Goal: Task Accomplishment & Management: Manage account settings

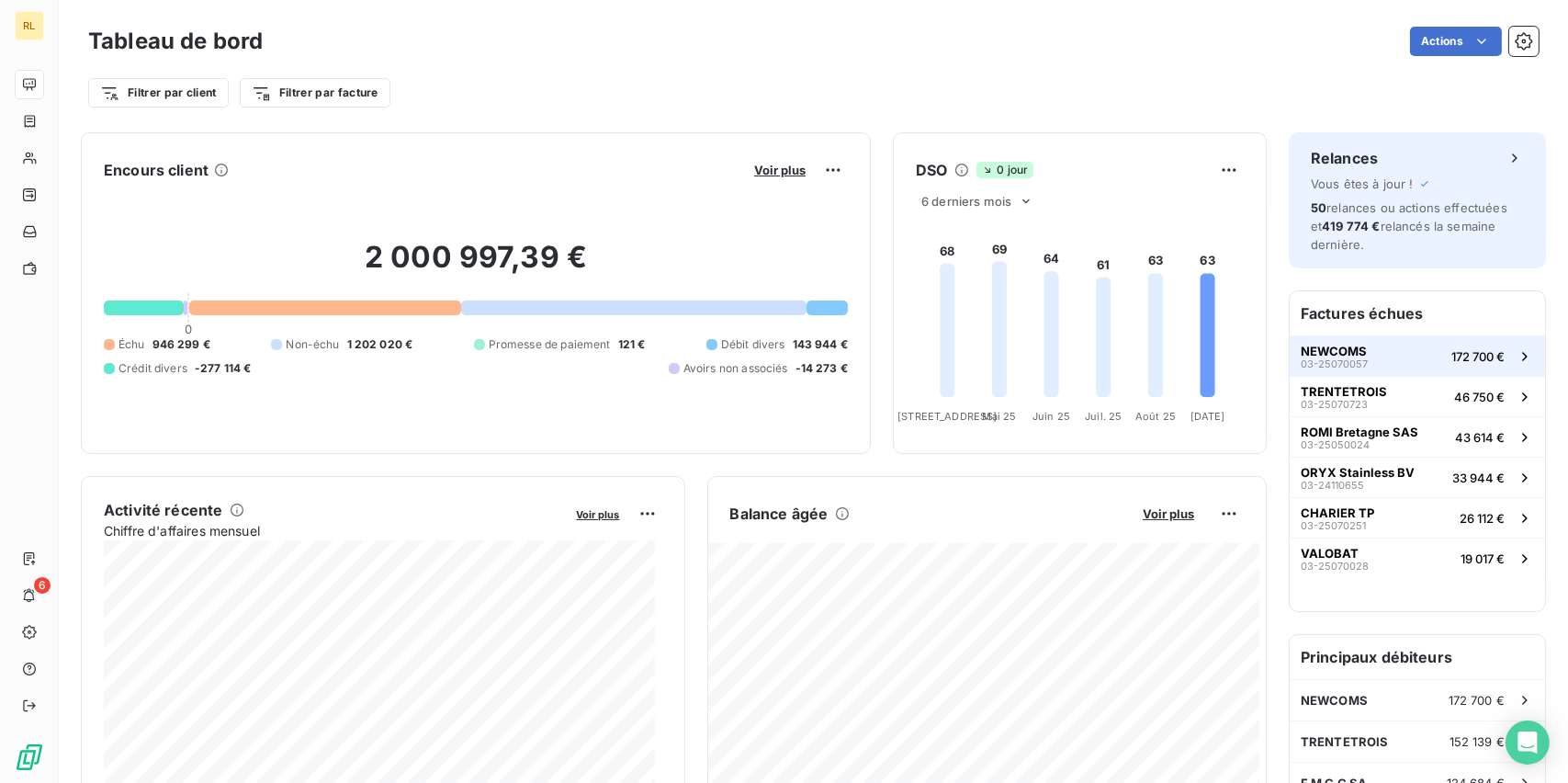
click at [1314, 359] on span "03-25070057" at bounding box center [1333, 364] width 67 height 11
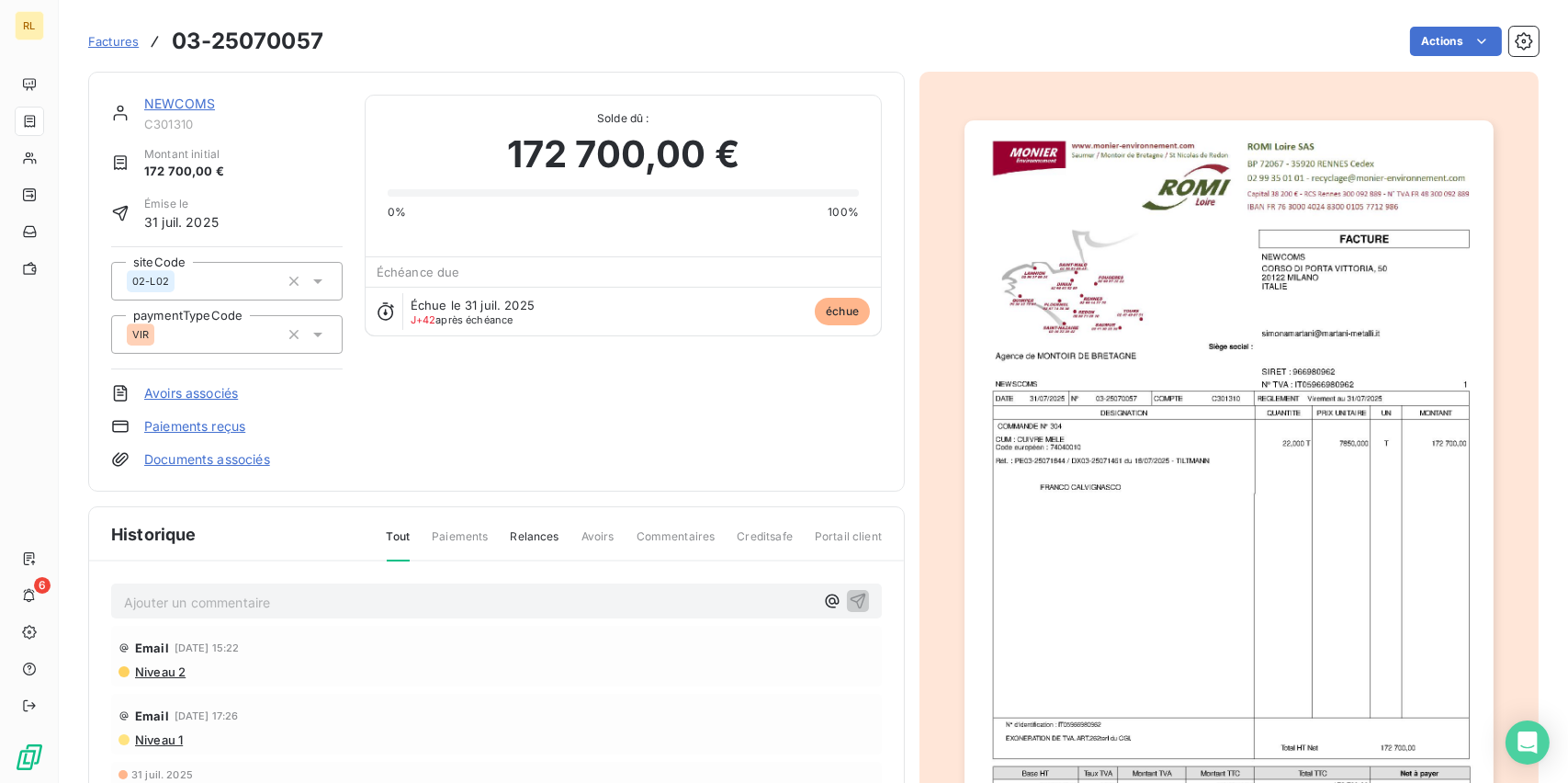
click at [198, 427] on link "Paiements reçus" at bounding box center [194, 426] width 101 height 18
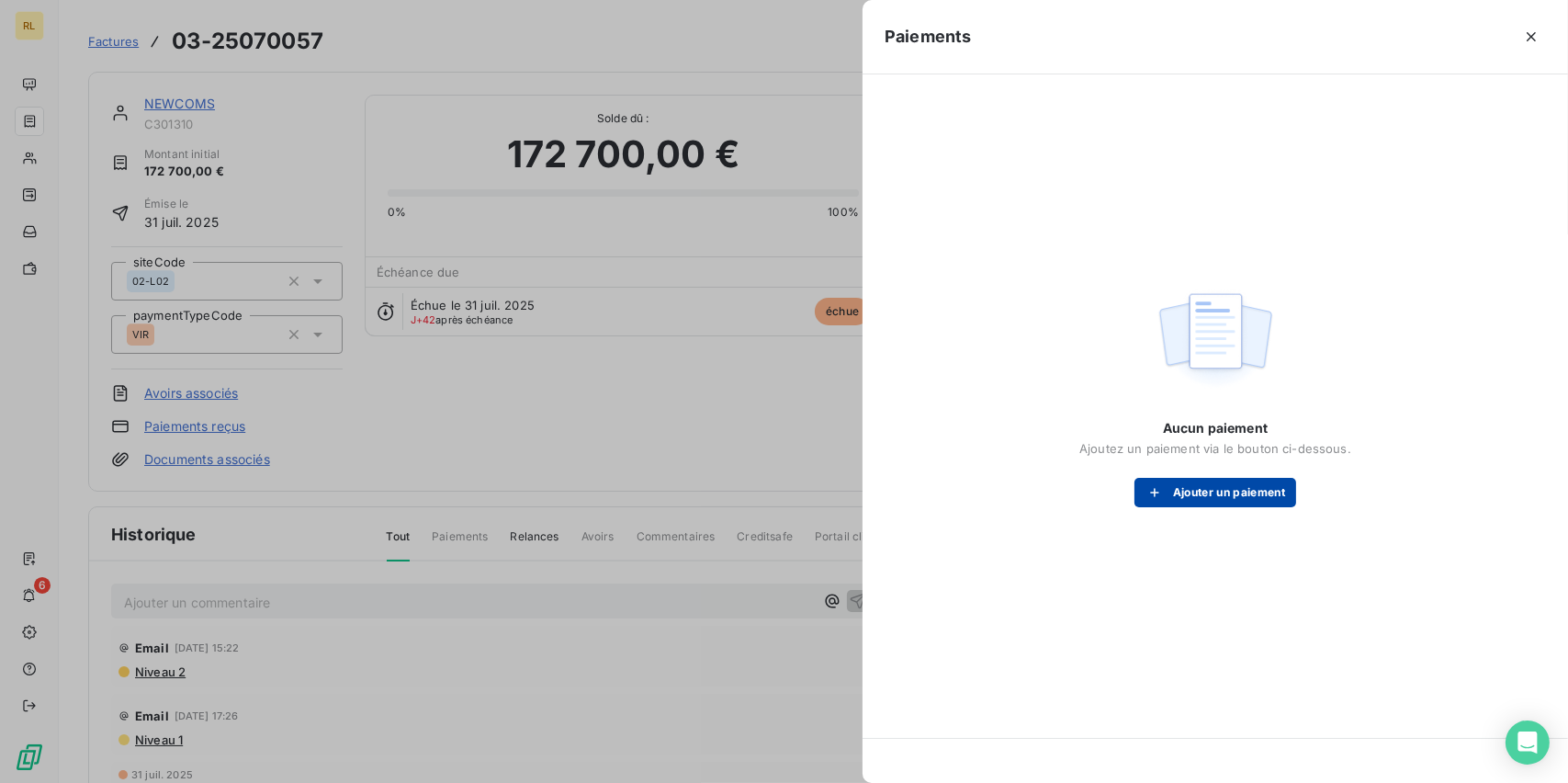
click at [1239, 495] on button "Ajouter un paiement" at bounding box center [1215, 493] width 162 height 30
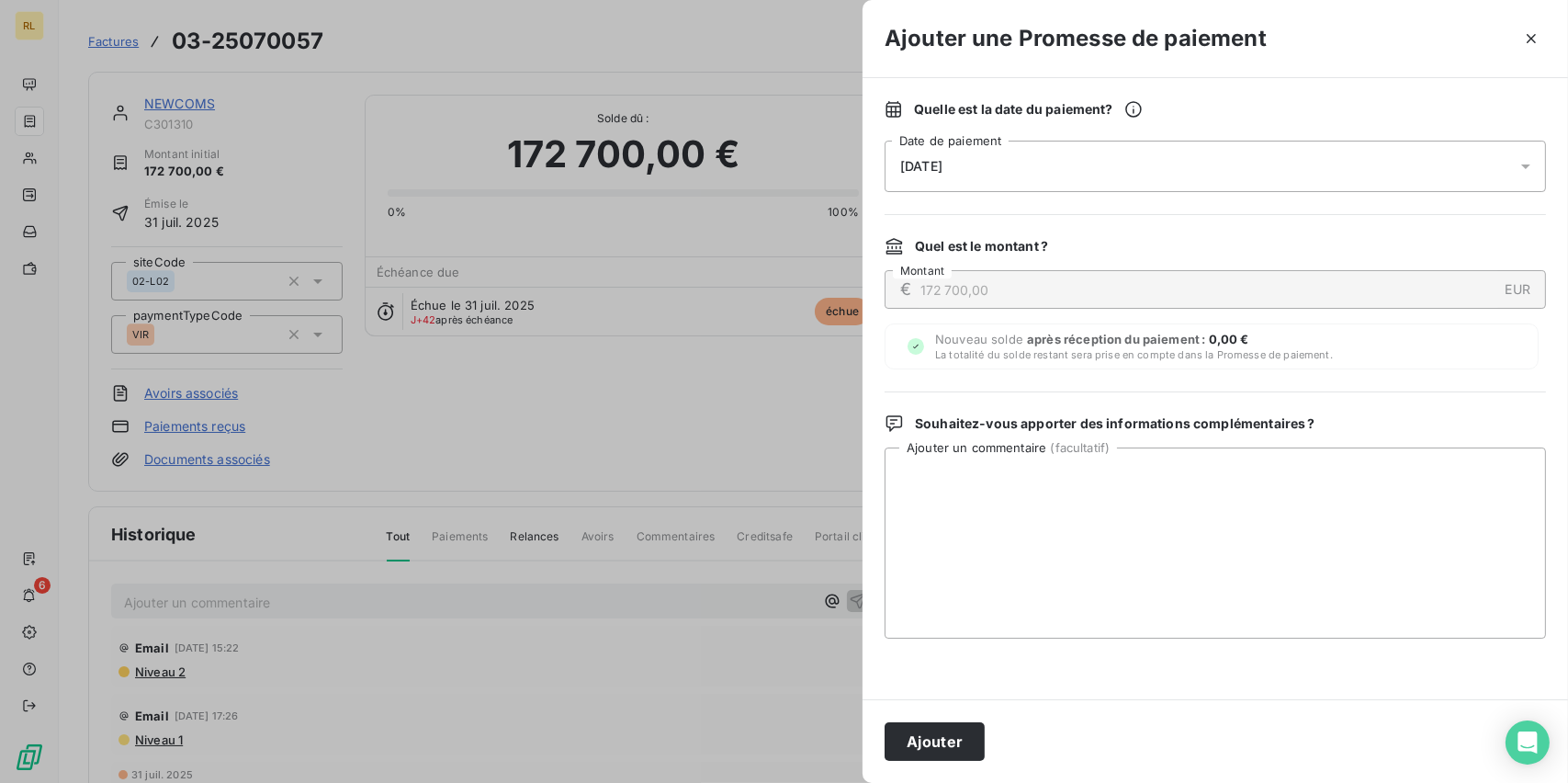
click at [1021, 165] on div "[DATE]" at bounding box center [1215, 166] width 662 height 52
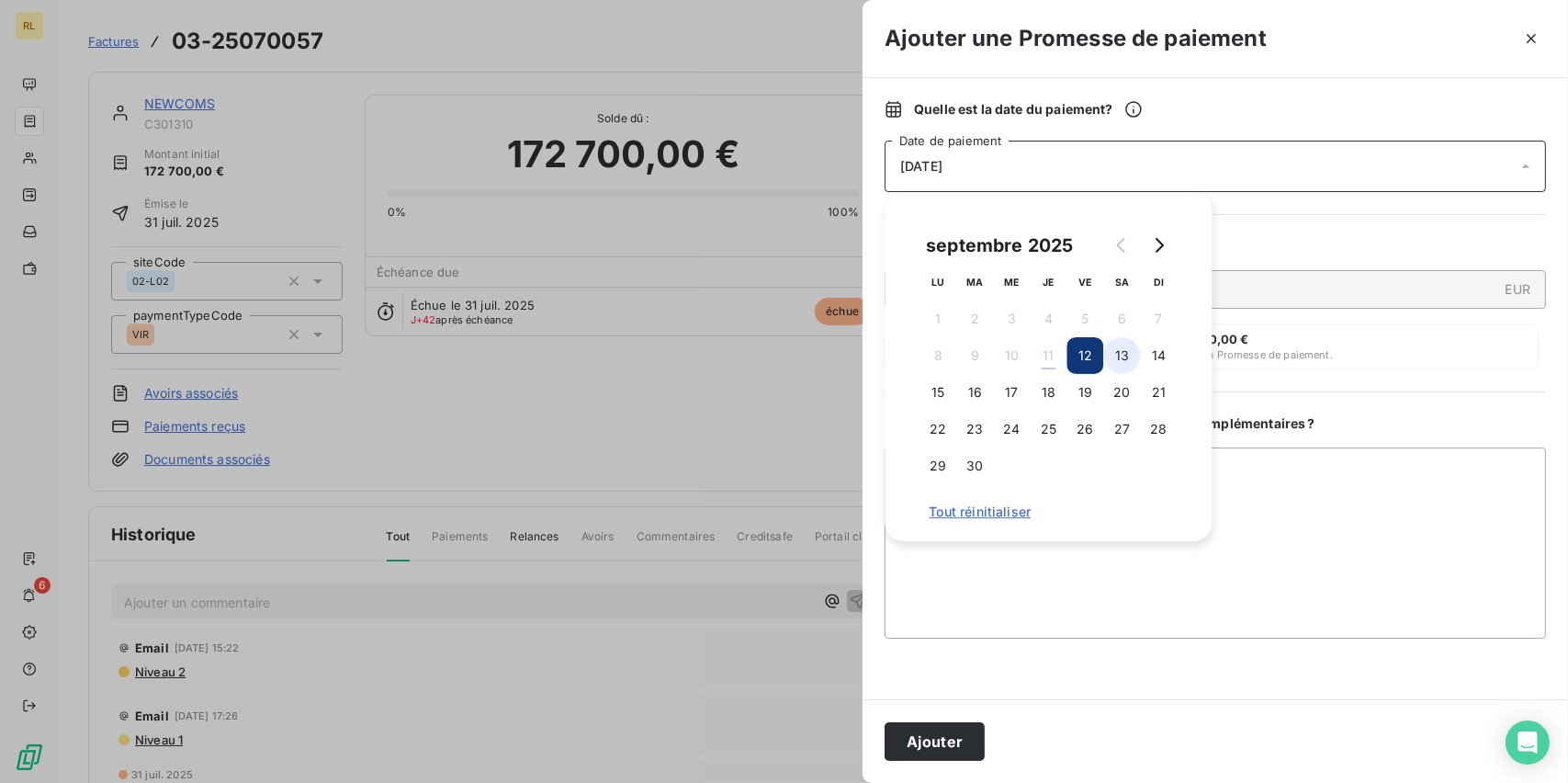
click at [1116, 352] on button "13" at bounding box center [1122, 356] width 37 height 37
click at [914, 740] on button "Ajouter" at bounding box center [934, 741] width 100 height 39
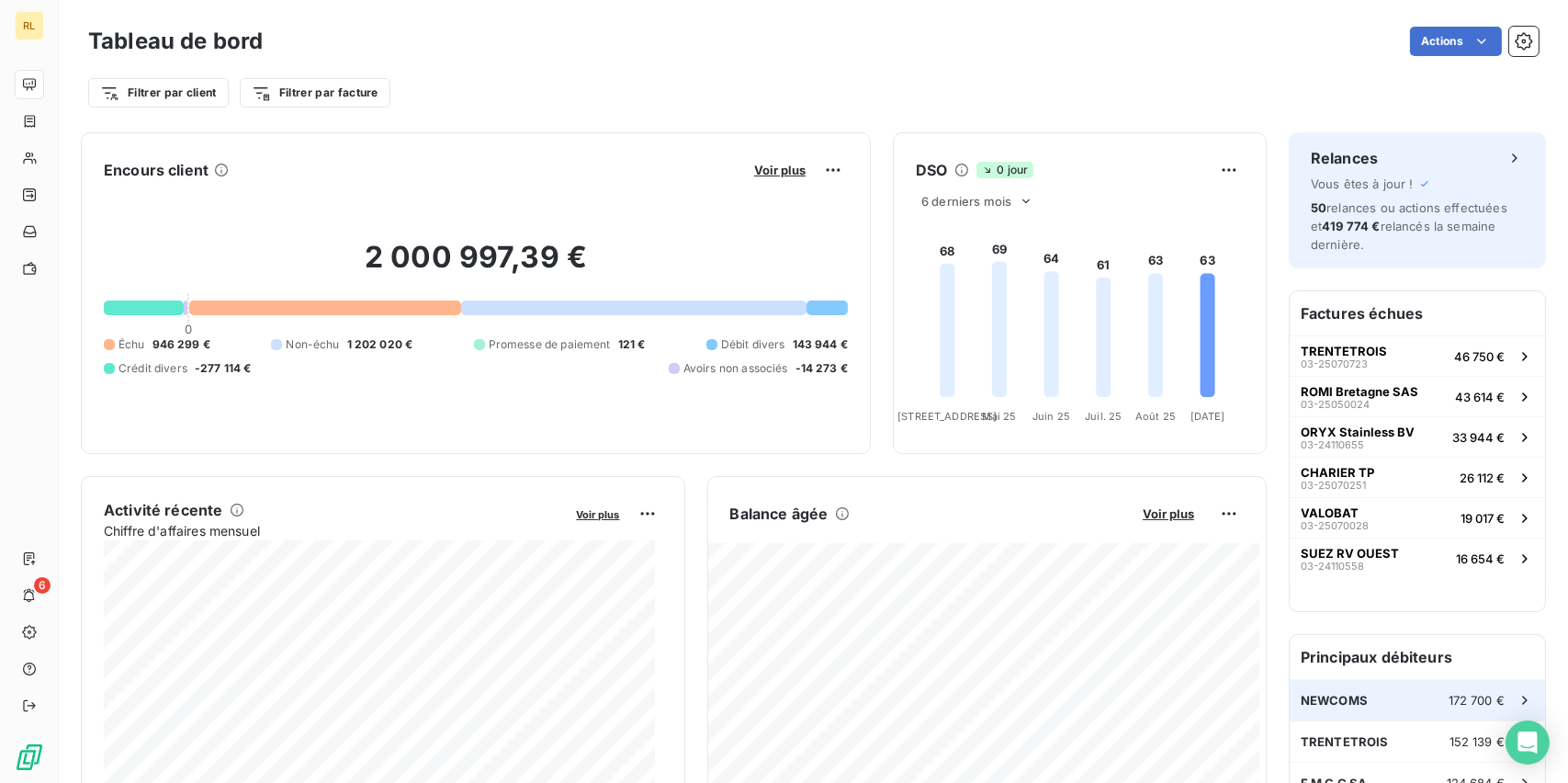
click at [1367, 695] on div "NEWCOMS 172 700 €" at bounding box center [1416, 701] width 255 height 41
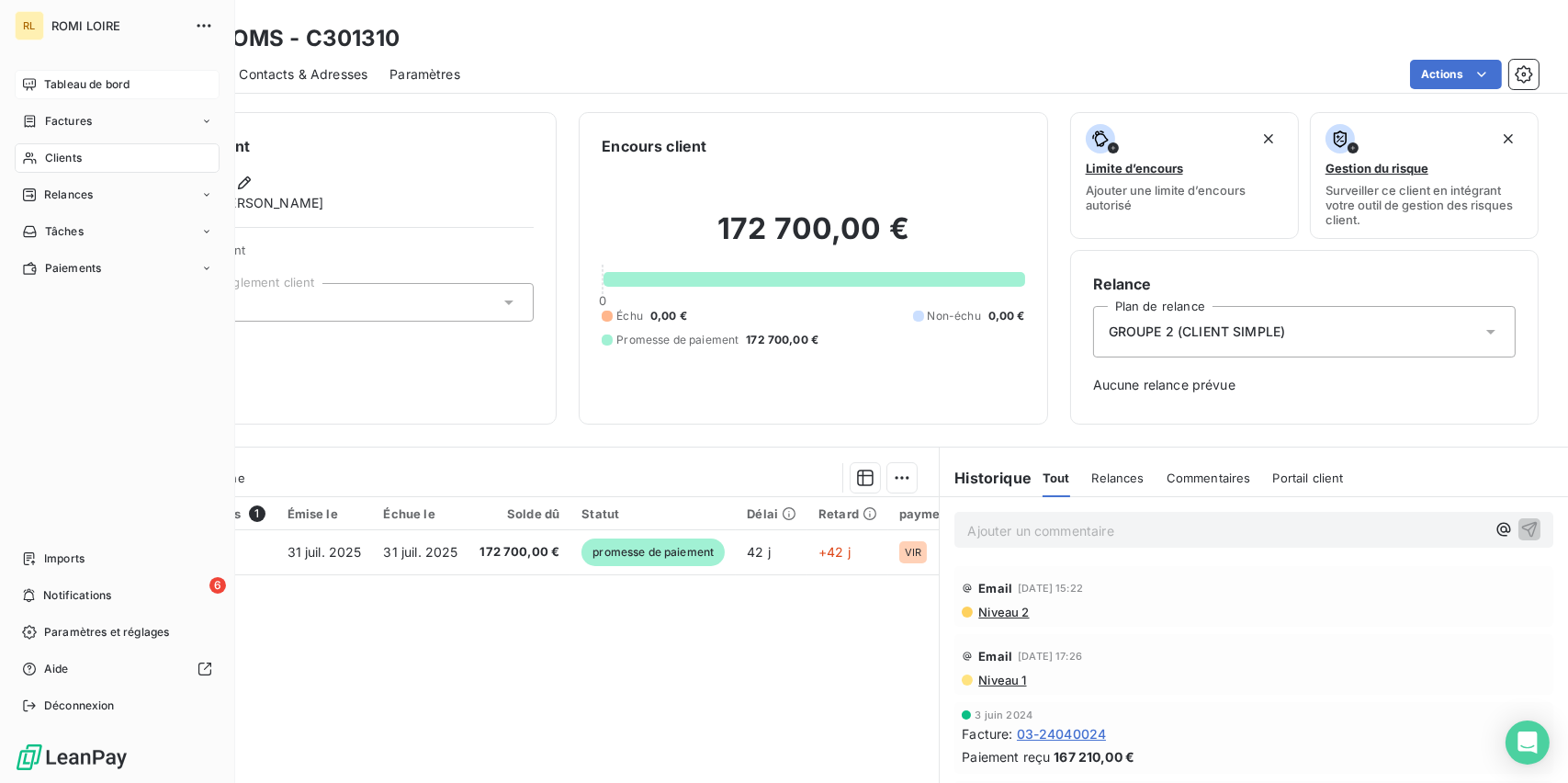
click at [34, 91] on icon at bounding box center [30, 84] width 15 height 15
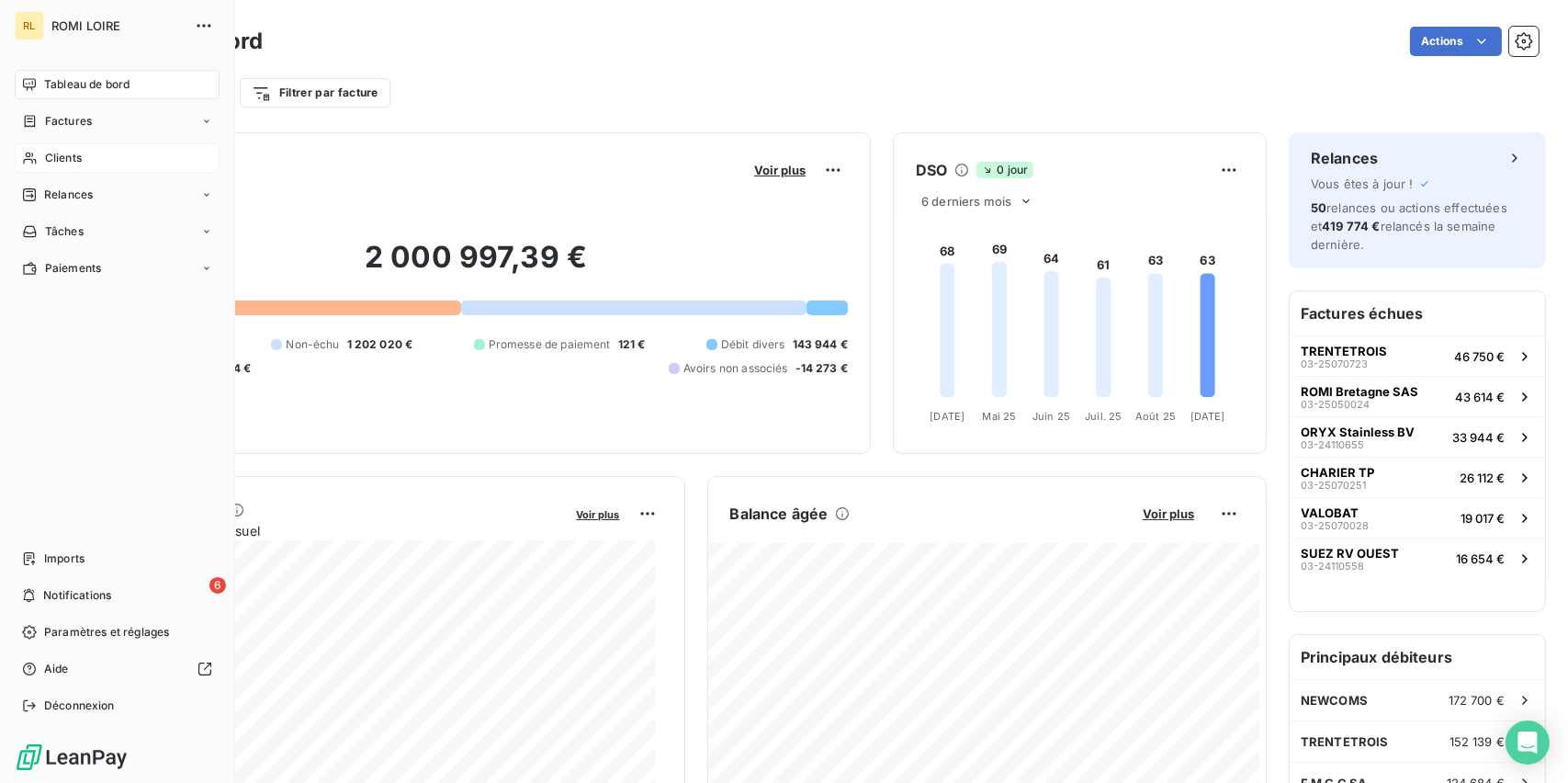
click at [67, 159] on span "Clients" at bounding box center [64, 158] width 37 height 17
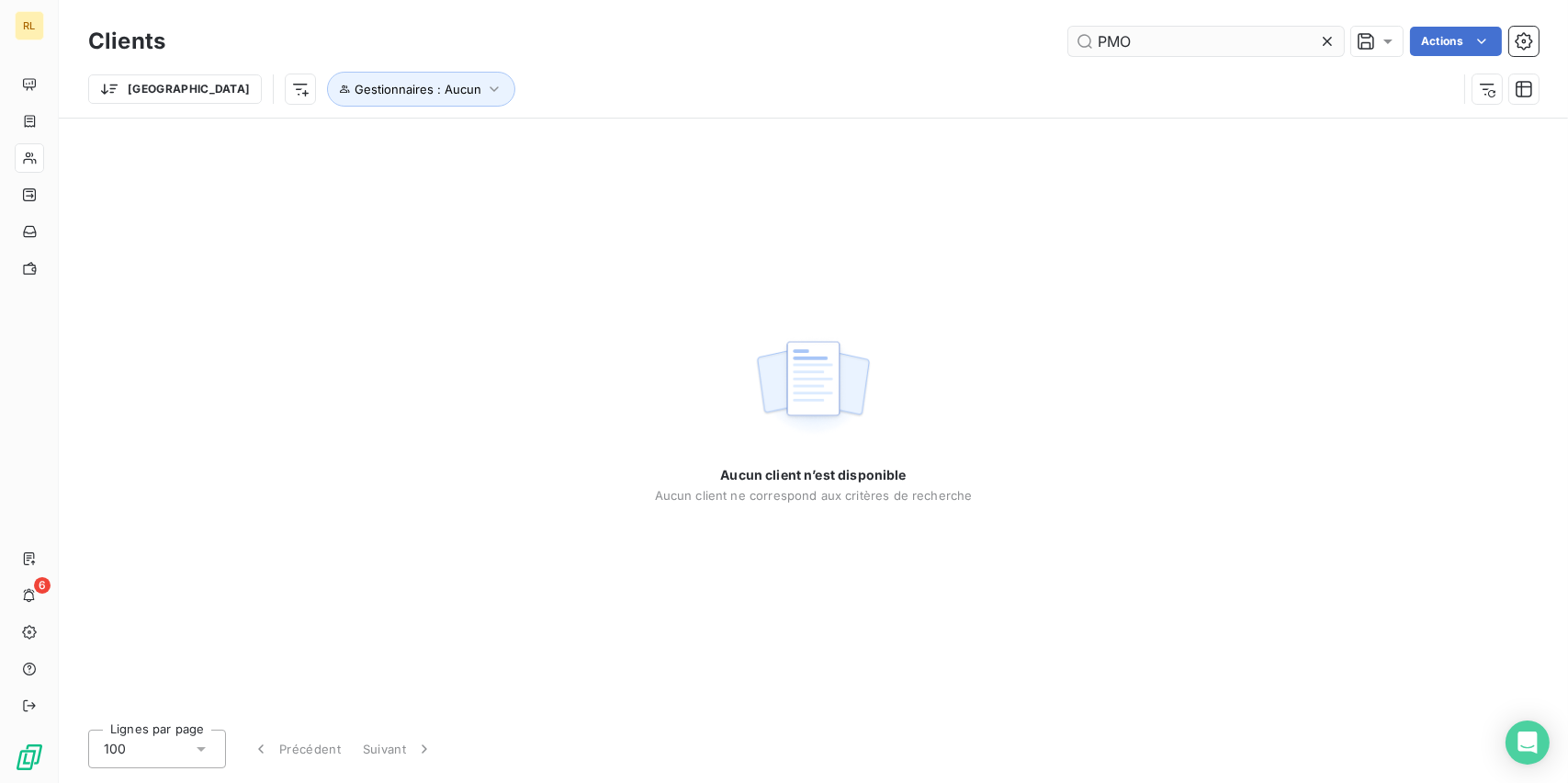
click at [1190, 47] on input "PMO" at bounding box center [1206, 42] width 275 height 30
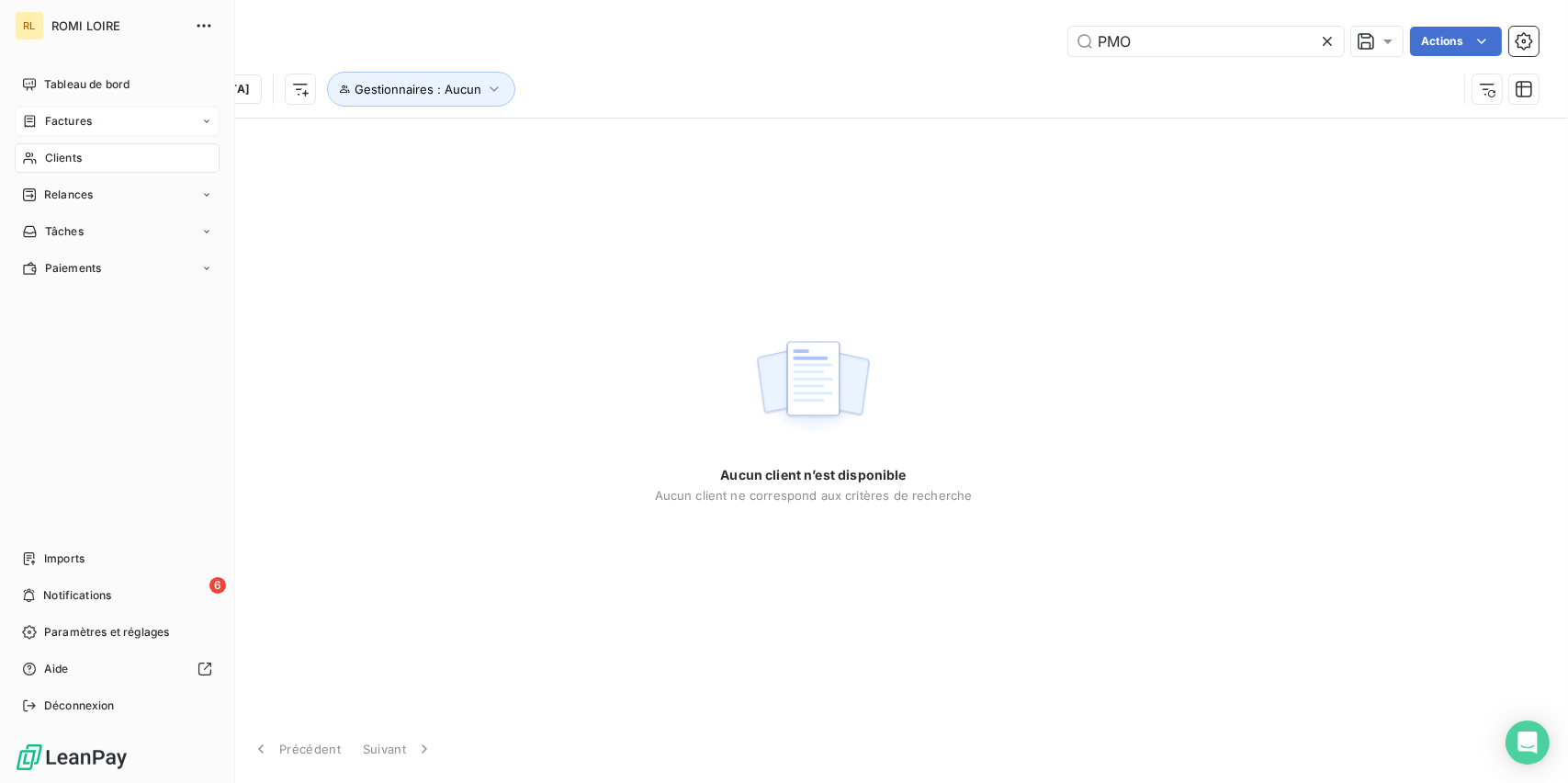
type input "PMO"
click at [64, 113] on span "Factures" at bounding box center [68, 121] width 47 height 17
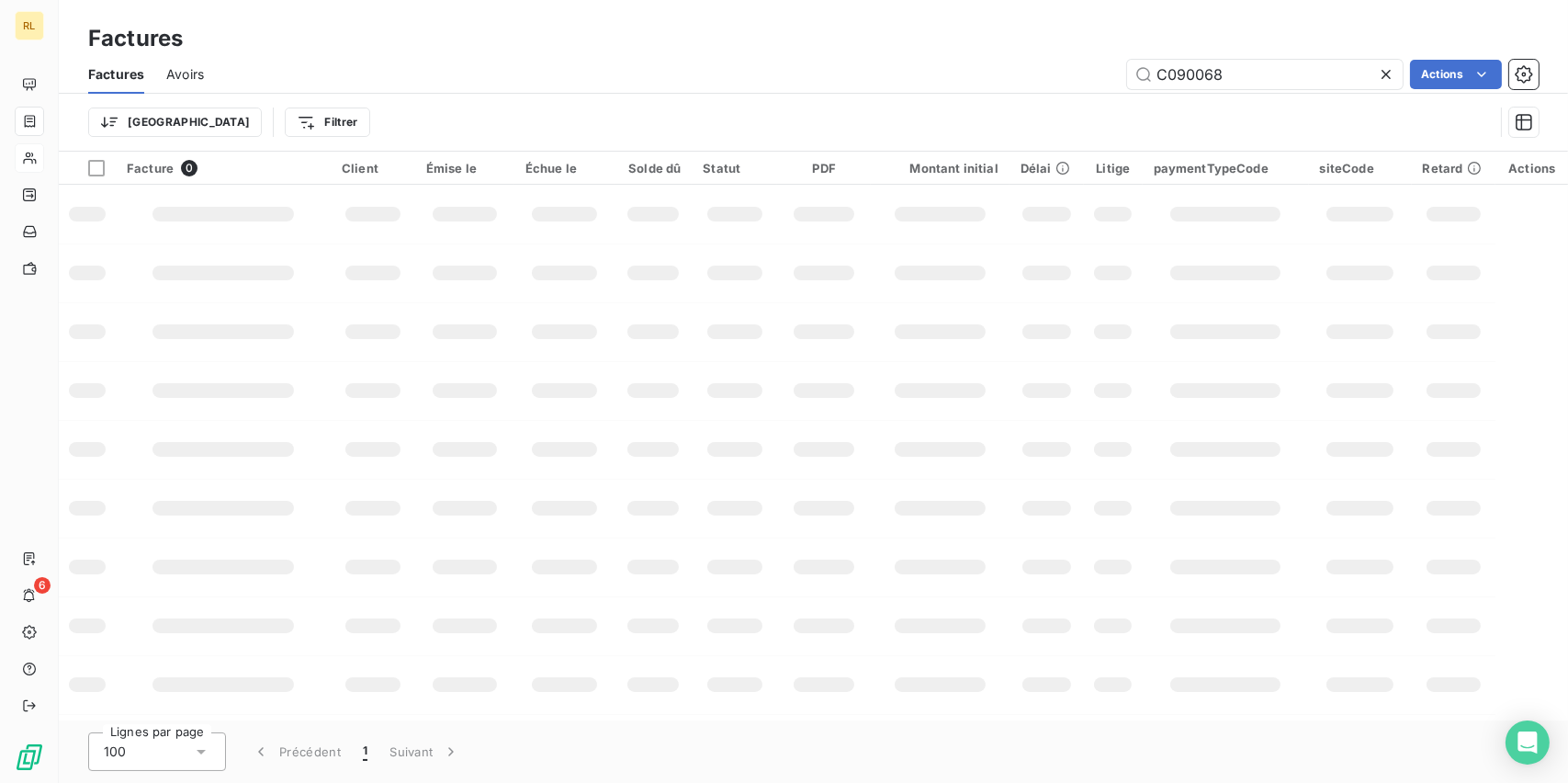
drag, startPoint x: 1282, startPoint y: 68, endPoint x: 583, endPoint y: 62, distance: 699.0
click at [583, 62] on div "C090068 Actions" at bounding box center [882, 75] width 1312 height 30
type input "PMO"
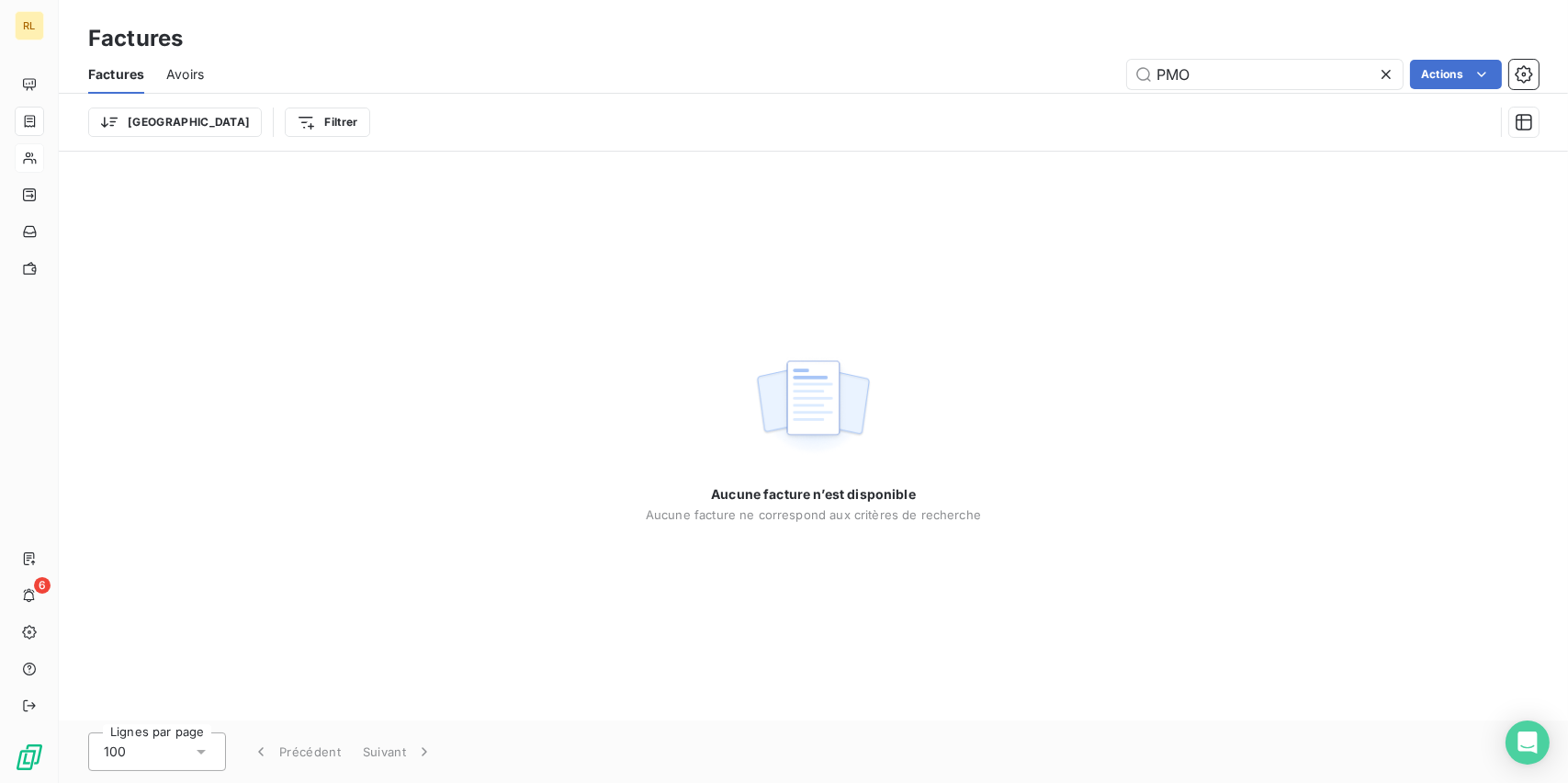
click at [1381, 72] on icon at bounding box center [1386, 75] width 18 height 18
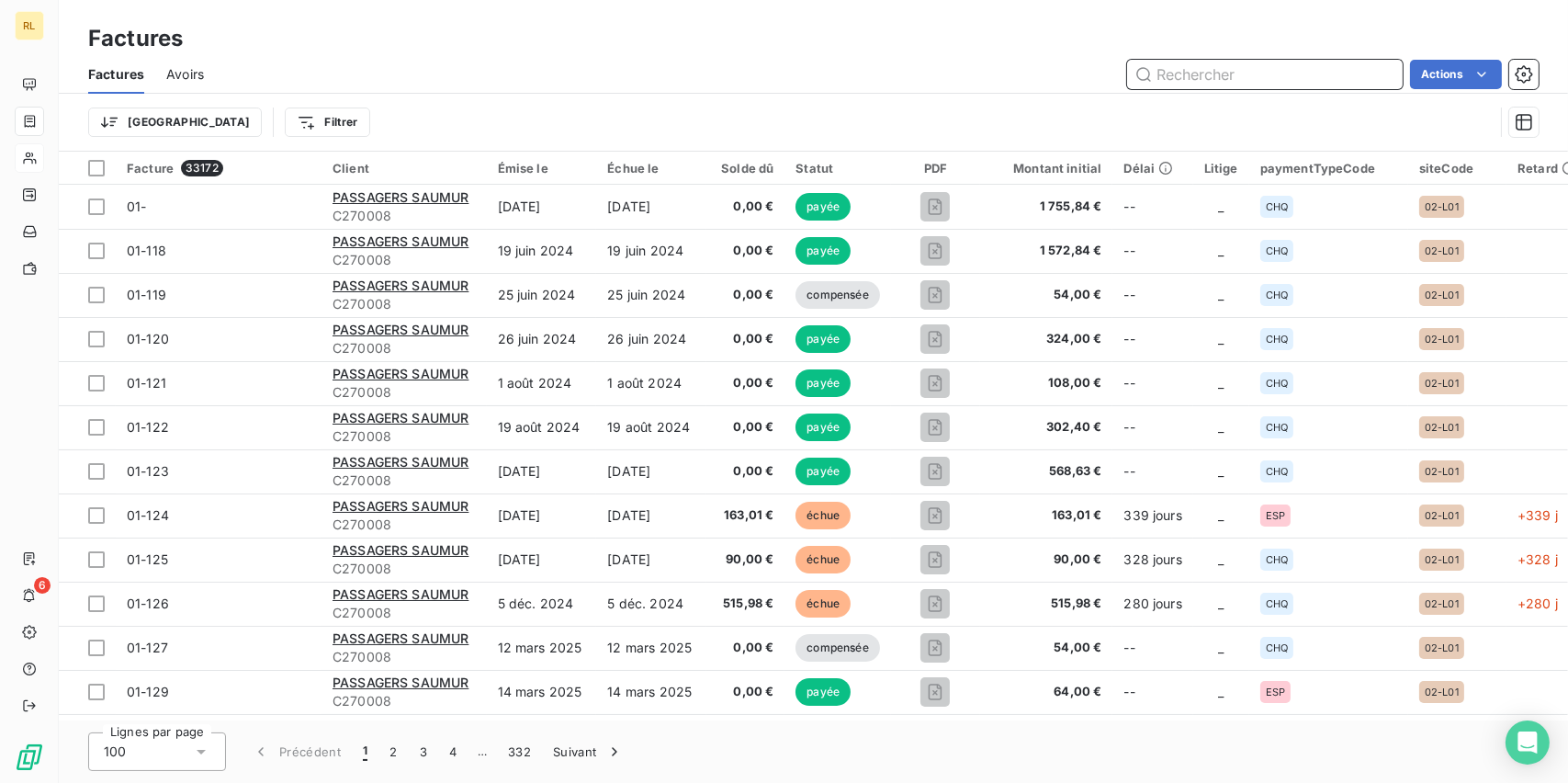
click at [1161, 85] on input "text" at bounding box center [1265, 75] width 275 height 30
type input "C160161"
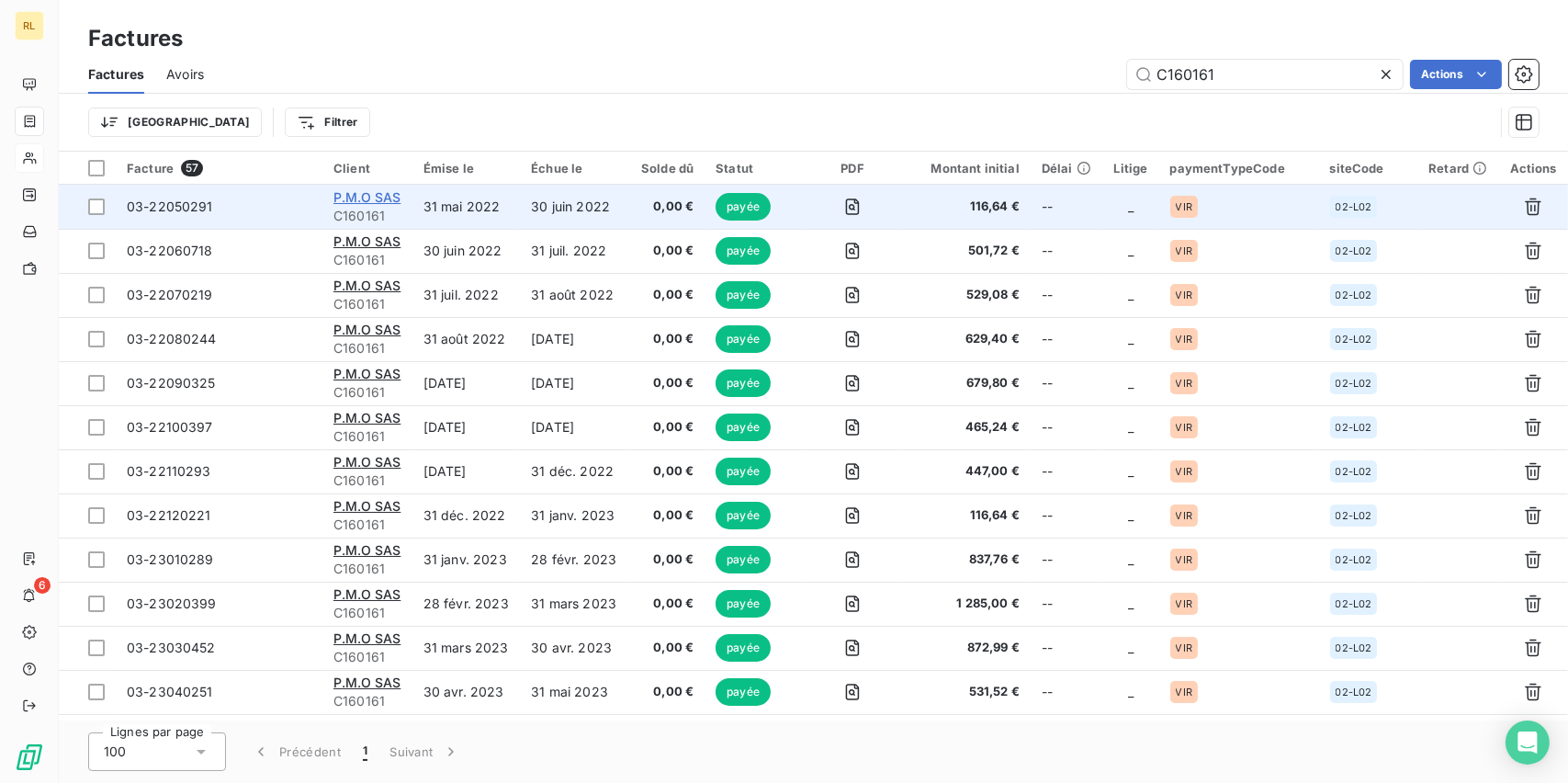
click at [371, 195] on span "P.M.O SAS" at bounding box center [367, 197] width 67 height 16
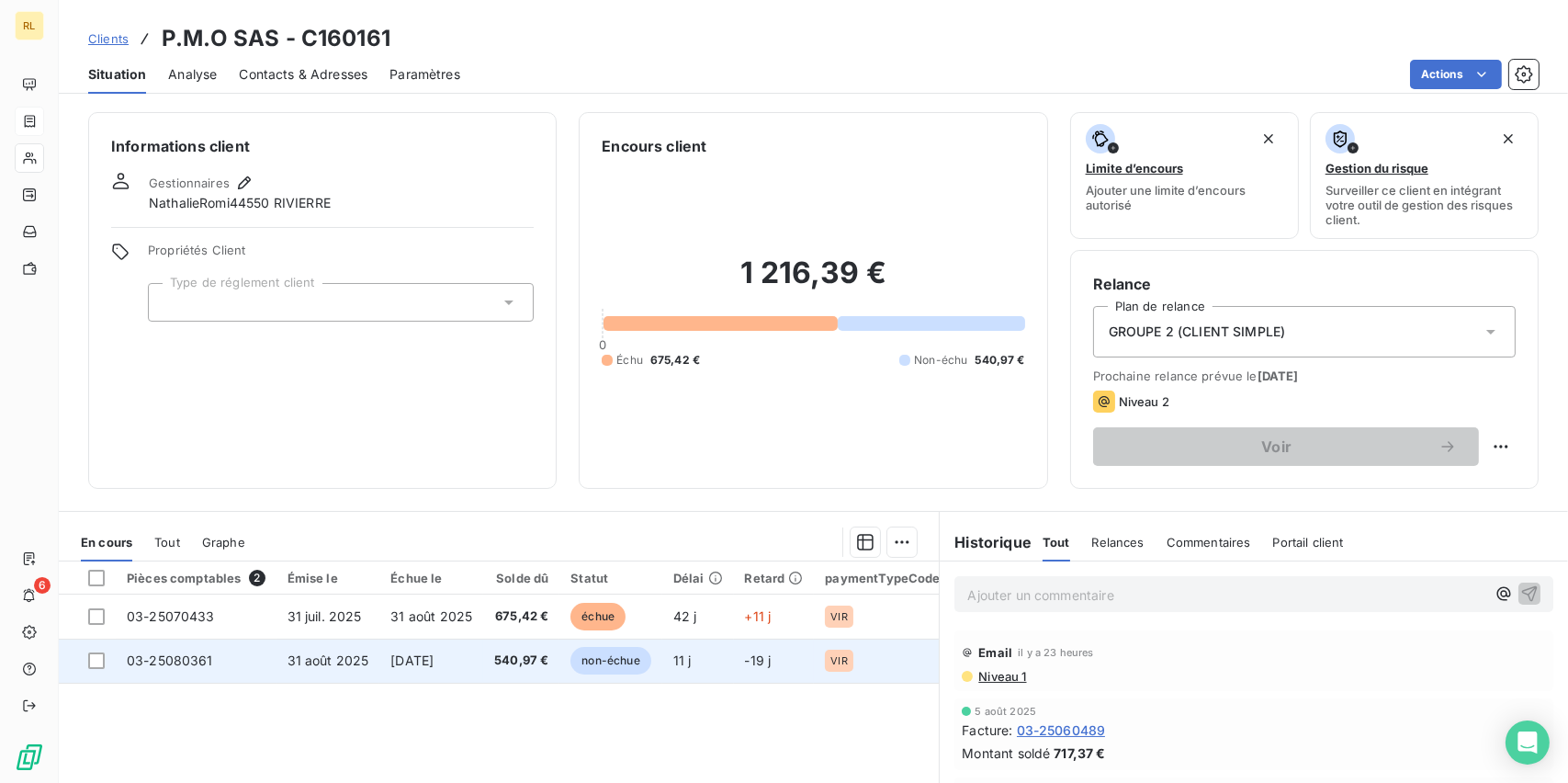
click at [835, 655] on span "VIR" at bounding box center [839, 661] width 17 height 11
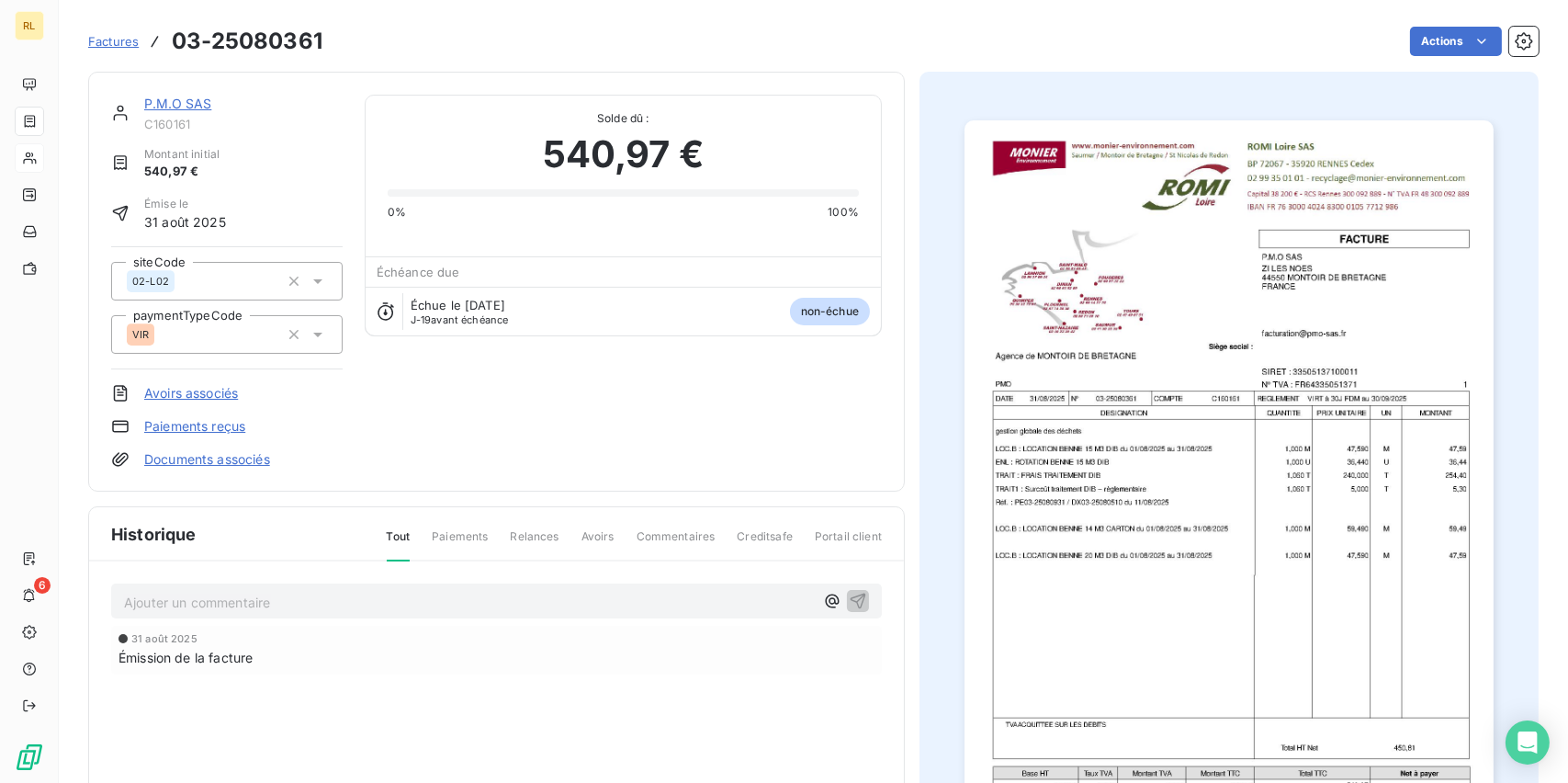
click at [218, 417] on link "Paiements reçus" at bounding box center [194, 426] width 101 height 18
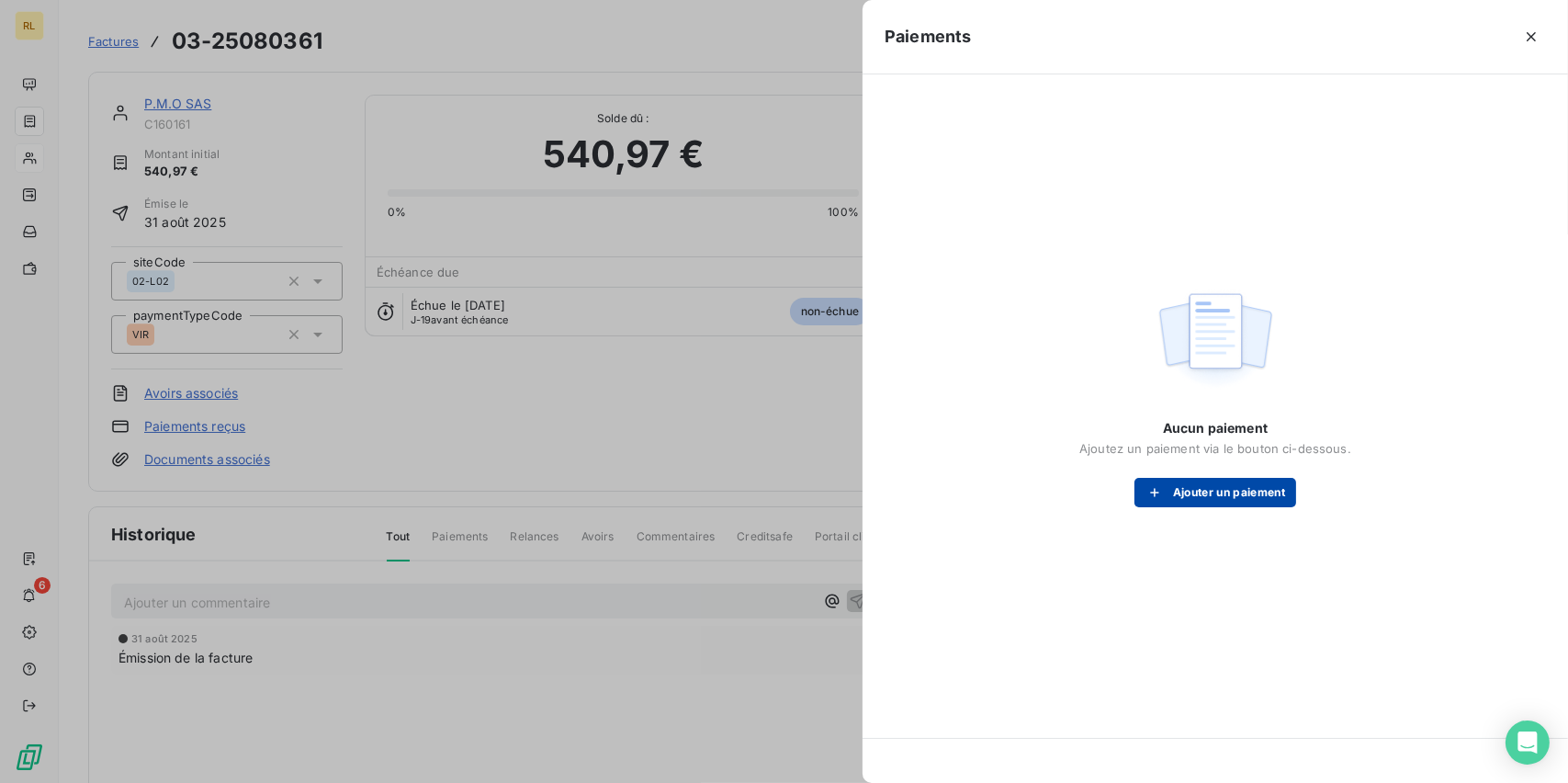
click at [1184, 488] on button "Ajouter un paiement" at bounding box center [1215, 493] width 162 height 30
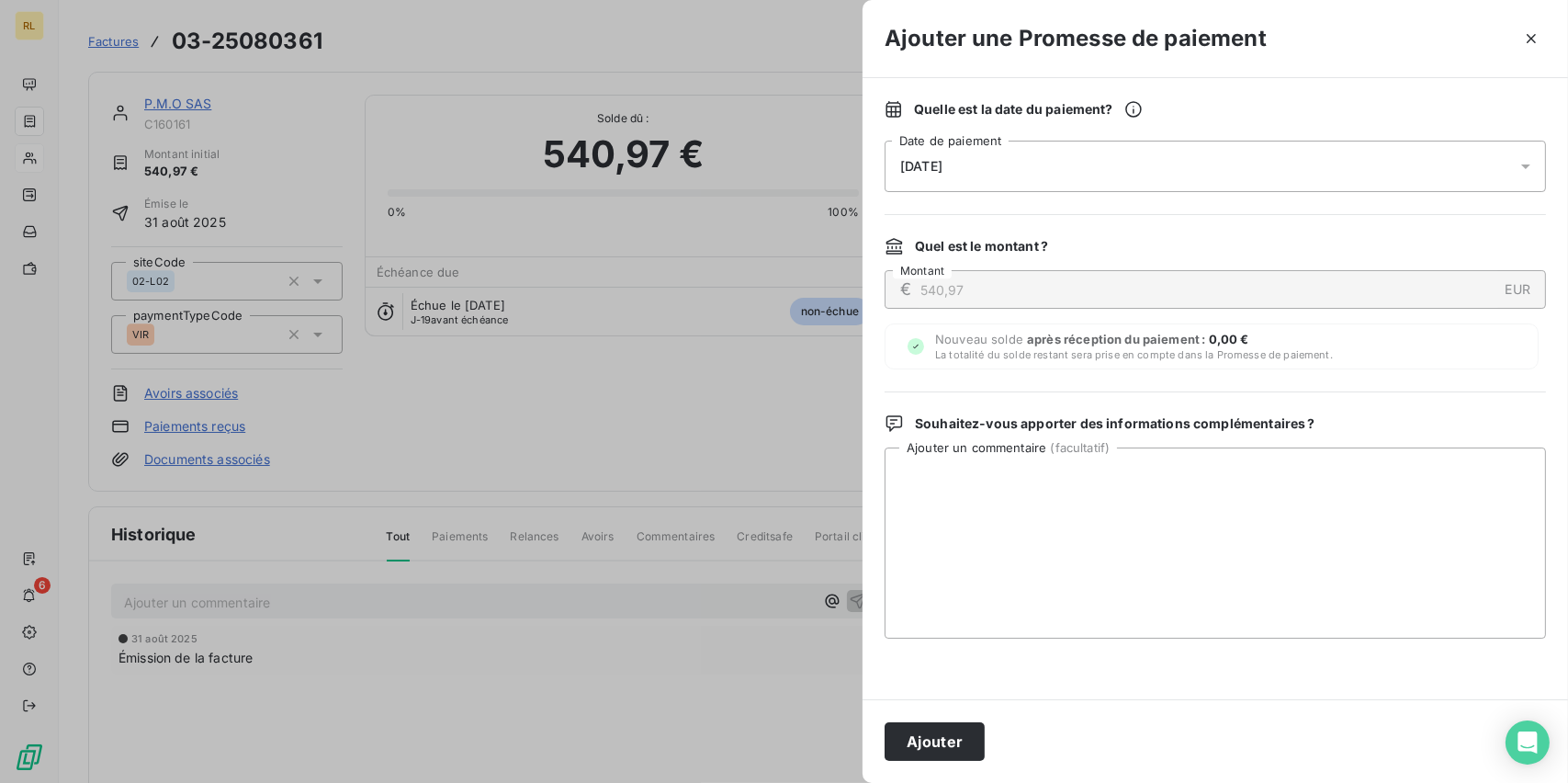
click at [1018, 167] on div "[DATE]" at bounding box center [1215, 166] width 662 height 52
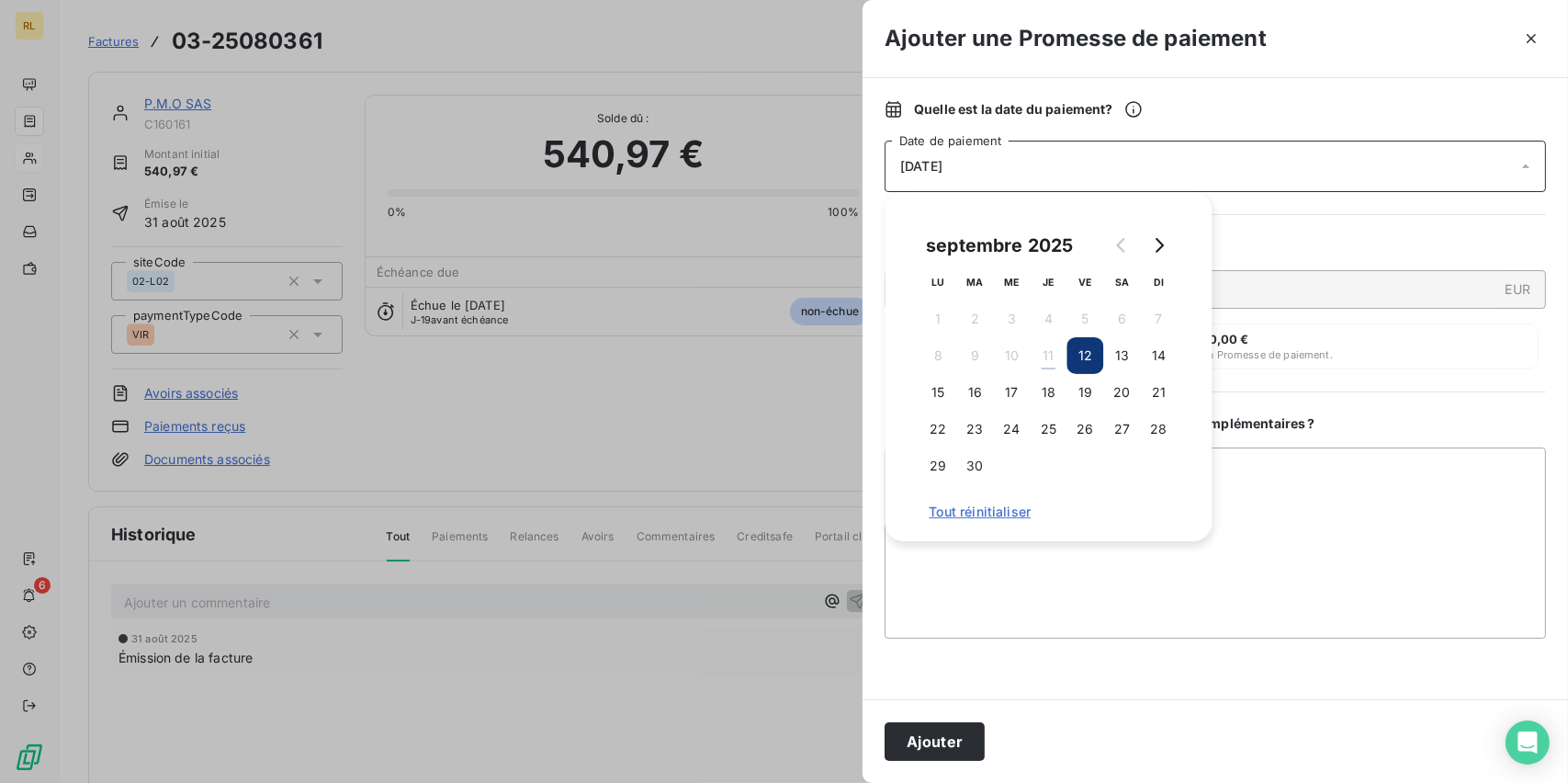
click at [1078, 359] on button "12" at bounding box center [1085, 356] width 37 height 37
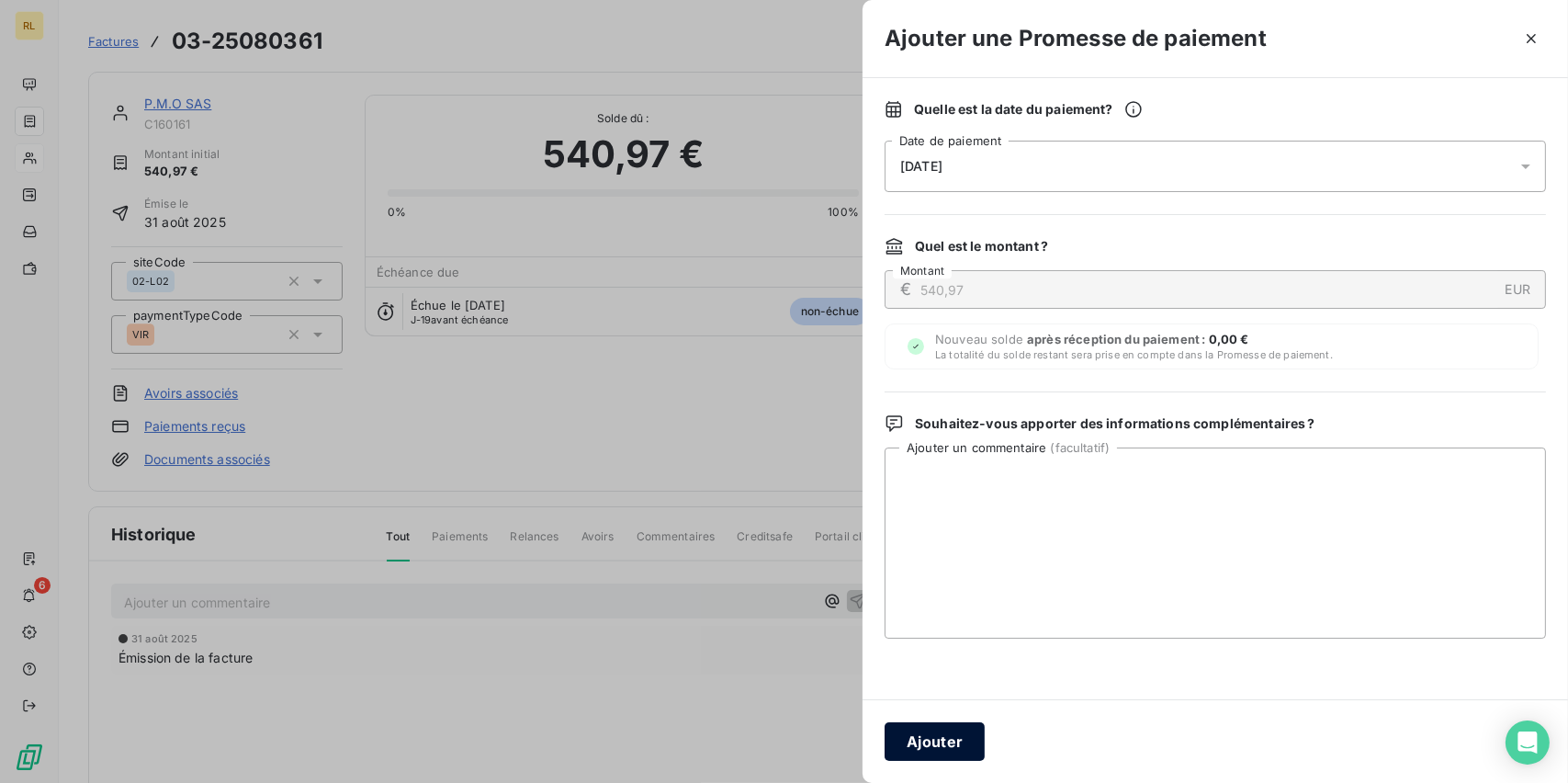
click at [925, 751] on button "Ajouter" at bounding box center [934, 741] width 100 height 39
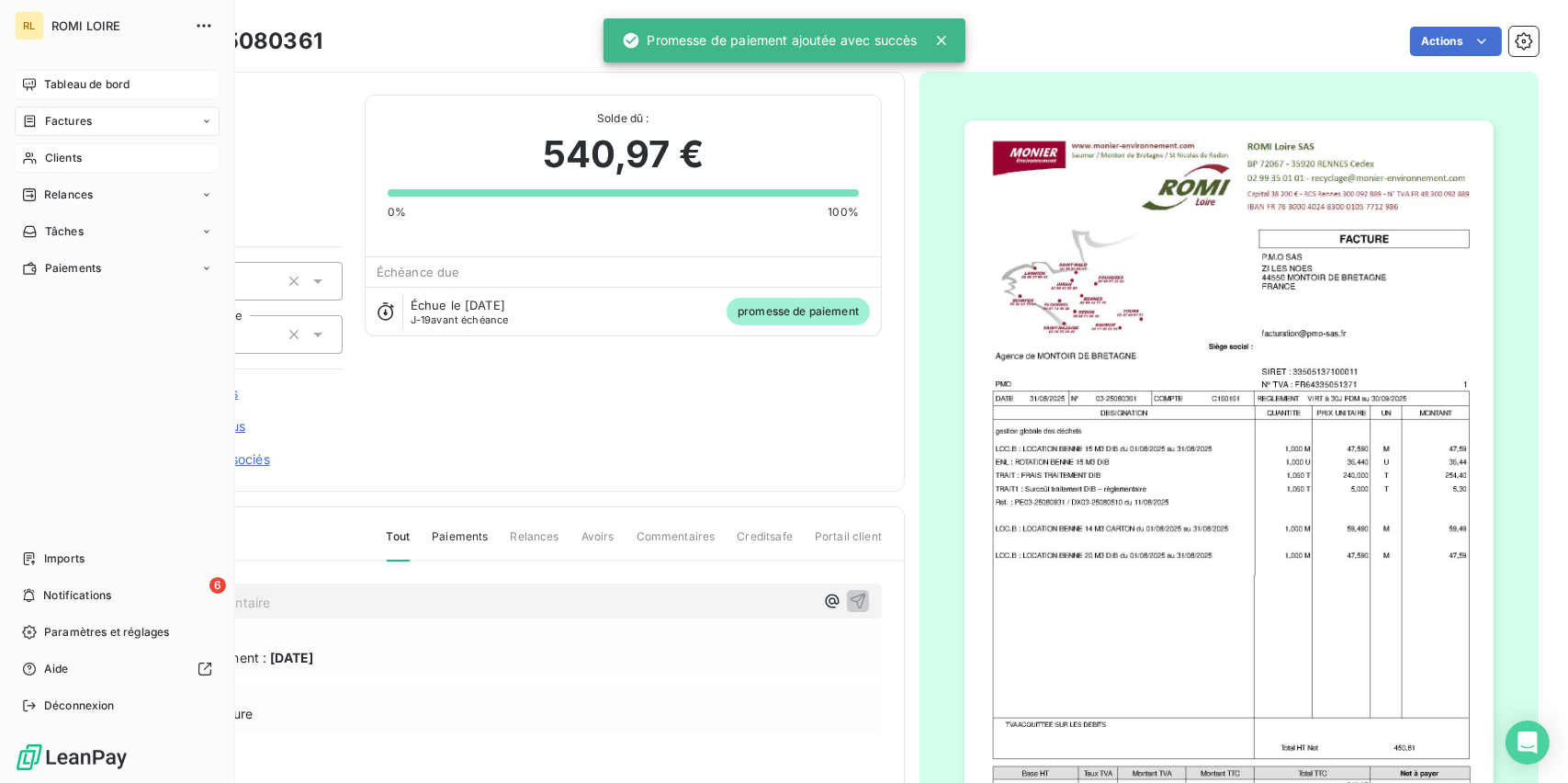
click at [58, 85] on span "Tableau de bord" at bounding box center [87, 84] width 85 height 17
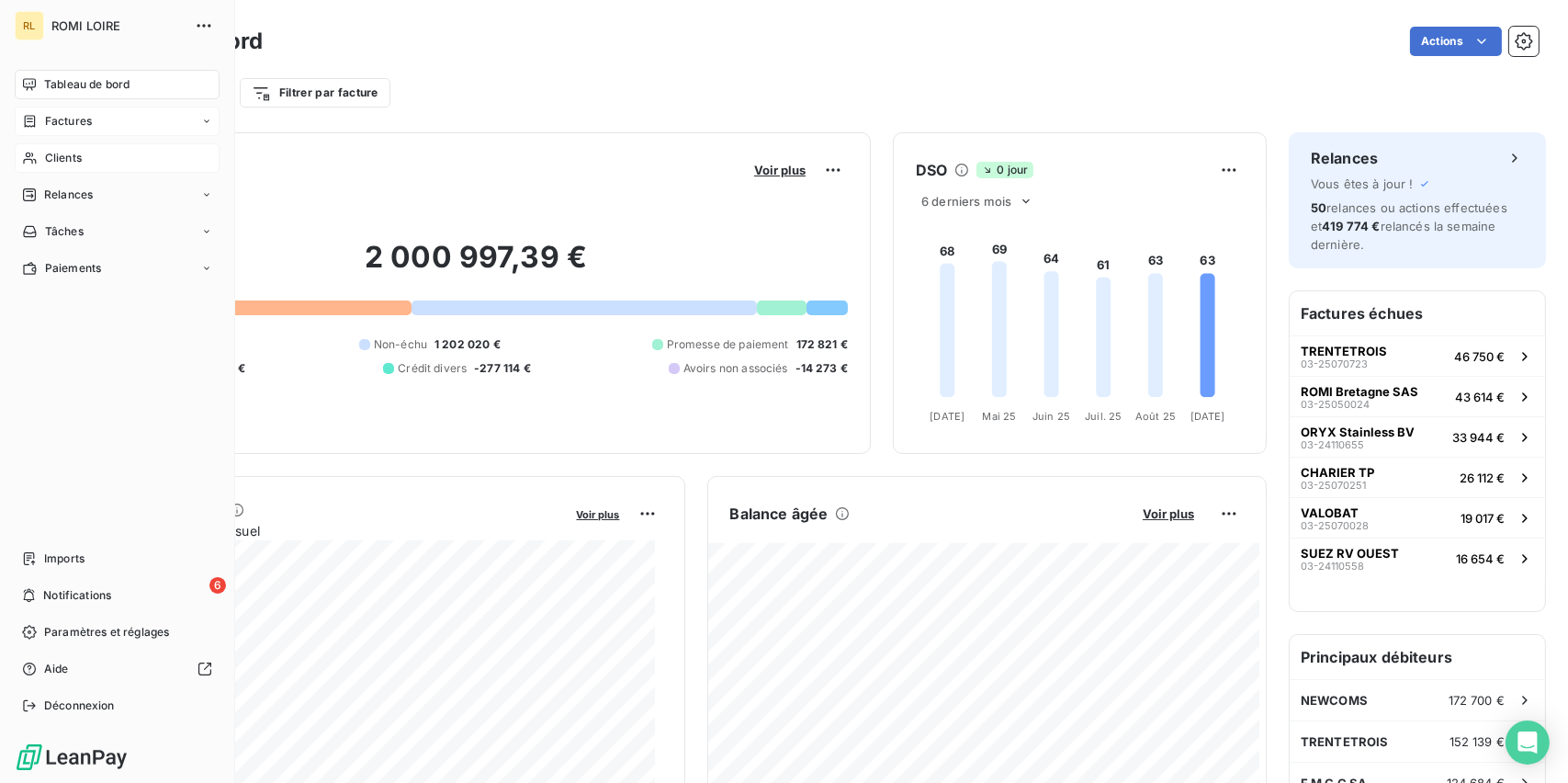
click at [43, 121] on div "Factures" at bounding box center [57, 121] width 70 height 17
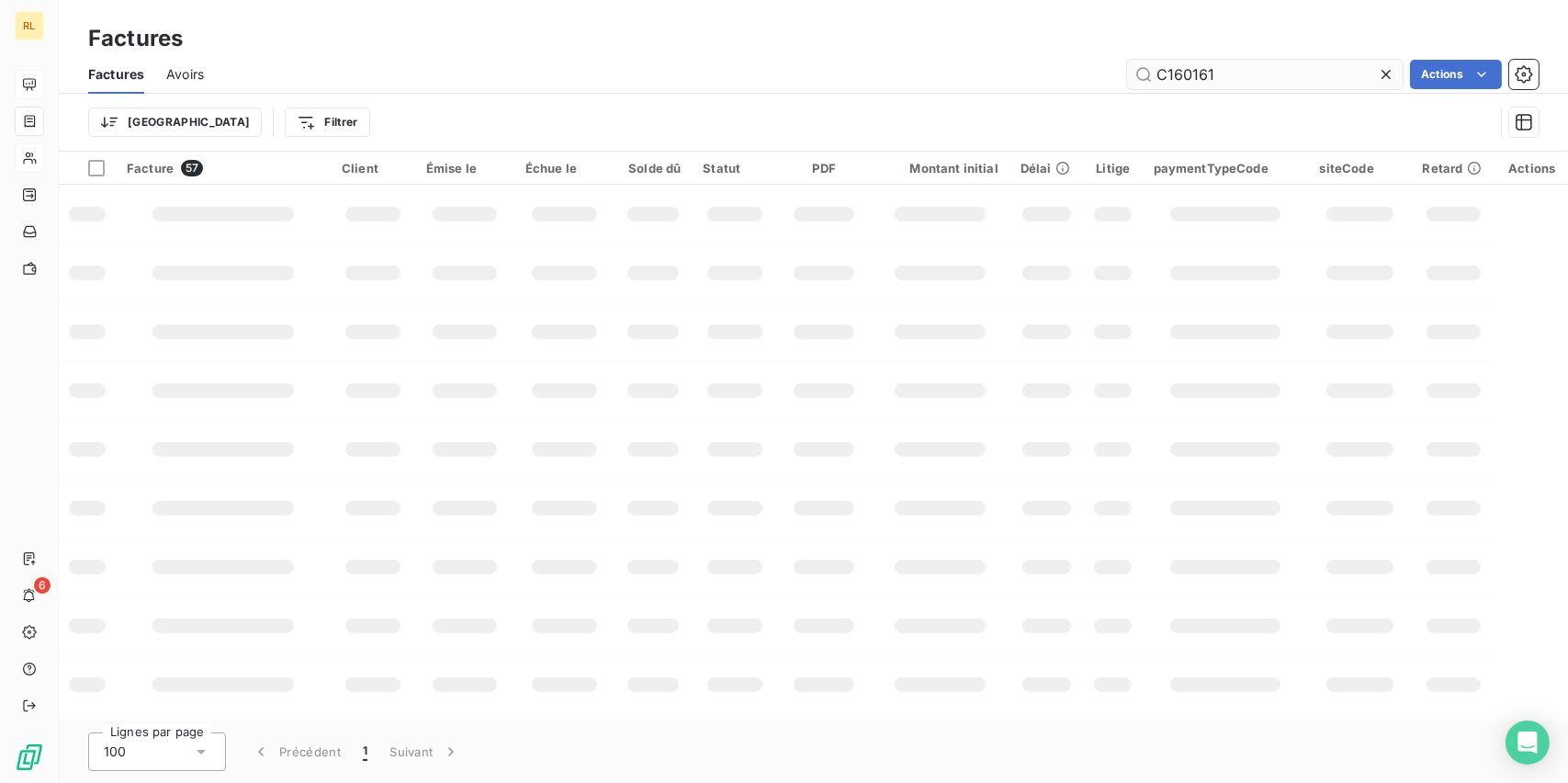
click at [1239, 69] on input "C160161" at bounding box center [1265, 75] width 275 height 30
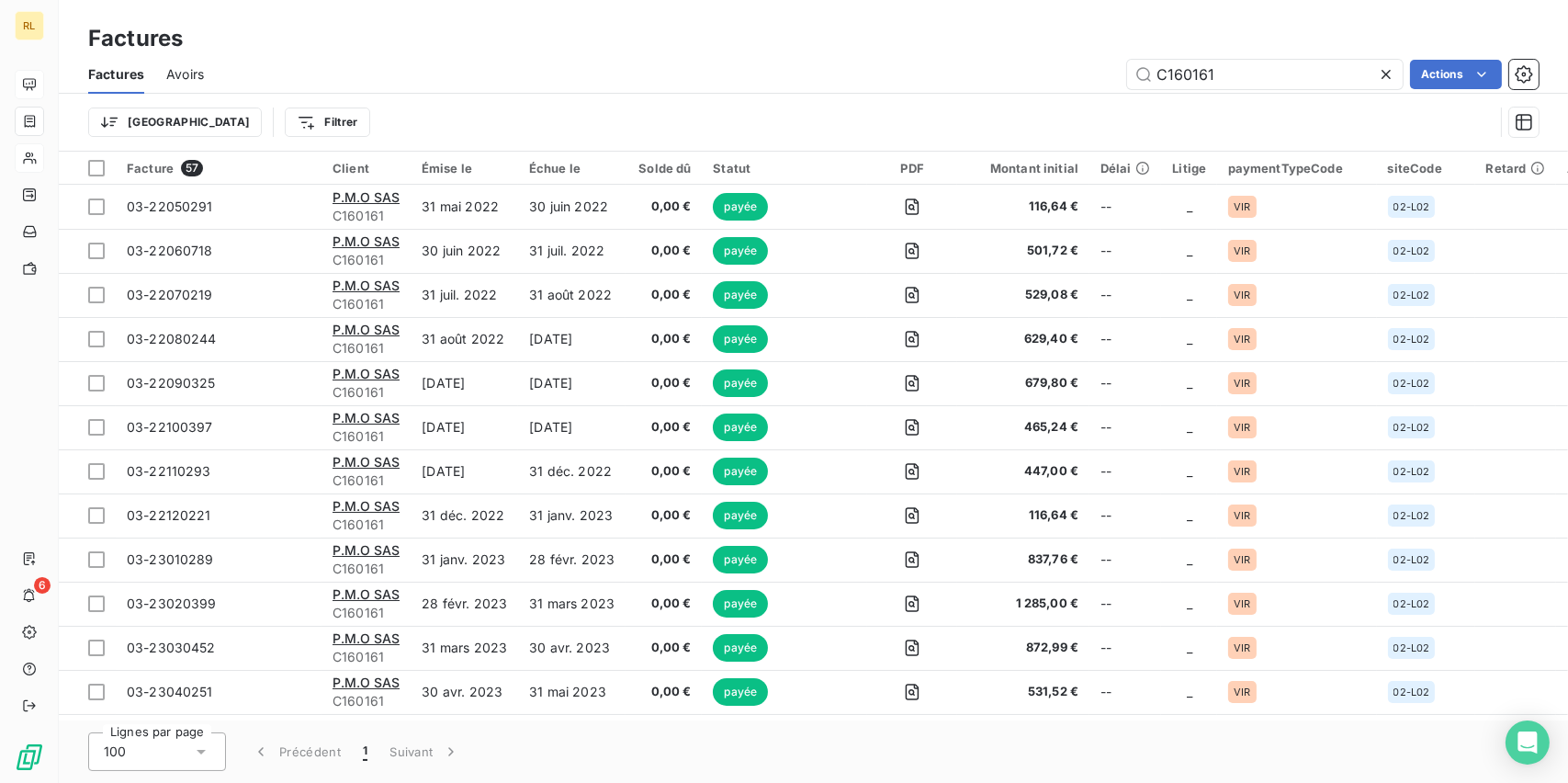
drag, startPoint x: 1106, startPoint y: 70, endPoint x: 849, endPoint y: 62, distance: 257.1
click at [849, 62] on div "C160161 Actions" at bounding box center [882, 75] width 1312 height 30
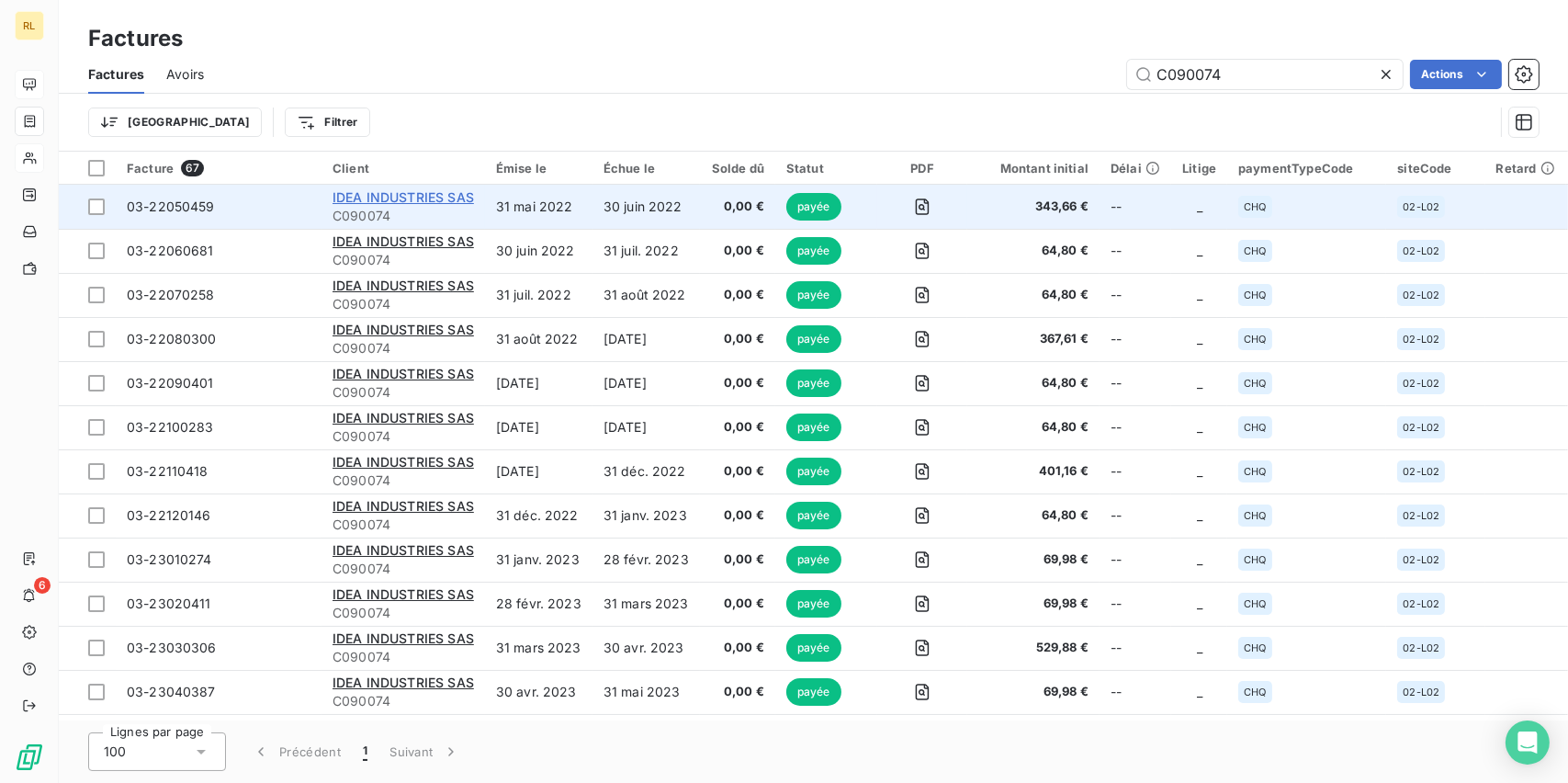
type input "C090074"
click at [391, 199] on span "IDEA INDUSTRIES SAS" at bounding box center [403, 197] width 141 height 16
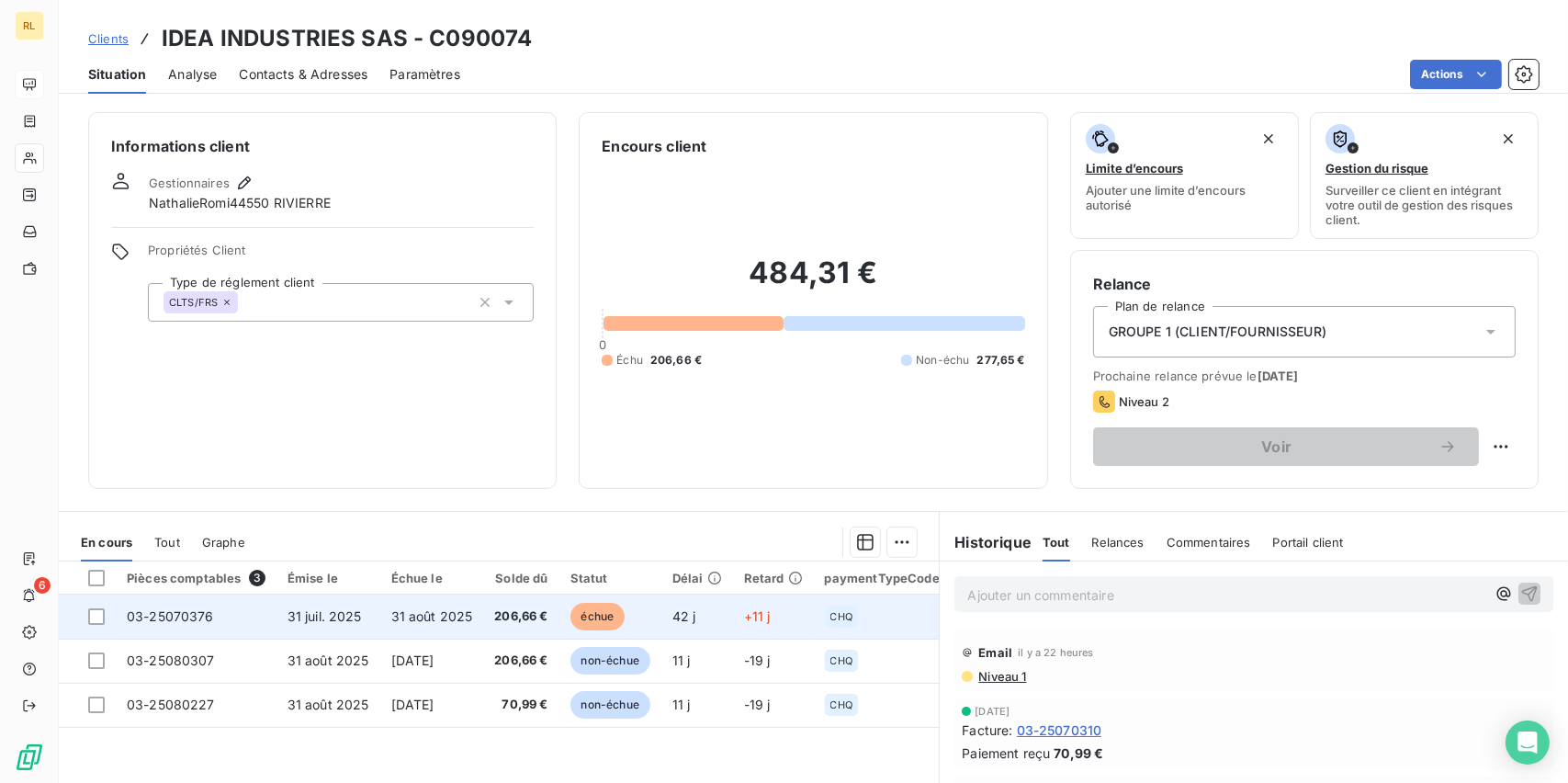
click at [593, 619] on span "échue" at bounding box center [598, 617] width 55 height 28
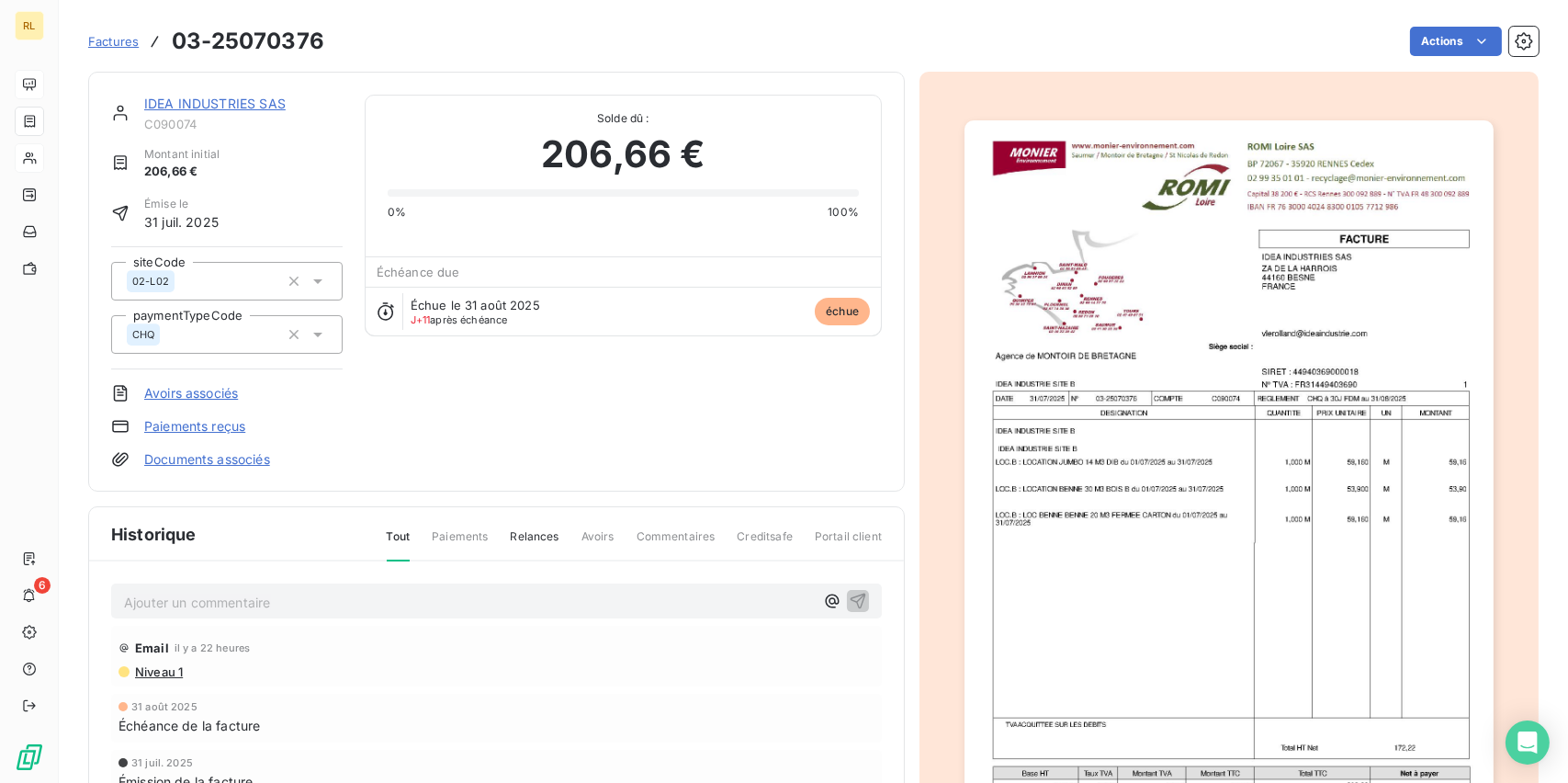
click at [176, 431] on link "Paiements reçus" at bounding box center [194, 426] width 101 height 18
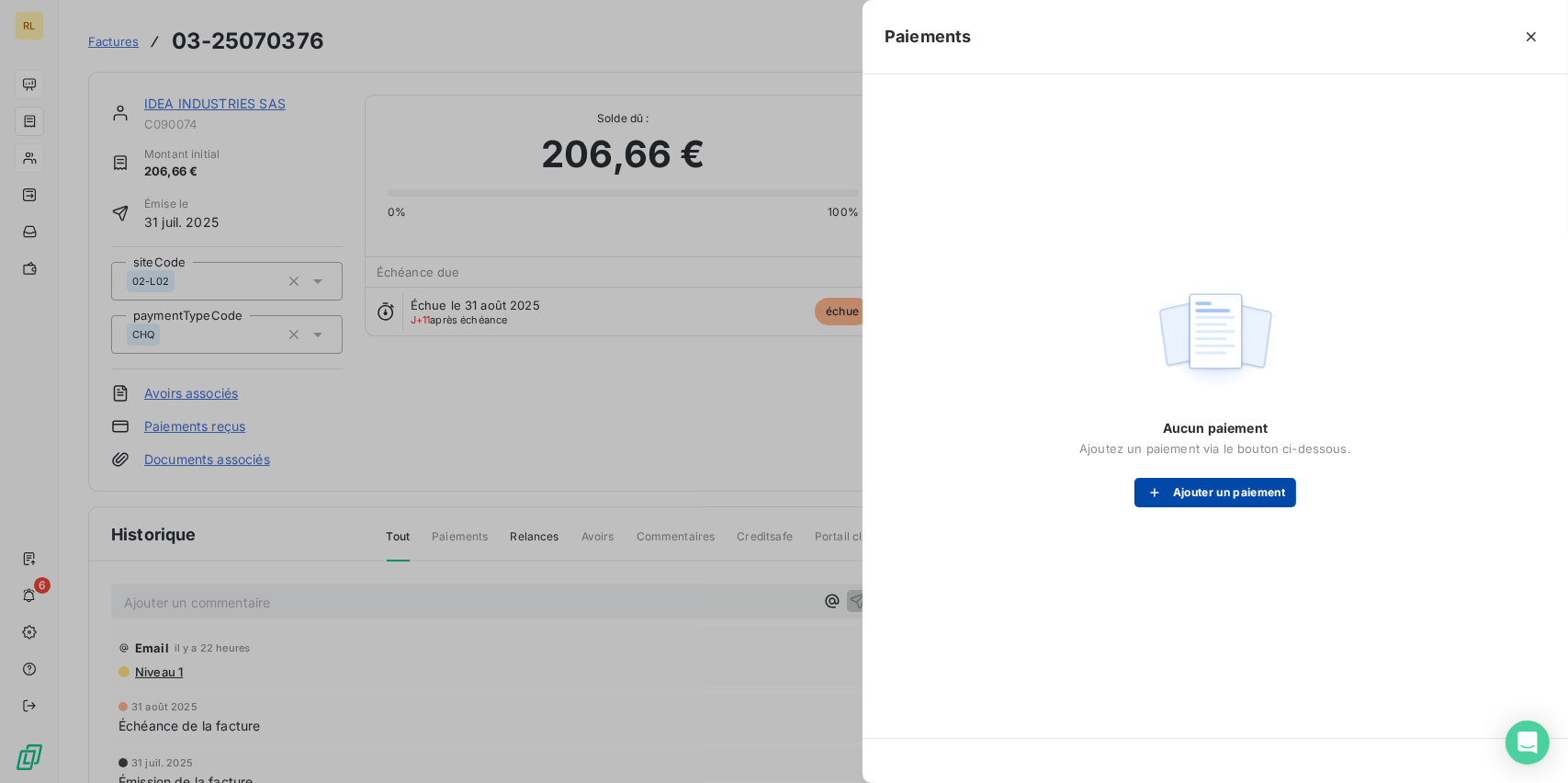
click at [1226, 483] on button "Ajouter un paiement" at bounding box center [1215, 493] width 162 height 30
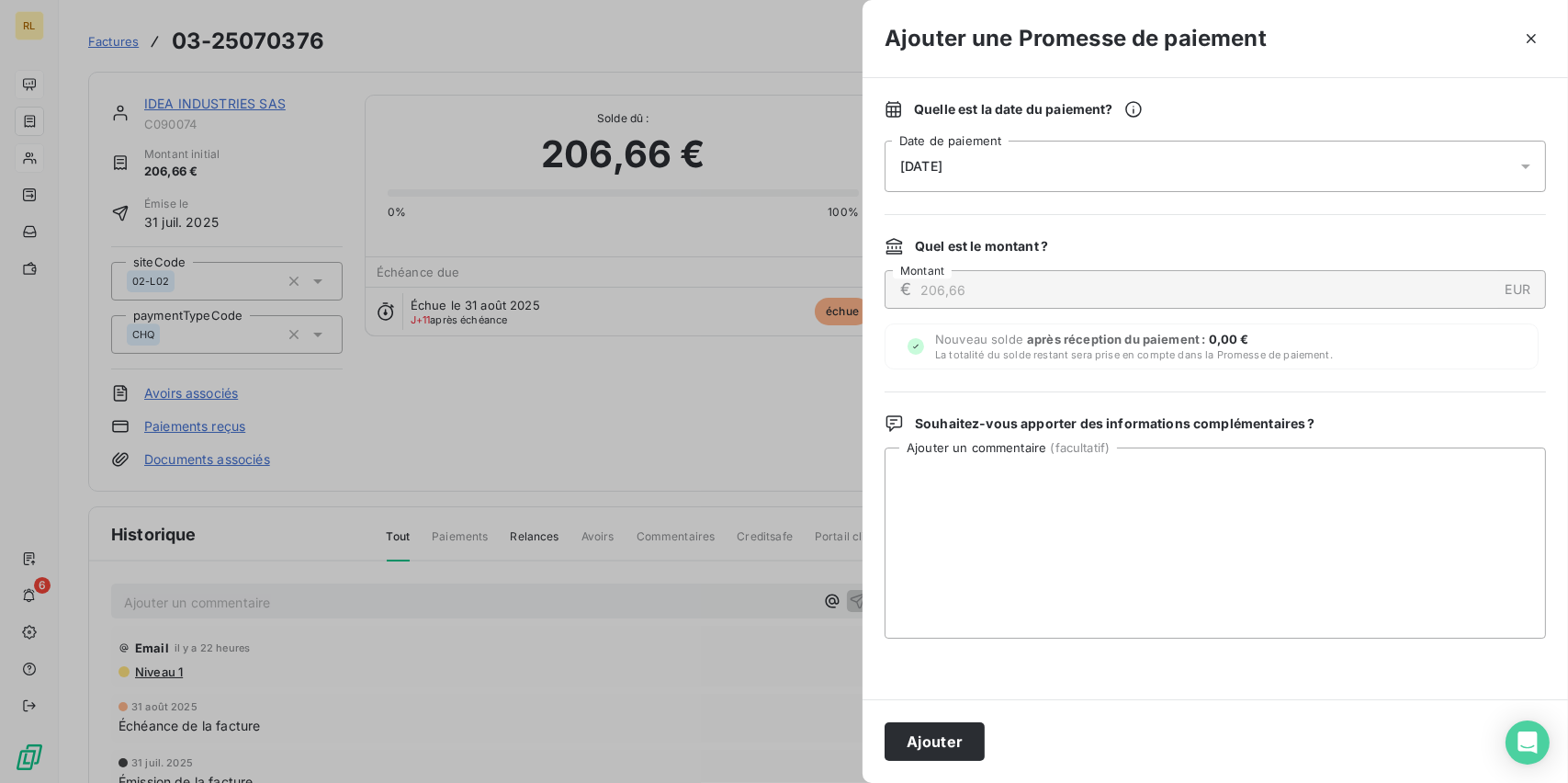
click at [975, 162] on div "[DATE]" at bounding box center [1215, 166] width 662 height 52
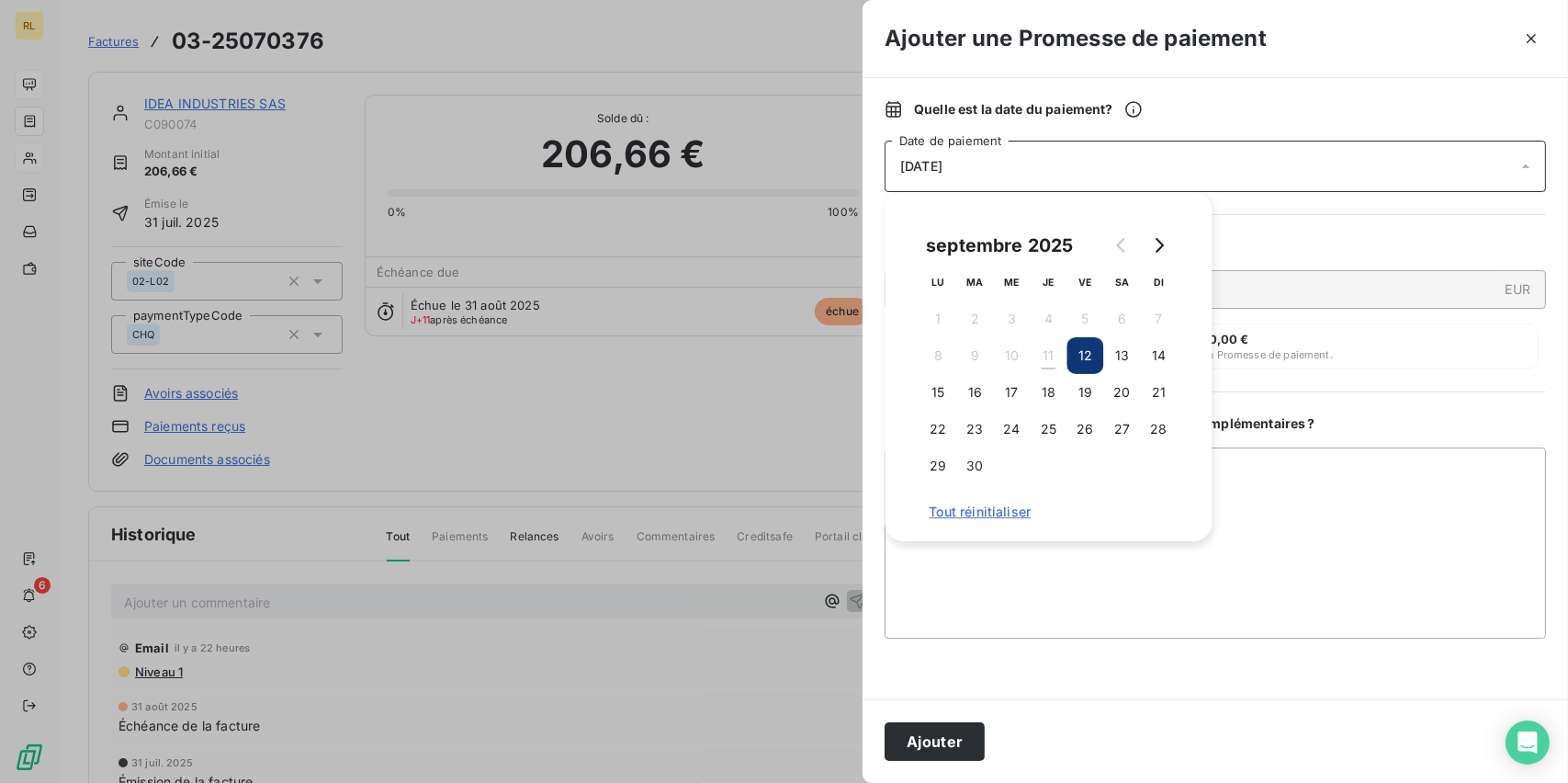
click at [1087, 354] on button "12" at bounding box center [1085, 356] width 37 height 37
click at [1090, 351] on button "12" at bounding box center [1085, 356] width 37 height 37
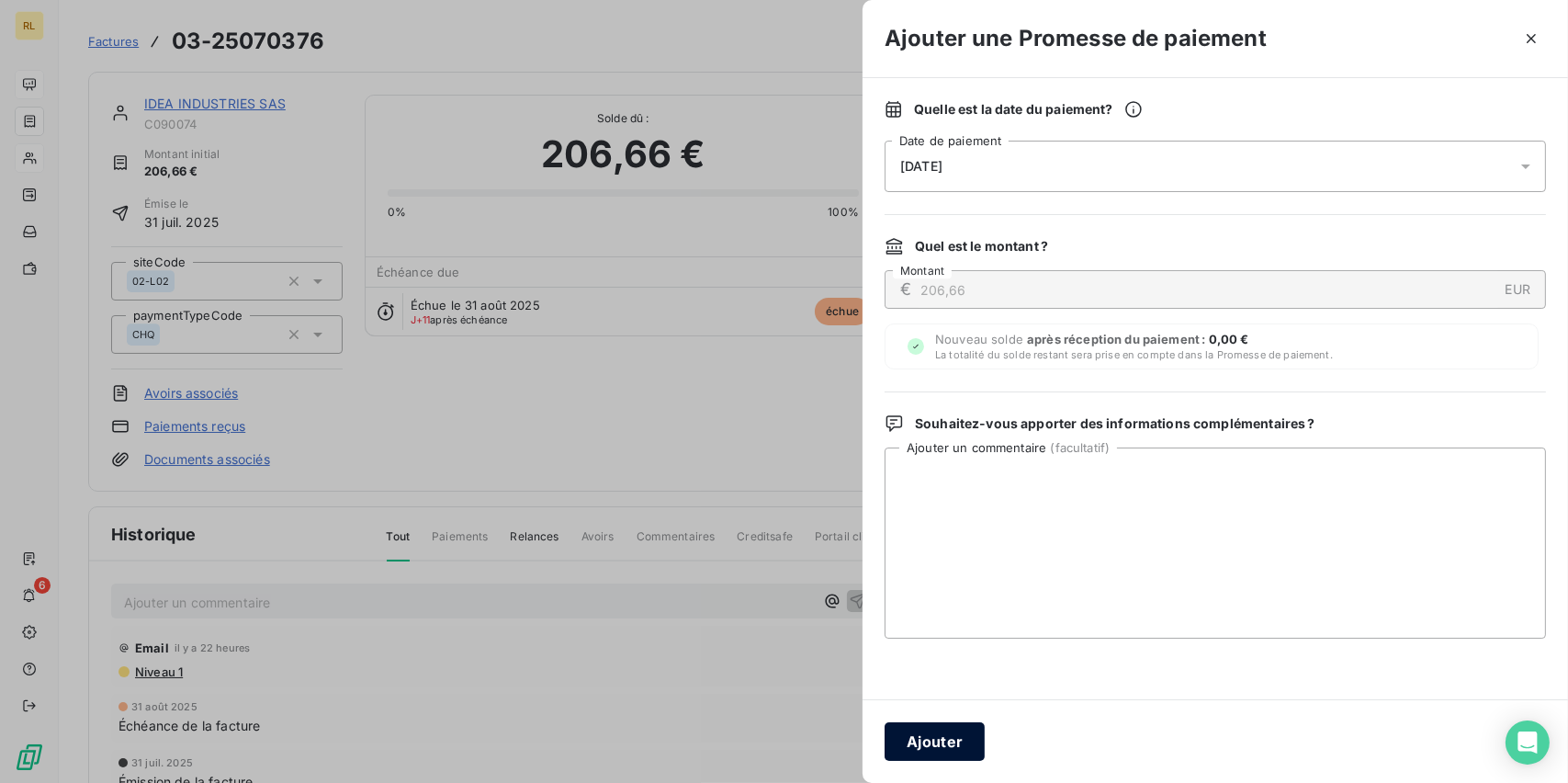
click at [953, 740] on button "Ajouter" at bounding box center [934, 741] width 100 height 39
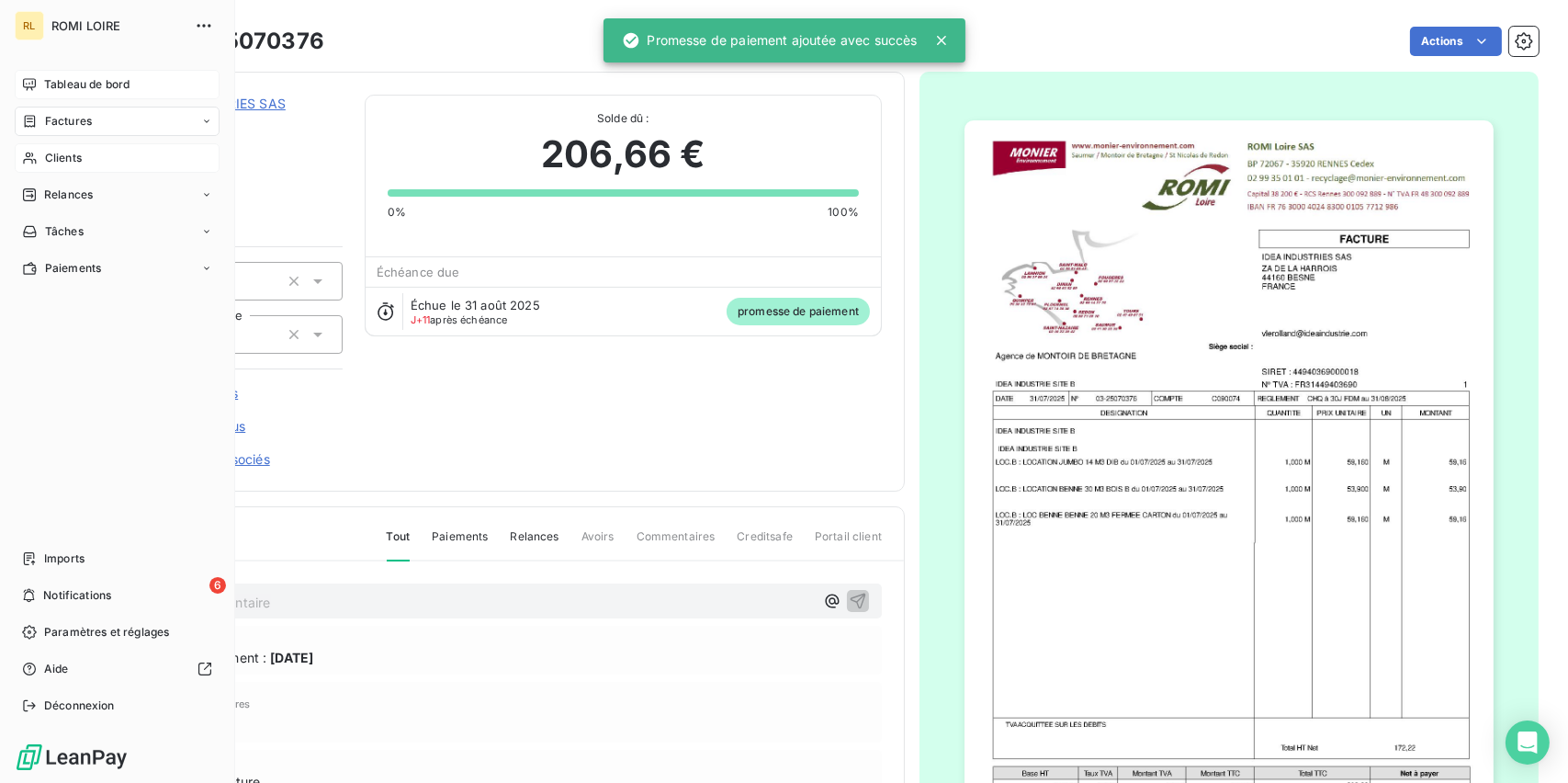
click at [49, 85] on span "Tableau de bord" at bounding box center [87, 84] width 85 height 17
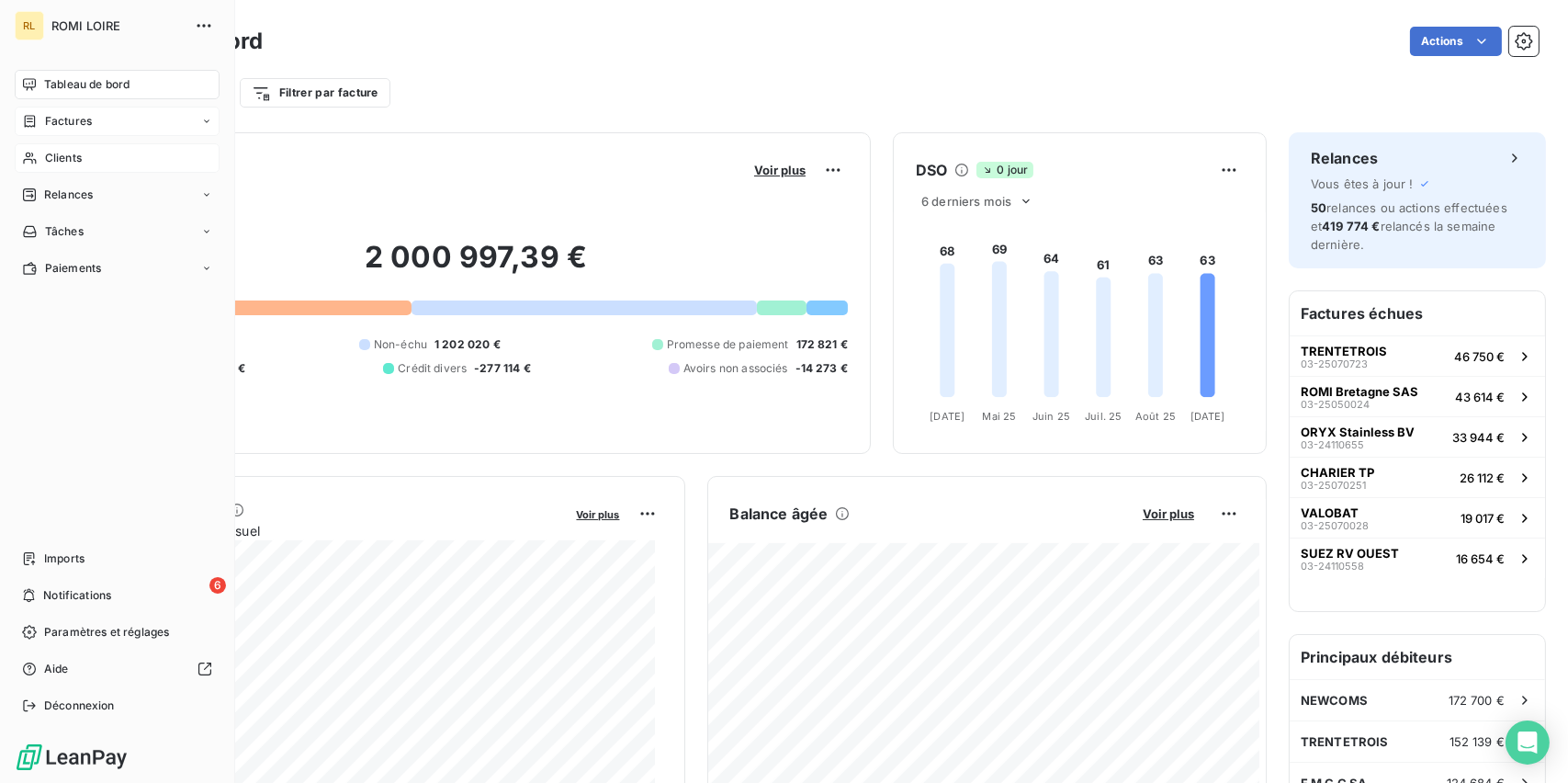
drag, startPoint x: 42, startPoint y: 128, endPoint x: 103, endPoint y: 128, distance: 61.0
click at [42, 128] on div "Factures" at bounding box center [57, 121] width 70 height 17
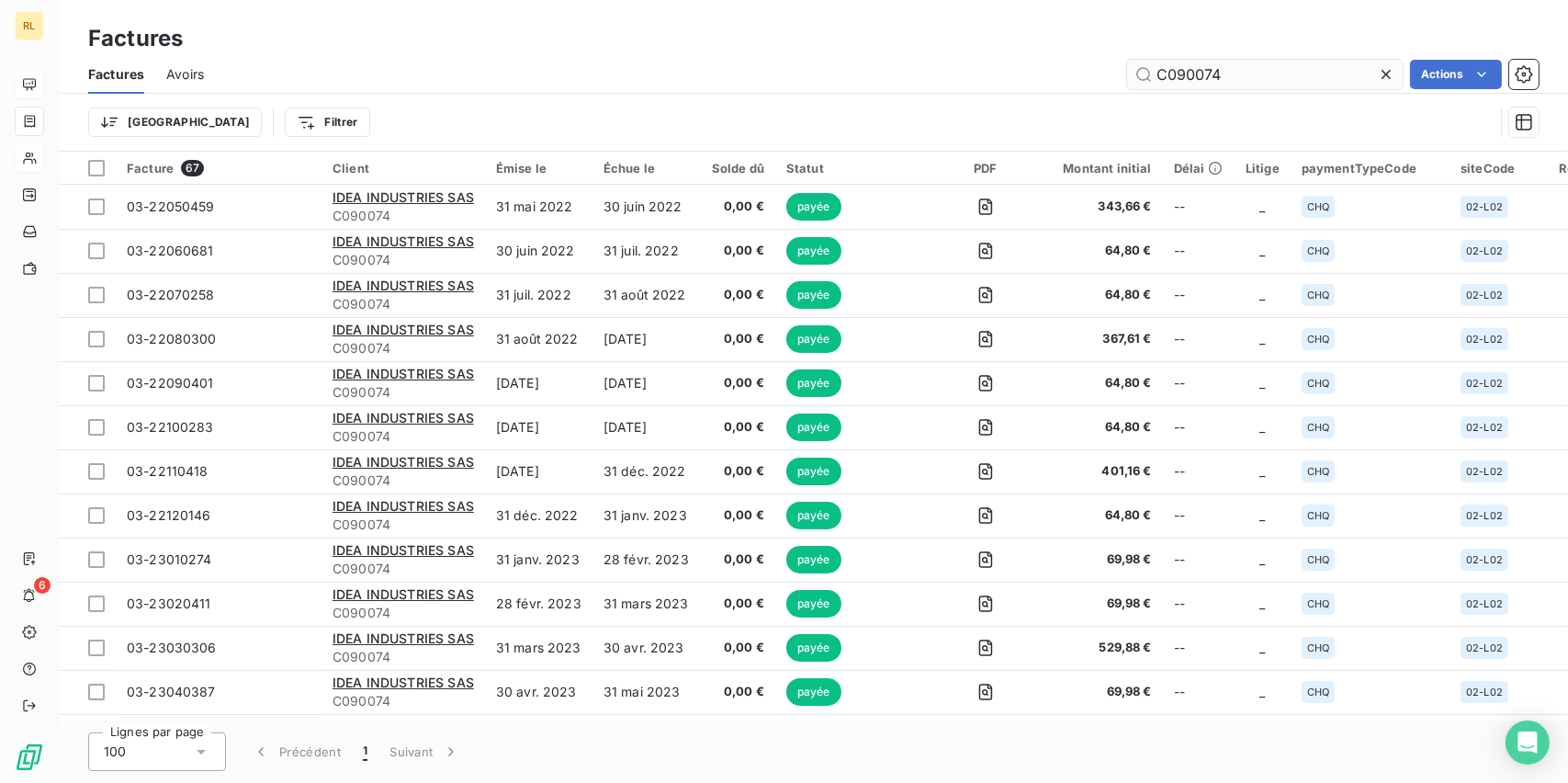
drag, startPoint x: 1246, startPoint y: 84, endPoint x: 1128, endPoint y: 87, distance: 118.0
click at [1118, 85] on div "C090074 Actions" at bounding box center [882, 75] width 1312 height 30
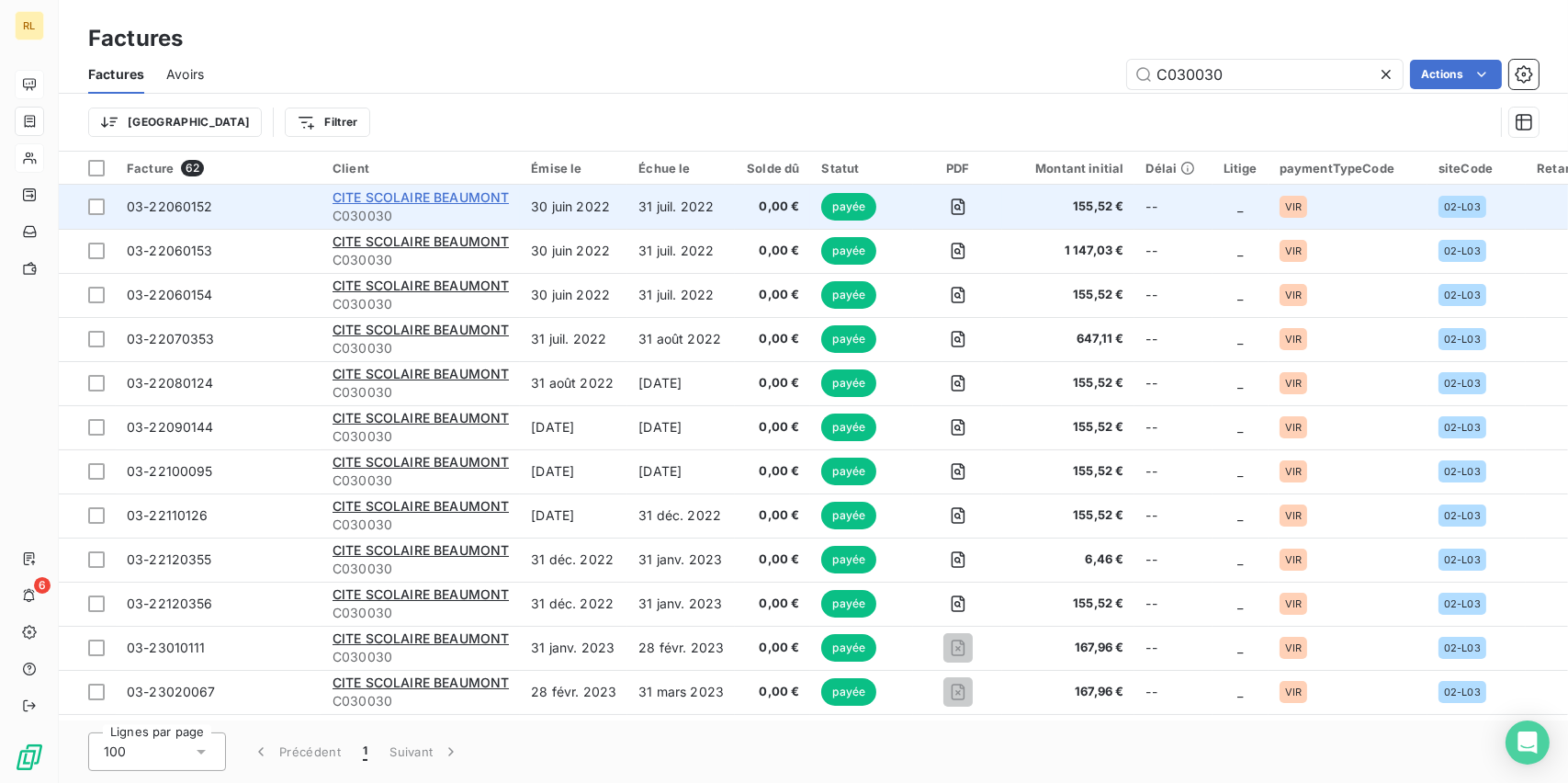
type input "C030030"
click at [417, 200] on span "CITE SCOLAIRE BEAUMONT" at bounding box center [420, 197] width 176 height 16
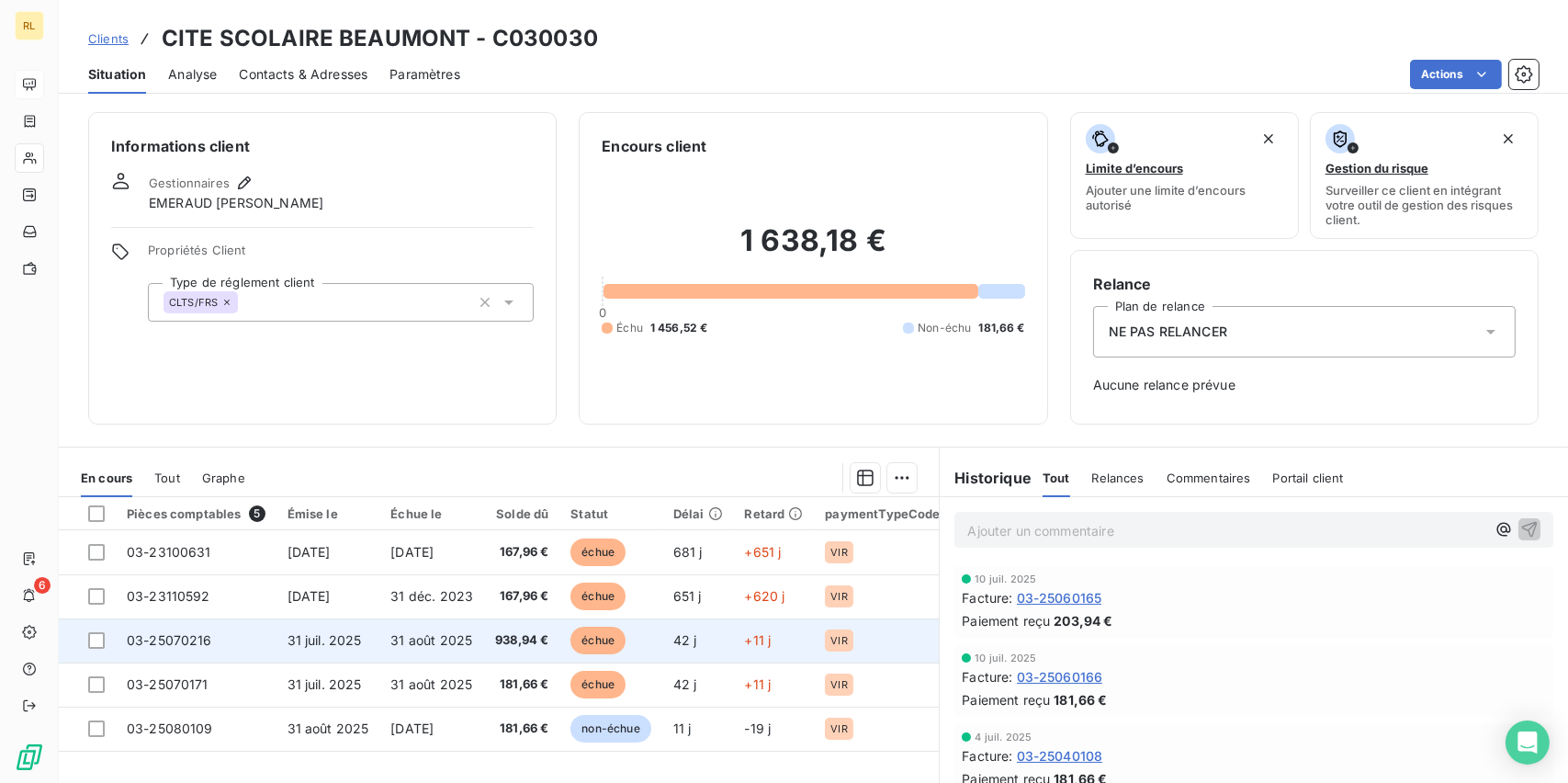
scroll to position [92, 0]
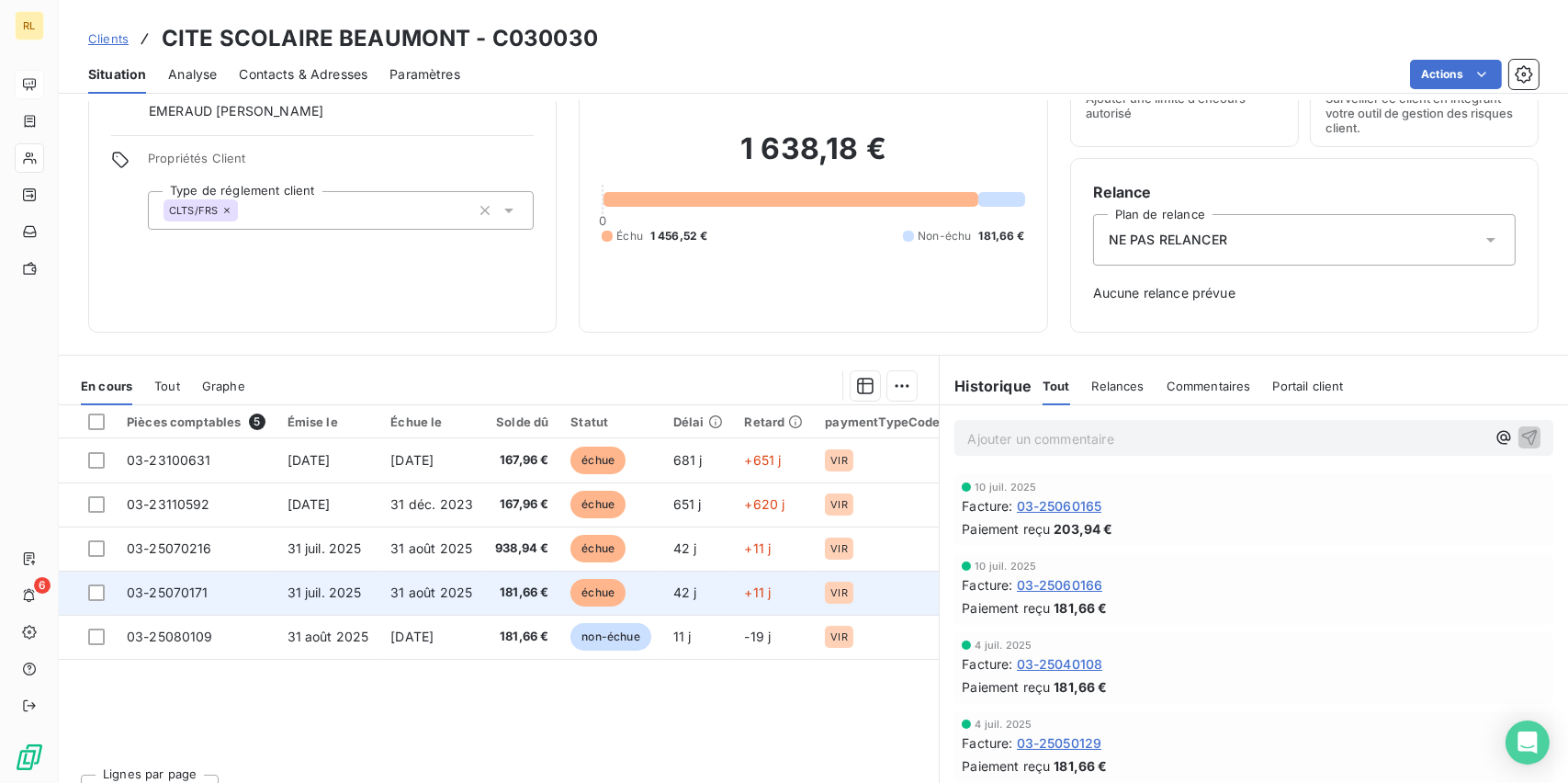
click at [529, 589] on span "181,66 €" at bounding box center [522, 593] width 54 height 18
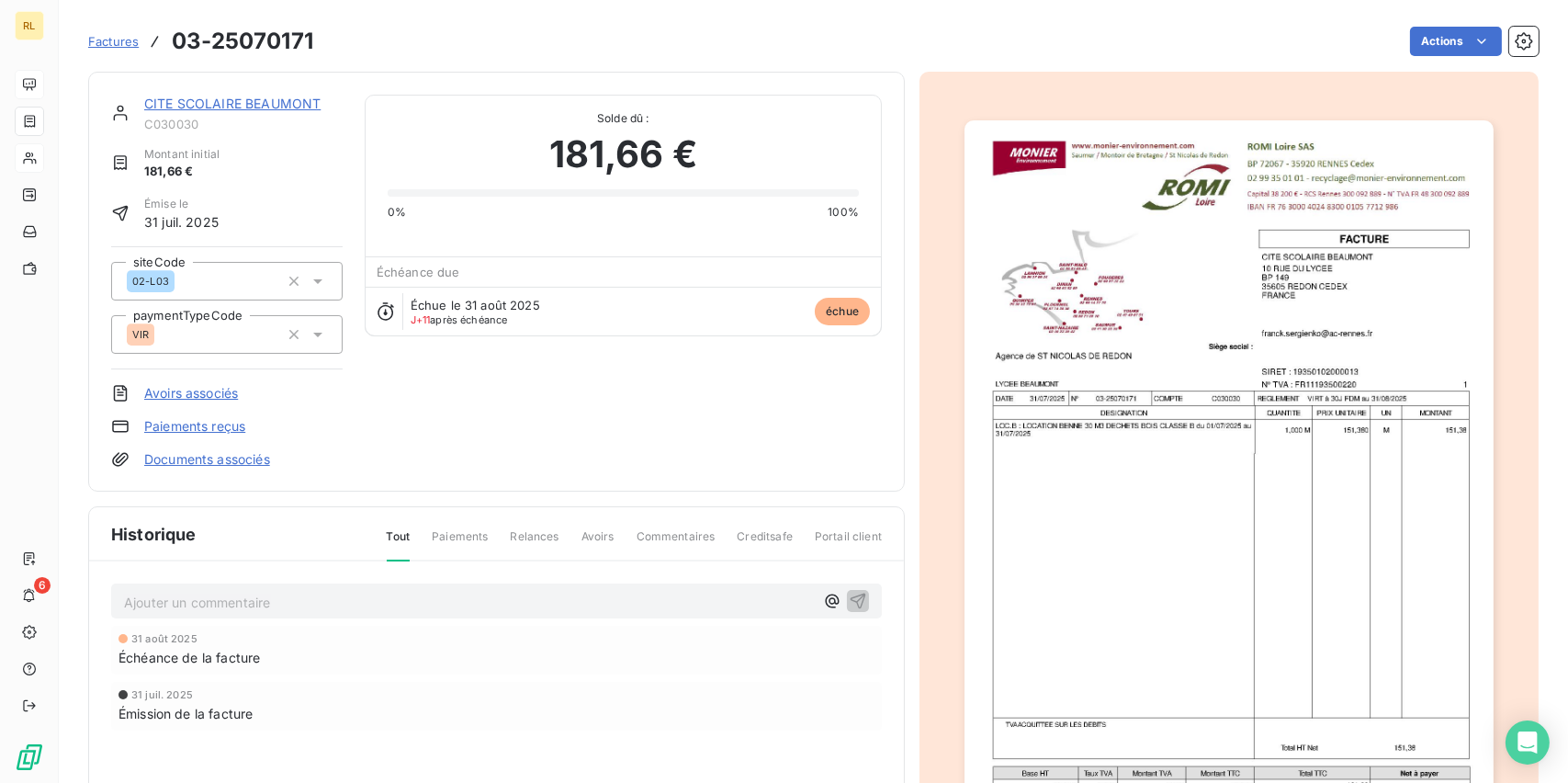
click at [163, 422] on link "Paiements reçus" at bounding box center [194, 426] width 101 height 18
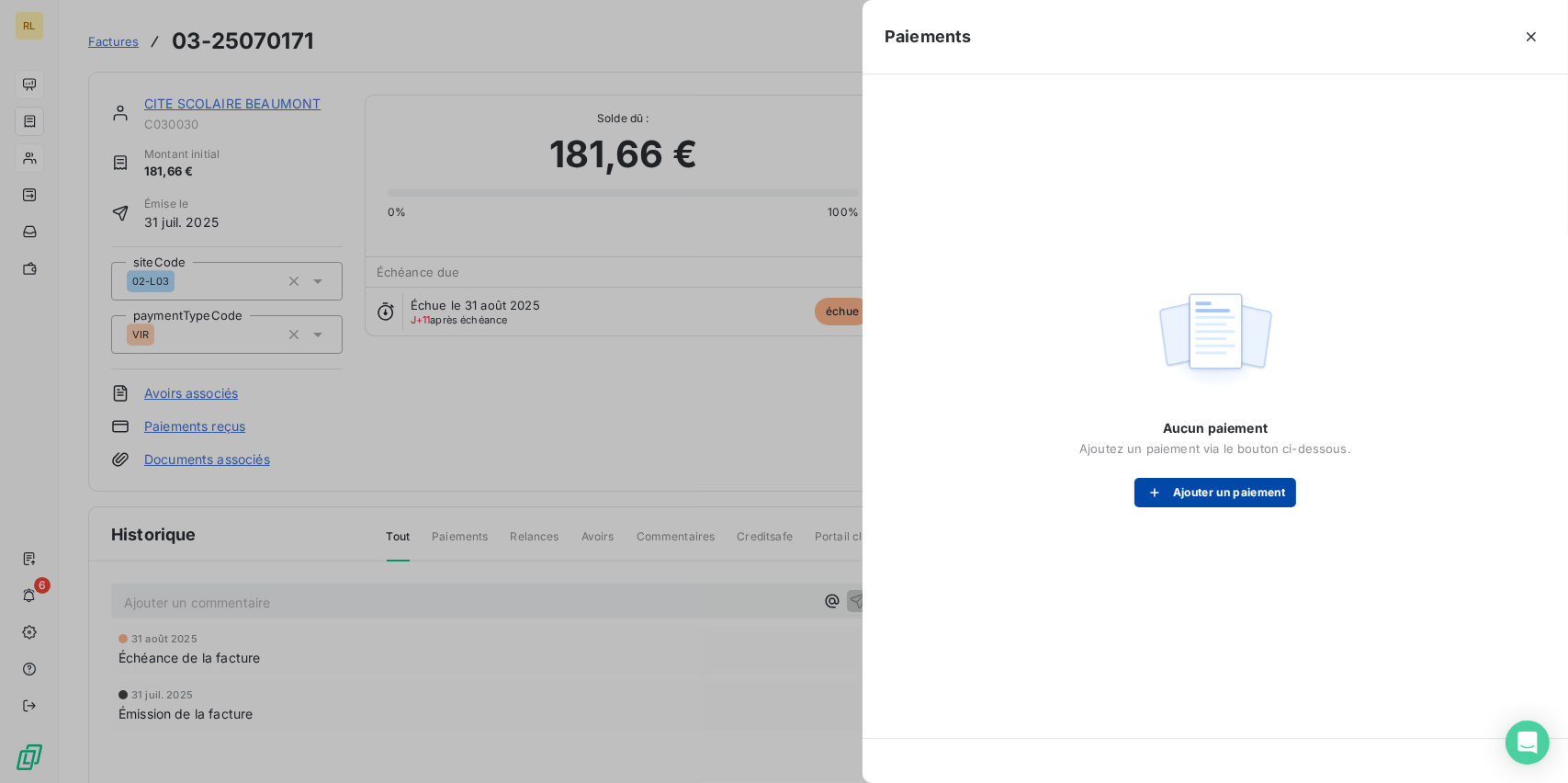
click at [1255, 493] on button "Ajouter un paiement" at bounding box center [1215, 493] width 162 height 30
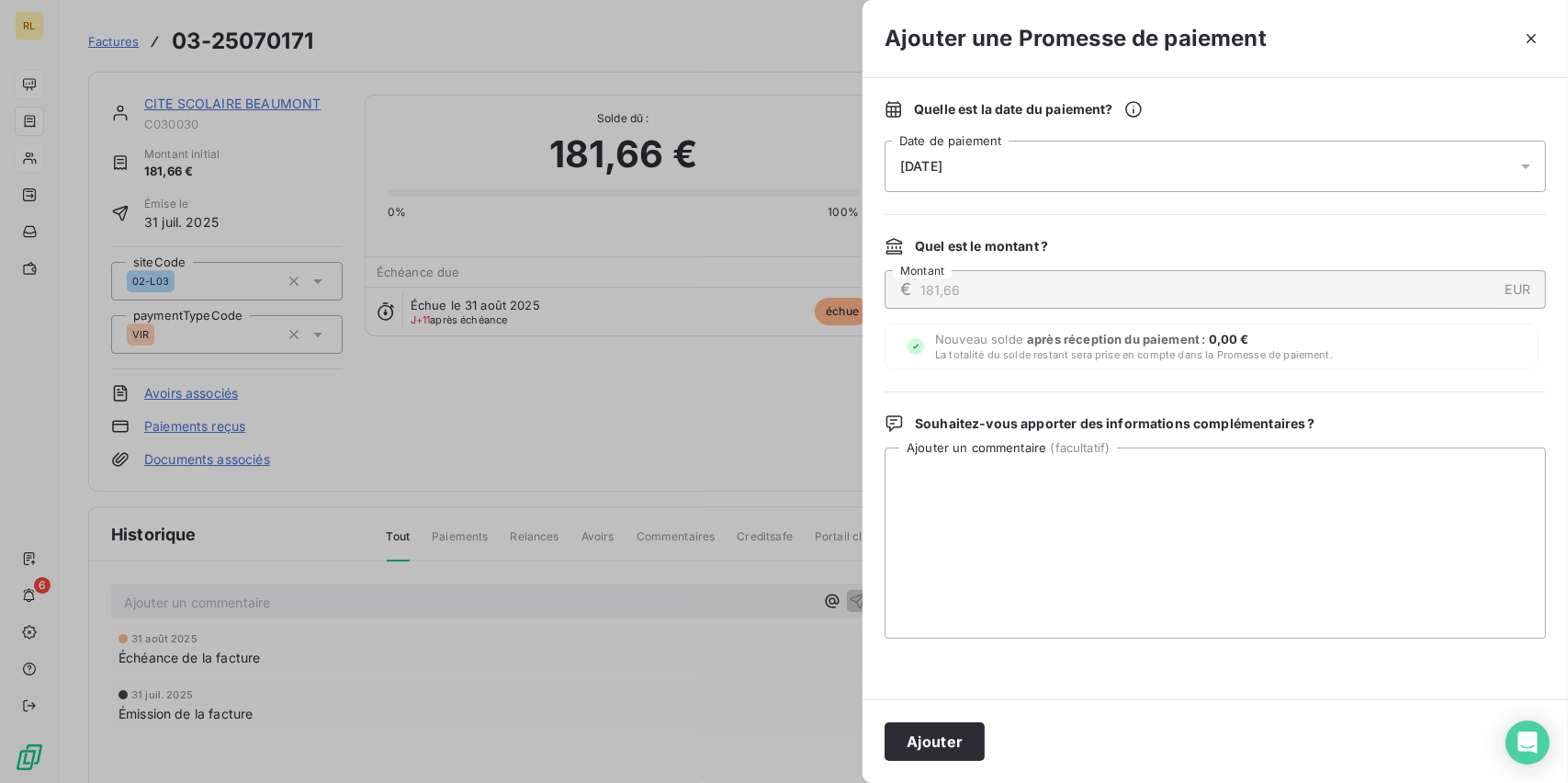
click at [1076, 179] on div "[DATE]" at bounding box center [1215, 166] width 662 height 52
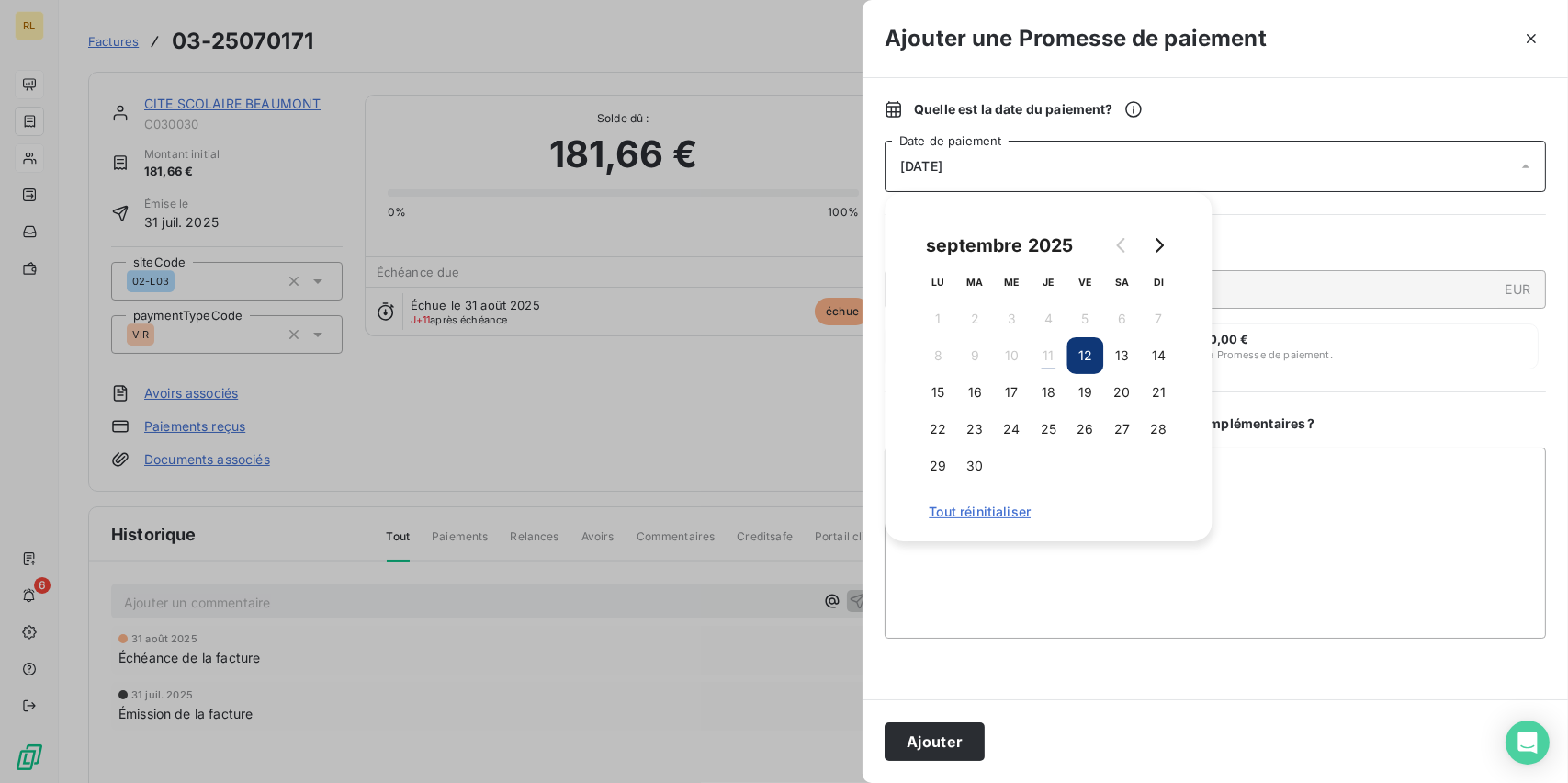
click at [1079, 363] on button "12" at bounding box center [1085, 356] width 37 height 37
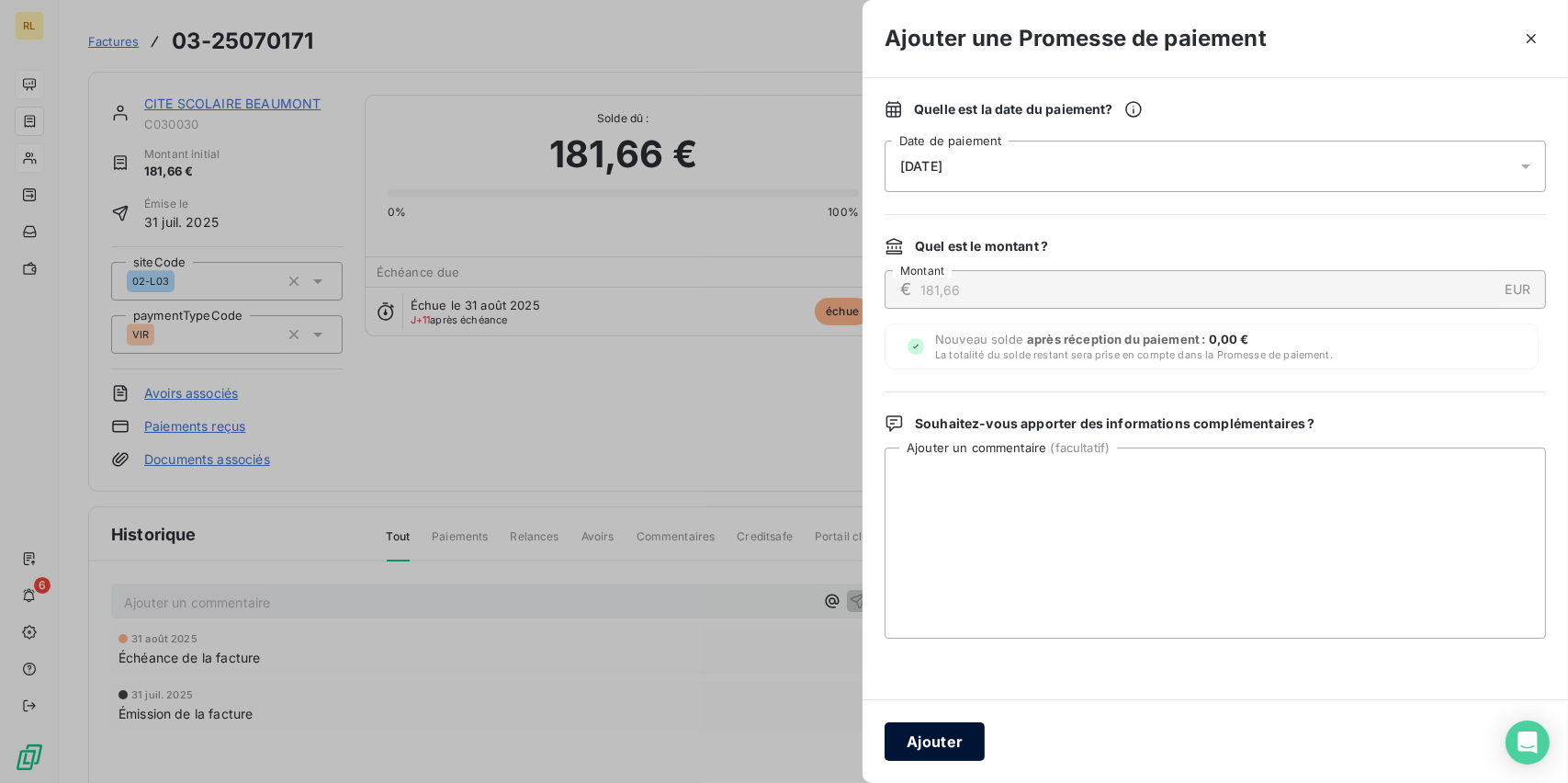
click at [930, 740] on button "Ajouter" at bounding box center [934, 741] width 100 height 39
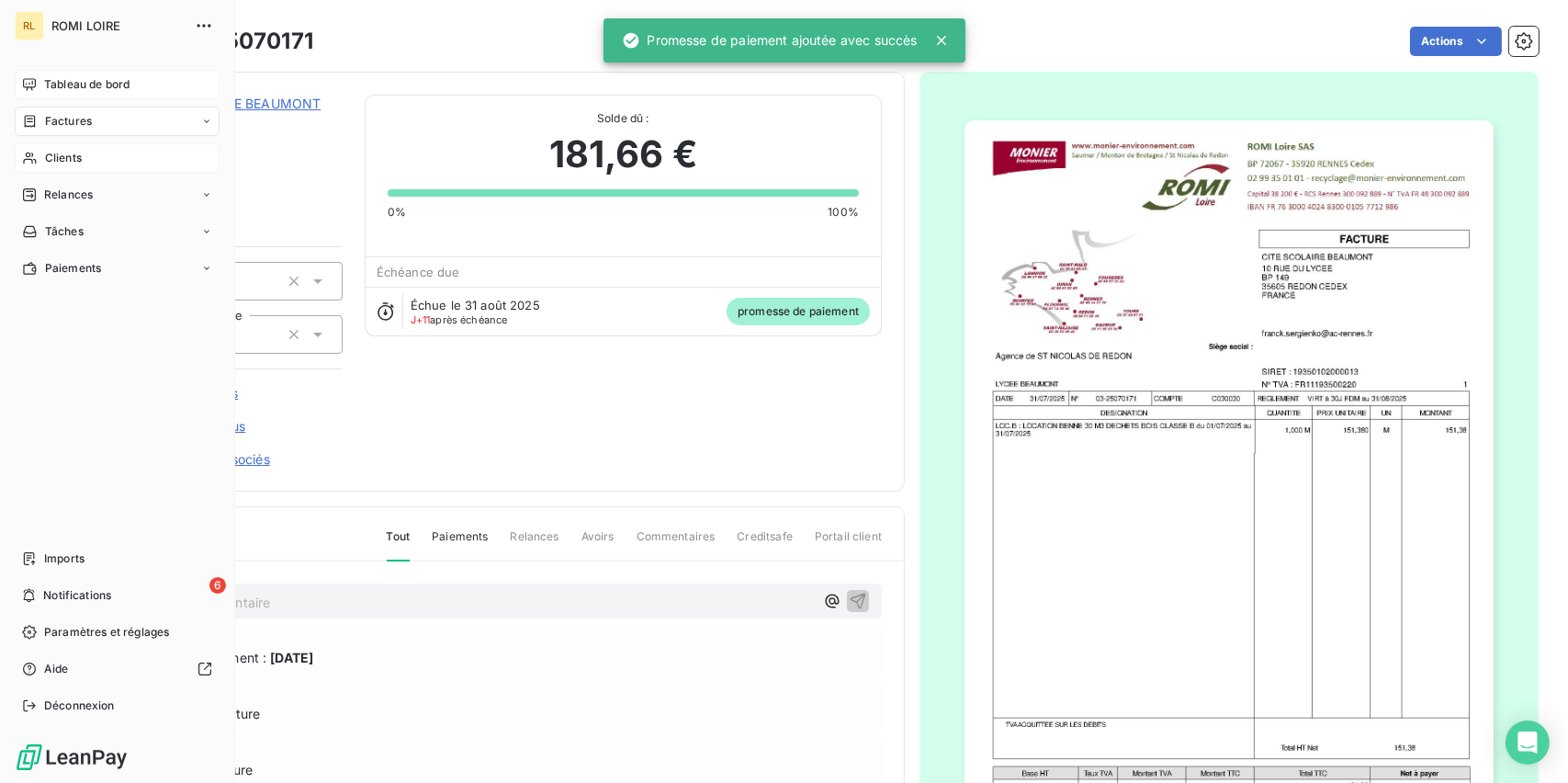
click at [78, 84] on span "Tableau de bord" at bounding box center [87, 84] width 85 height 17
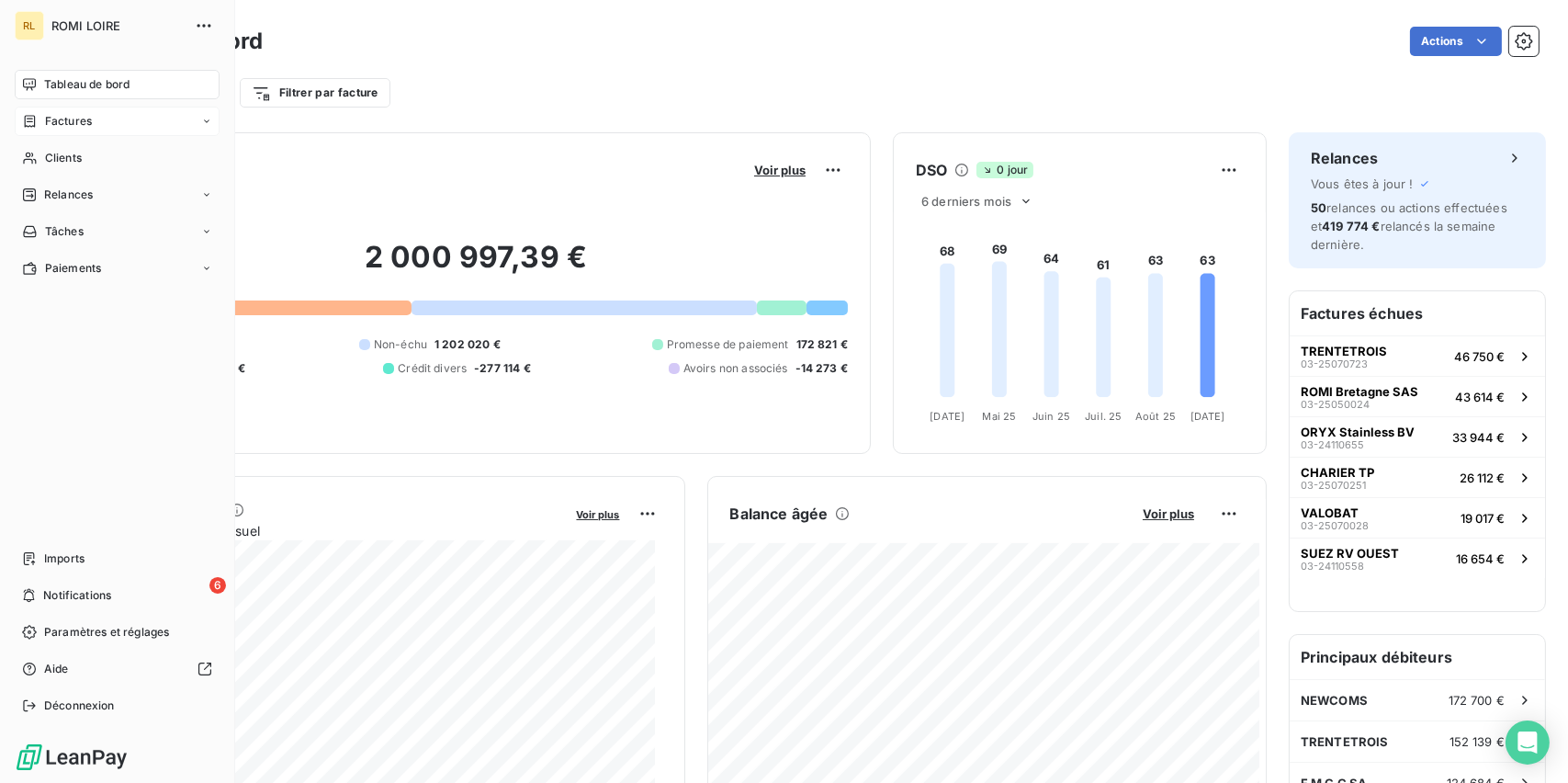
click at [45, 124] on span "Factures" at bounding box center [68, 121] width 47 height 17
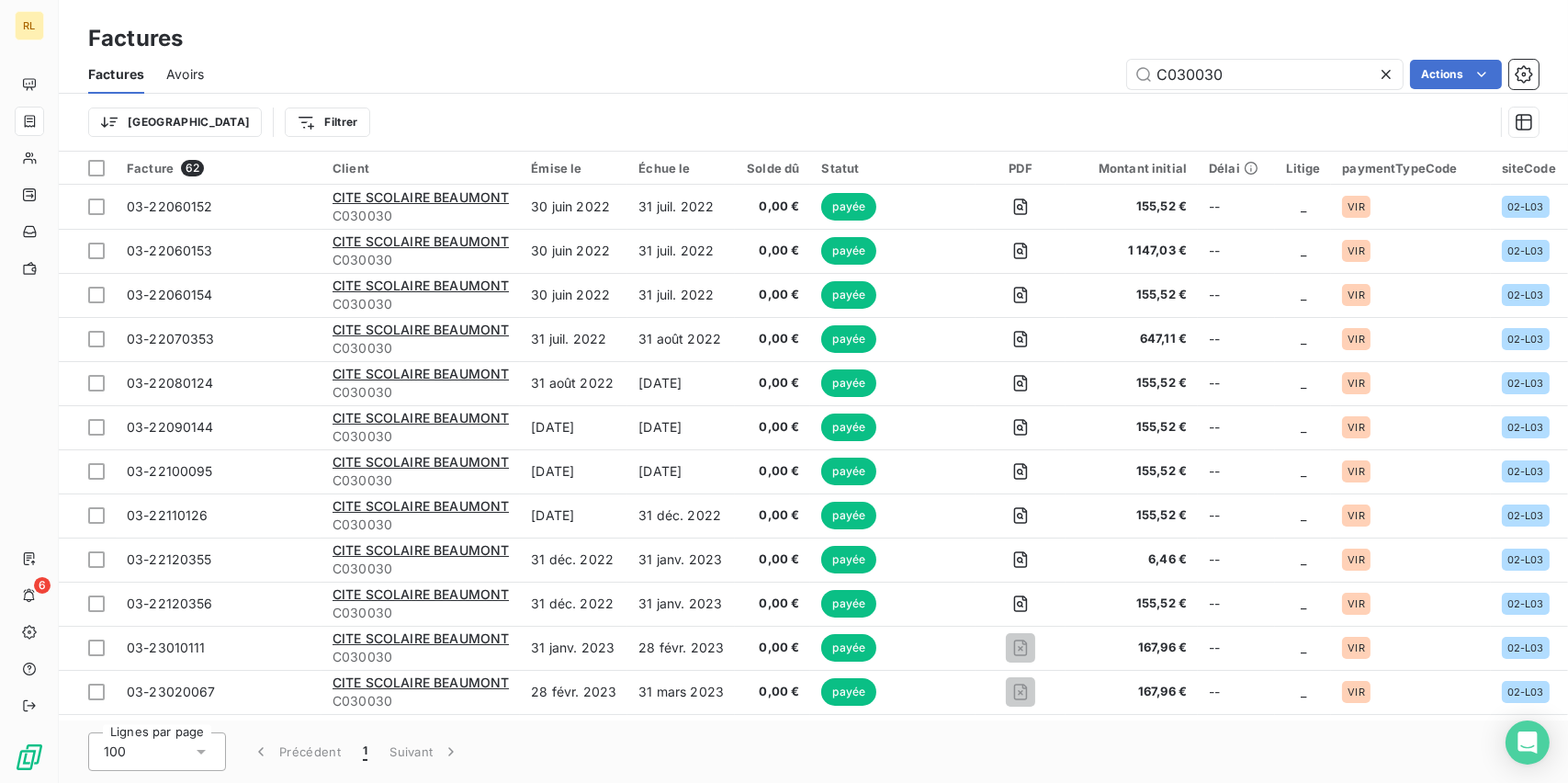
drag, startPoint x: 1221, startPoint y: 81, endPoint x: 1020, endPoint y: 77, distance: 201.0
click at [1020, 76] on div "C030030 Actions" at bounding box center [882, 75] width 1312 height 30
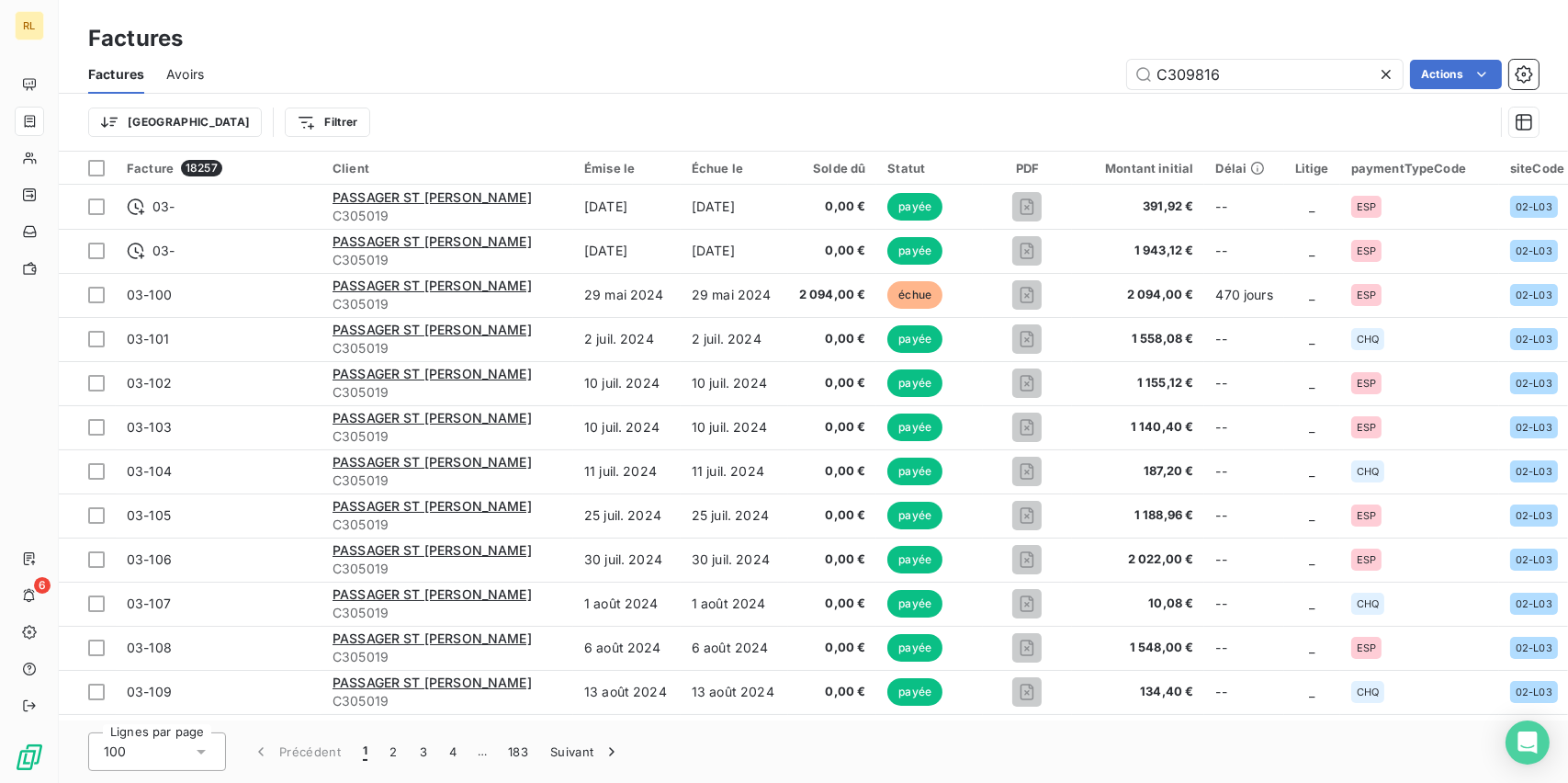
type input "C309816"
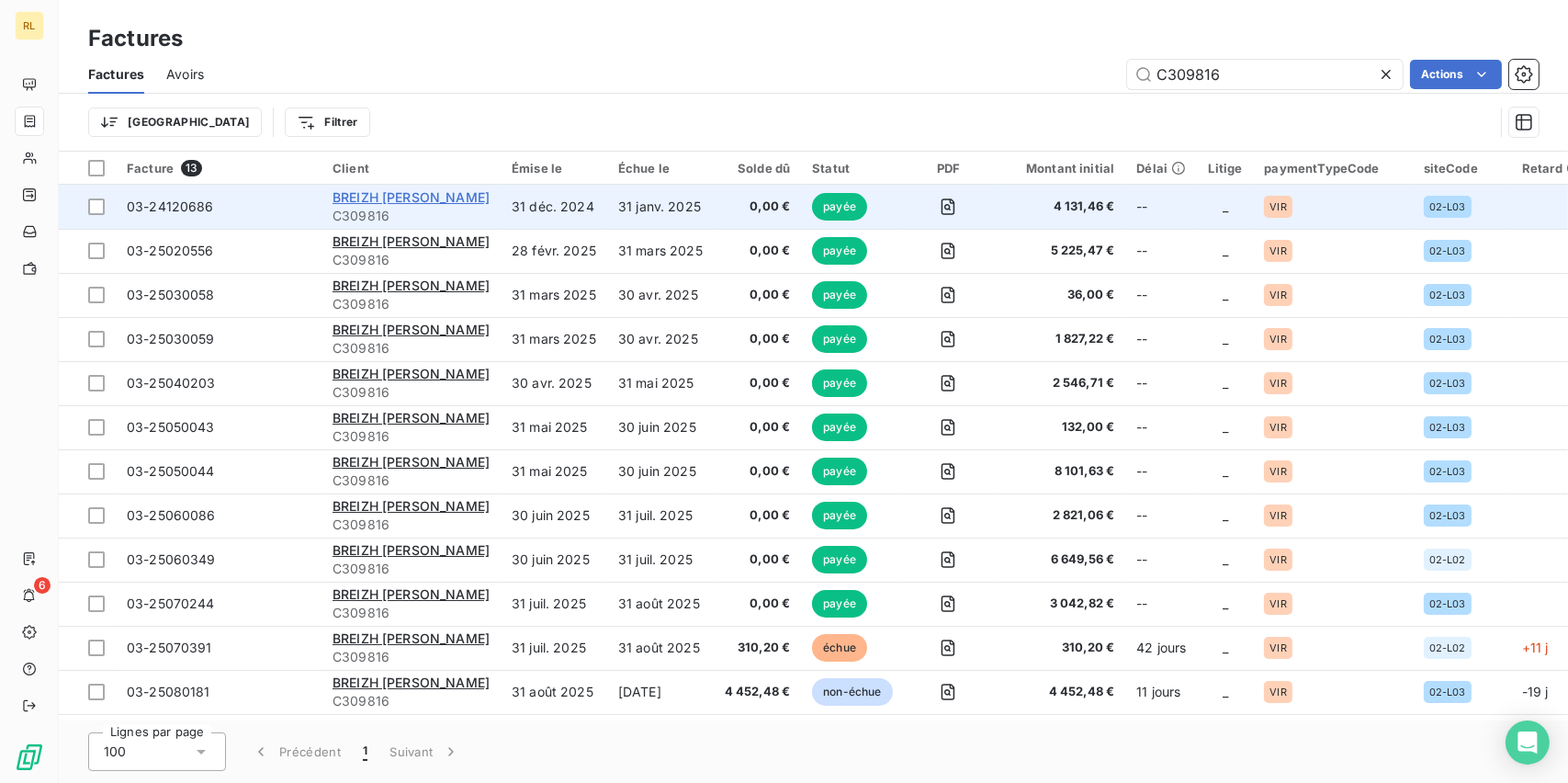
click at [477, 192] on span "BREIZH RICHARD RECYCLAGE" at bounding box center [411, 197] width 157 height 16
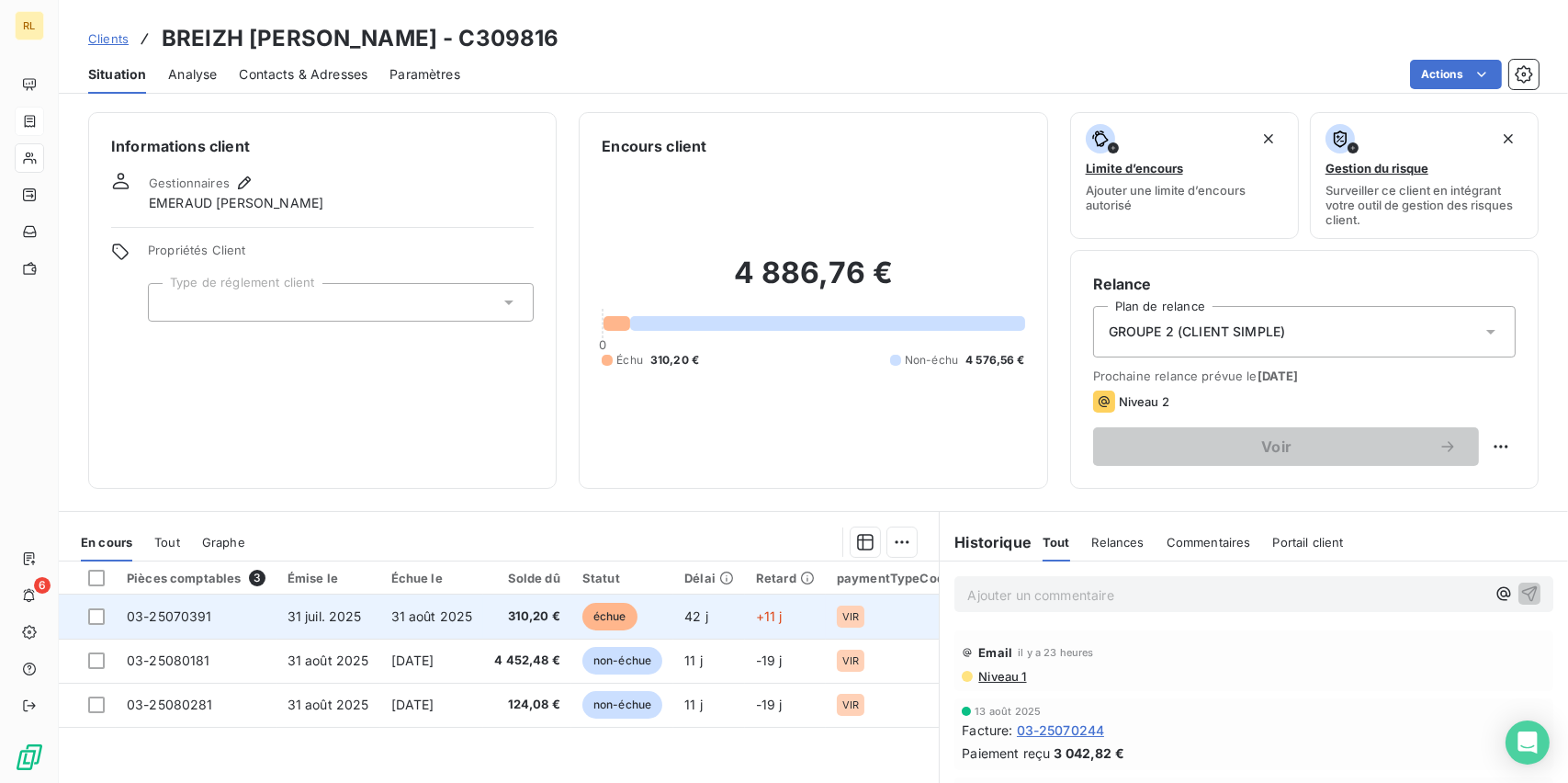
click at [600, 626] on span "échue" at bounding box center [610, 617] width 55 height 28
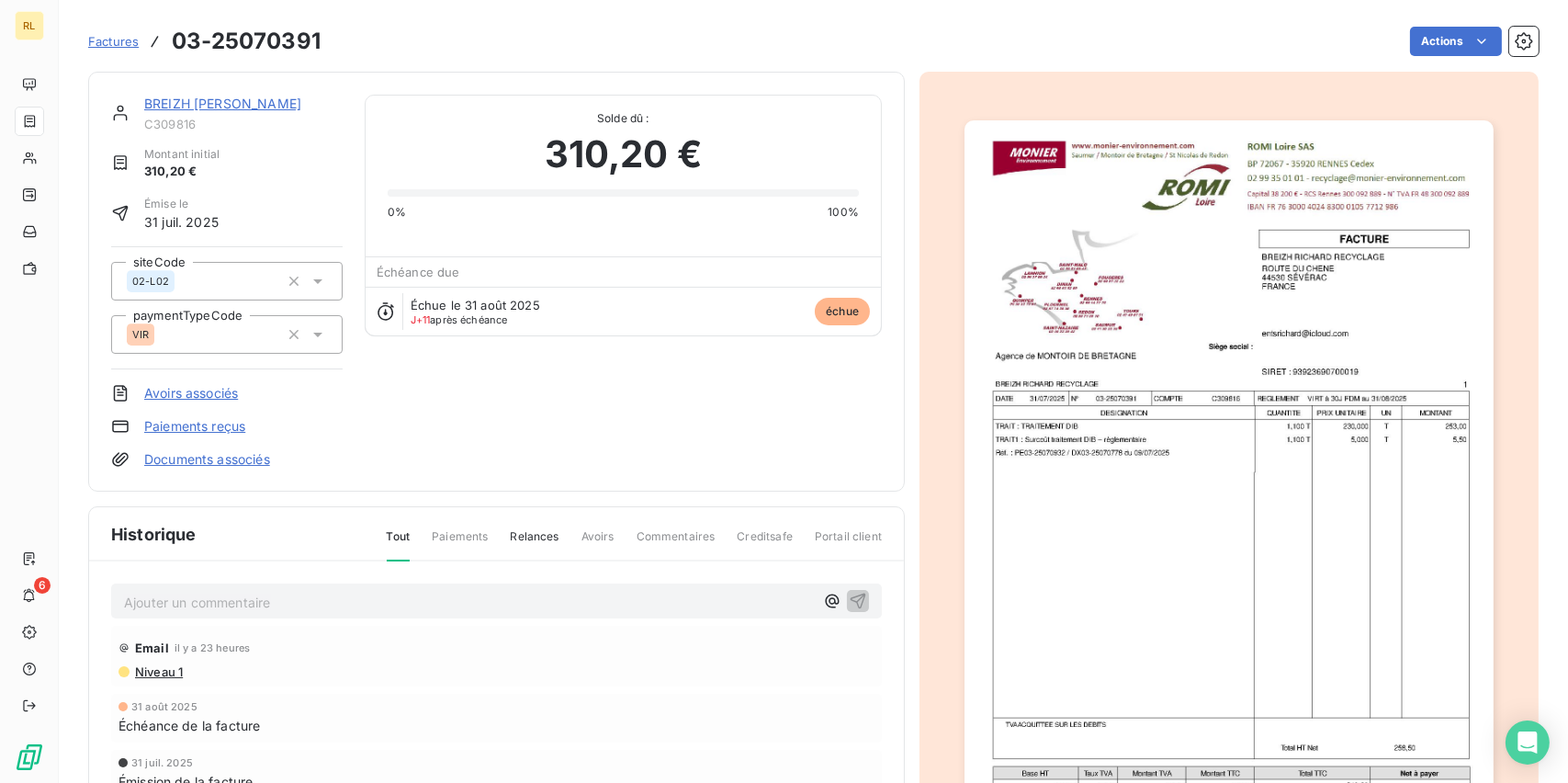
click at [212, 423] on link "Paiements reçus" at bounding box center [194, 426] width 101 height 18
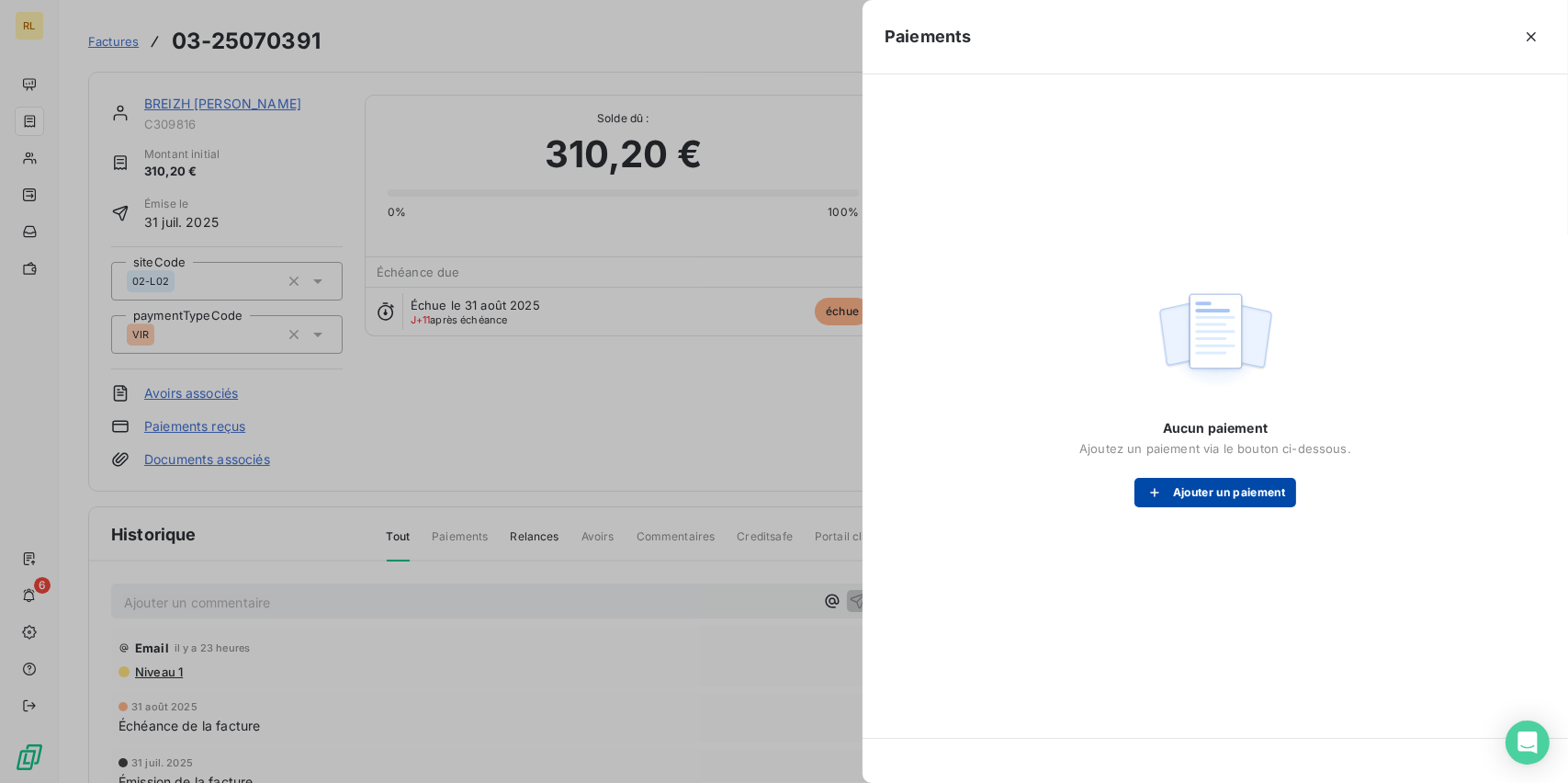
click at [1192, 496] on button "Ajouter un paiement" at bounding box center [1215, 493] width 162 height 30
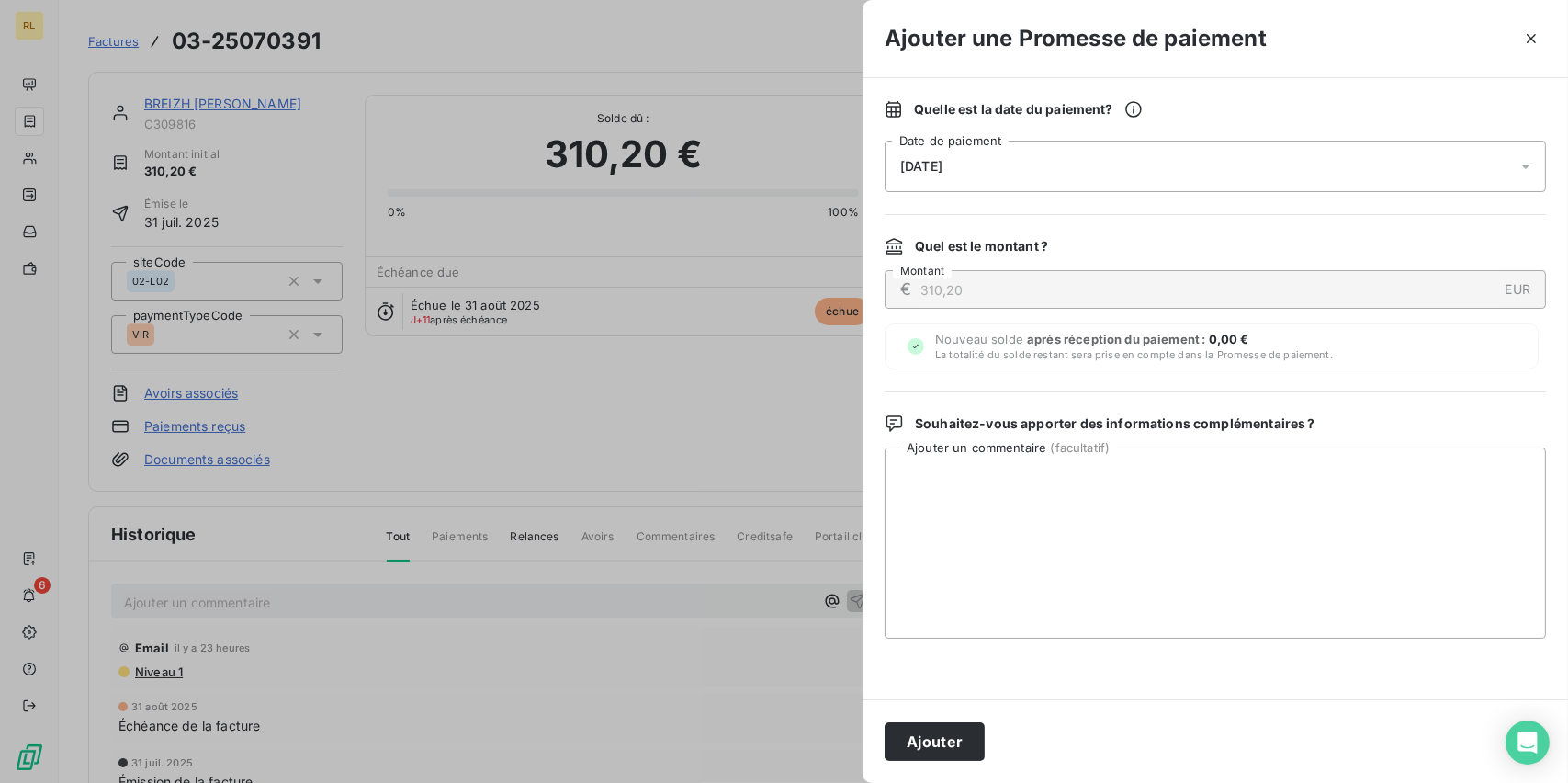
click at [942, 159] on span "[DATE]" at bounding box center [921, 166] width 43 height 15
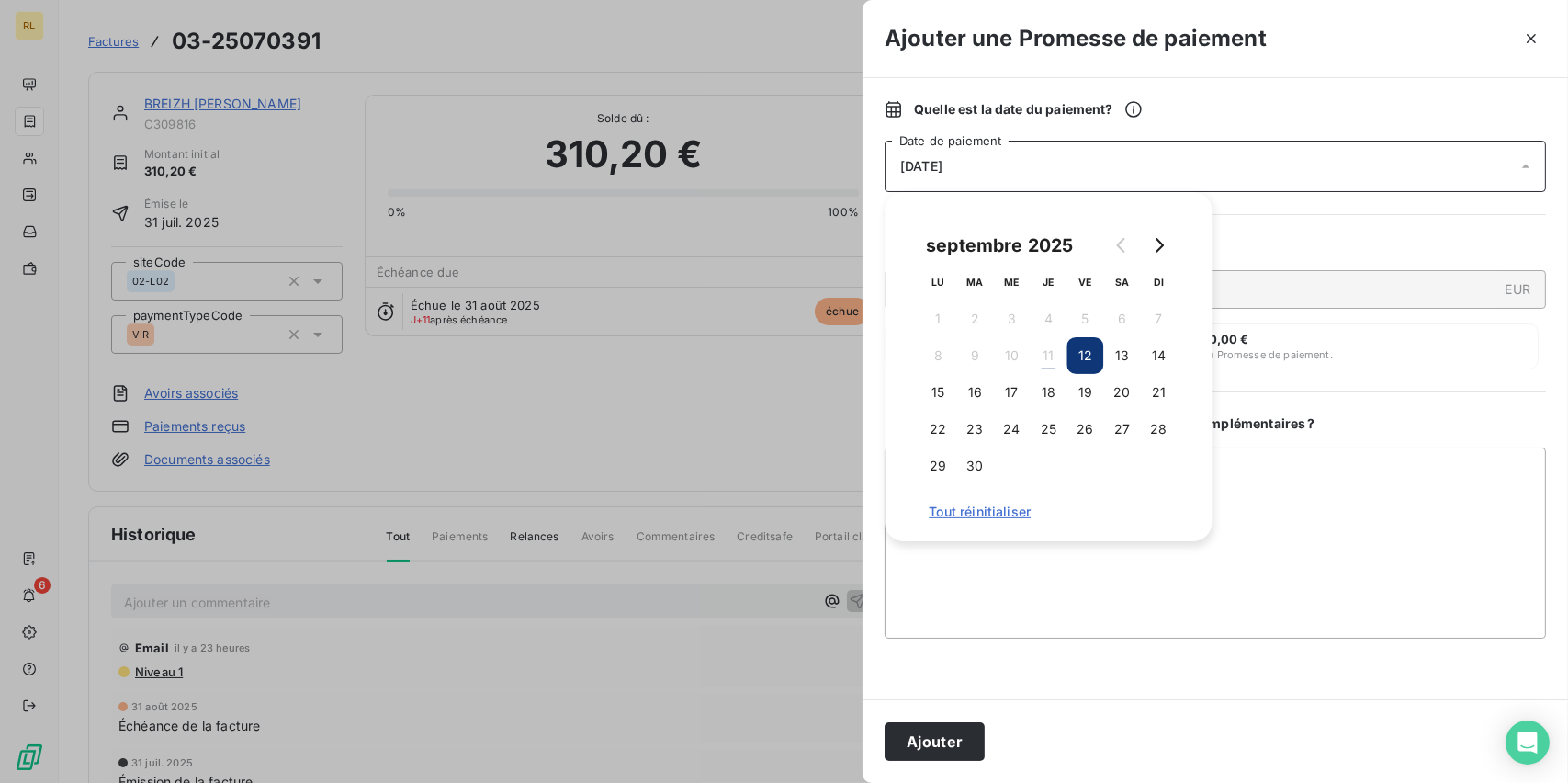
drag, startPoint x: 1104, startPoint y: 350, endPoint x: 1049, endPoint y: 350, distance: 55.0
click at [1099, 350] on tr "8 9 10 11 12 13 14" at bounding box center [1048, 356] width 257 height 37
click at [1079, 352] on button "12" at bounding box center [1085, 356] width 37 height 37
click at [915, 739] on button "Ajouter" at bounding box center [934, 741] width 100 height 39
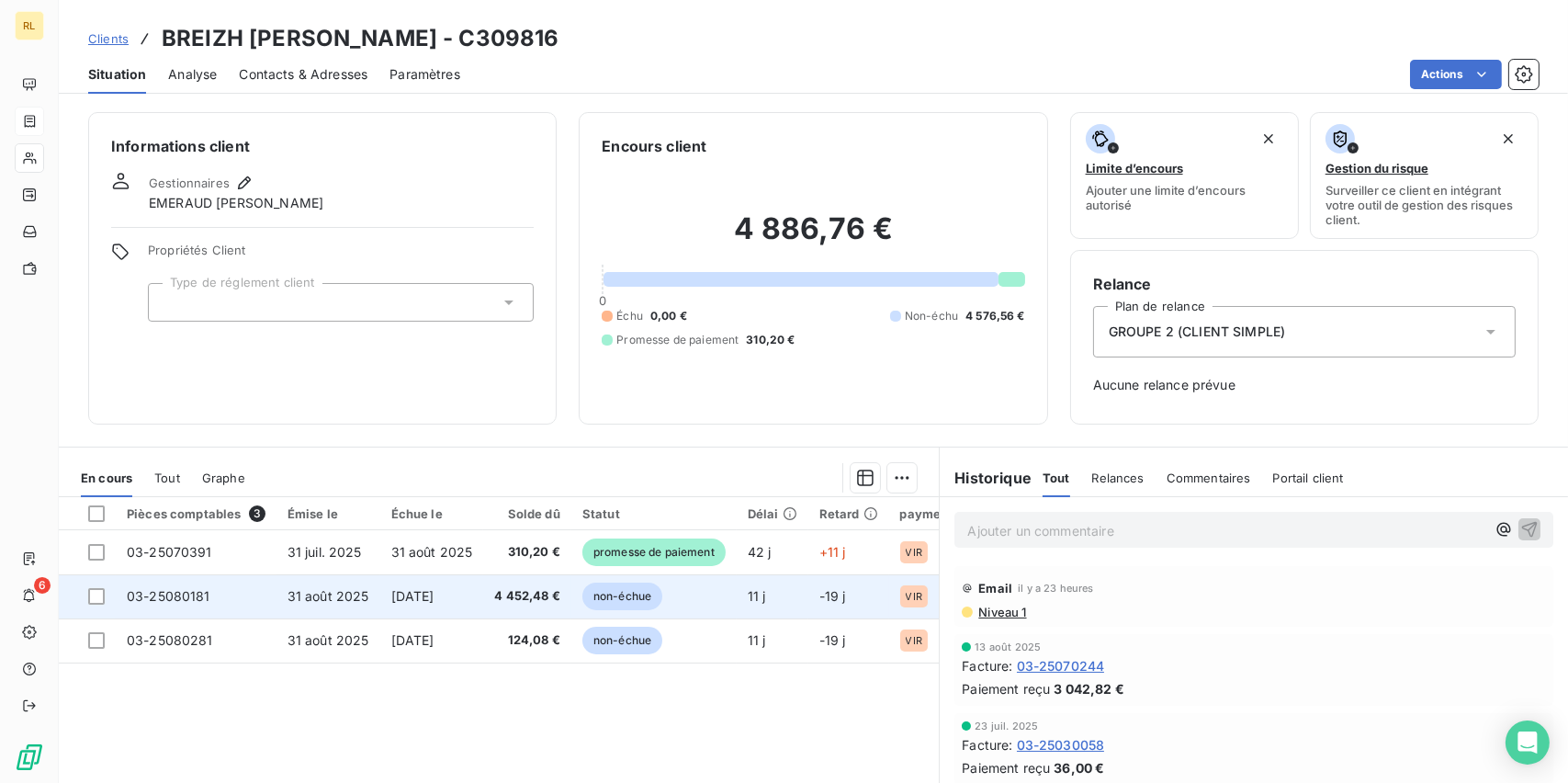
click at [588, 598] on span "non-échue" at bounding box center [622, 596] width 79 height 28
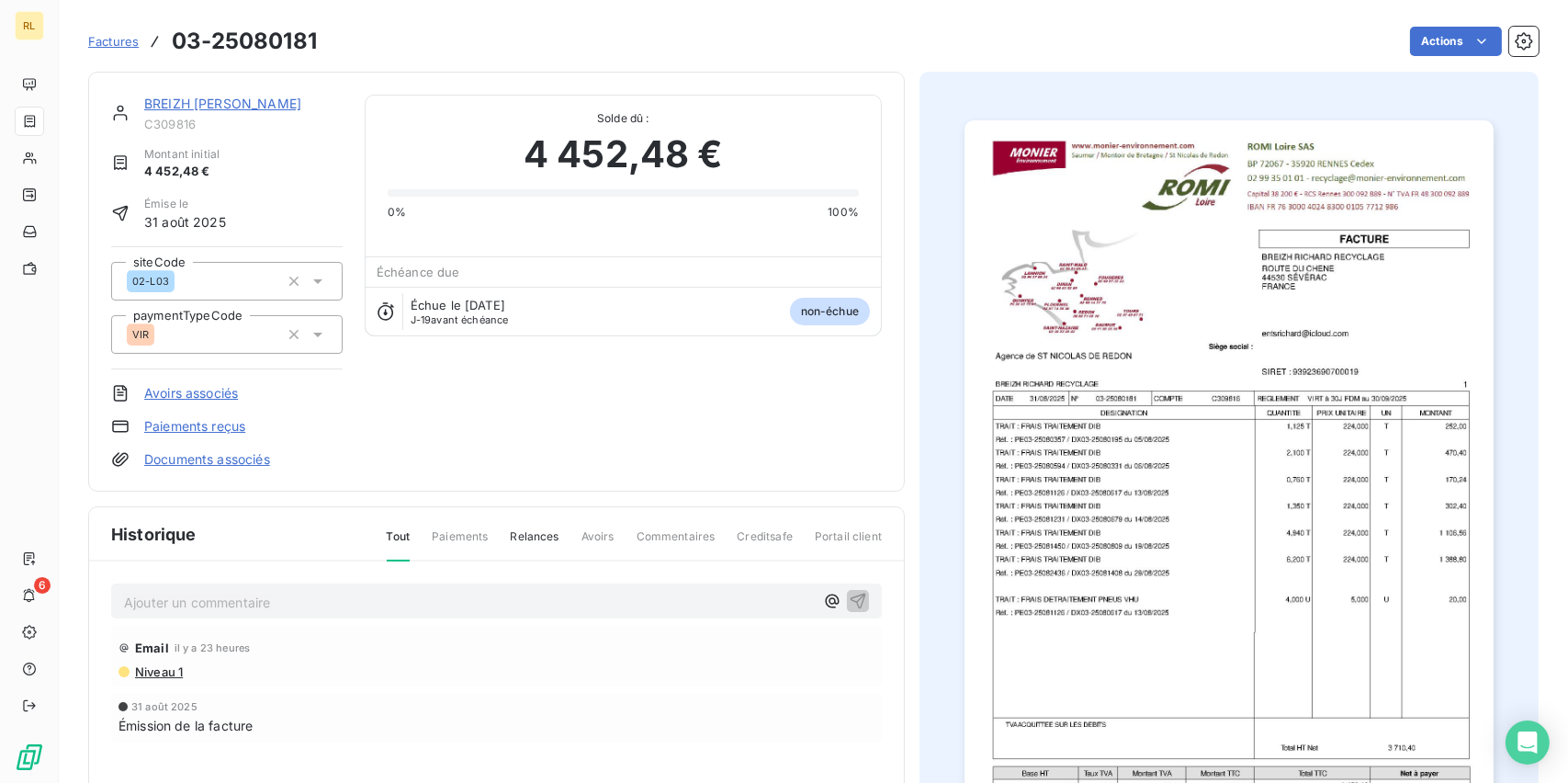
click at [164, 429] on link "Paiements reçus" at bounding box center [194, 426] width 101 height 18
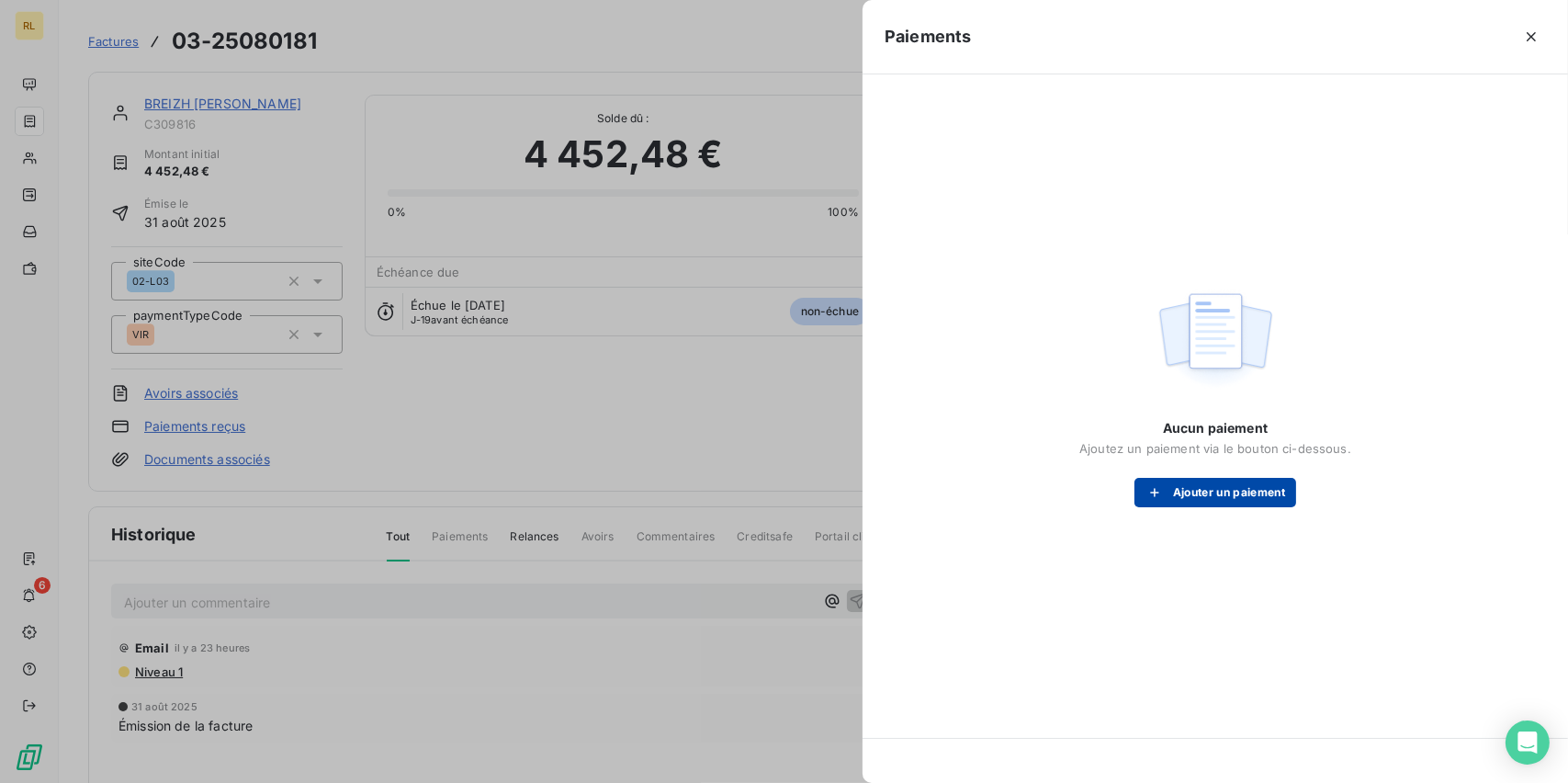
click at [1222, 488] on button "Ajouter un paiement" at bounding box center [1215, 493] width 162 height 30
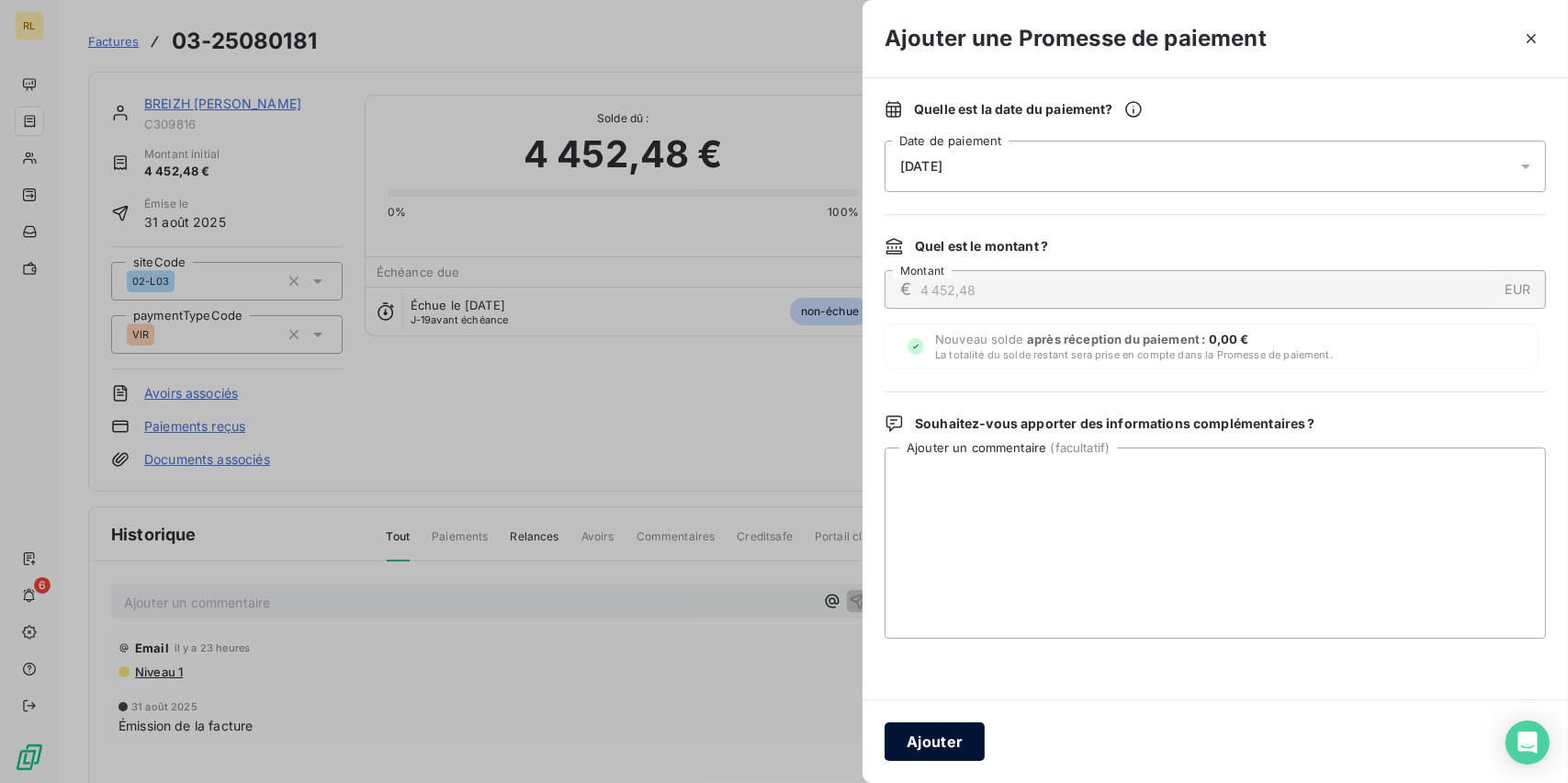
click at [954, 743] on button "Ajouter" at bounding box center [934, 741] width 100 height 39
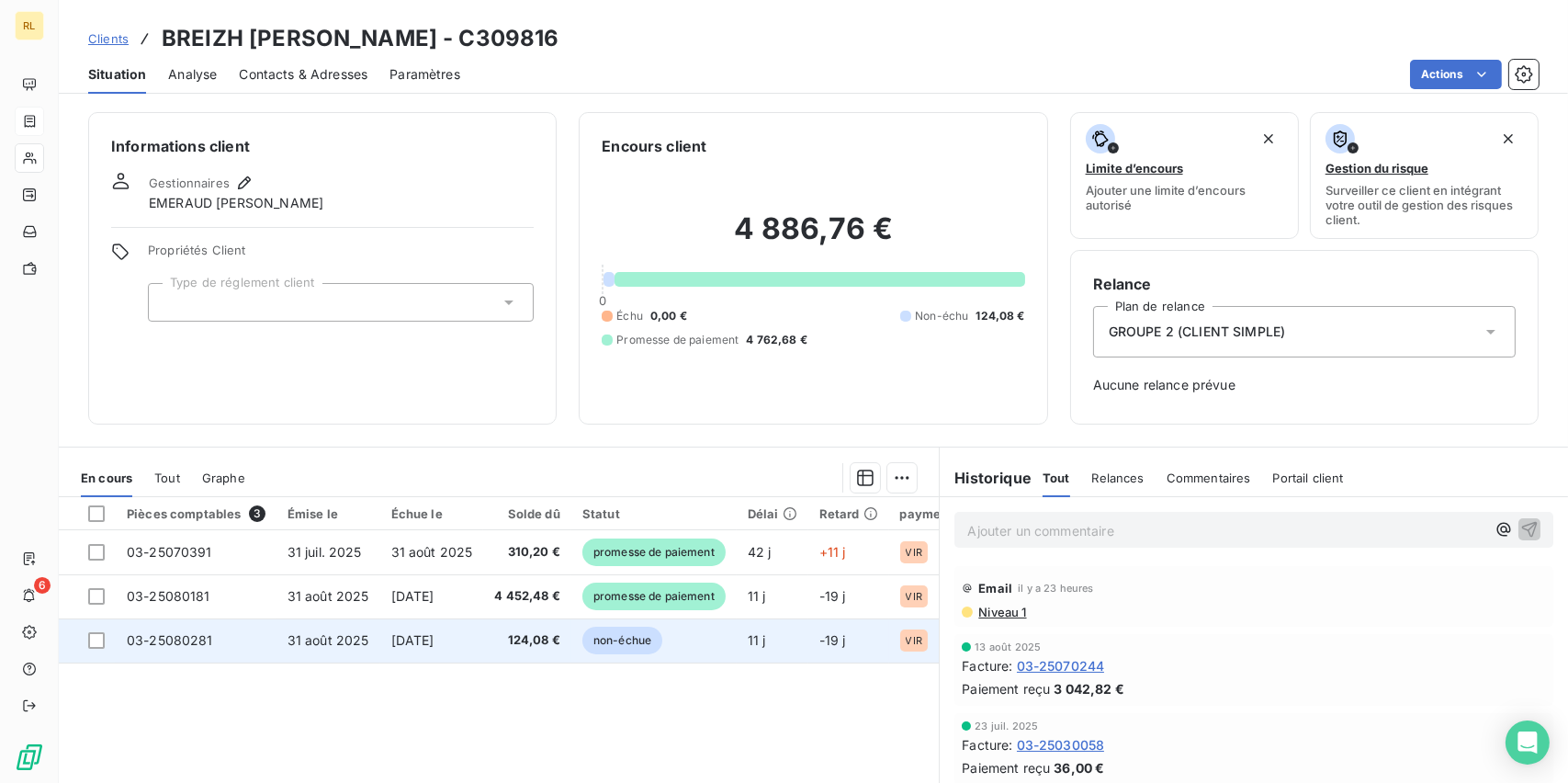
click at [647, 635] on span "non-échue" at bounding box center [622, 641] width 79 height 28
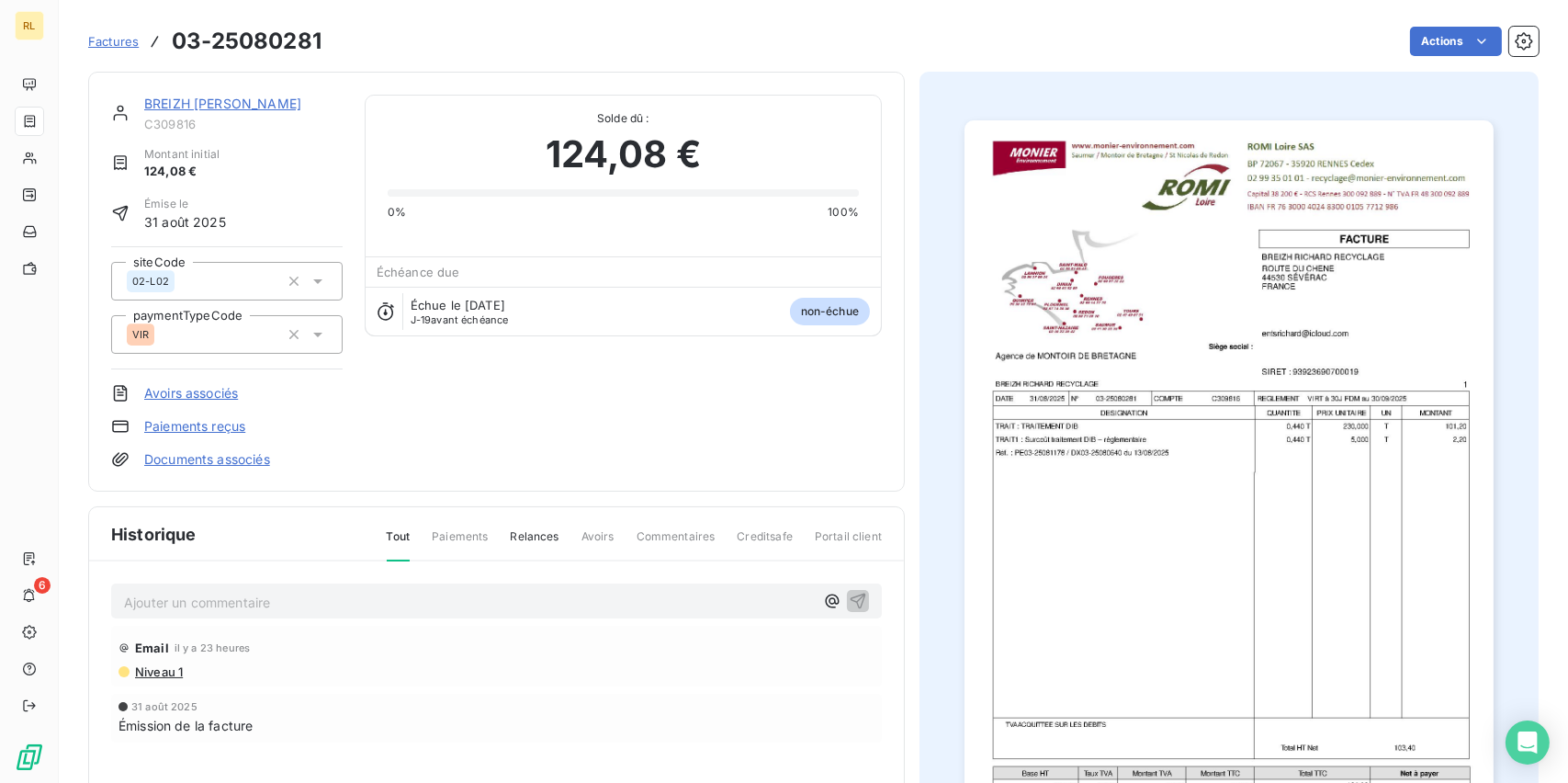
click at [231, 417] on link "Paiements reçus" at bounding box center [194, 426] width 101 height 18
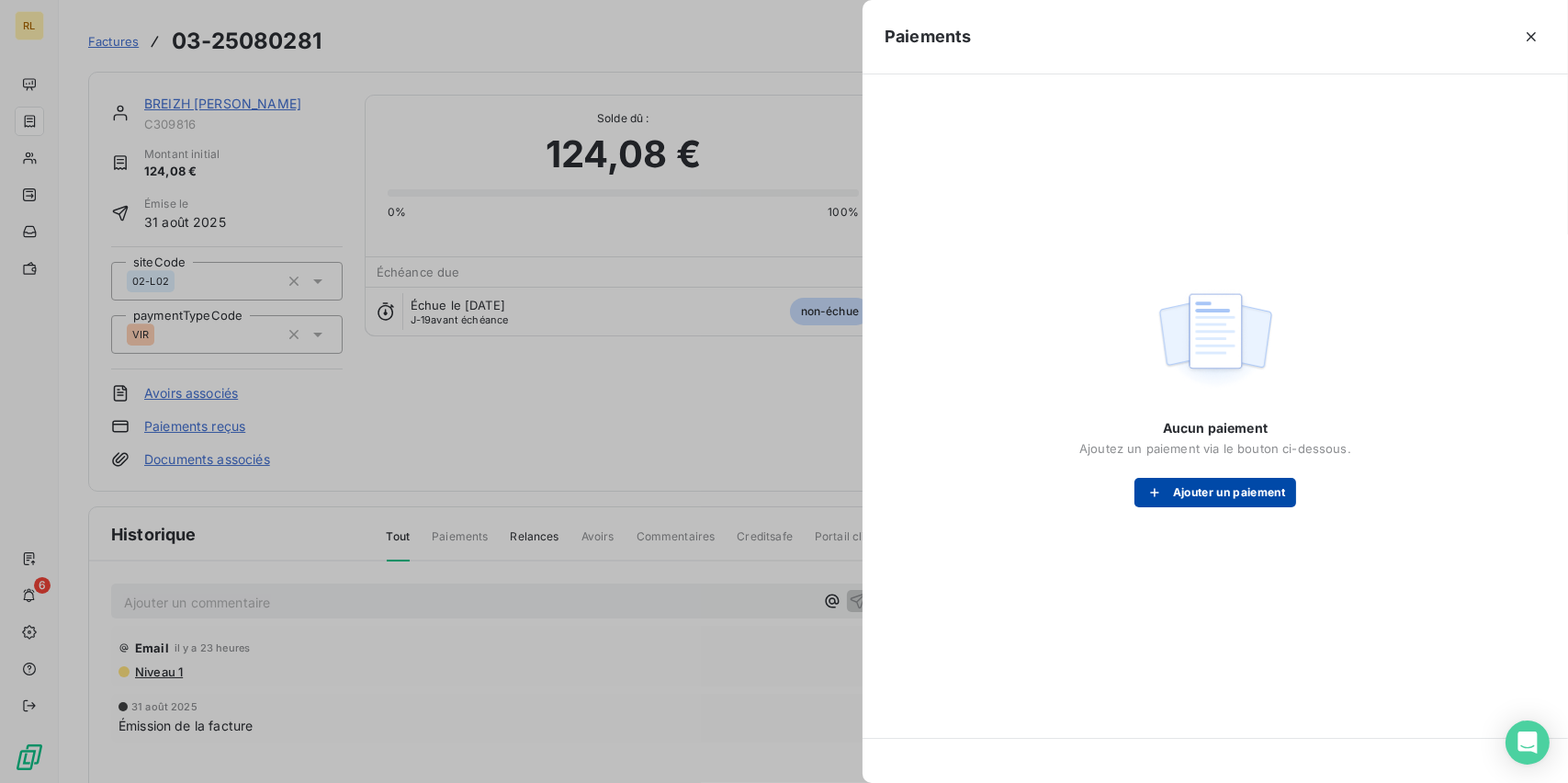
click at [1185, 491] on button "Ajouter un paiement" at bounding box center [1215, 493] width 162 height 30
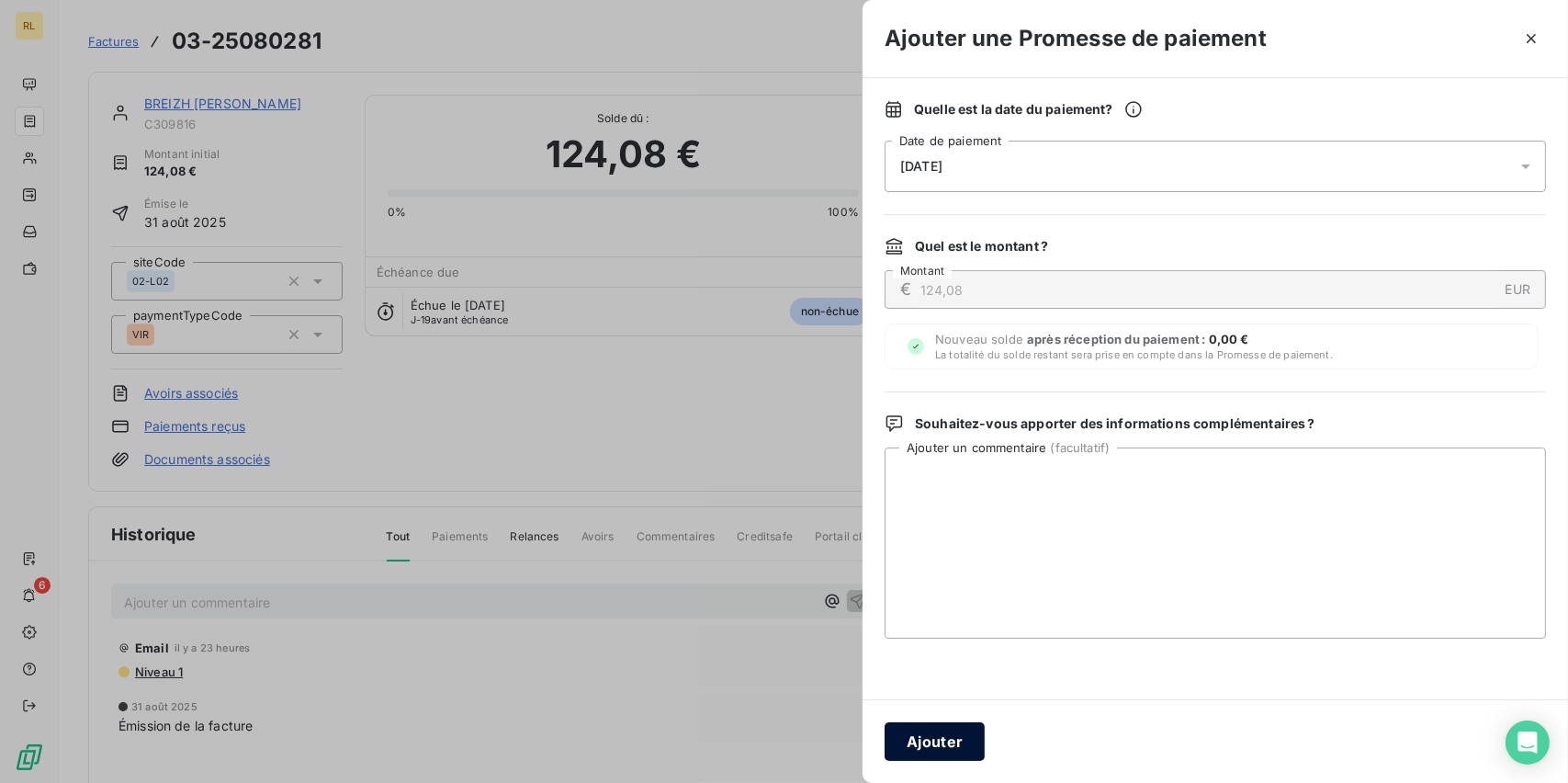
click at [923, 735] on button "Ajouter" at bounding box center [934, 741] width 100 height 39
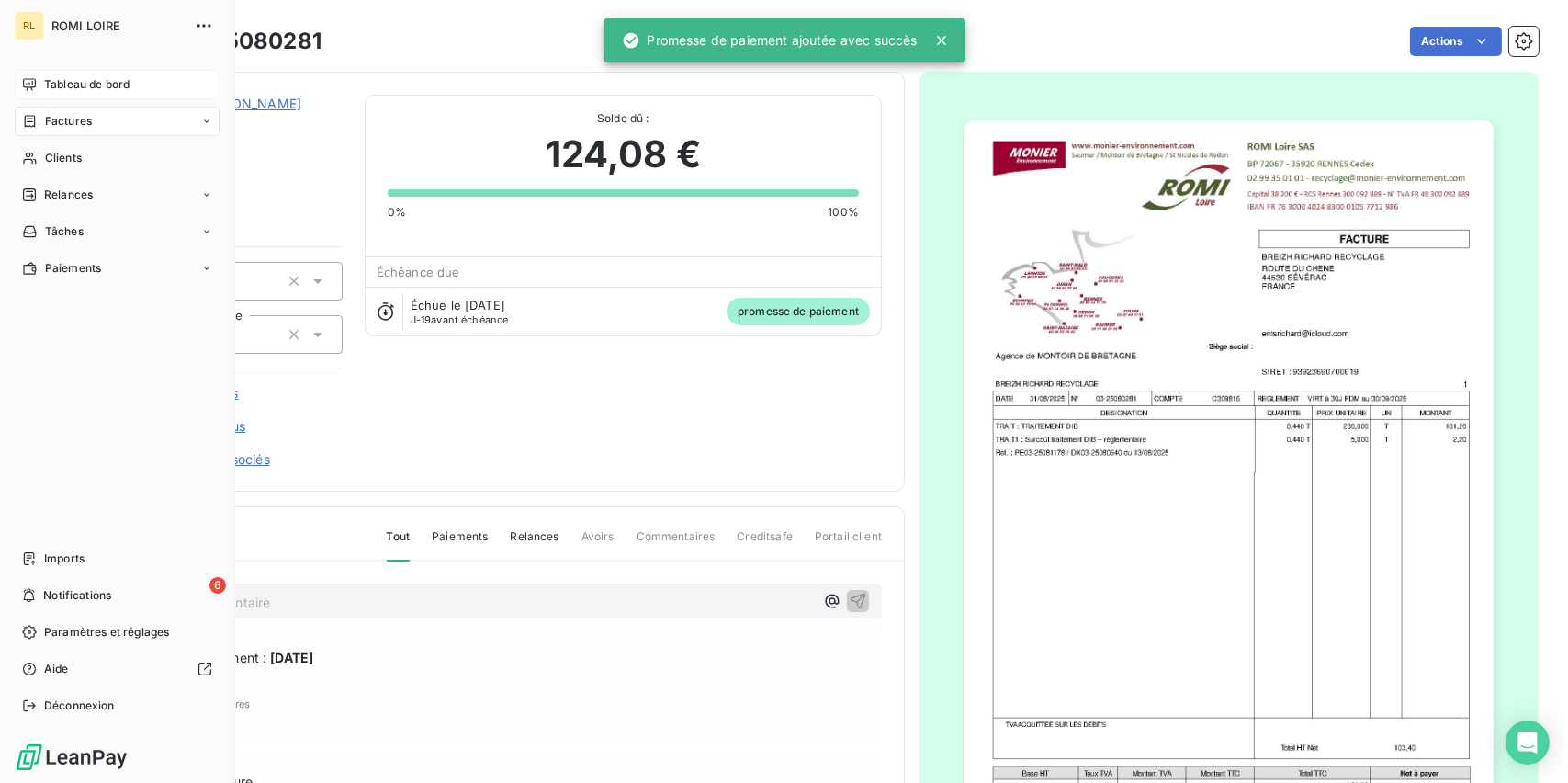
click at [53, 82] on span "Tableau de bord" at bounding box center [87, 84] width 85 height 17
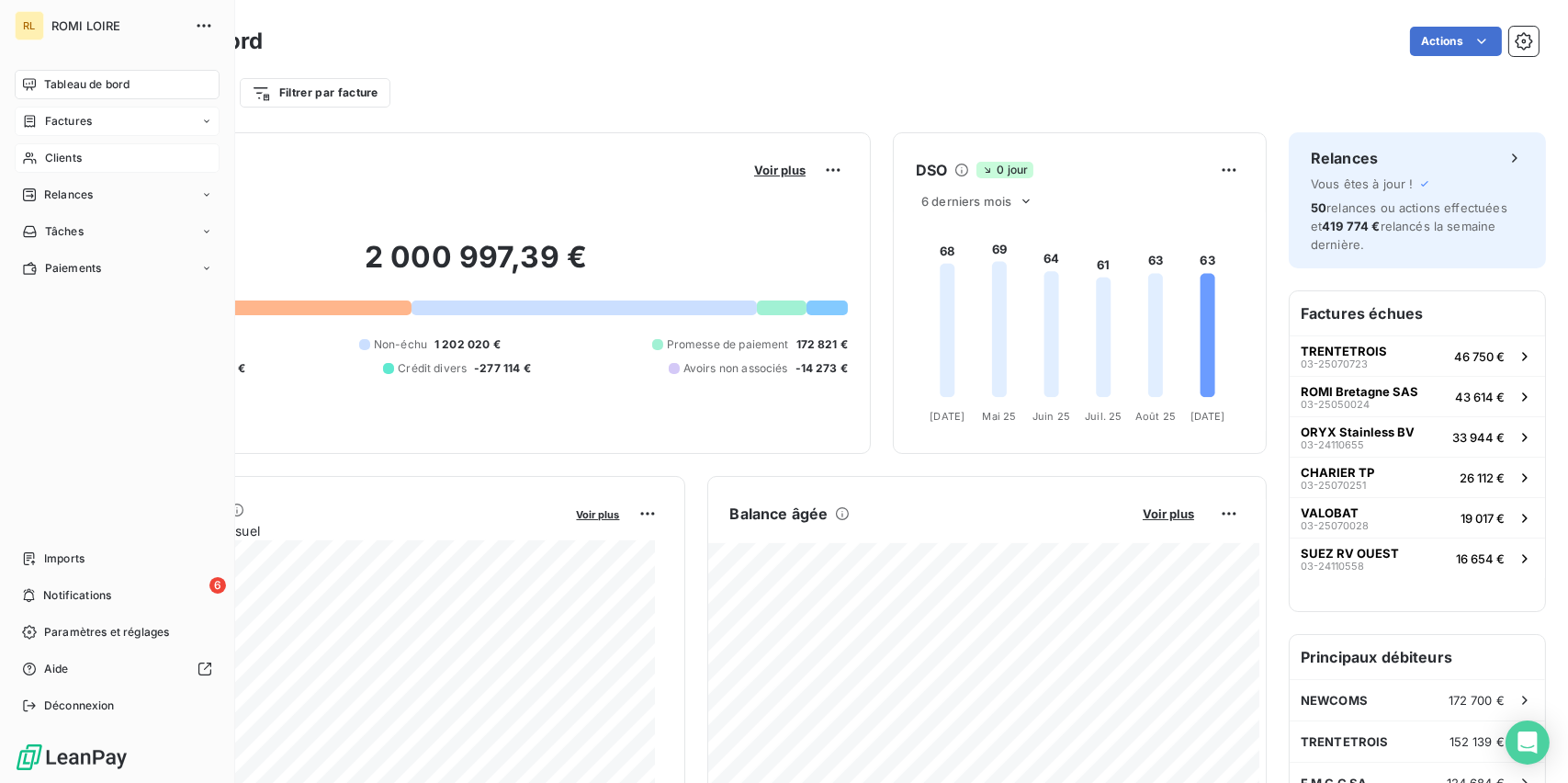
click at [40, 155] on div "Clients" at bounding box center [117, 158] width 205 height 30
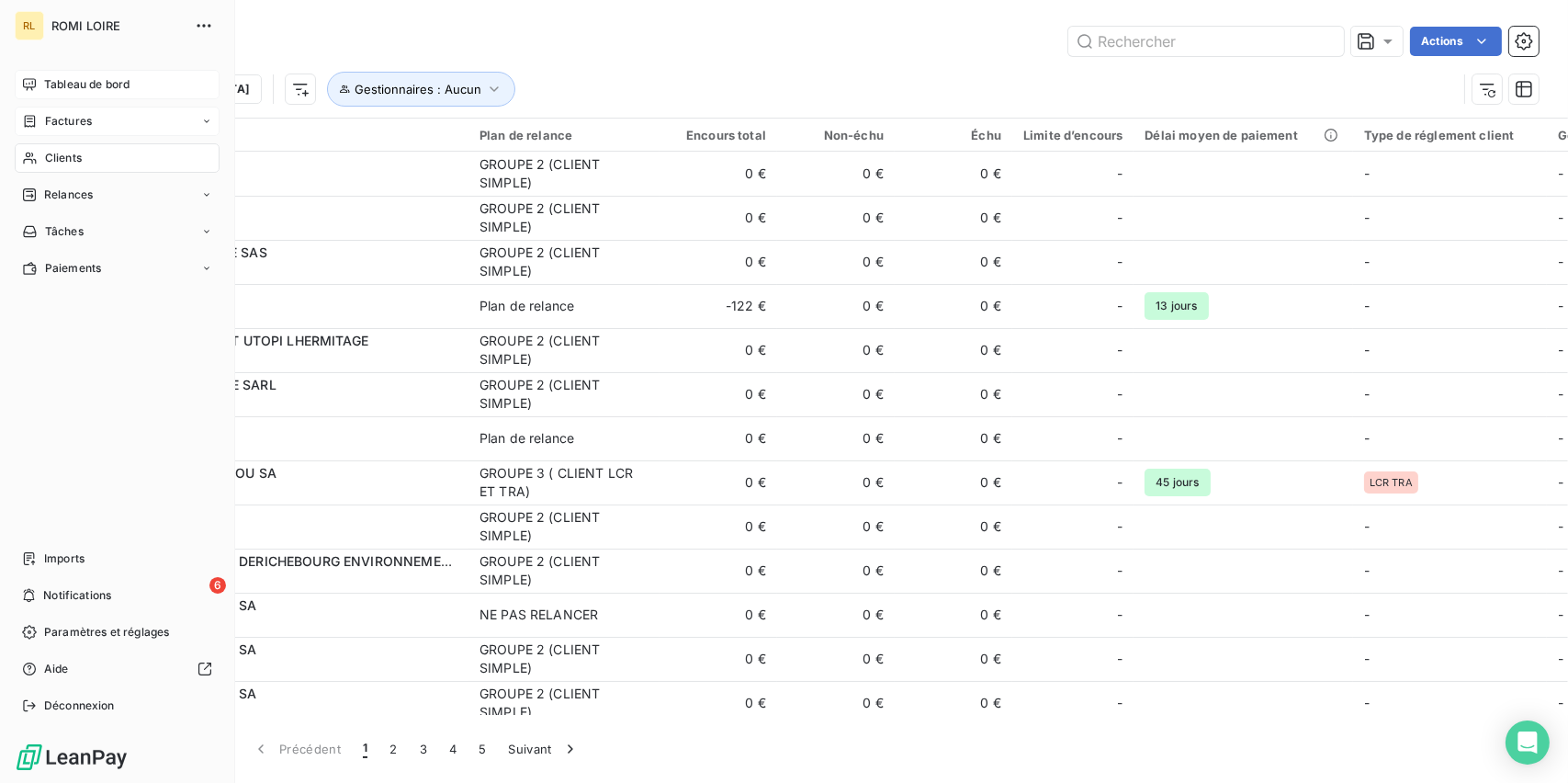
click at [64, 124] on span "Factures" at bounding box center [68, 121] width 47 height 17
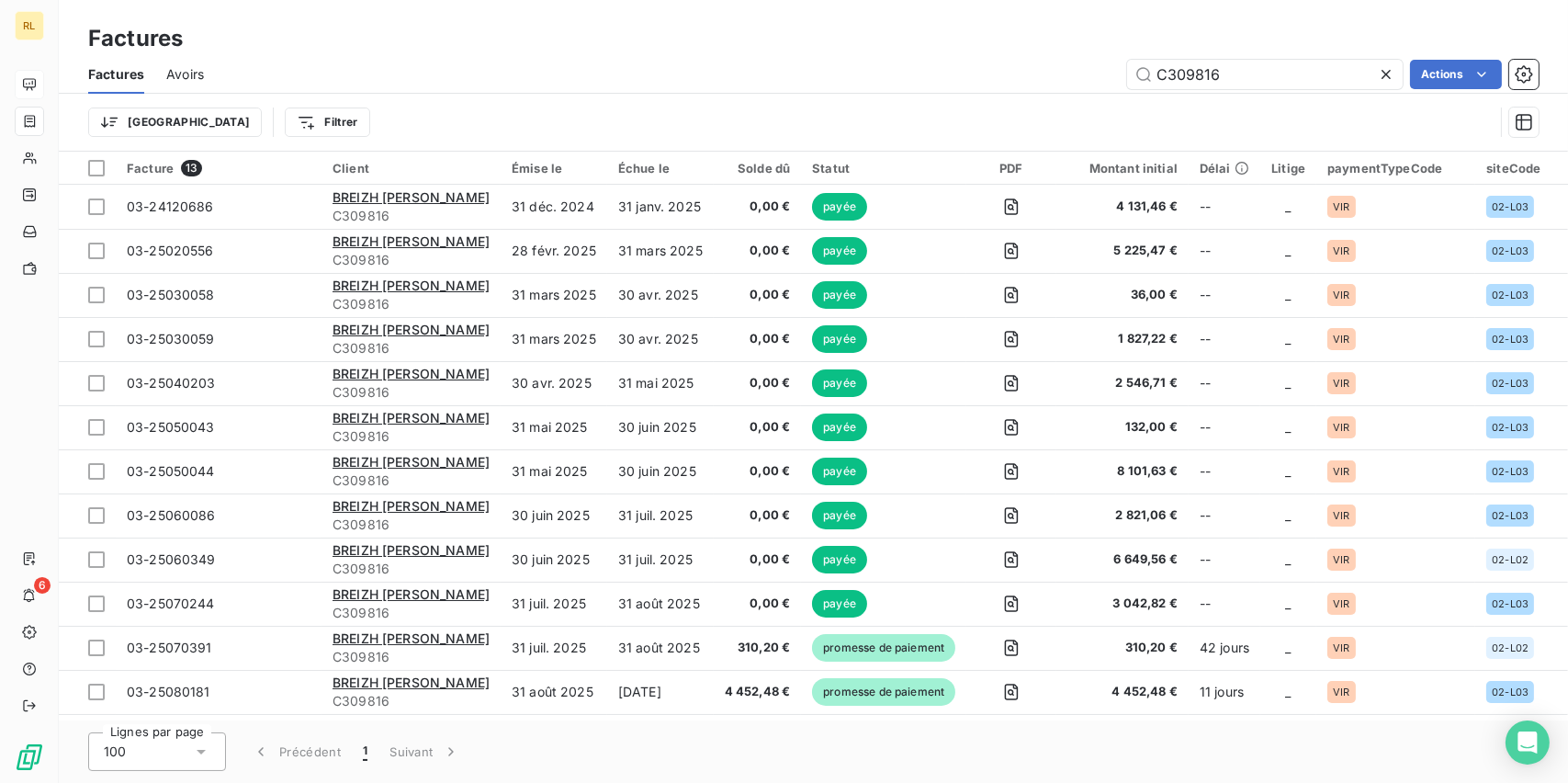
drag, startPoint x: 1224, startPoint y: 79, endPoint x: 466, endPoint y: 51, distance: 758.5
click at [718, 64] on div "C309816 Actions" at bounding box center [882, 75] width 1312 height 30
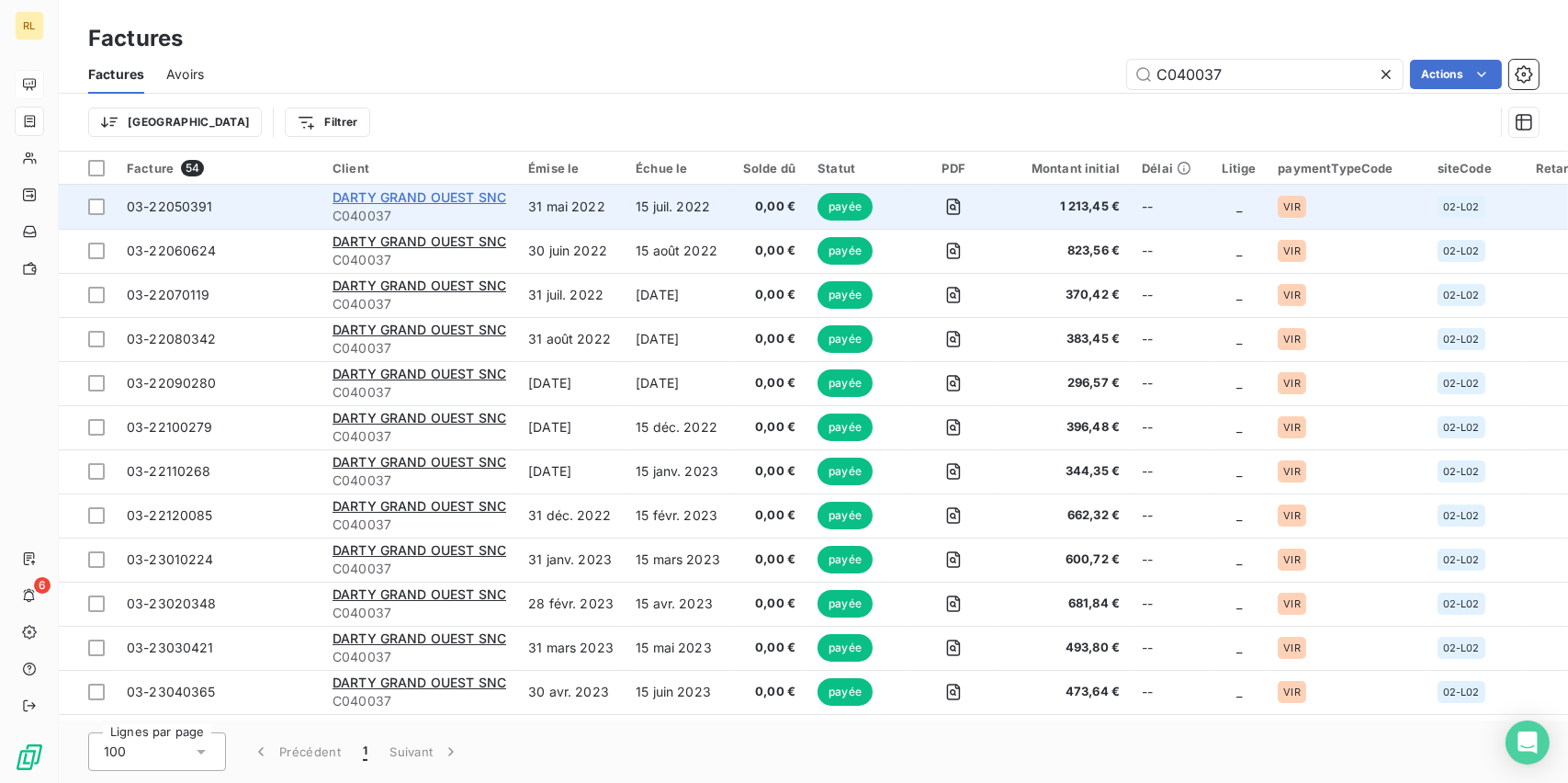
type input "C040037"
click at [372, 193] on span "DARTY GRAND OUEST SNC" at bounding box center [419, 197] width 174 height 16
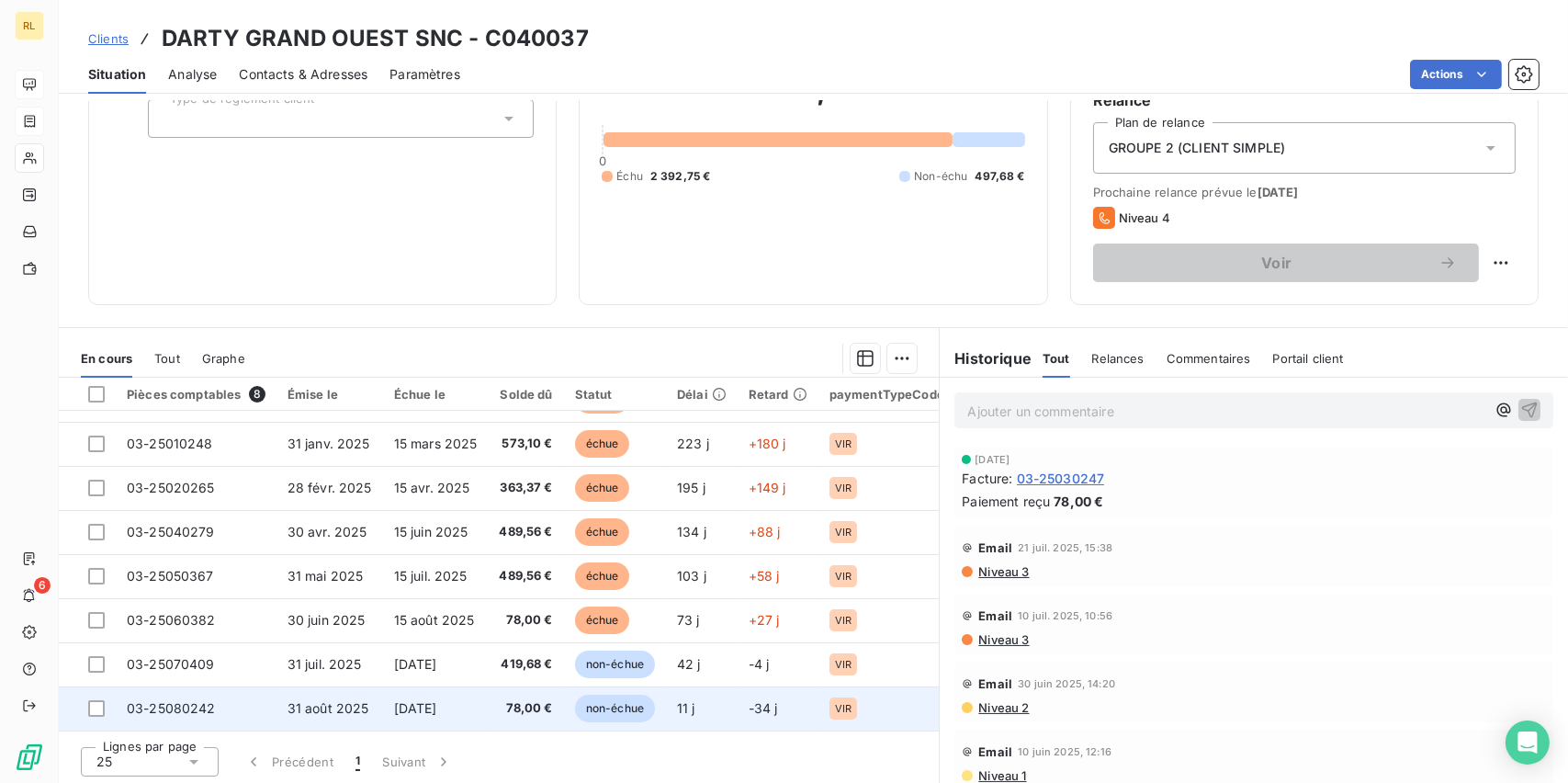
scroll to position [187, 0]
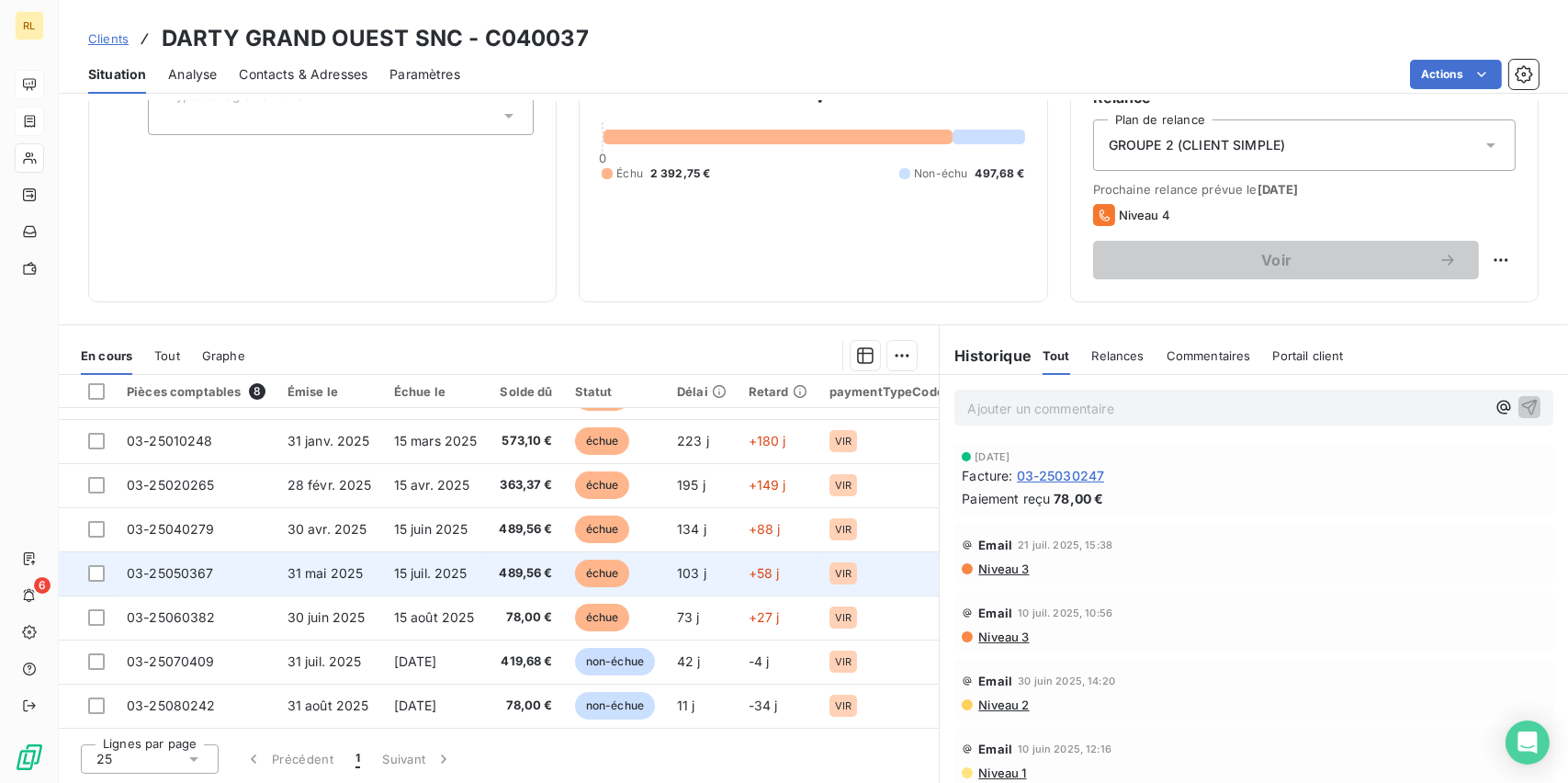
click at [570, 566] on td "échue" at bounding box center [614, 573] width 102 height 44
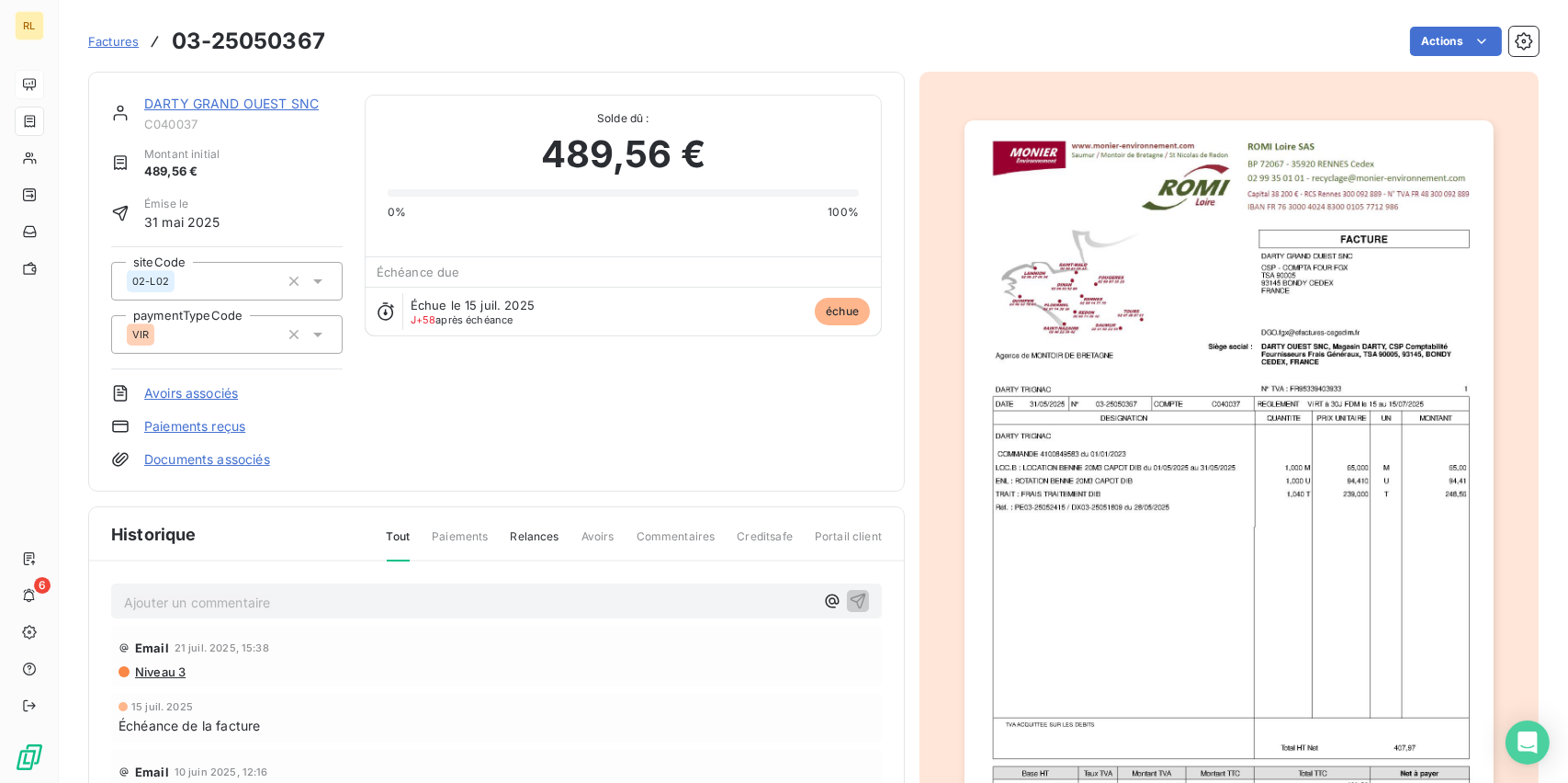
click at [162, 419] on link "Paiements reçus" at bounding box center [194, 426] width 101 height 18
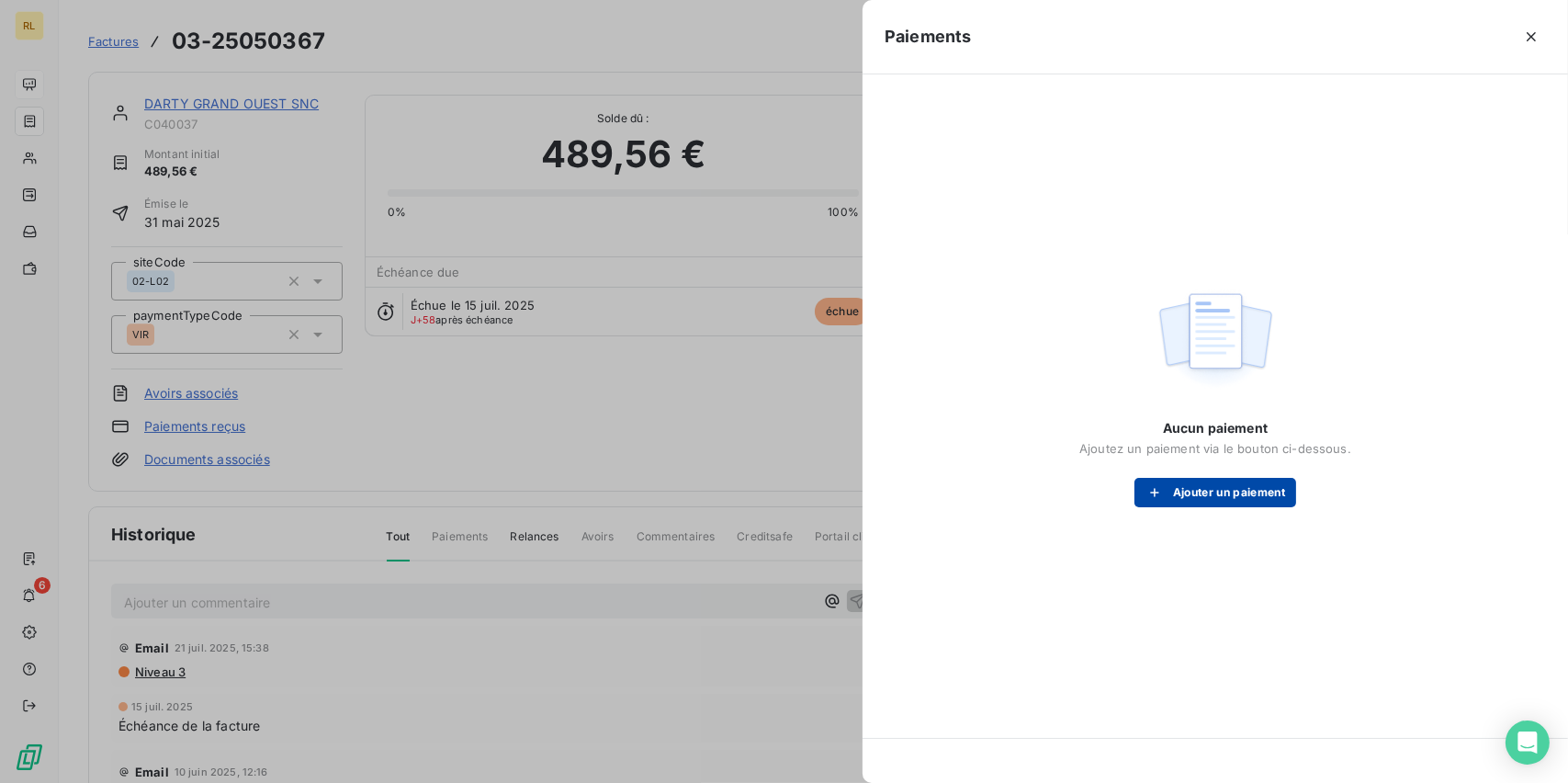
click at [1230, 491] on button "Ajouter un paiement" at bounding box center [1215, 493] width 162 height 30
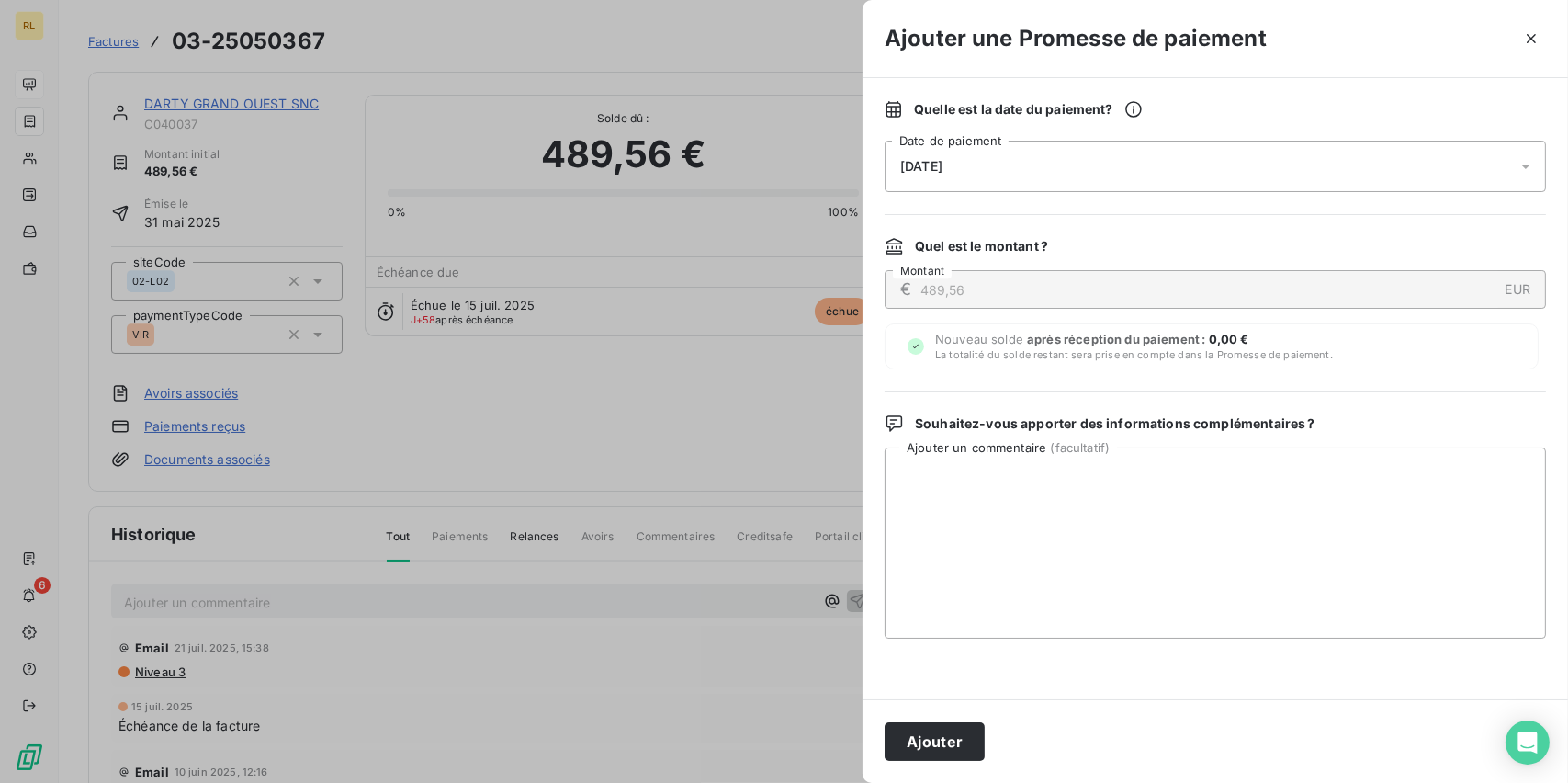
click at [1012, 142] on div "[DATE]" at bounding box center [1215, 166] width 662 height 52
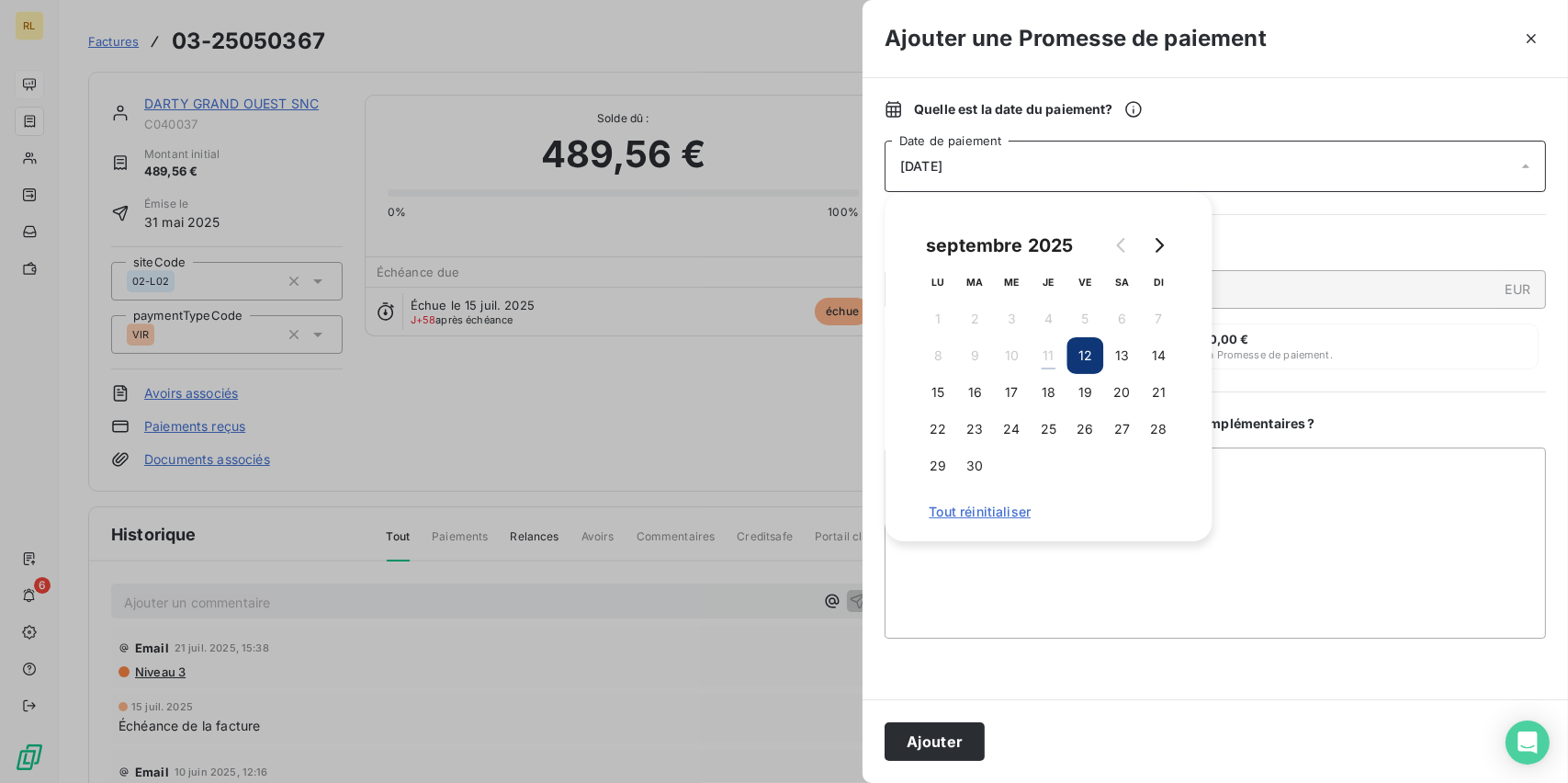
click at [1084, 352] on button "12" at bounding box center [1085, 356] width 37 height 37
click at [922, 752] on button "Ajouter" at bounding box center [934, 741] width 100 height 39
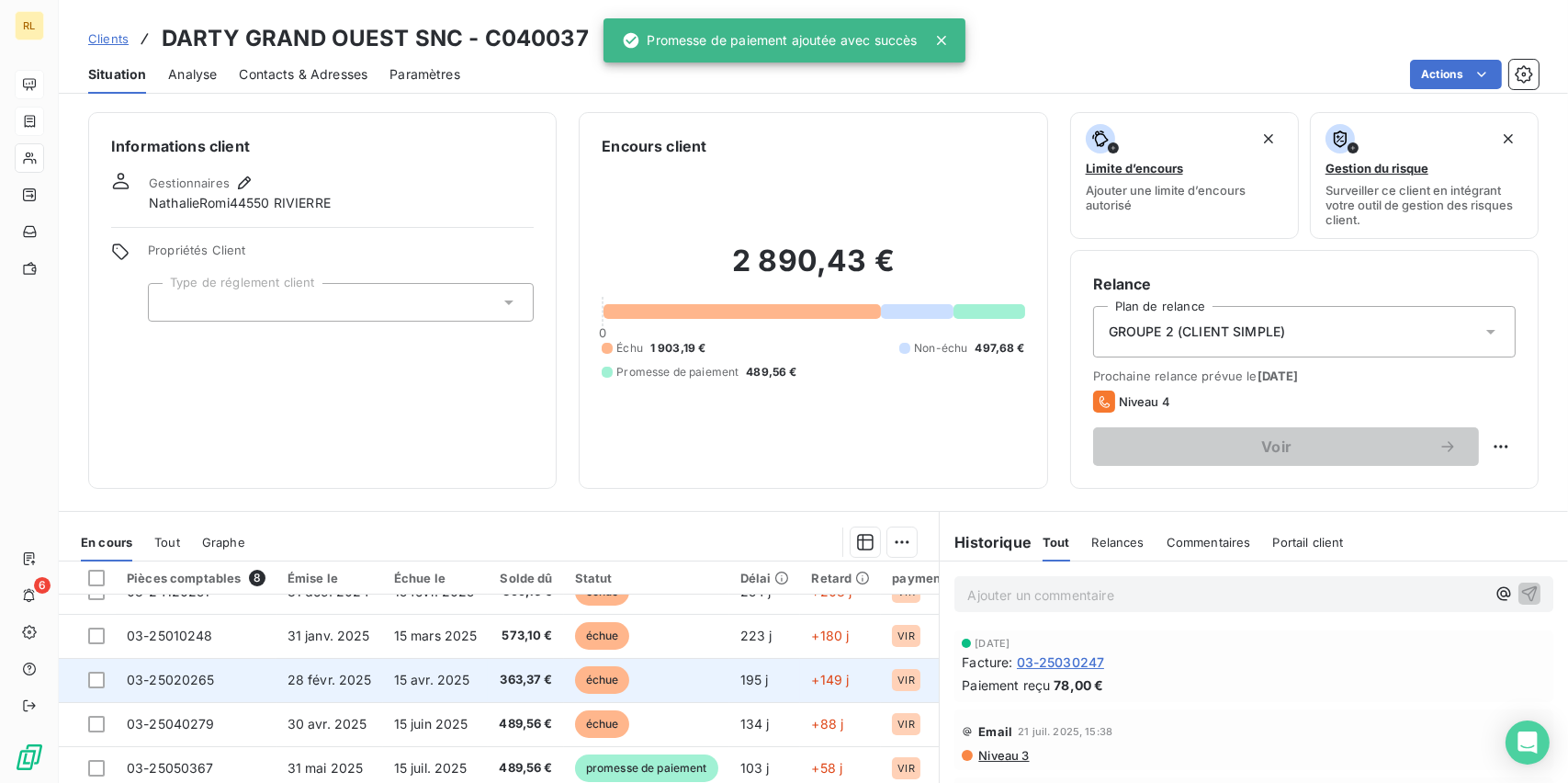
scroll to position [38, 0]
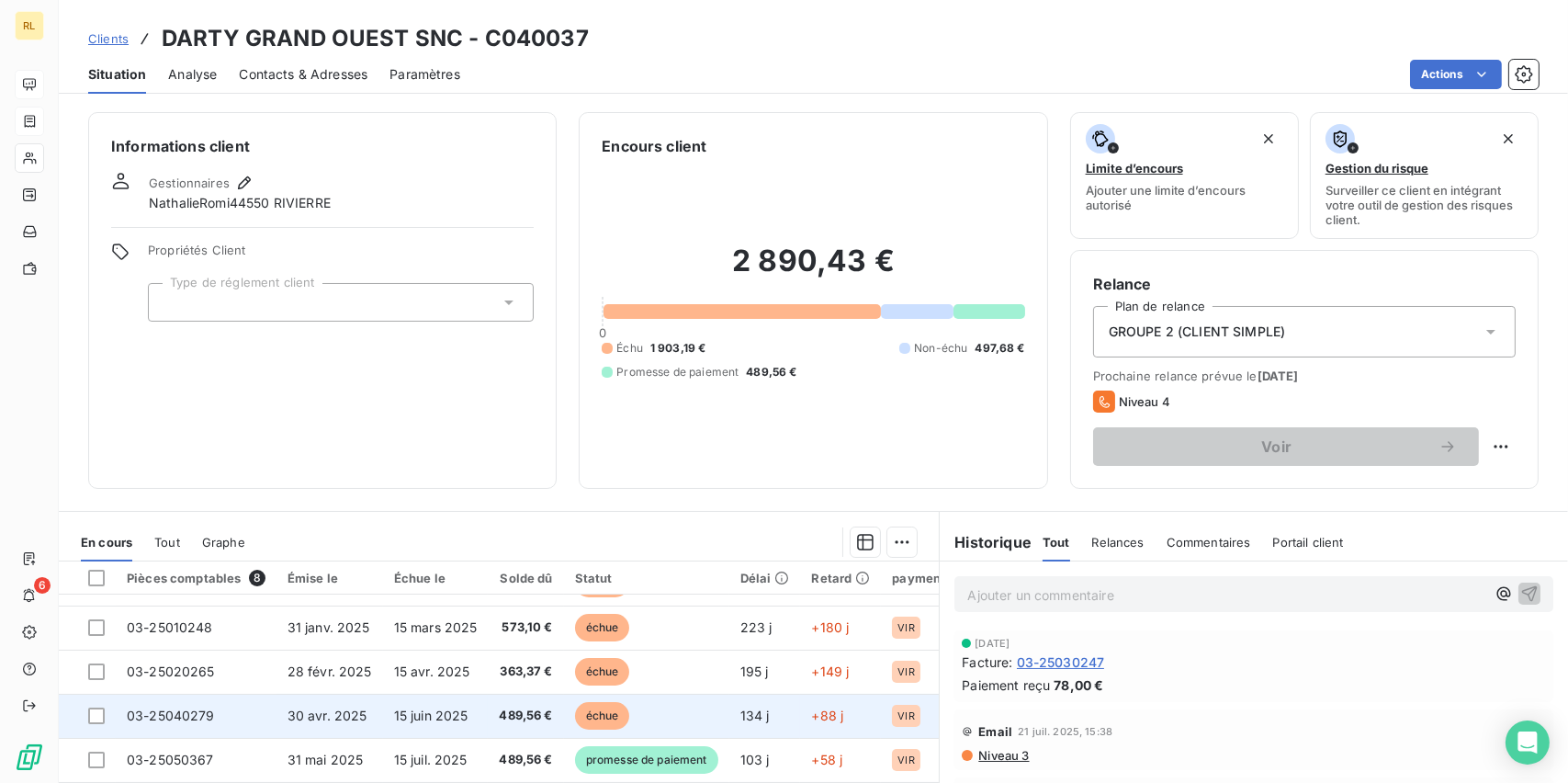
click at [509, 711] on span "489,56 €" at bounding box center [526, 716] width 54 height 18
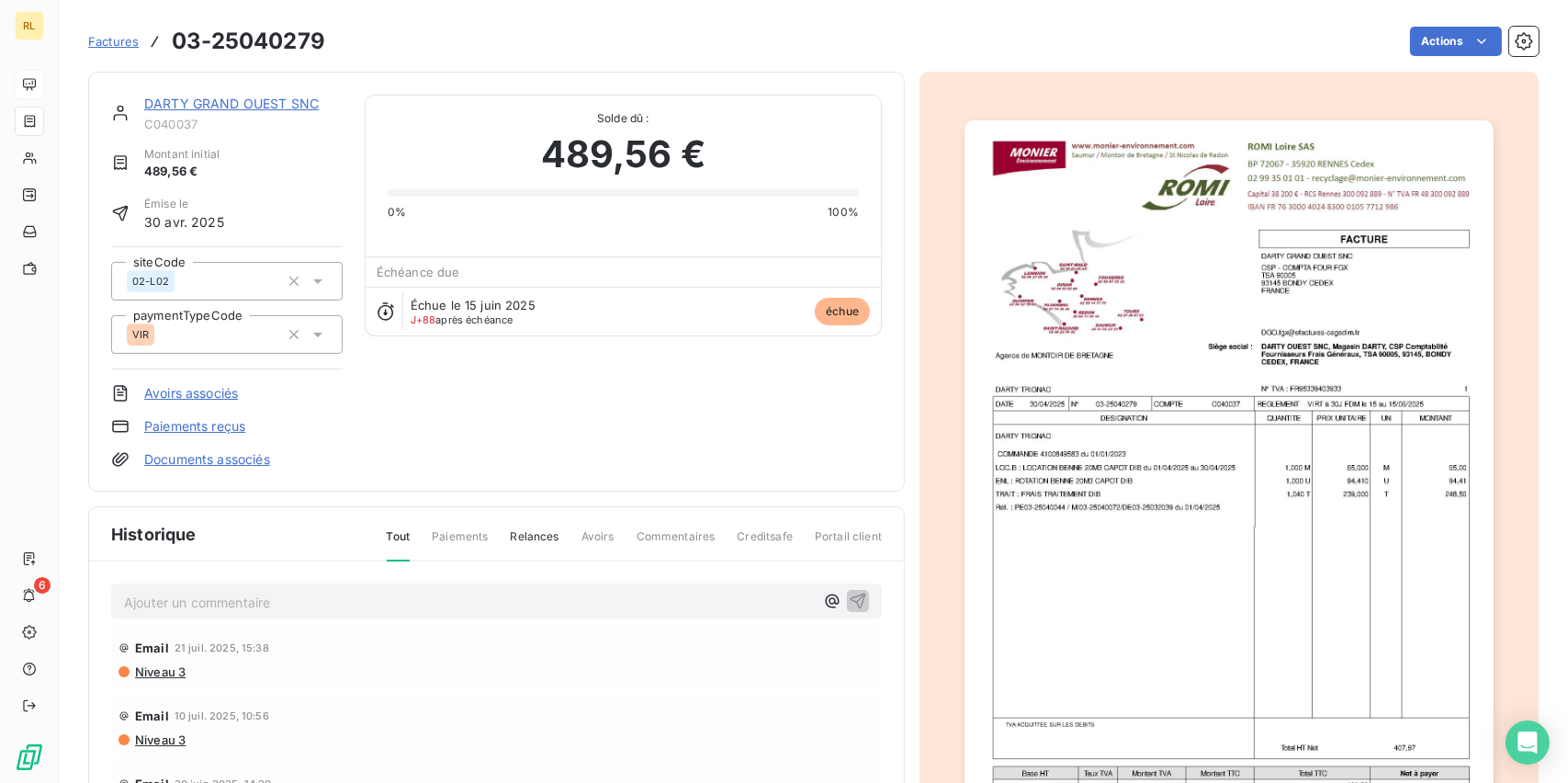
click at [177, 420] on link "Paiements reçus" at bounding box center [194, 426] width 101 height 18
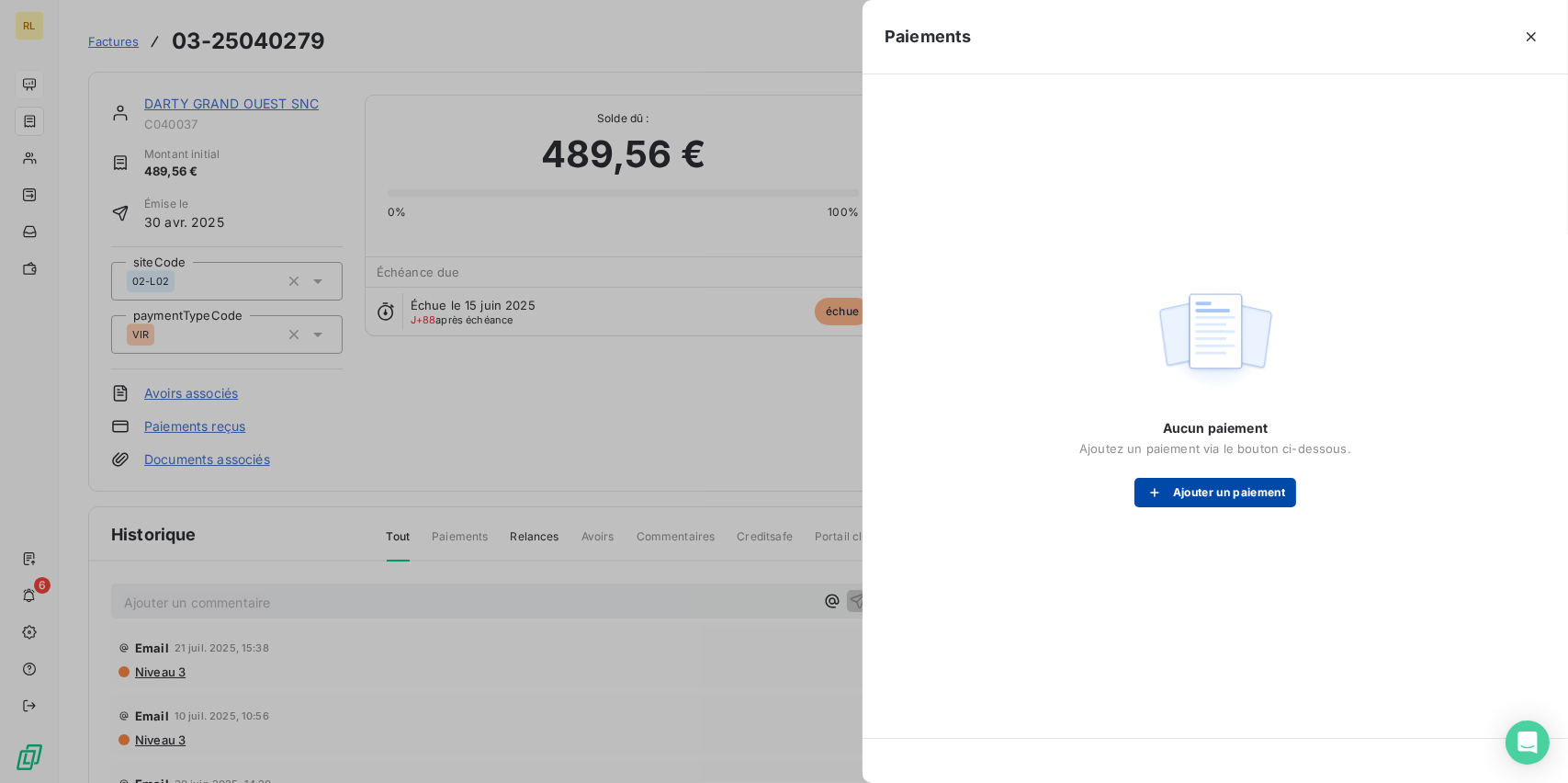
click at [1217, 494] on button "Ajouter un paiement" at bounding box center [1215, 493] width 162 height 30
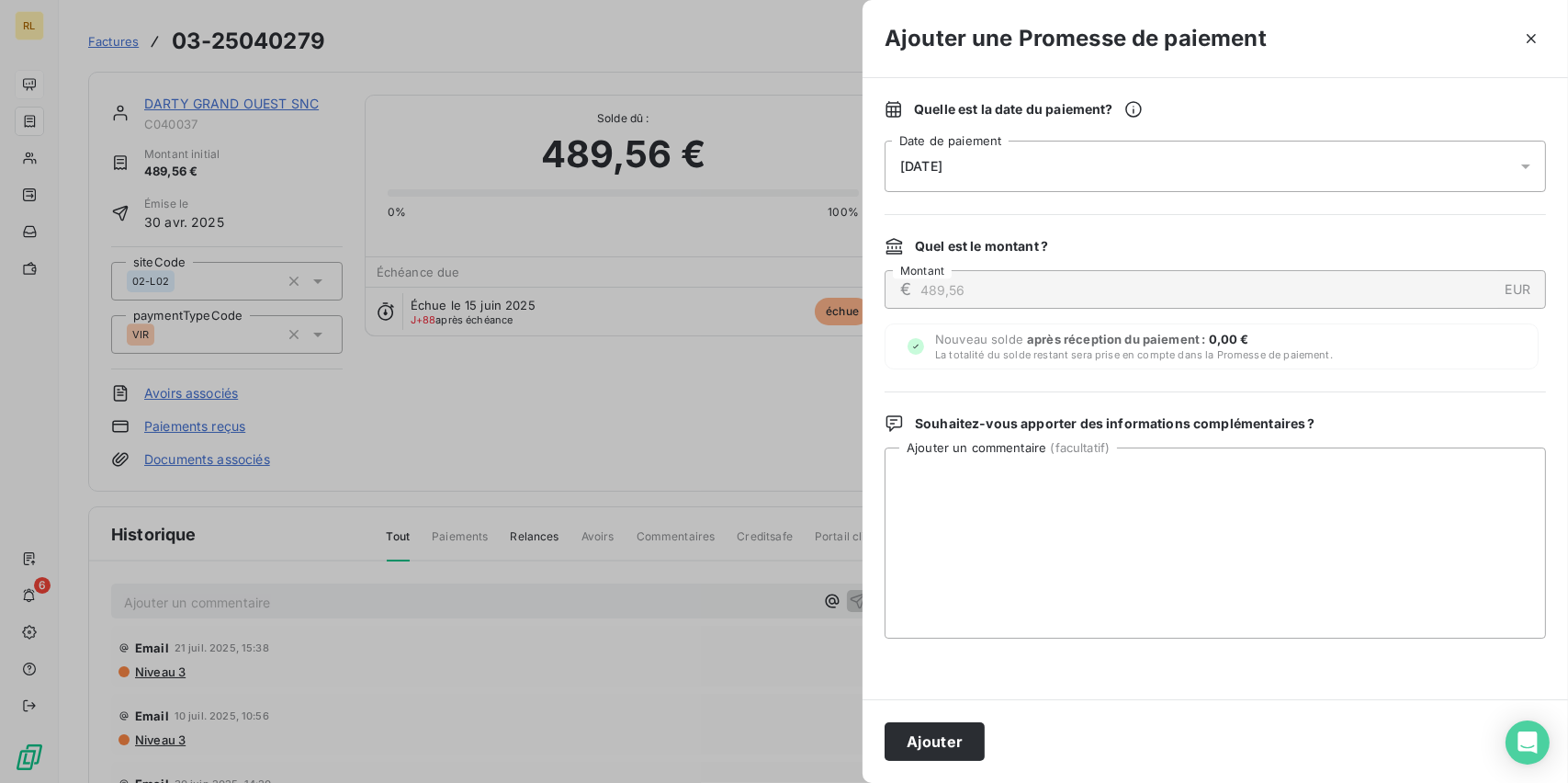
click at [993, 161] on div "[DATE]" at bounding box center [1215, 166] width 662 height 52
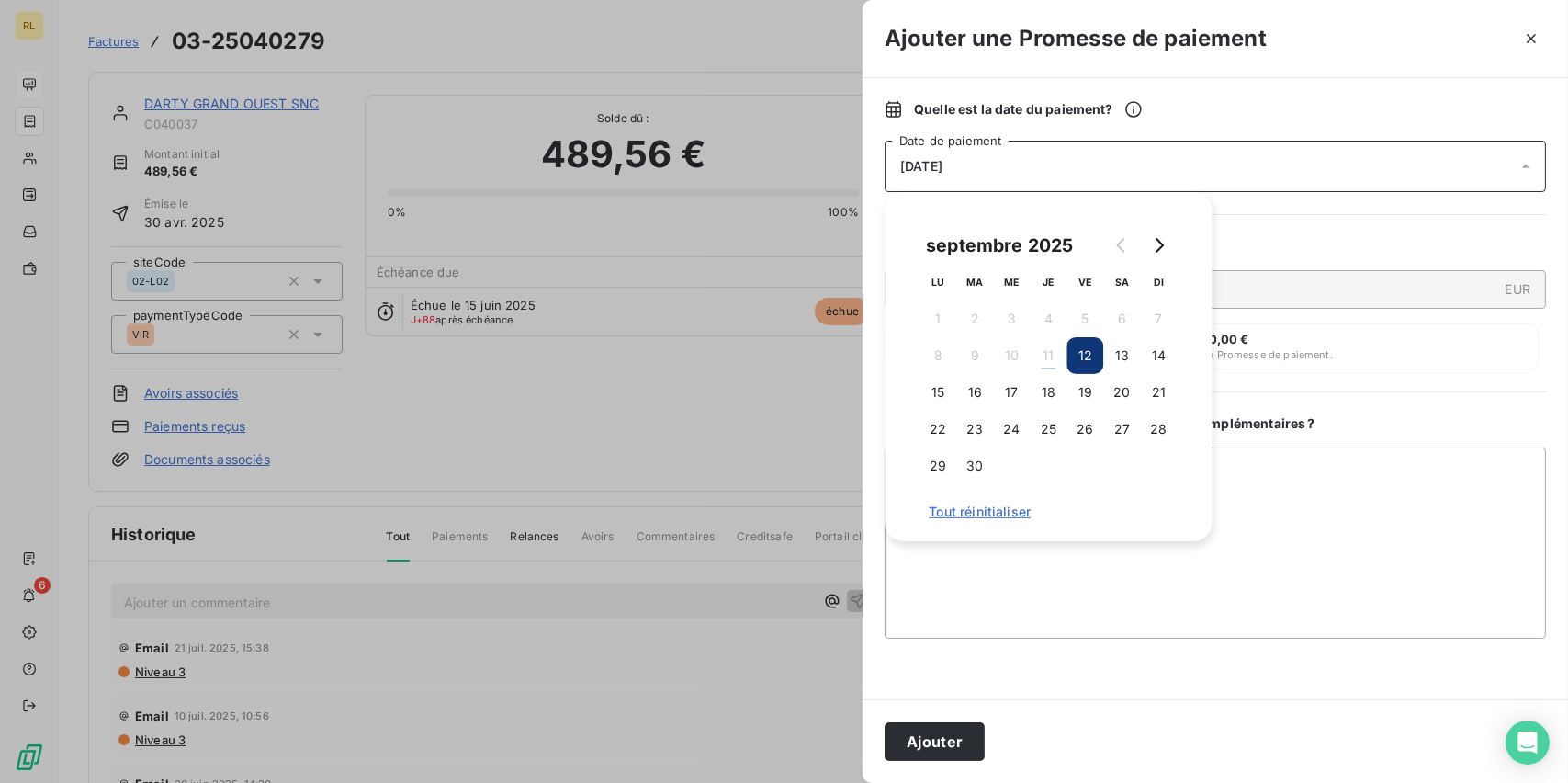
click at [1079, 355] on button "12" at bounding box center [1085, 356] width 37 height 37
click at [930, 746] on button "Ajouter" at bounding box center [934, 741] width 100 height 39
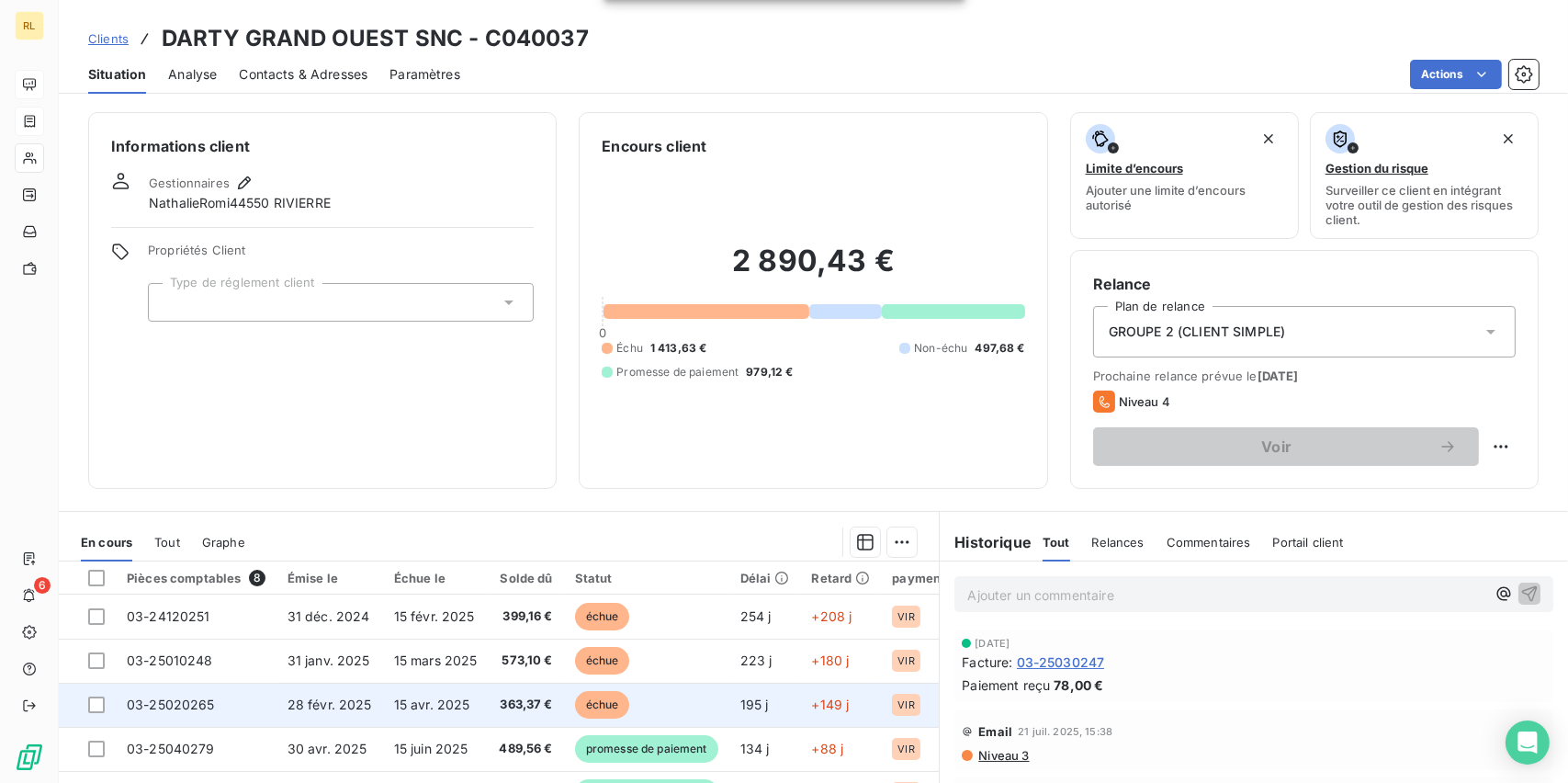
click at [603, 701] on span "échue" at bounding box center [602, 704] width 55 height 28
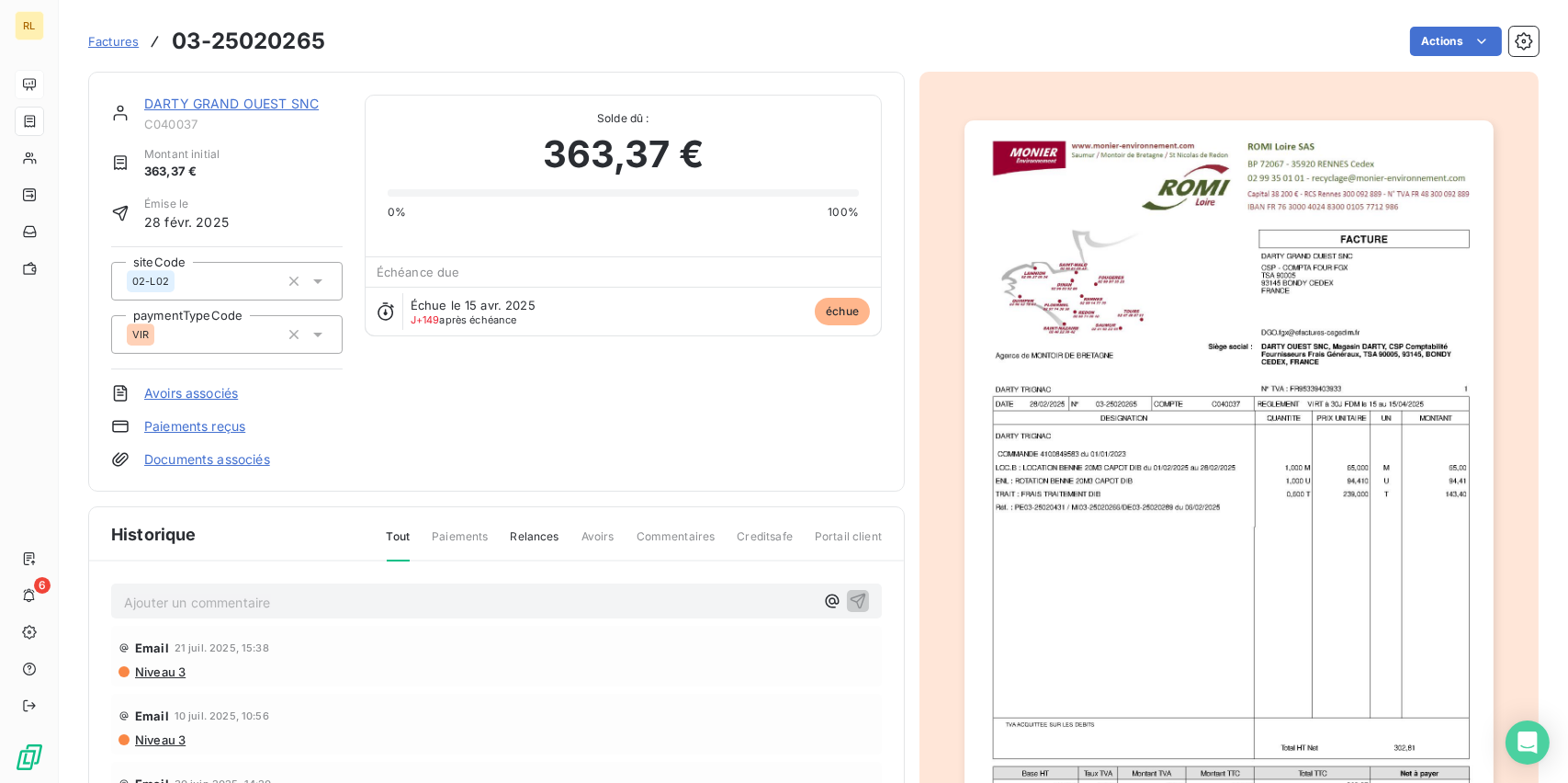
click at [194, 429] on link "Paiements reçus" at bounding box center [194, 426] width 101 height 18
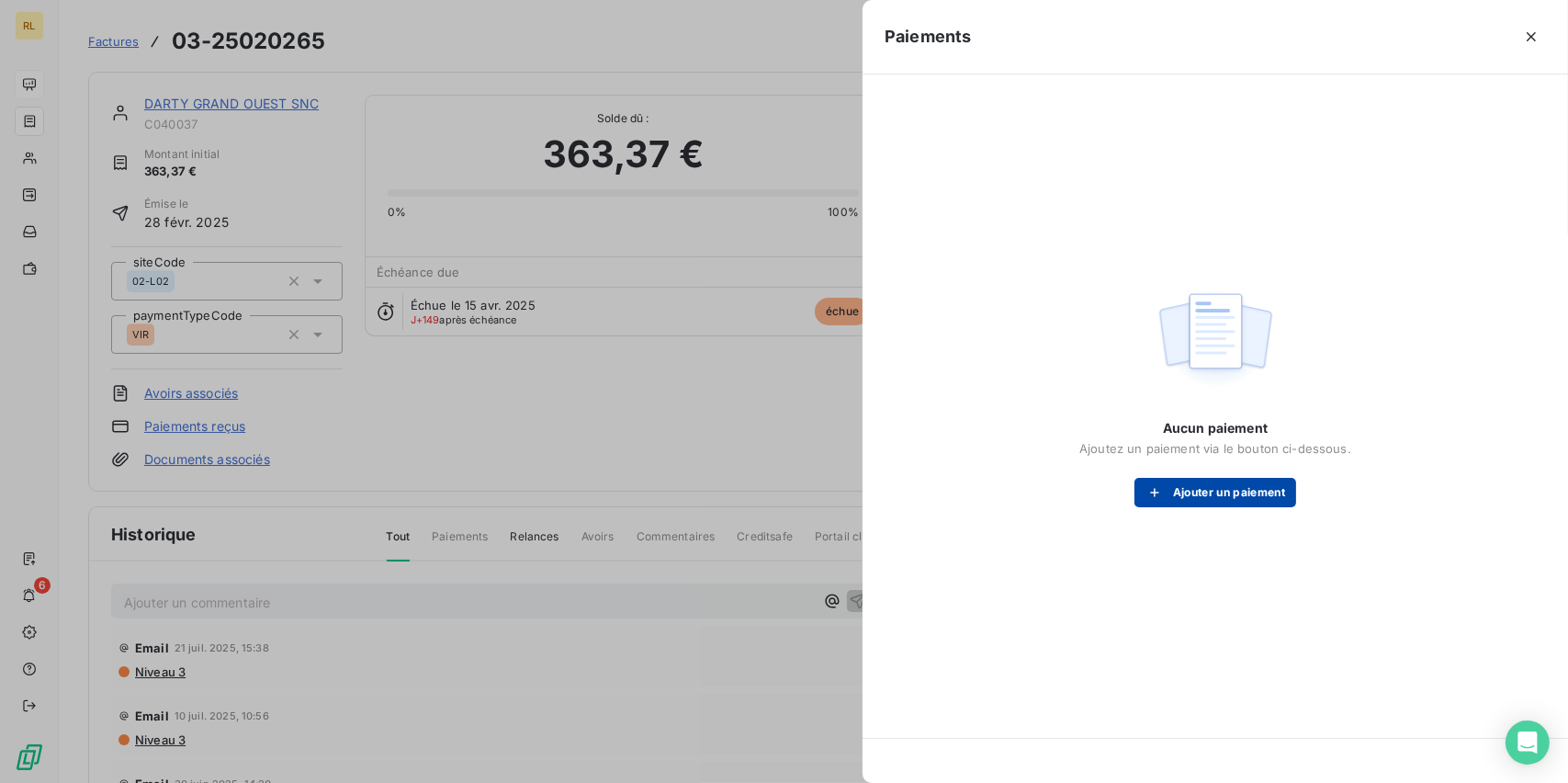
click at [1182, 487] on button "Ajouter un paiement" at bounding box center [1215, 493] width 162 height 30
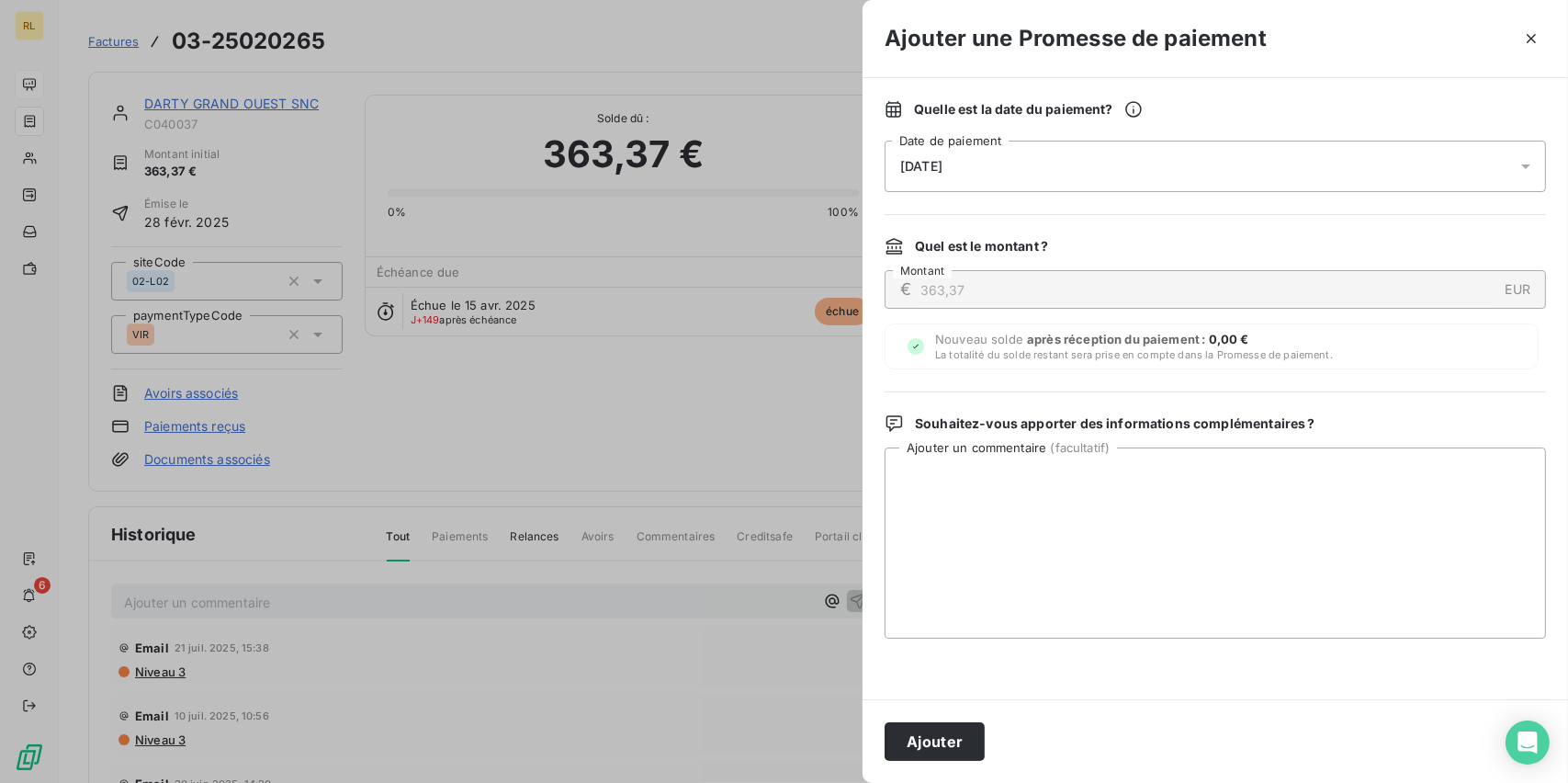
click at [1016, 162] on div "[DATE]" at bounding box center [1215, 166] width 662 height 52
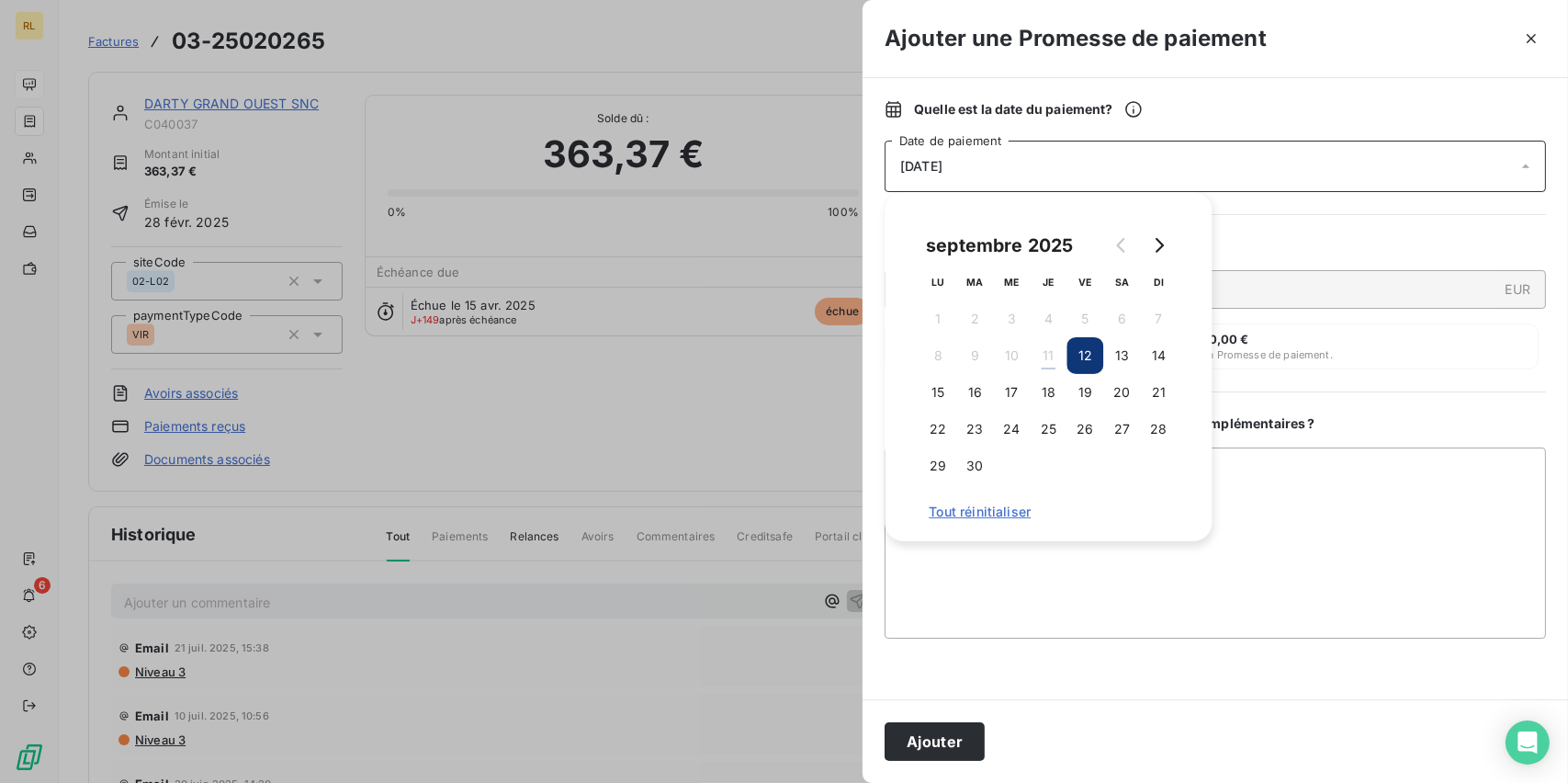
click at [1071, 350] on button "12" at bounding box center [1085, 356] width 37 height 37
click at [1076, 357] on button "12" at bounding box center [1085, 356] width 37 height 37
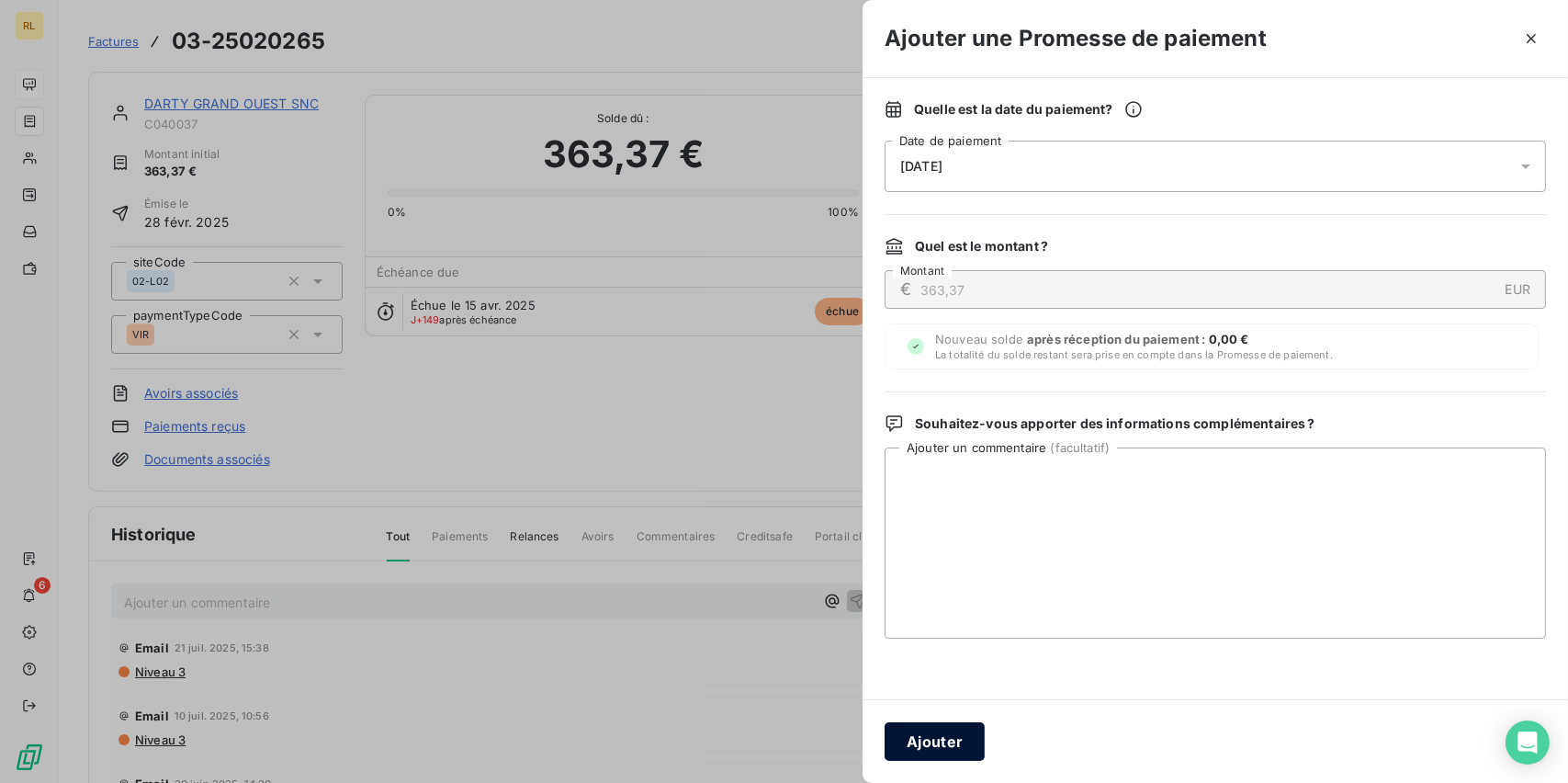
click at [930, 744] on button "Ajouter" at bounding box center [934, 741] width 100 height 39
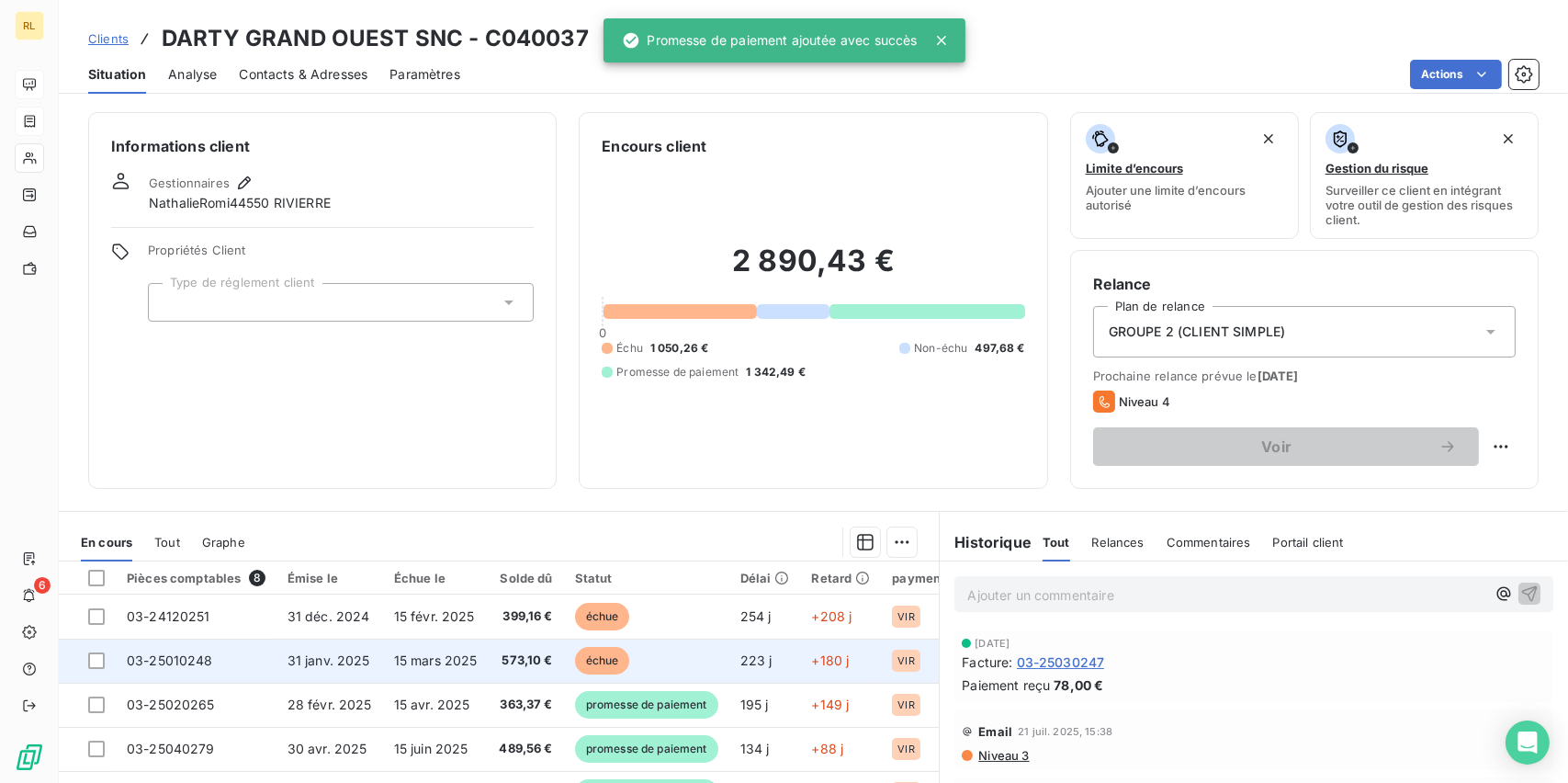
click at [547, 659] on span "573,10 €" at bounding box center [526, 661] width 54 height 18
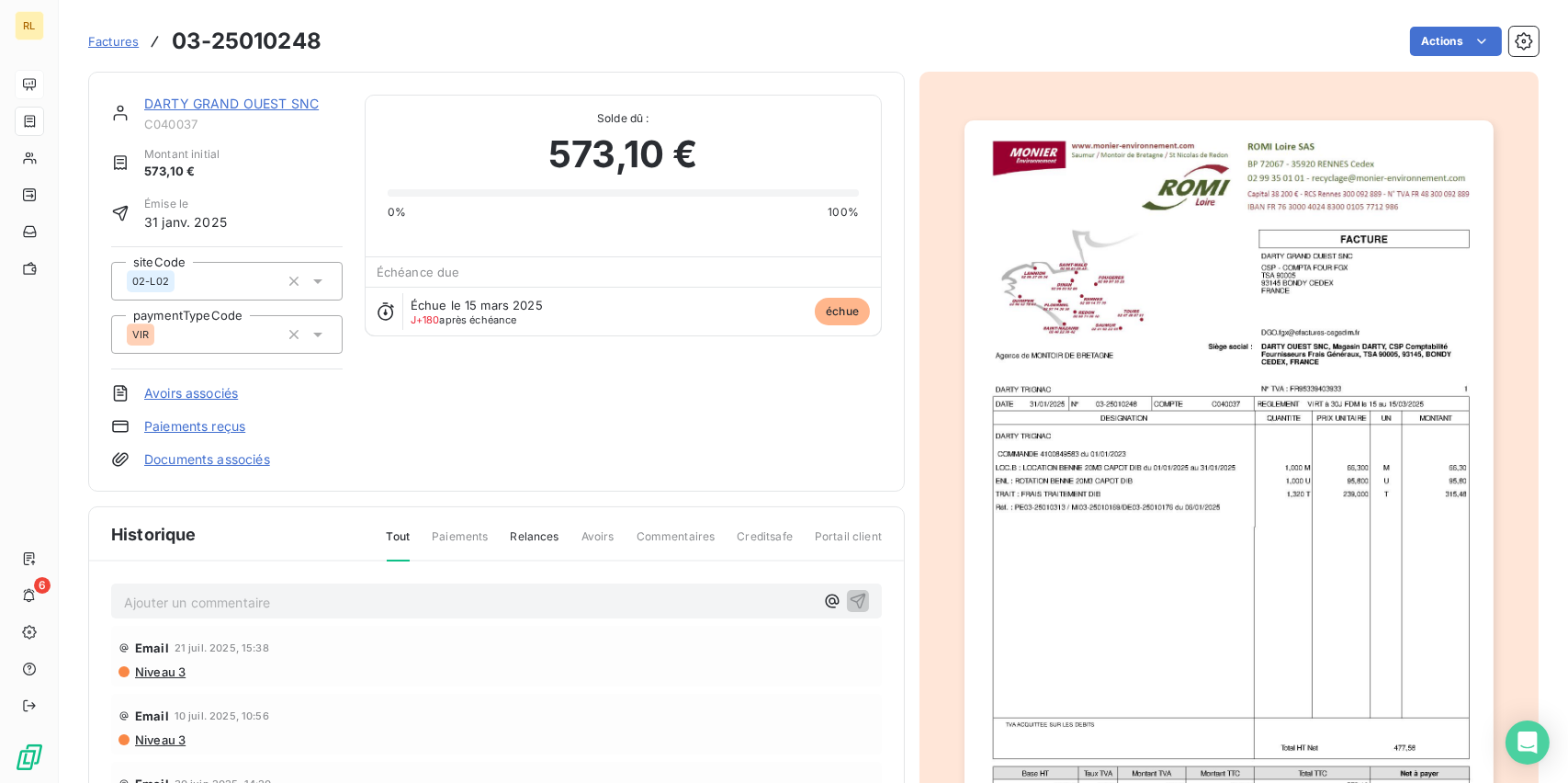
click at [167, 424] on link "Paiements reçus" at bounding box center [194, 426] width 101 height 18
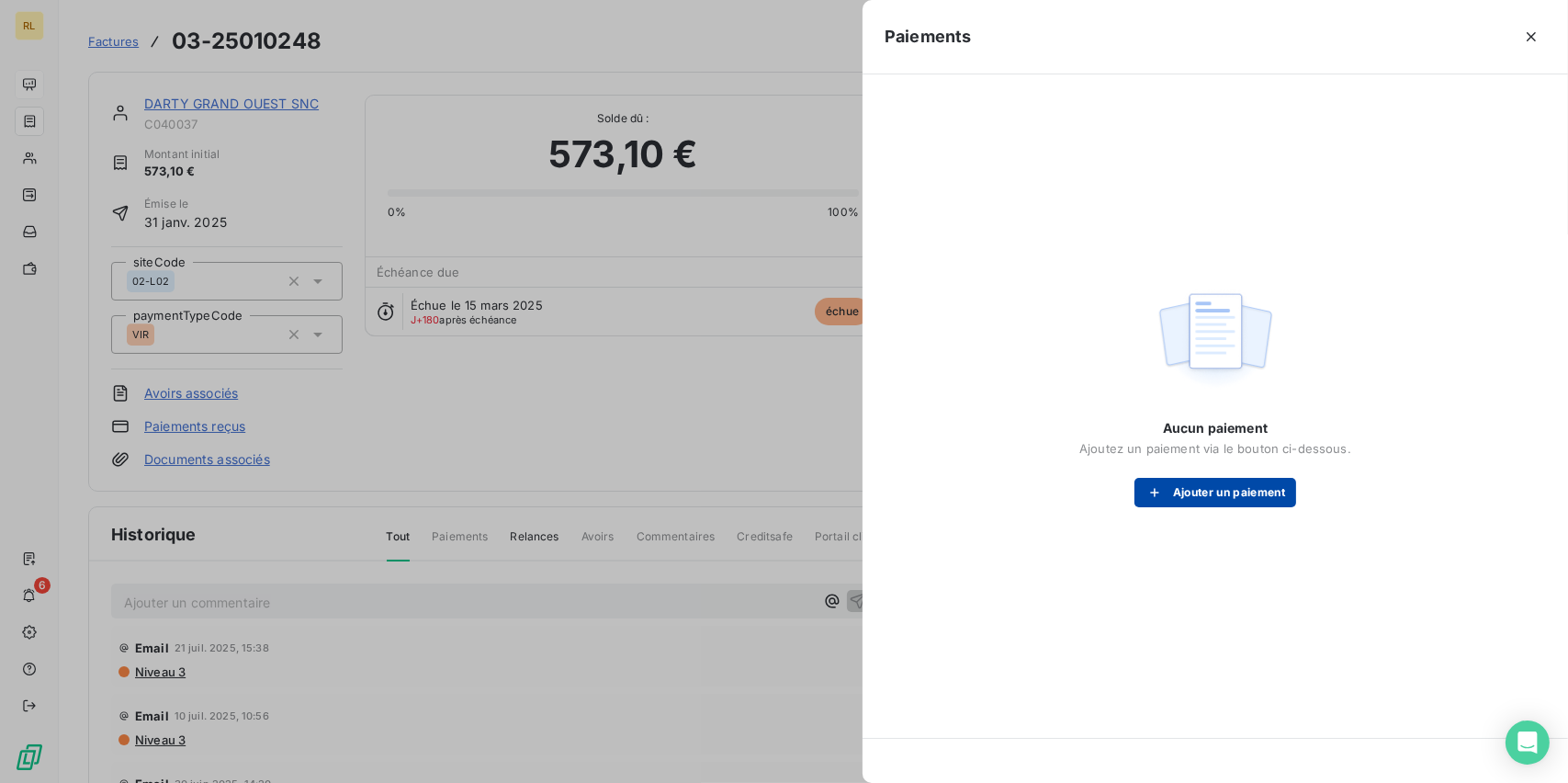
click at [1190, 495] on button "Ajouter un paiement" at bounding box center [1215, 493] width 162 height 30
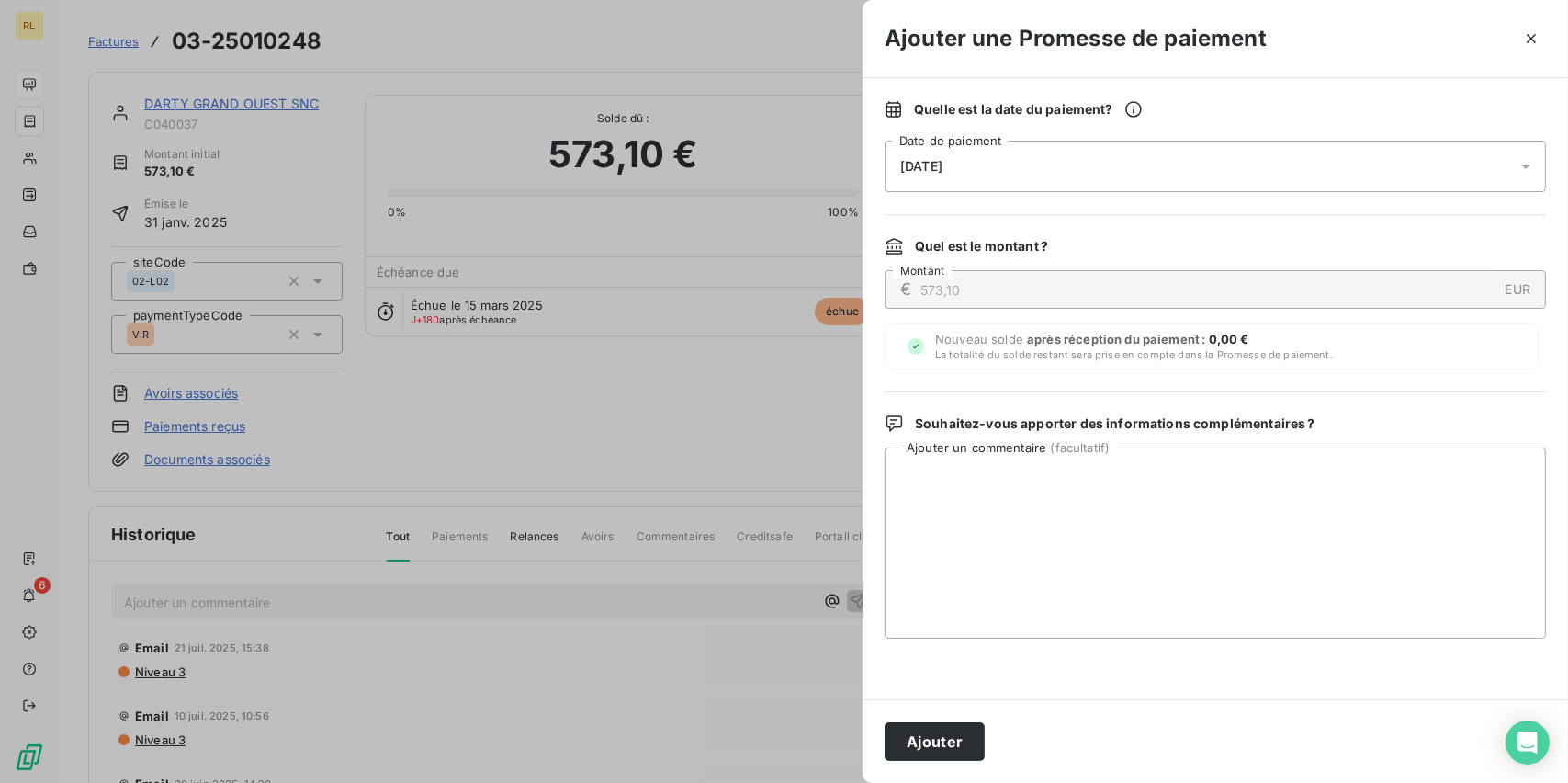
click at [1006, 166] on div "[DATE]" at bounding box center [1215, 166] width 662 height 52
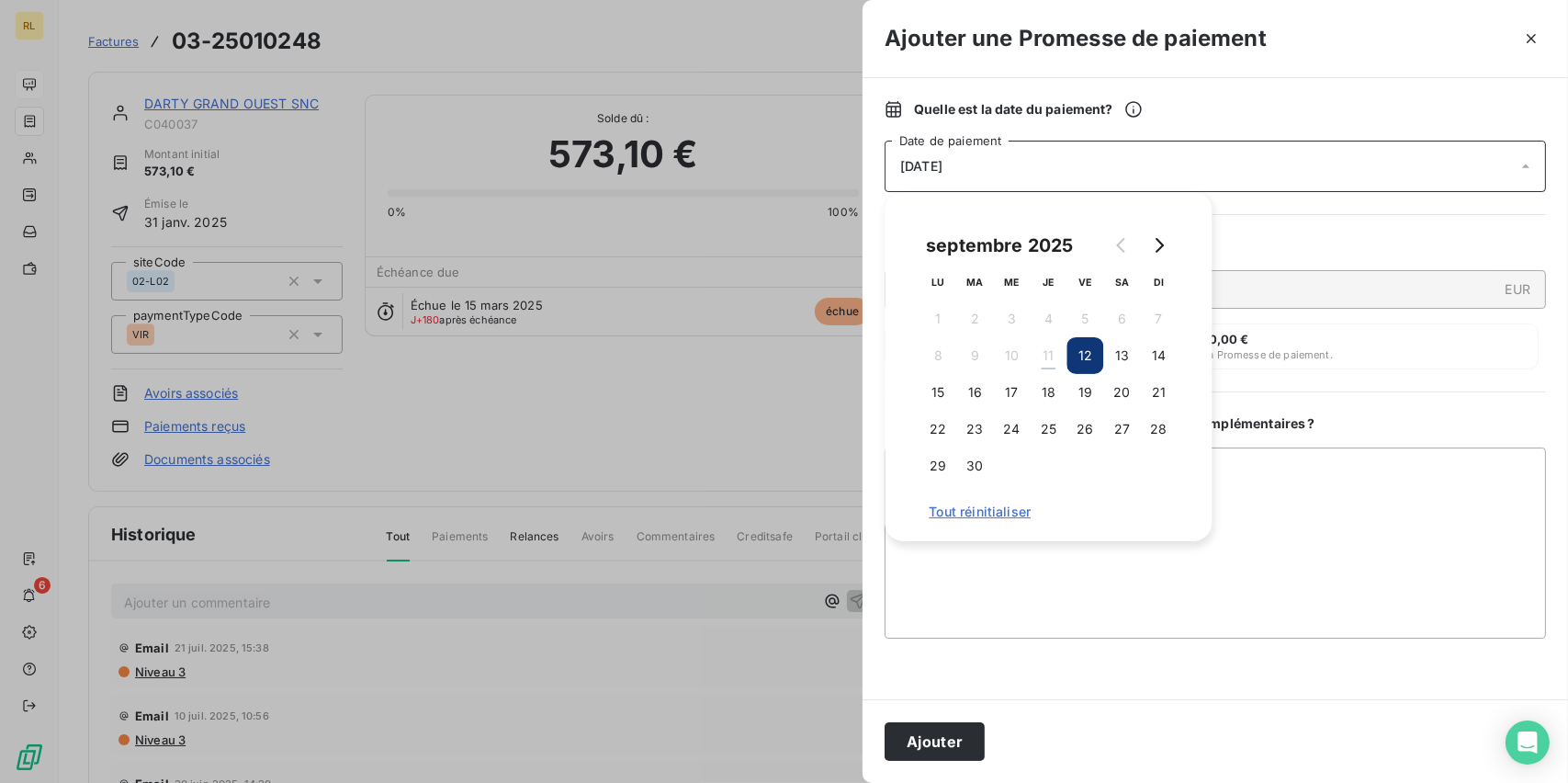
click at [1076, 356] on button "12" at bounding box center [1085, 356] width 37 height 37
click at [939, 736] on button "Ajouter" at bounding box center [934, 741] width 100 height 39
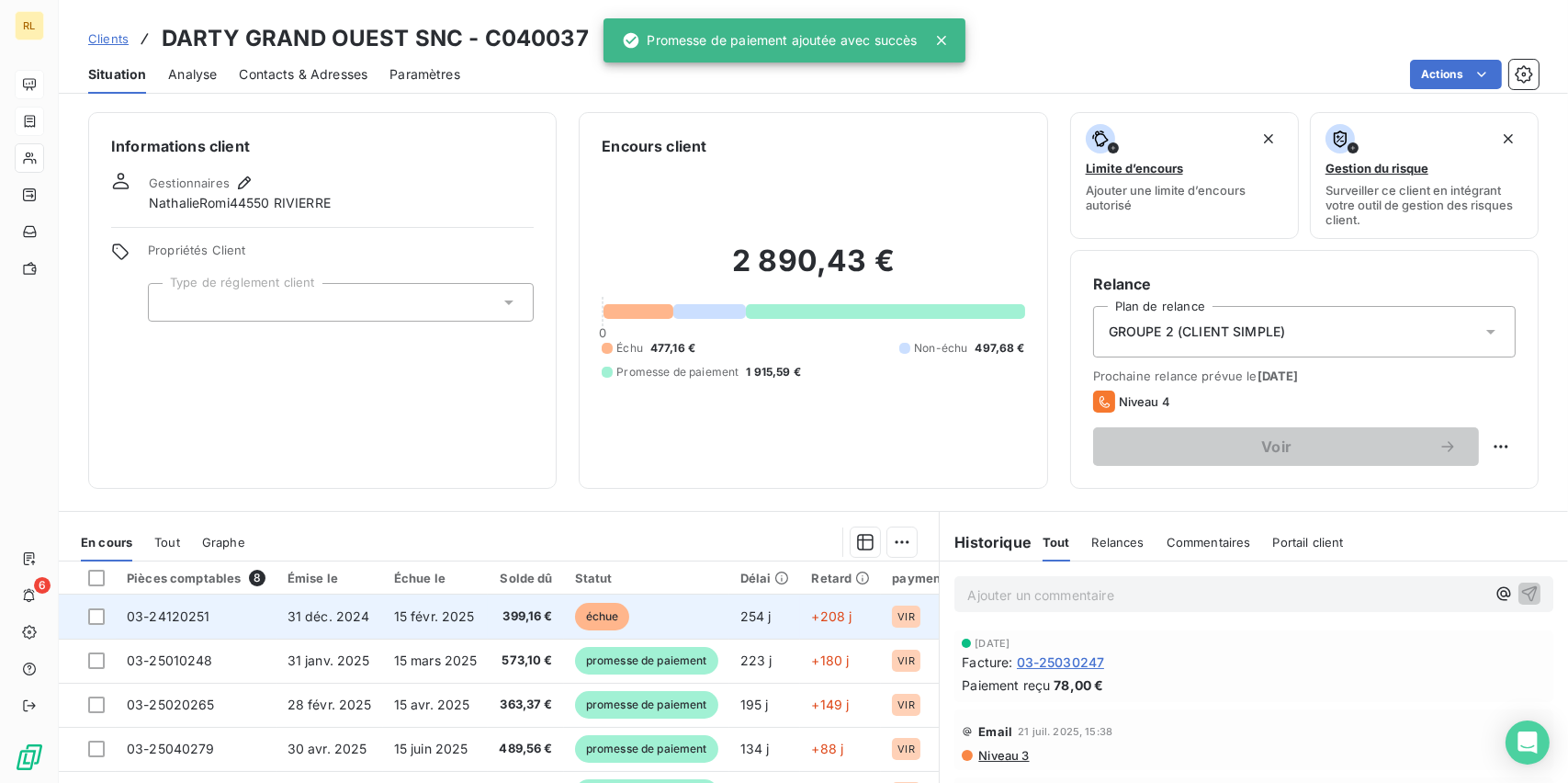
click at [601, 612] on span "échue" at bounding box center [602, 617] width 55 height 28
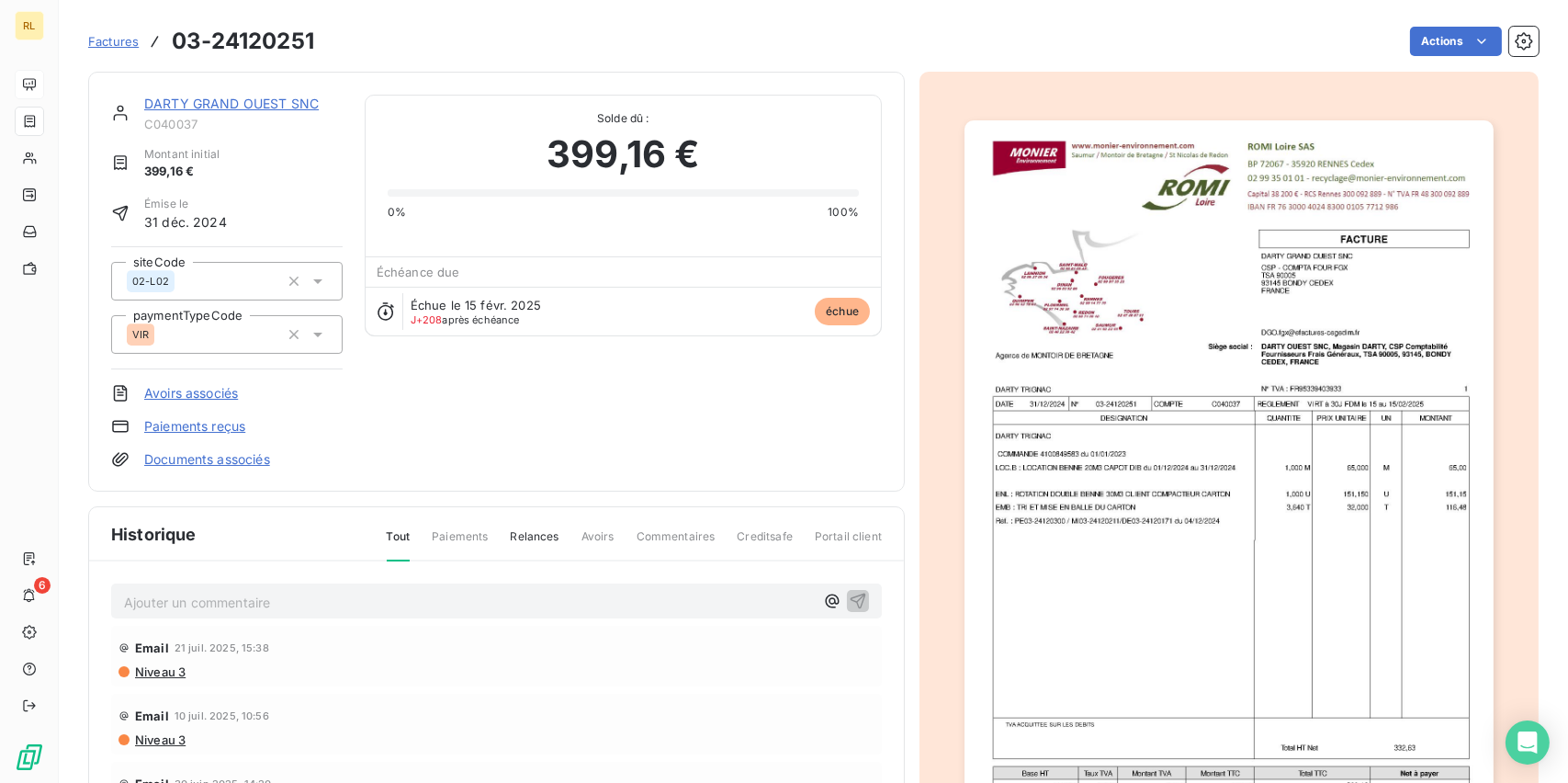
click at [229, 428] on link "Paiements reçus" at bounding box center [194, 426] width 101 height 18
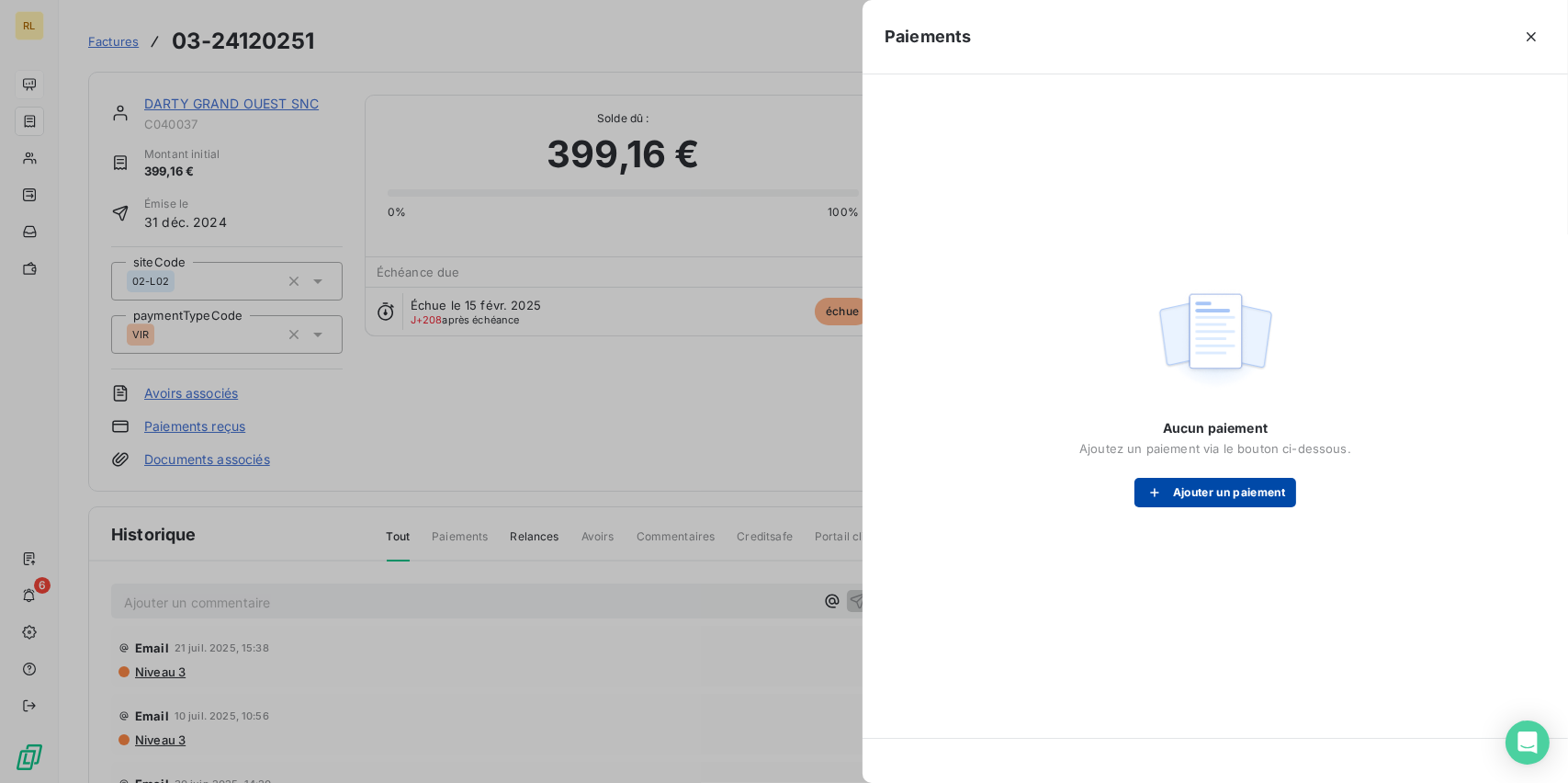
click at [1213, 495] on button "Ajouter un paiement" at bounding box center [1215, 493] width 162 height 30
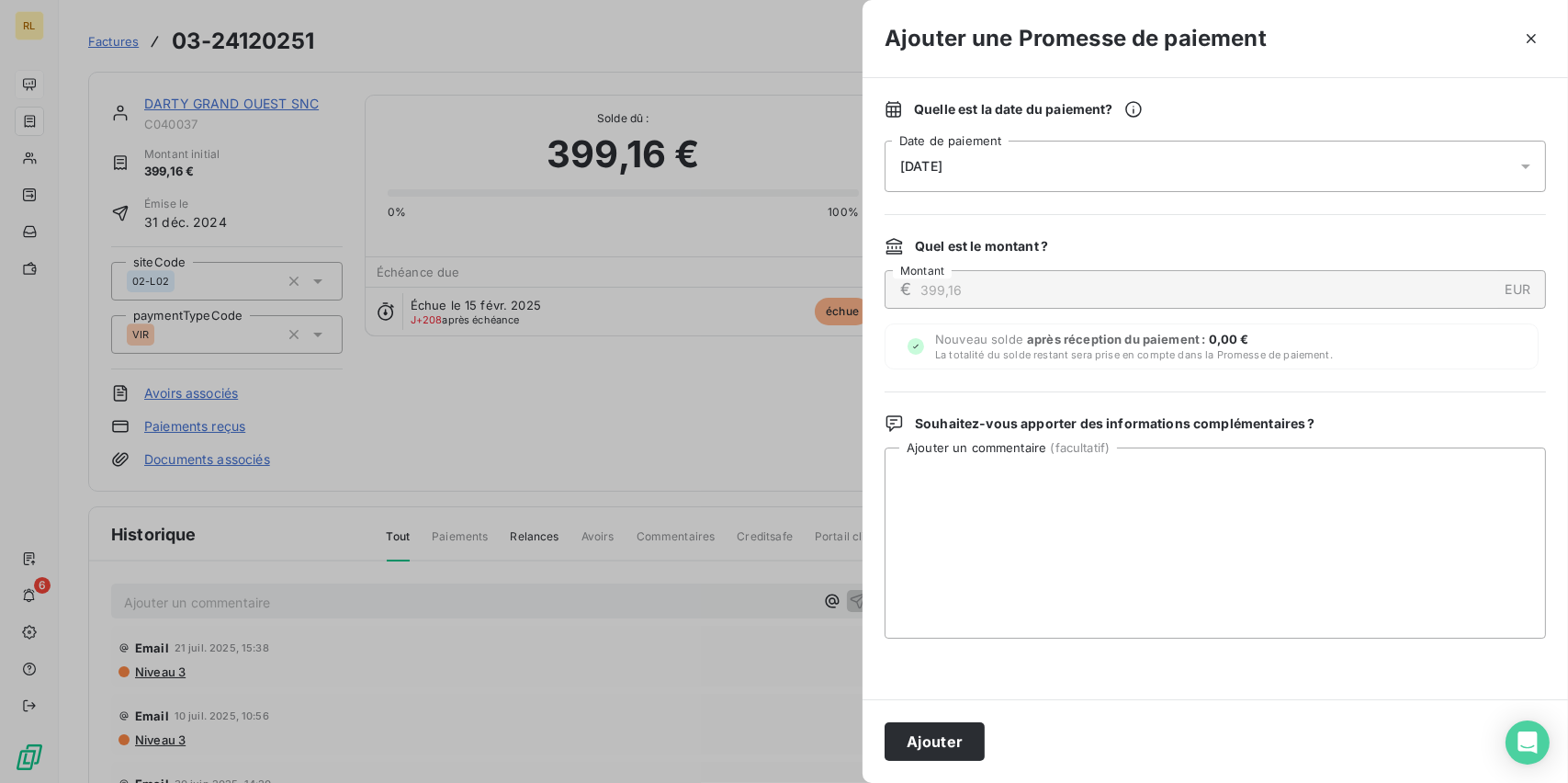
click at [1035, 158] on div "[DATE]" at bounding box center [1215, 166] width 662 height 52
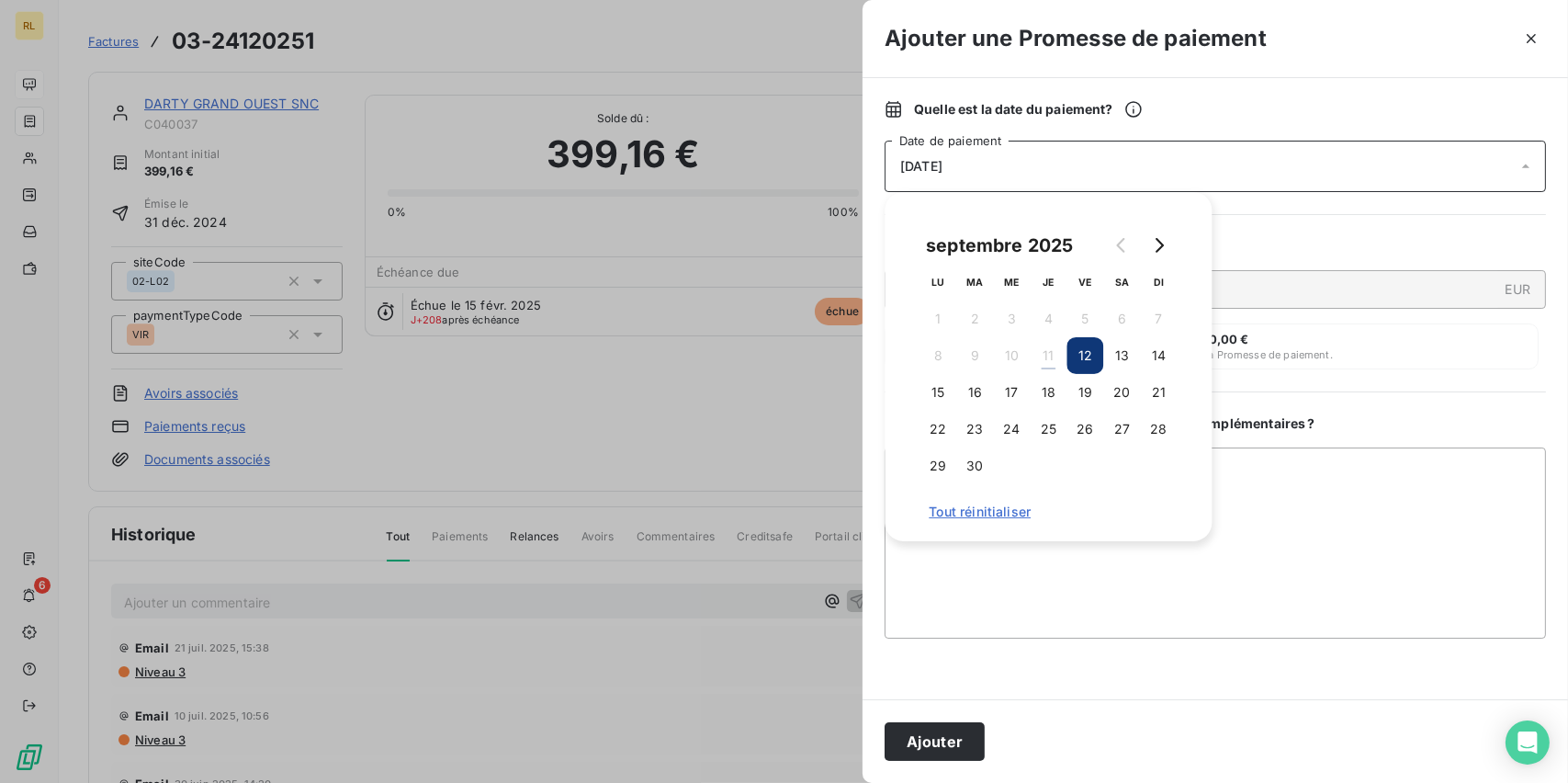
click at [1083, 361] on button "12" at bounding box center [1085, 356] width 37 height 37
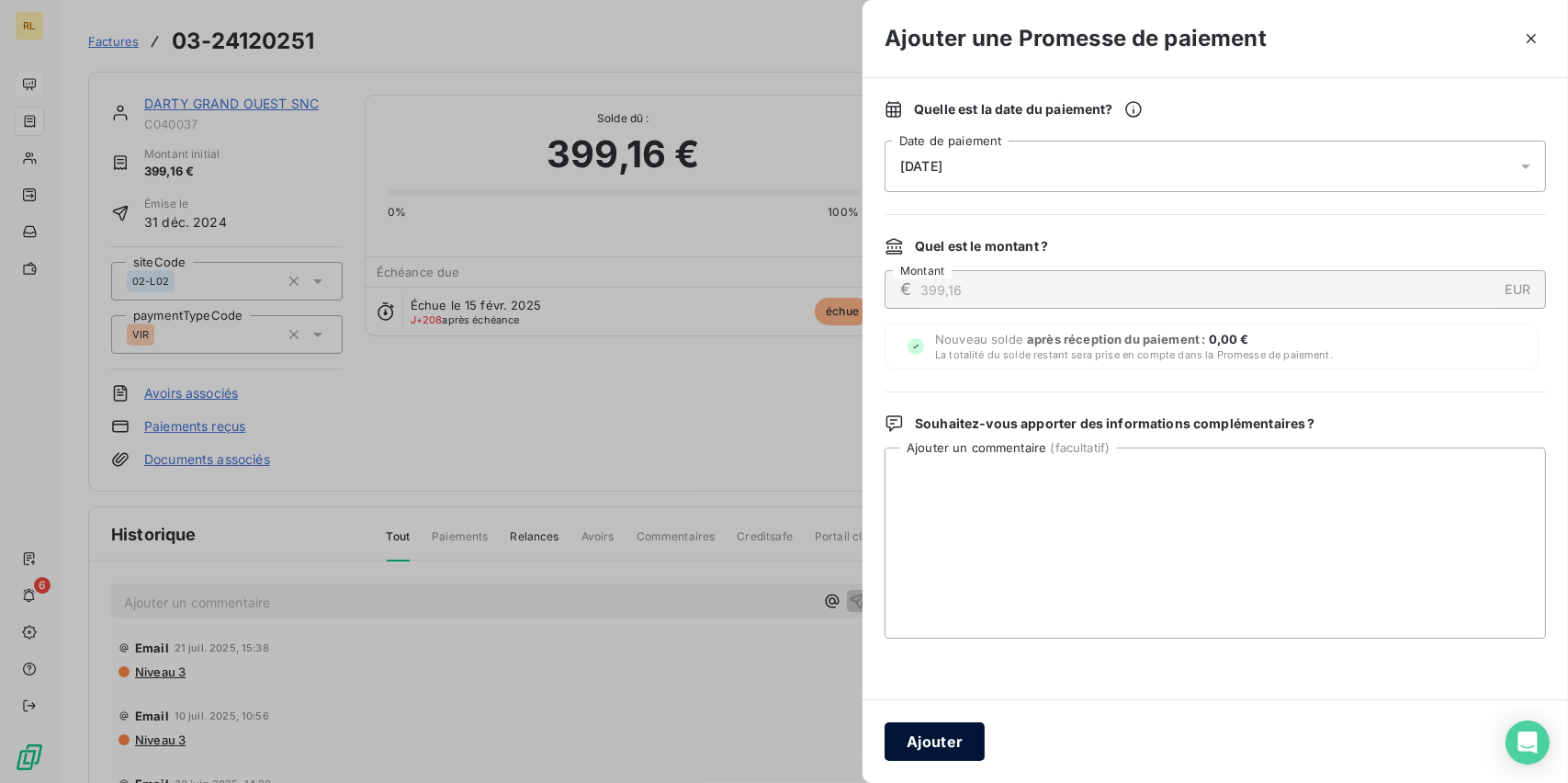
click at [917, 736] on button "Ajouter" at bounding box center [934, 741] width 100 height 39
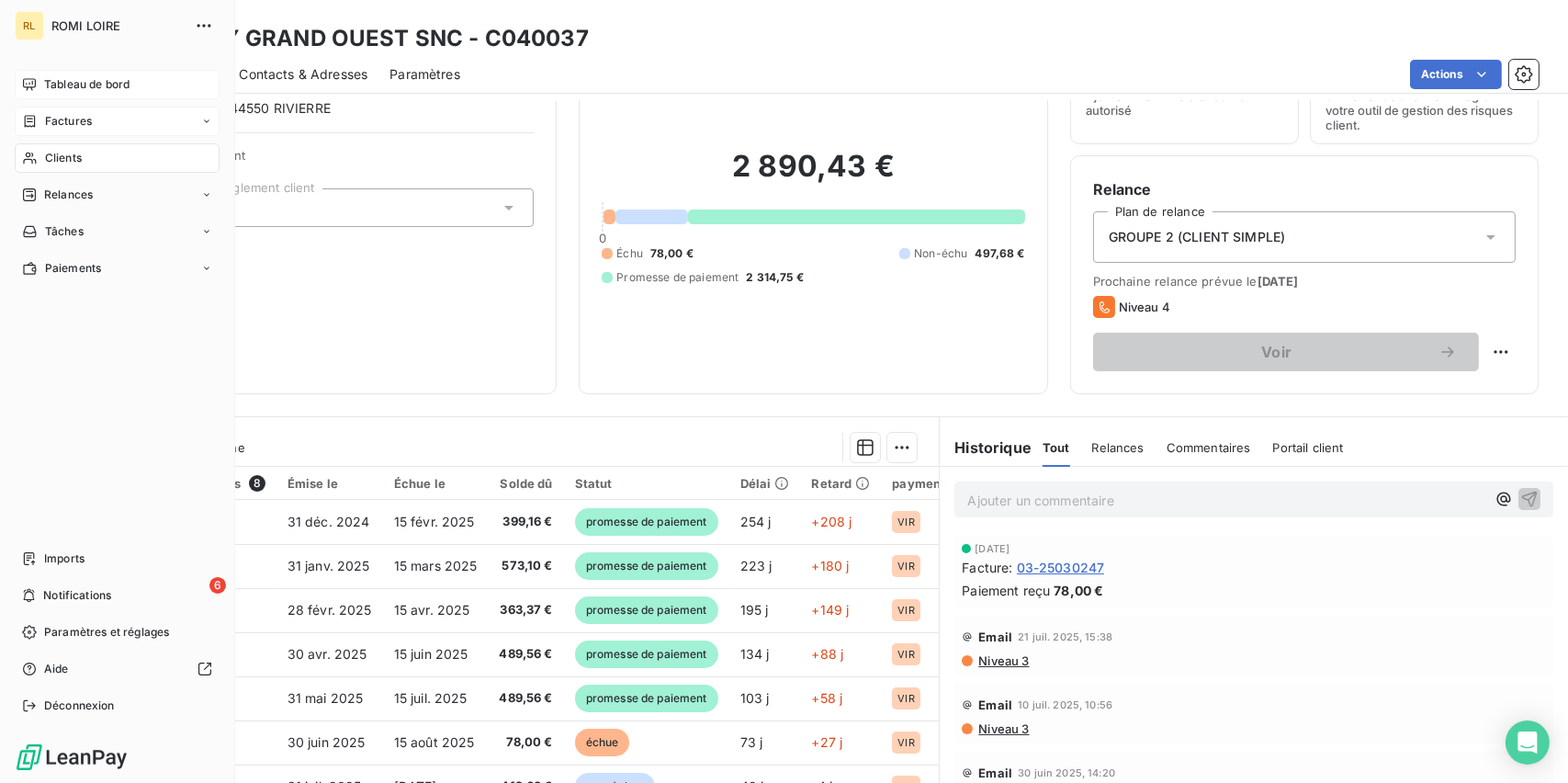
click at [65, 89] on span "Tableau de bord" at bounding box center [87, 84] width 85 height 17
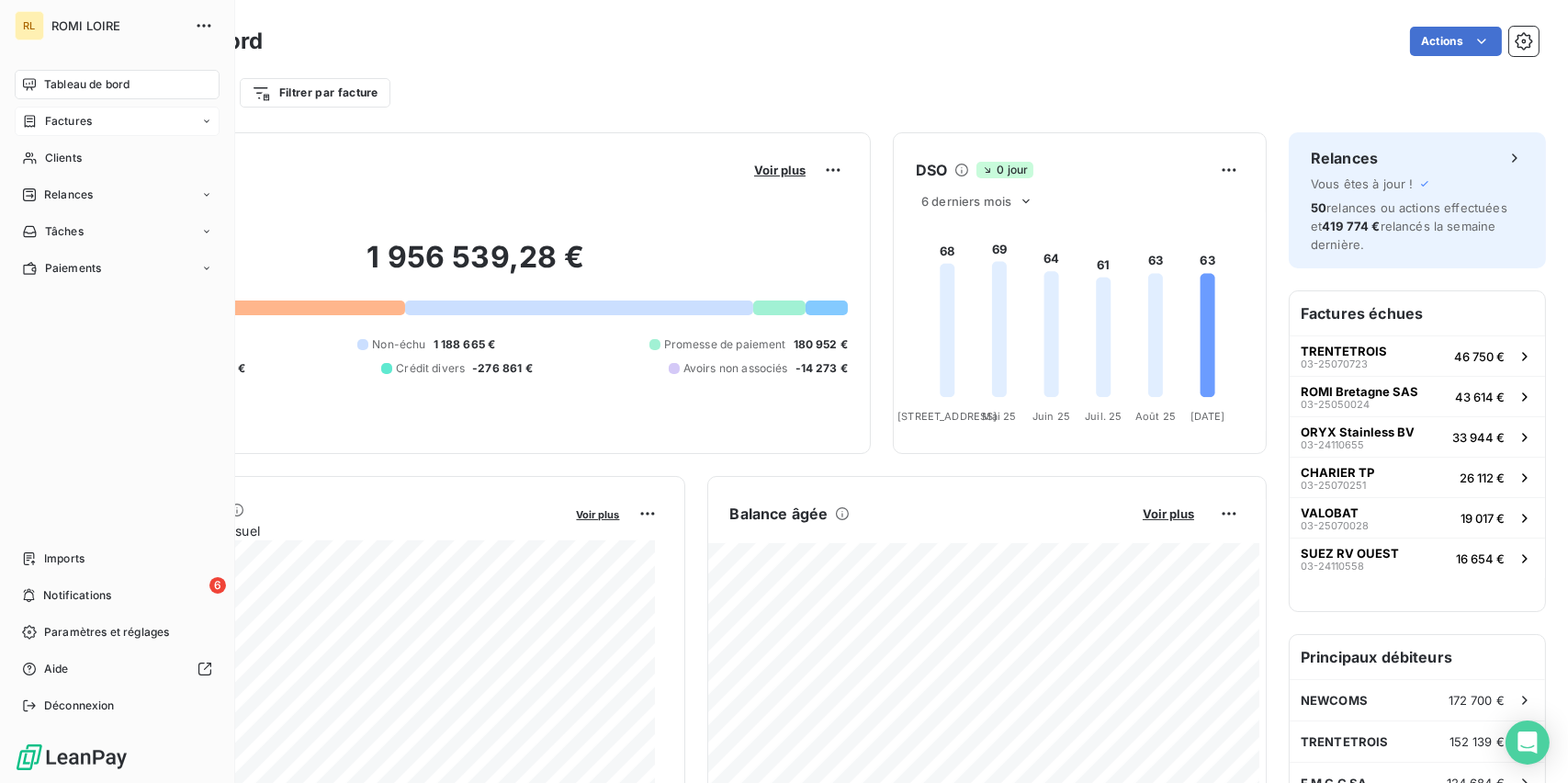
click at [53, 123] on span "Factures" at bounding box center [68, 121] width 47 height 17
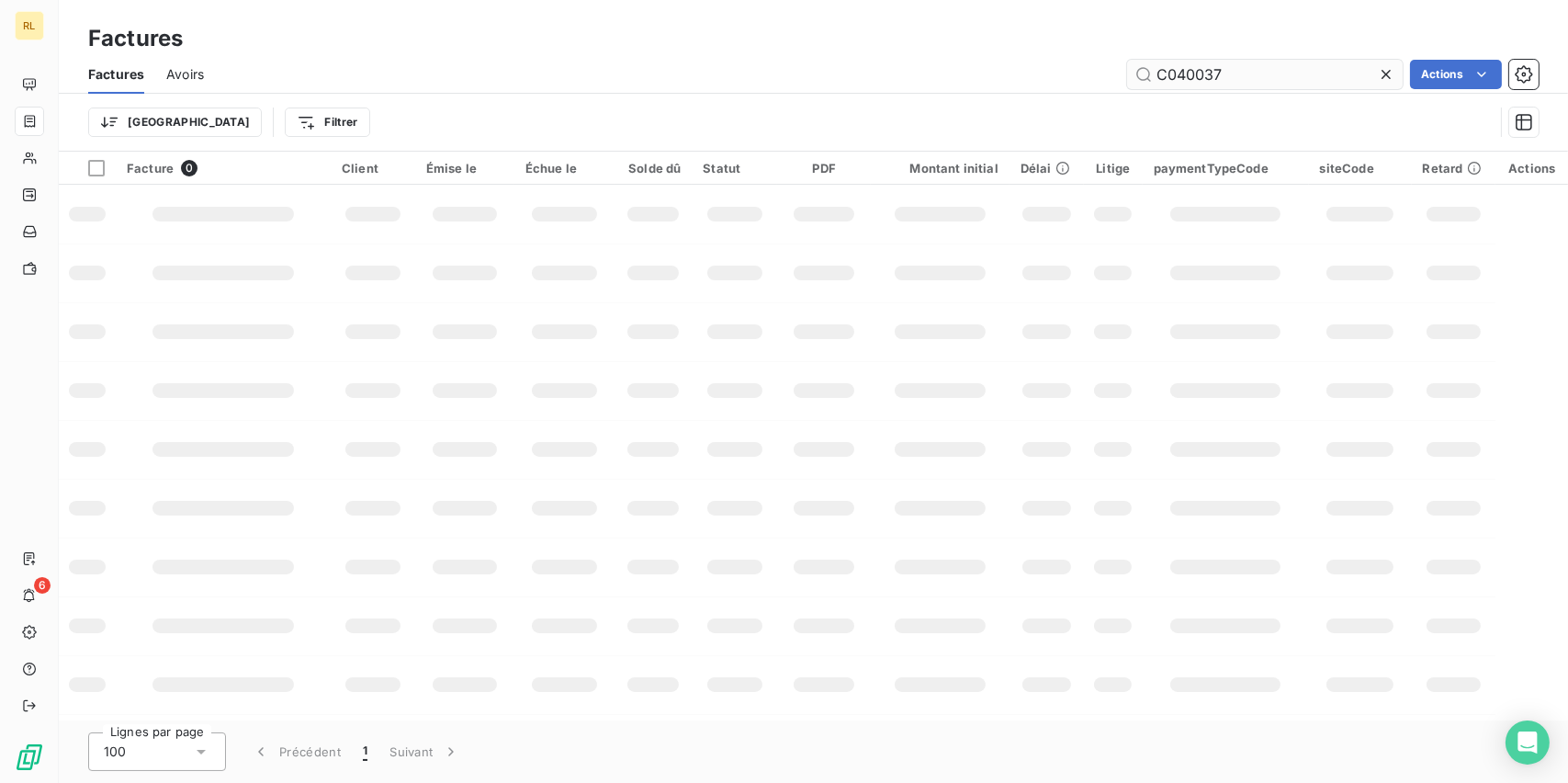
click at [1246, 67] on input "C040037" at bounding box center [1265, 75] width 275 height 30
drag, startPoint x: 1246, startPoint y: 67, endPoint x: 1006, endPoint y: 63, distance: 240.0
click at [1004, 65] on div "C040037 Actions" at bounding box center [882, 75] width 1312 height 30
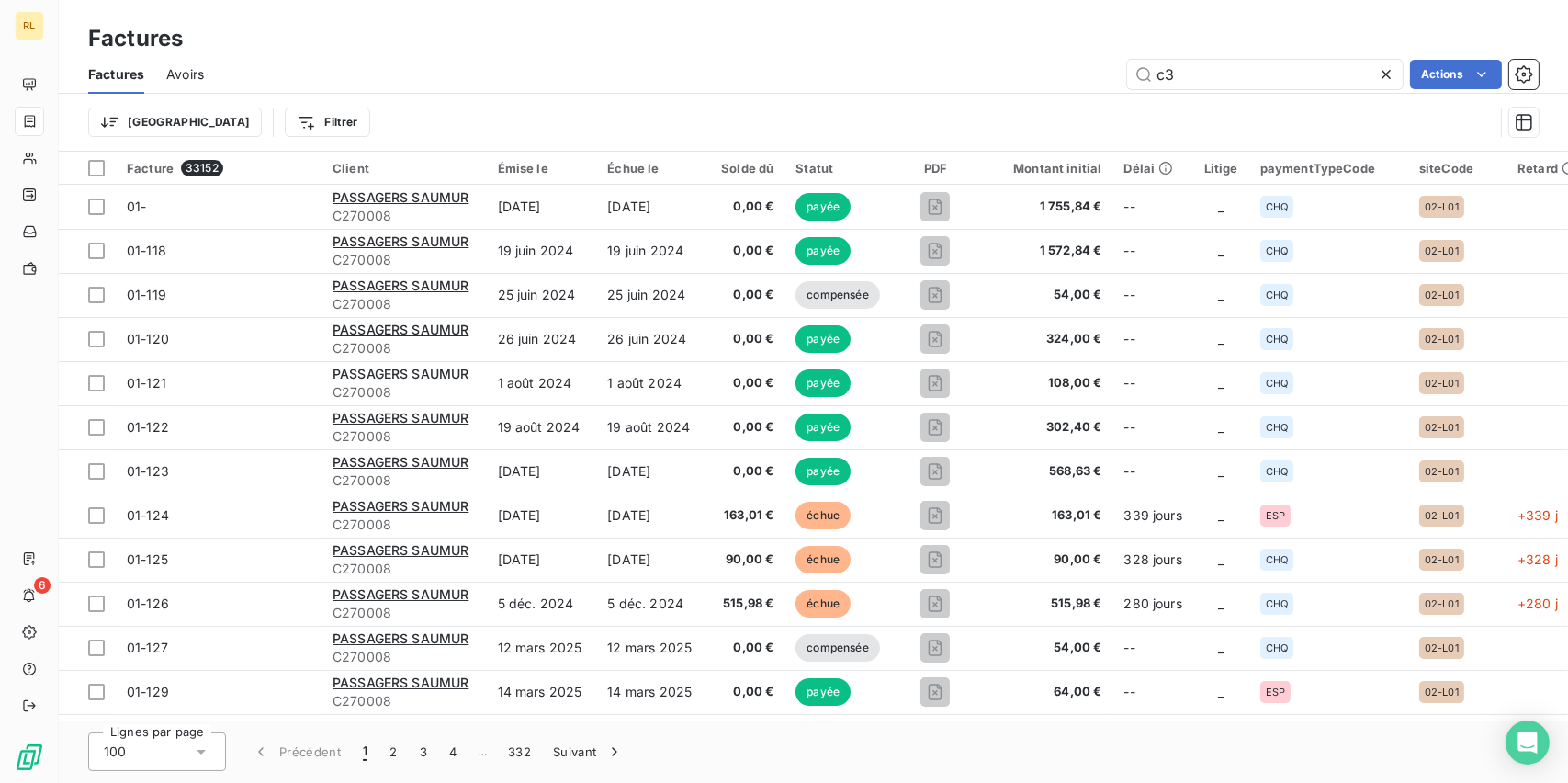
type input "c"
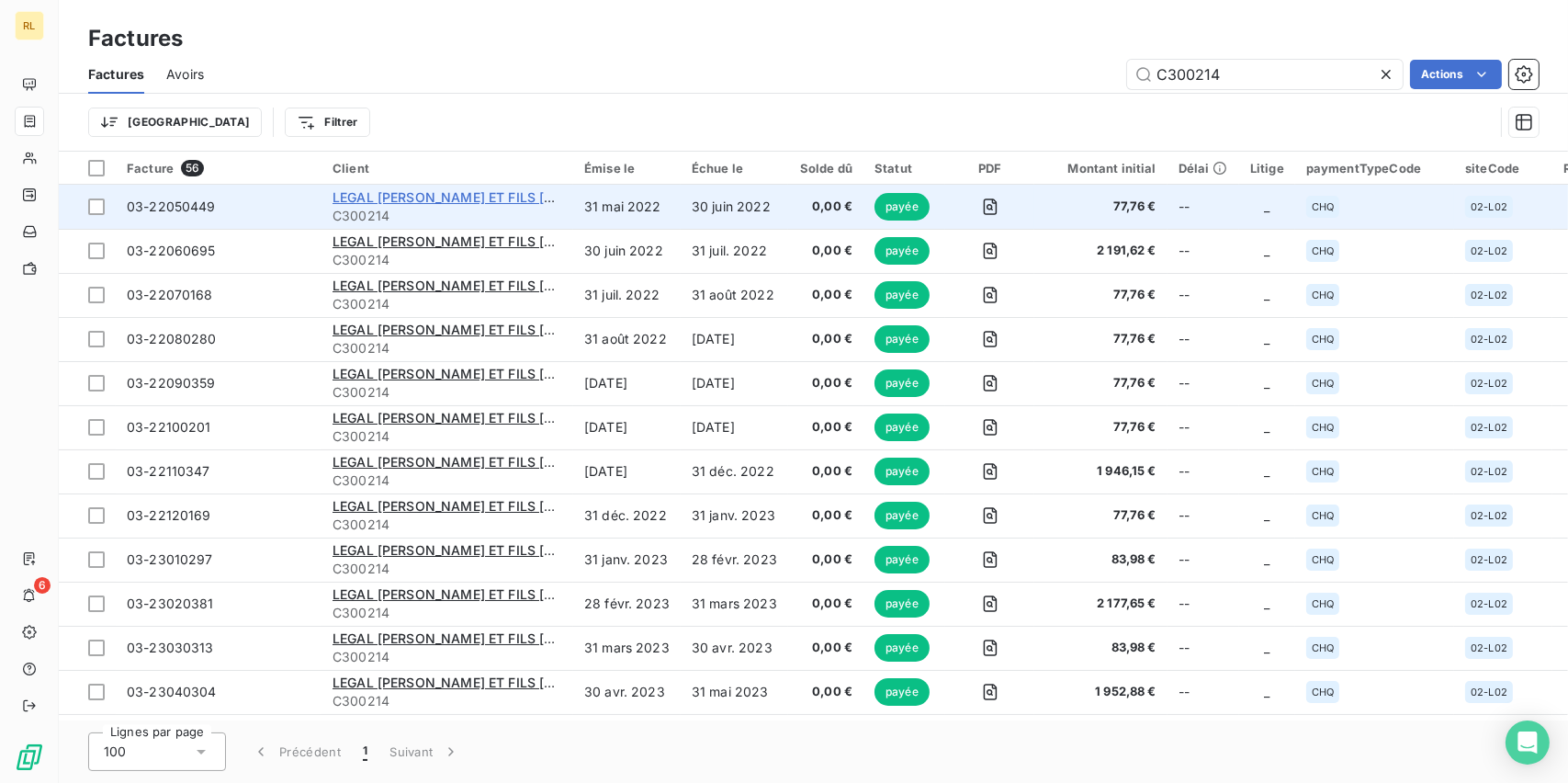
type input "C300214"
click at [390, 192] on span "LEGAL [PERSON_NAME] ET FILS [PERSON_NAME]" at bounding box center [490, 197] width 314 height 16
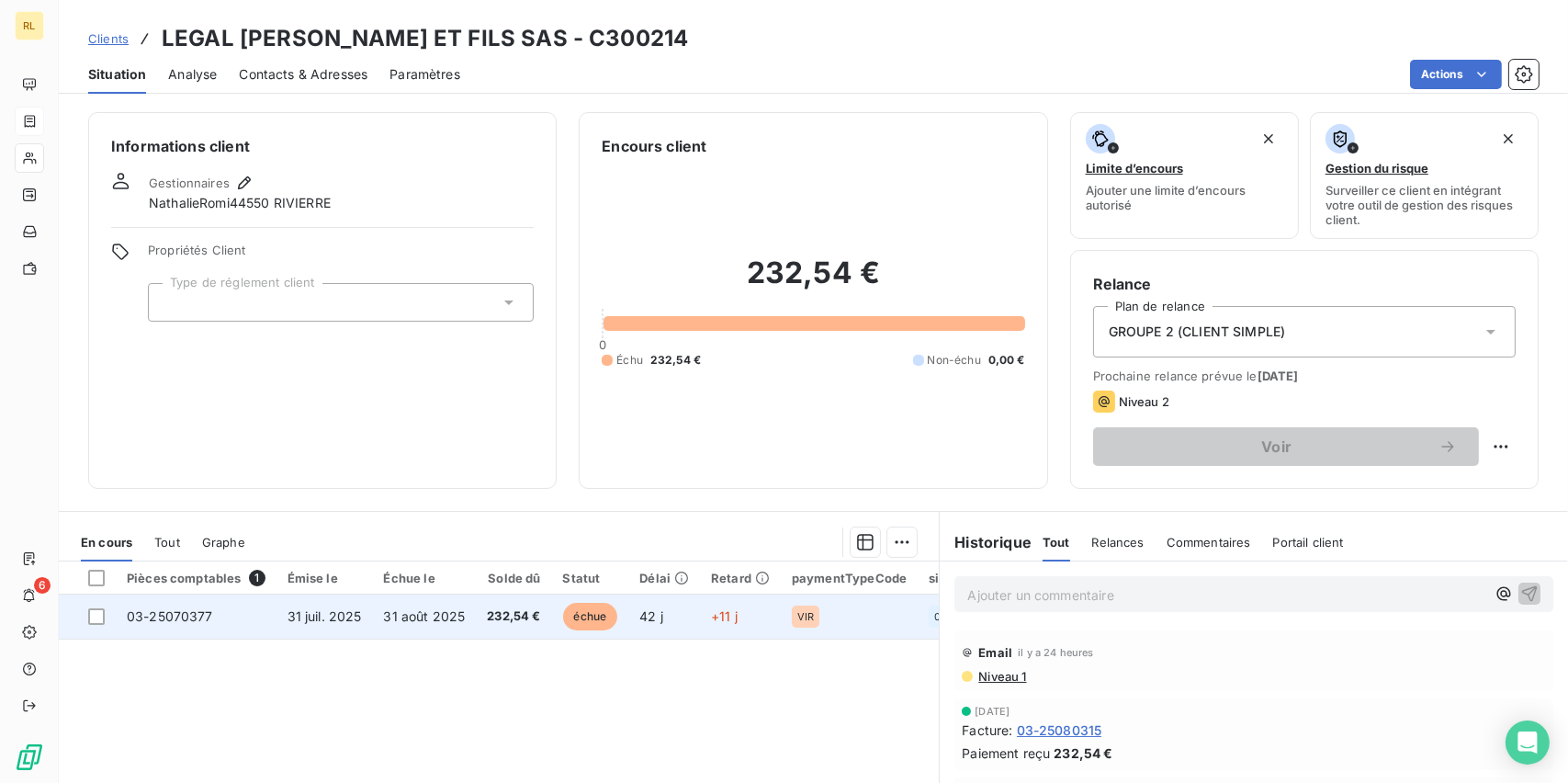
click at [809, 618] on div "VIR" at bounding box center [806, 617] width 28 height 22
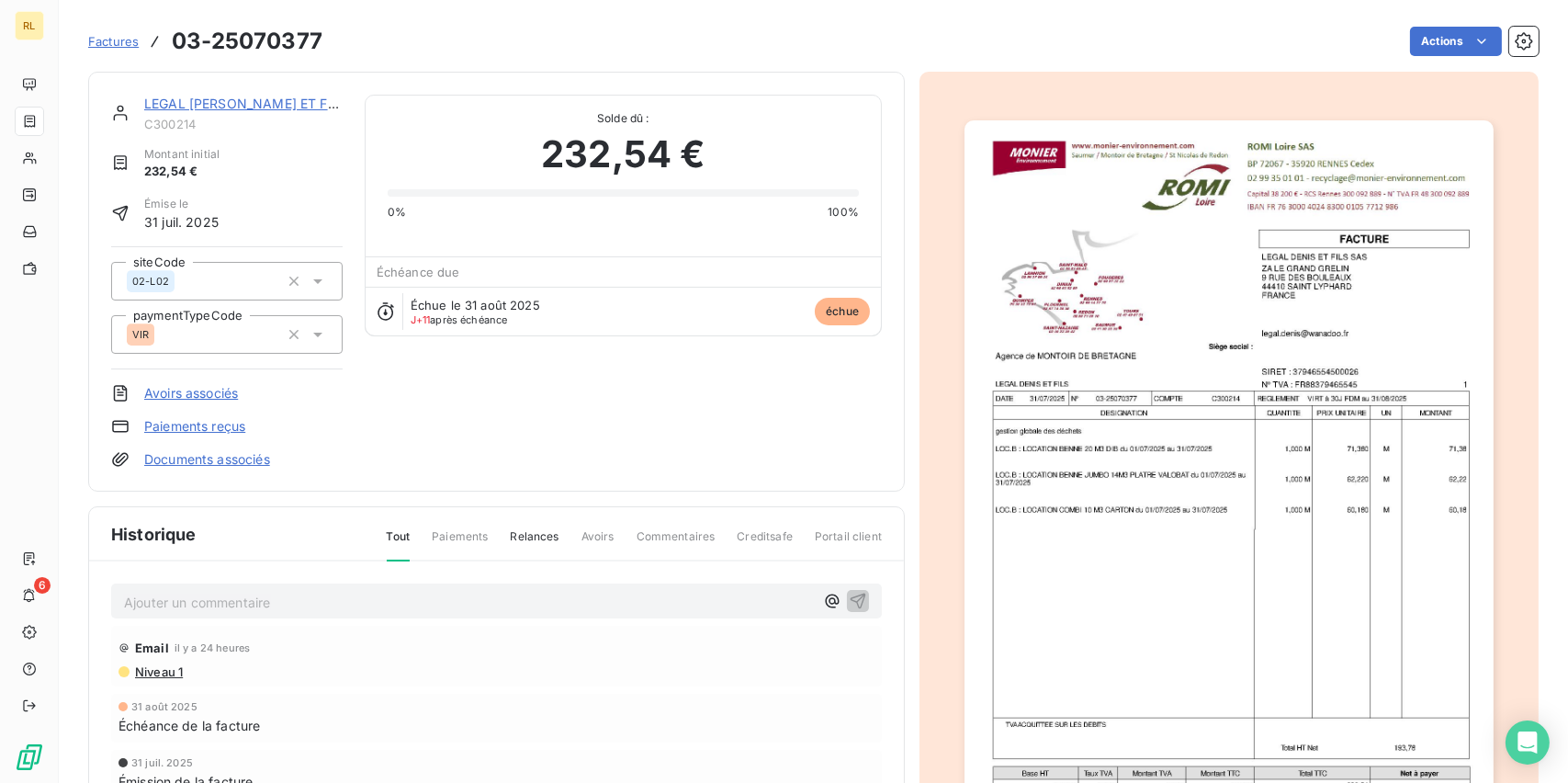
click at [233, 433] on link "Paiements reçus" at bounding box center [194, 426] width 101 height 18
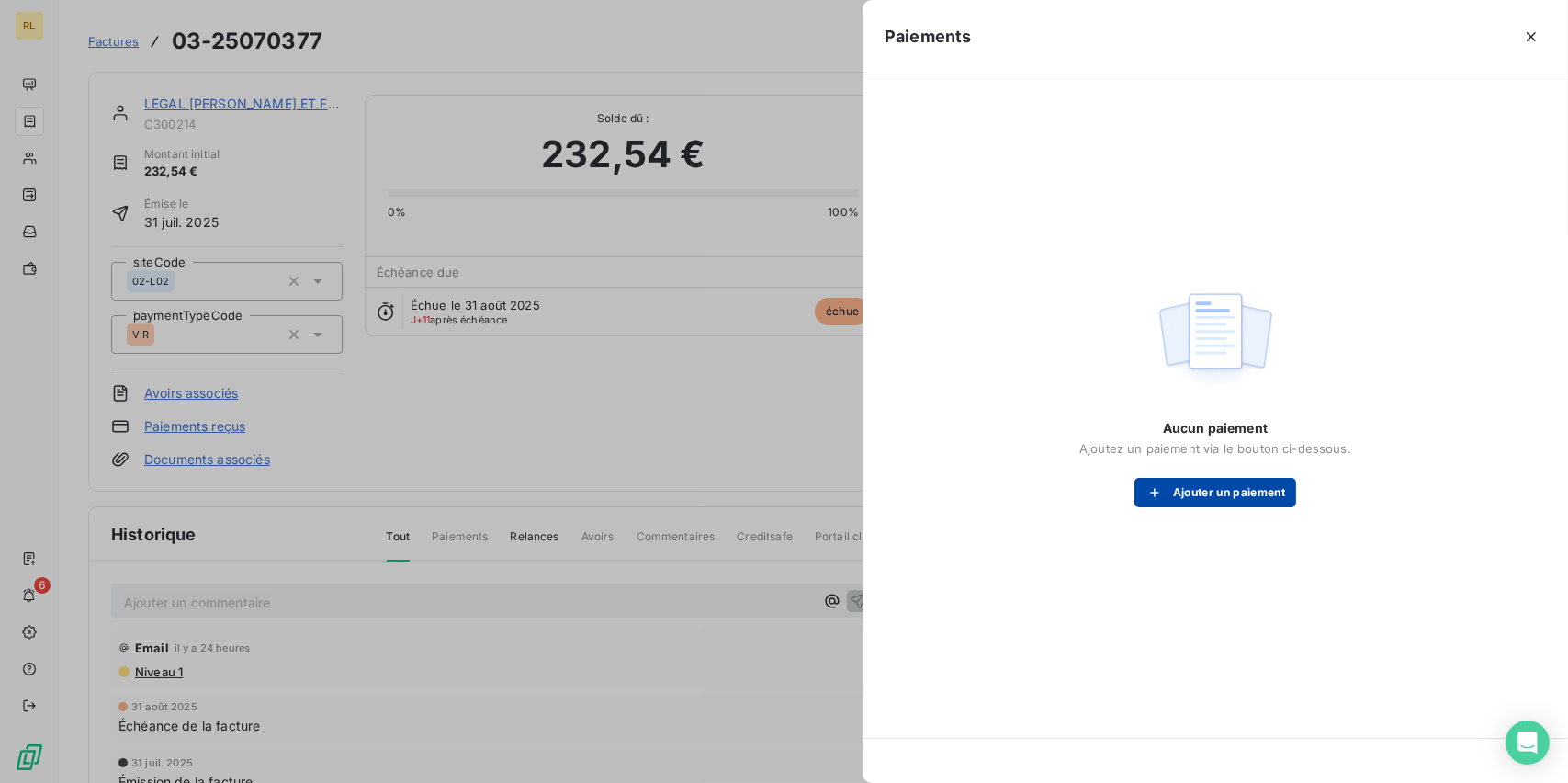
click at [1246, 483] on button "Ajouter un paiement" at bounding box center [1215, 493] width 162 height 30
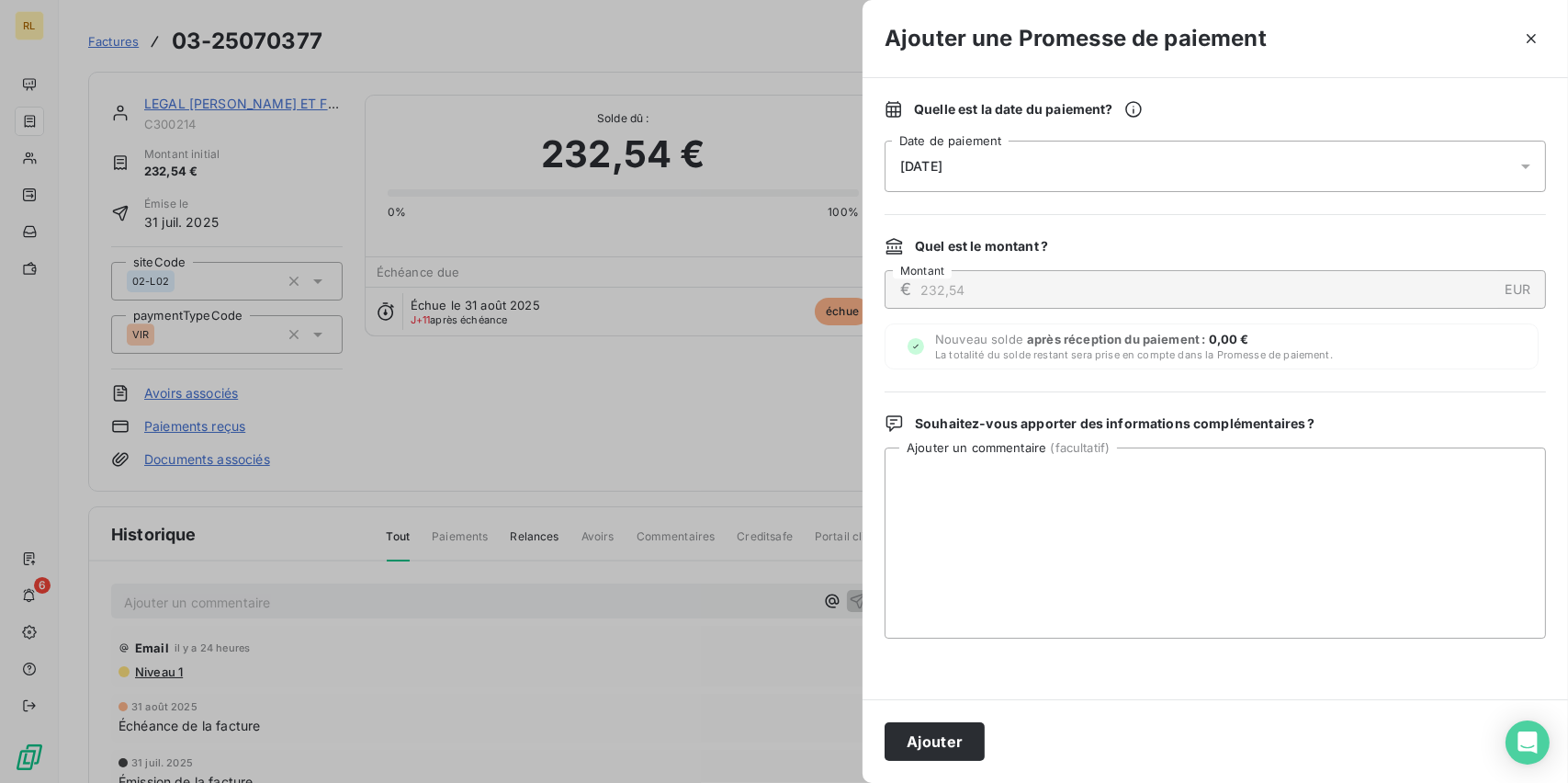
click at [1067, 147] on div "[DATE]" at bounding box center [1215, 166] width 662 height 52
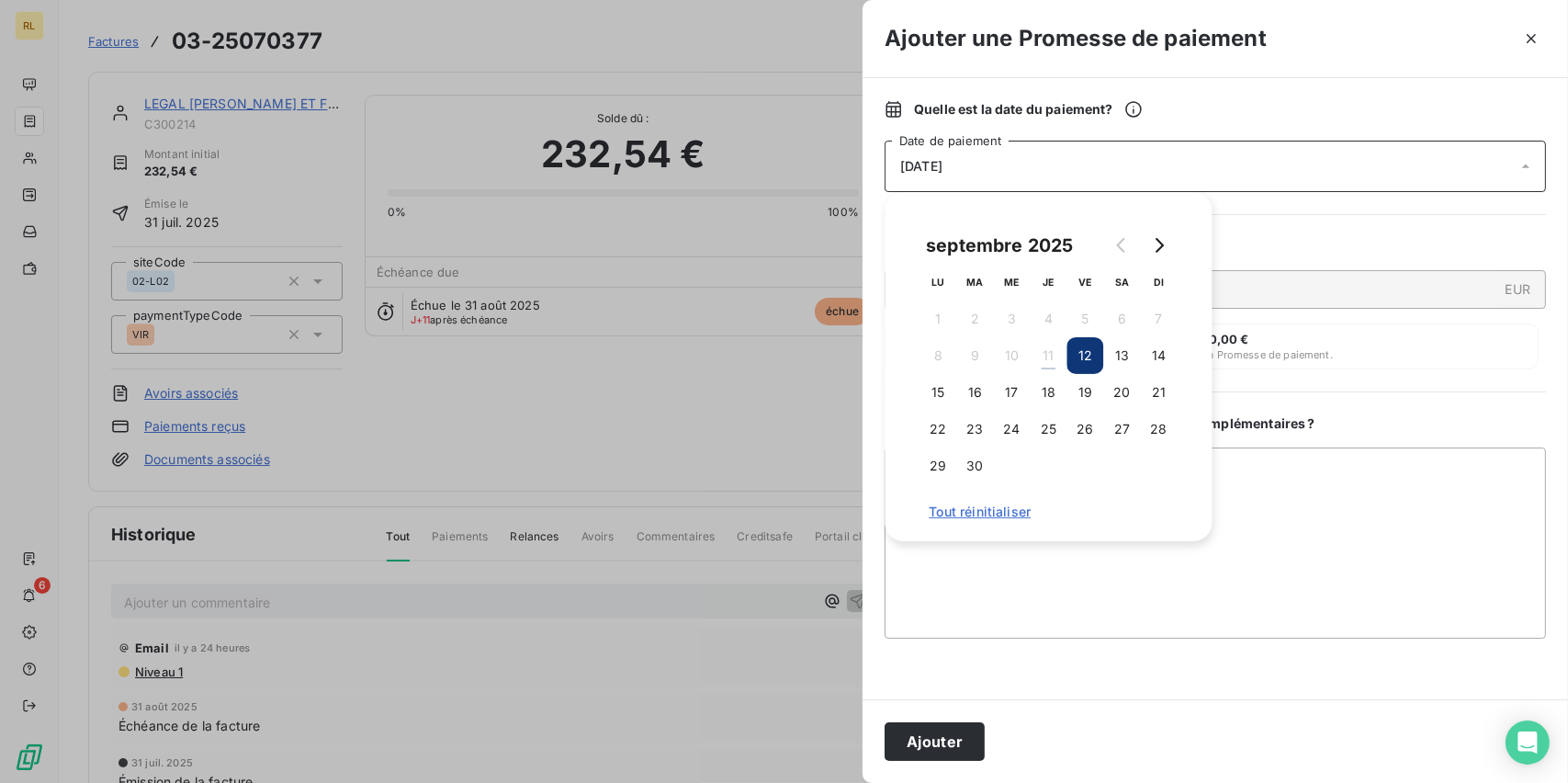
click at [1076, 354] on button "12" at bounding box center [1085, 356] width 37 height 37
click at [1086, 354] on button "12" at bounding box center [1085, 356] width 37 height 37
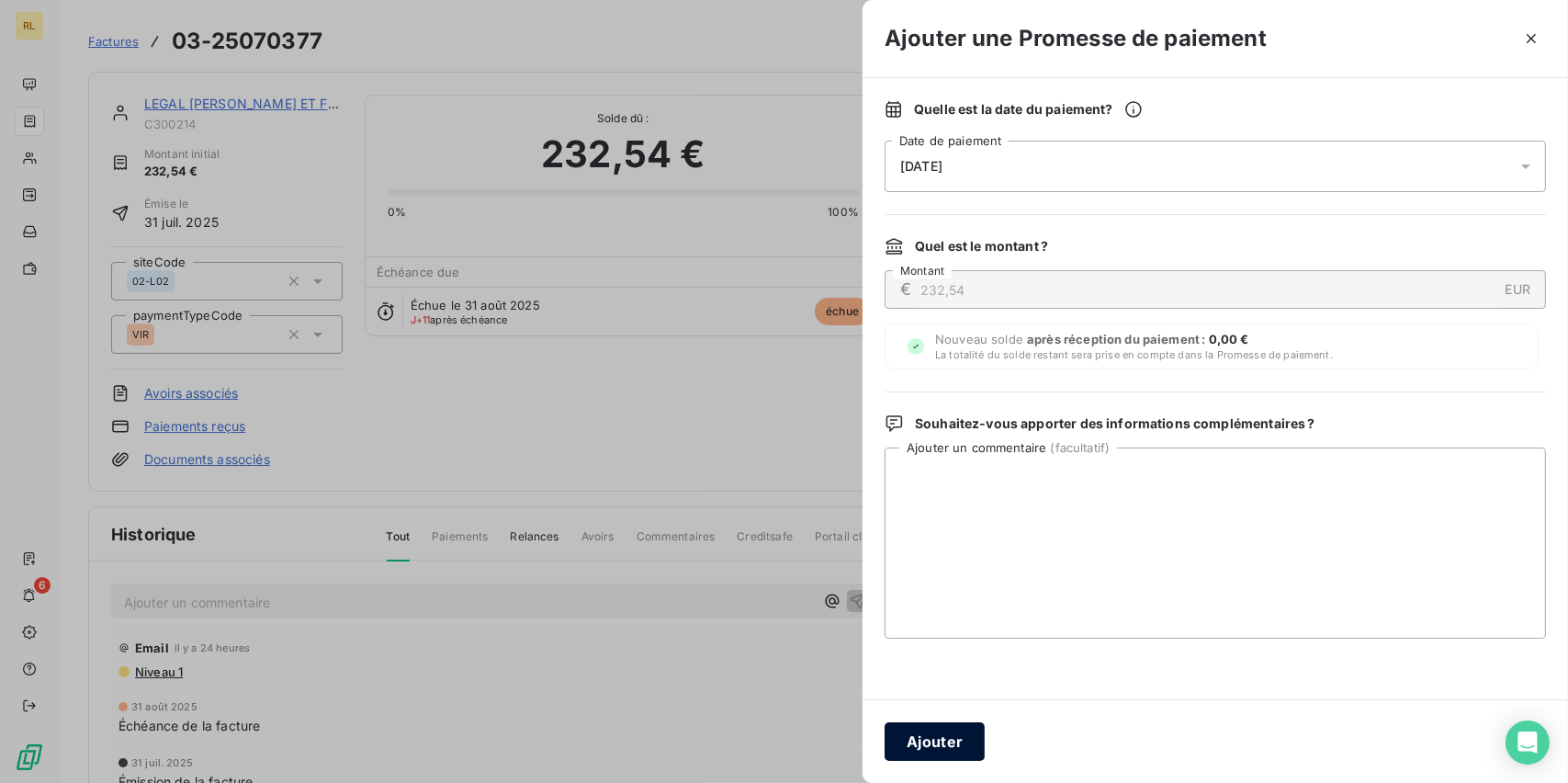
click at [941, 730] on button "Ajouter" at bounding box center [934, 741] width 100 height 39
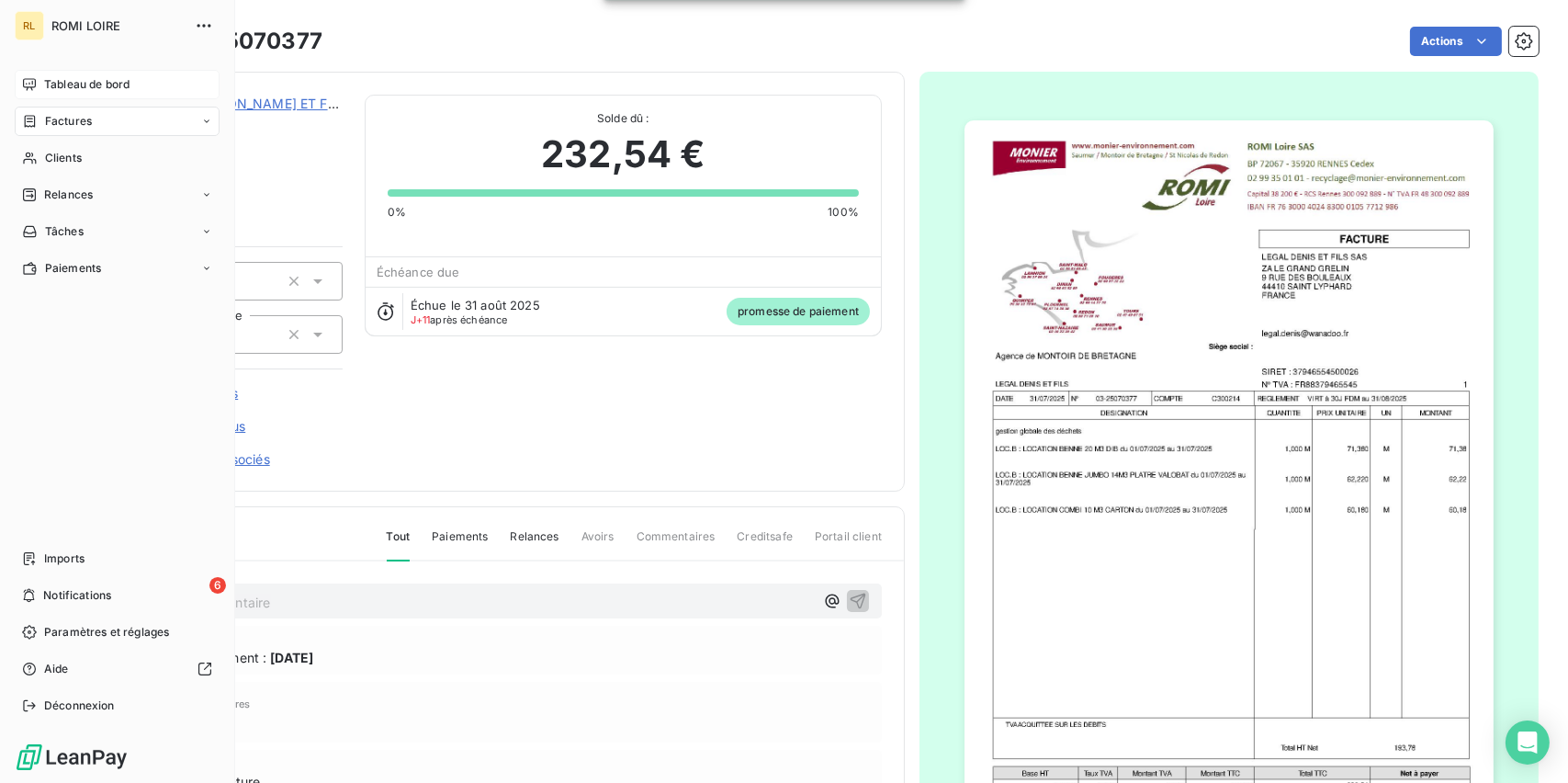
click at [79, 81] on span "Tableau de bord" at bounding box center [87, 84] width 85 height 17
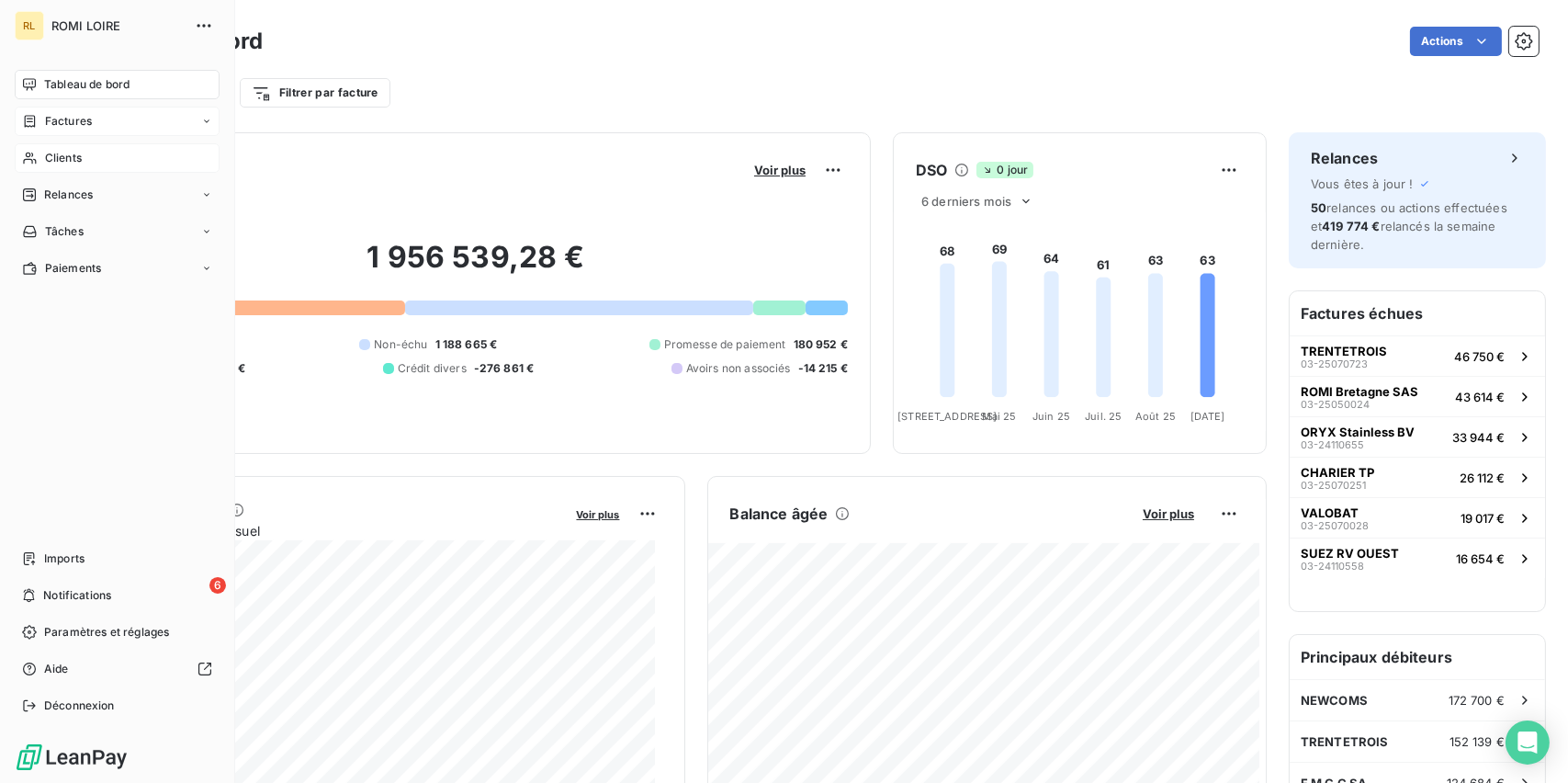
click at [45, 155] on span "Clients" at bounding box center [64, 158] width 37 height 17
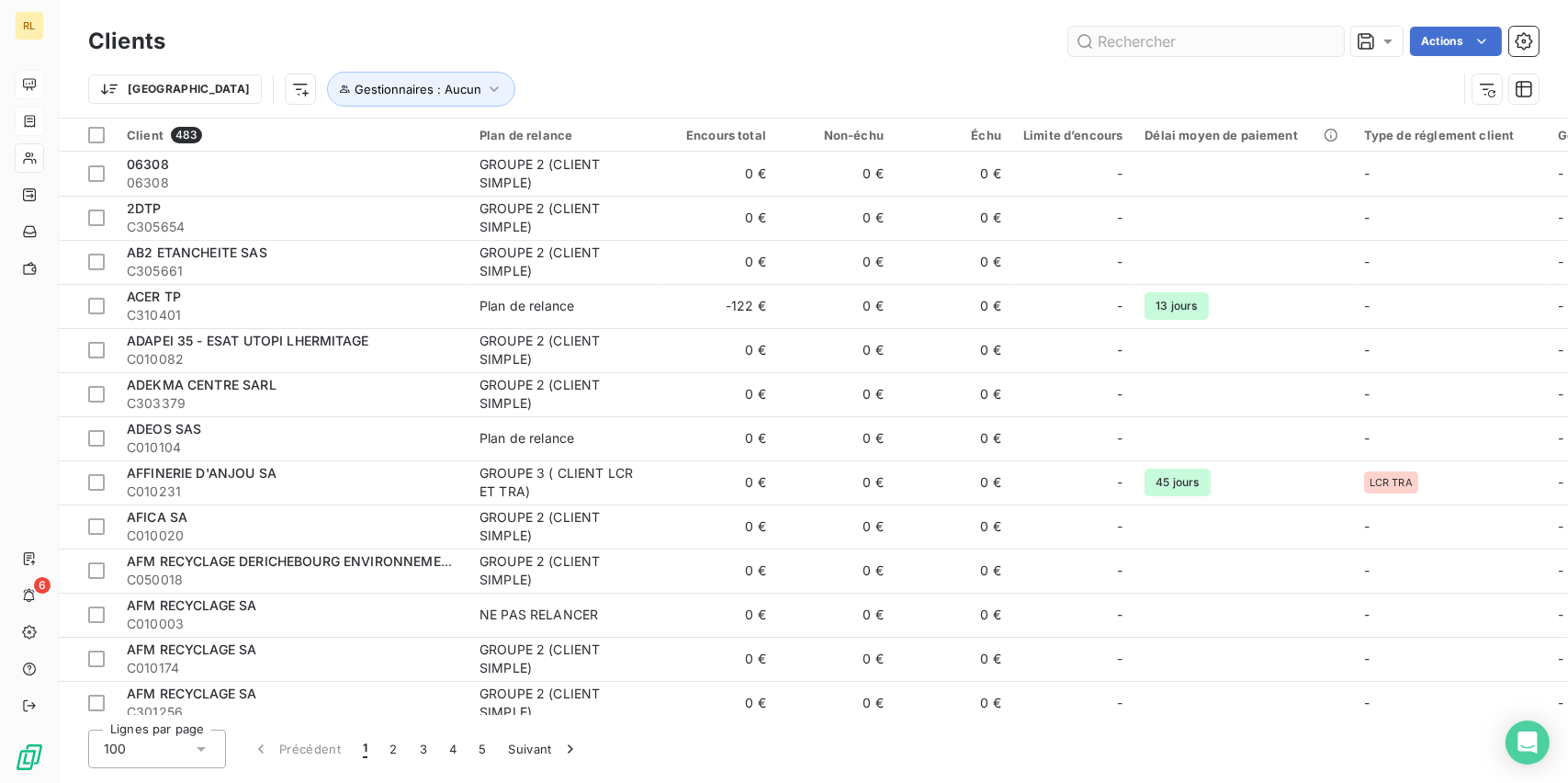
click at [1177, 42] on input "text" at bounding box center [1206, 42] width 275 height 30
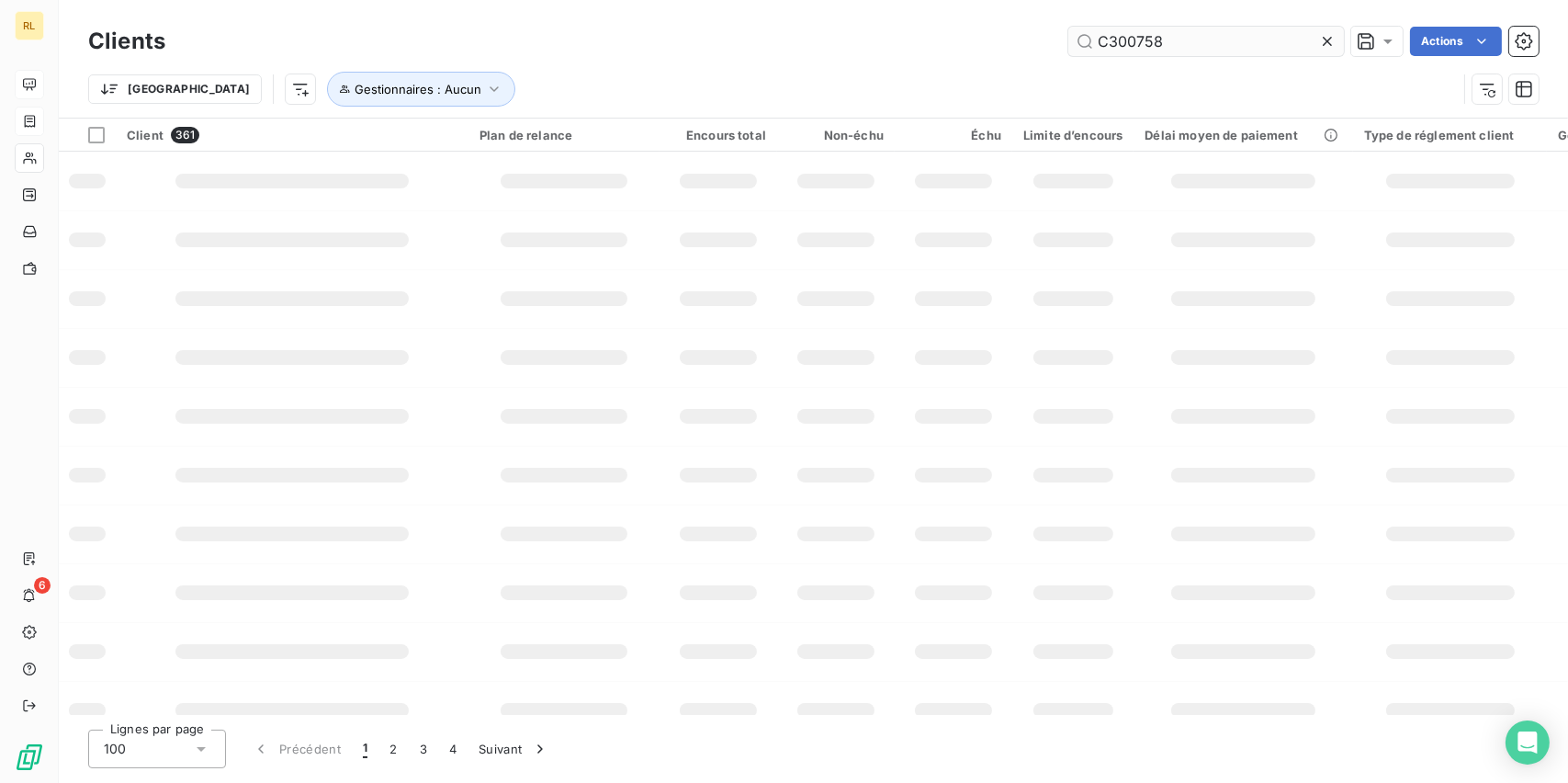
type input "C300758"
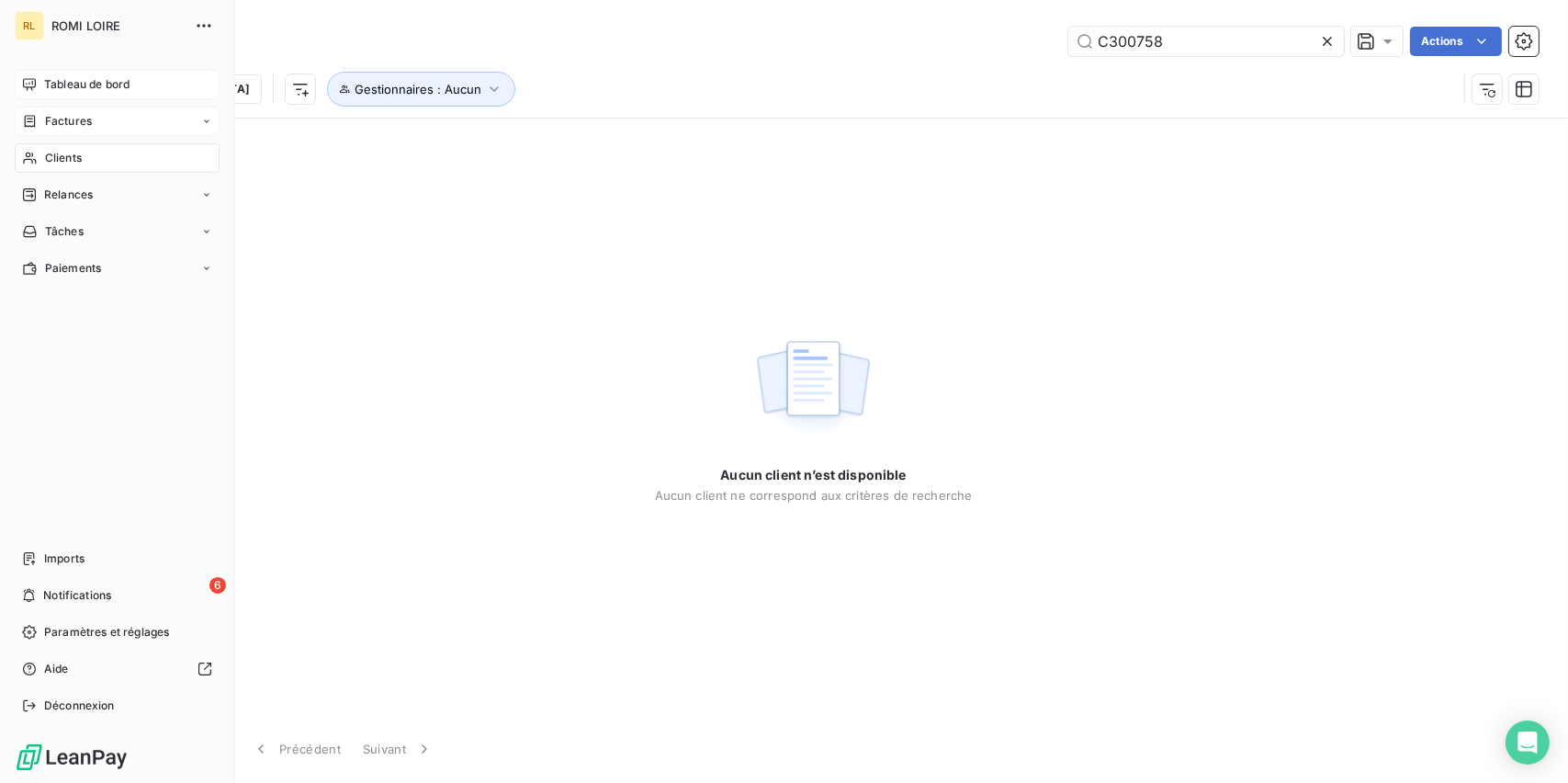
click at [65, 133] on div "Factures" at bounding box center [117, 121] width 205 height 30
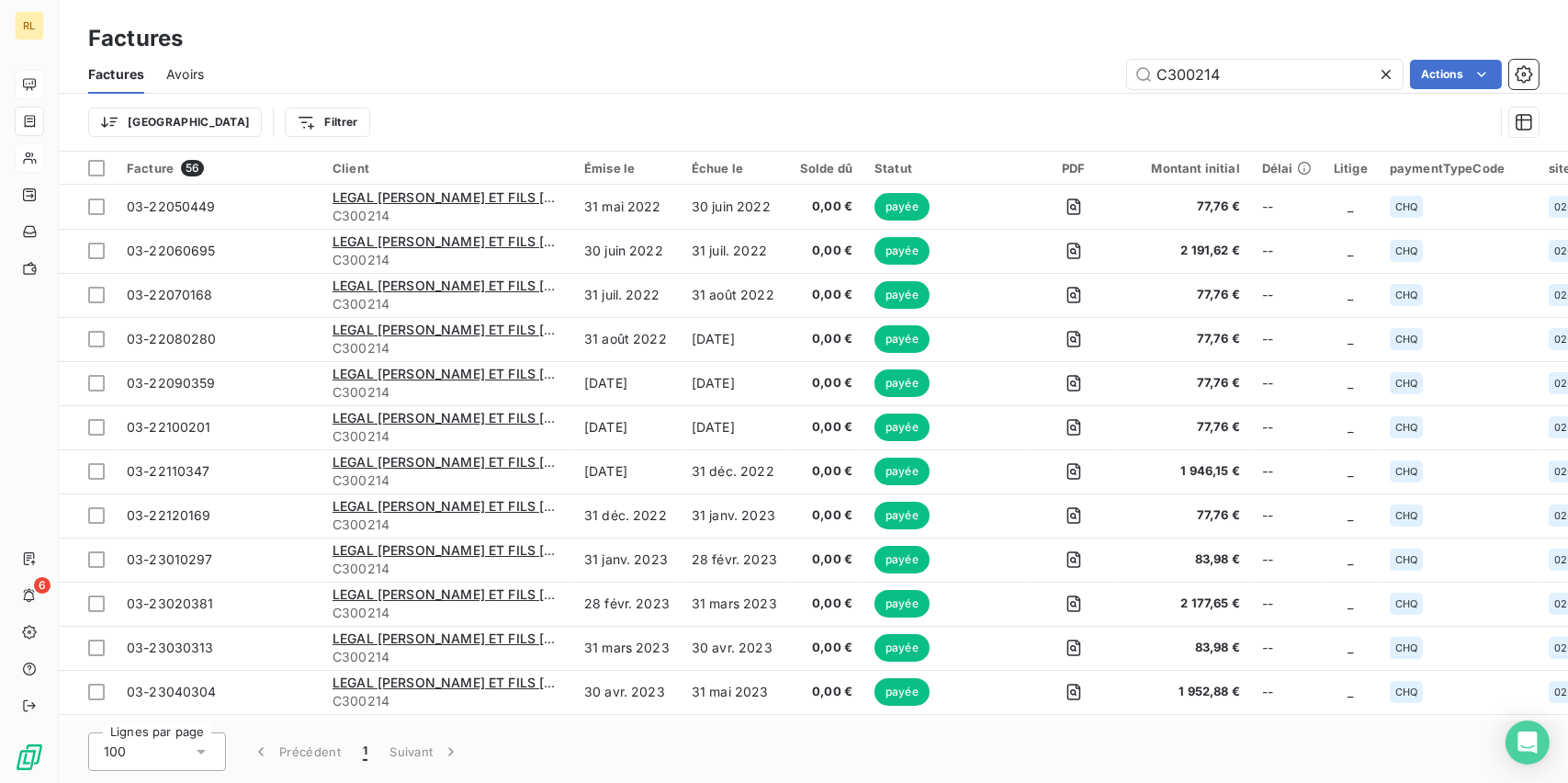
drag, startPoint x: 1293, startPoint y: 69, endPoint x: 650, endPoint y: 82, distance: 643.1
click at [722, 79] on div "C300214 Actions" at bounding box center [882, 75] width 1312 height 30
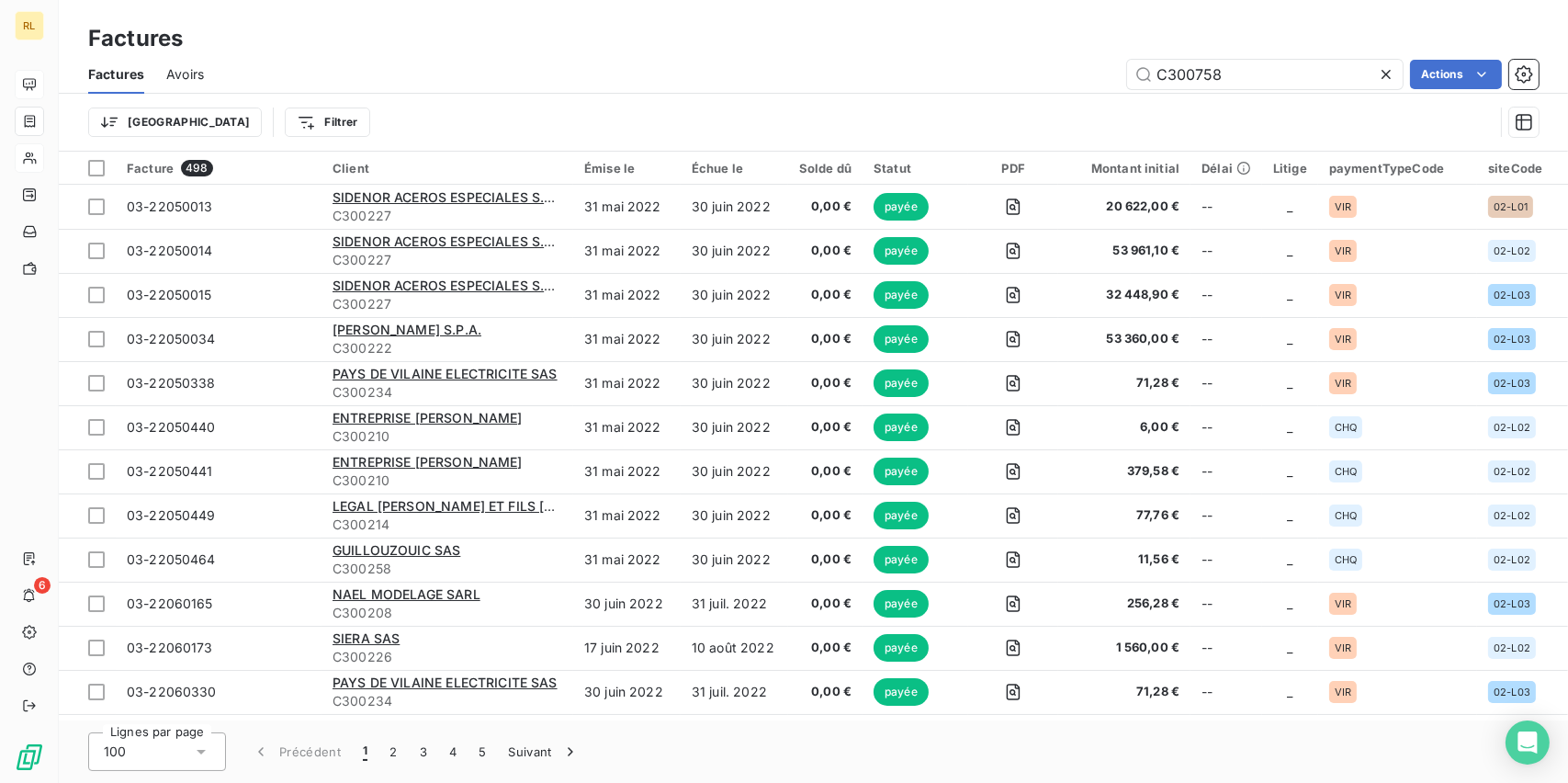
type input "C300758"
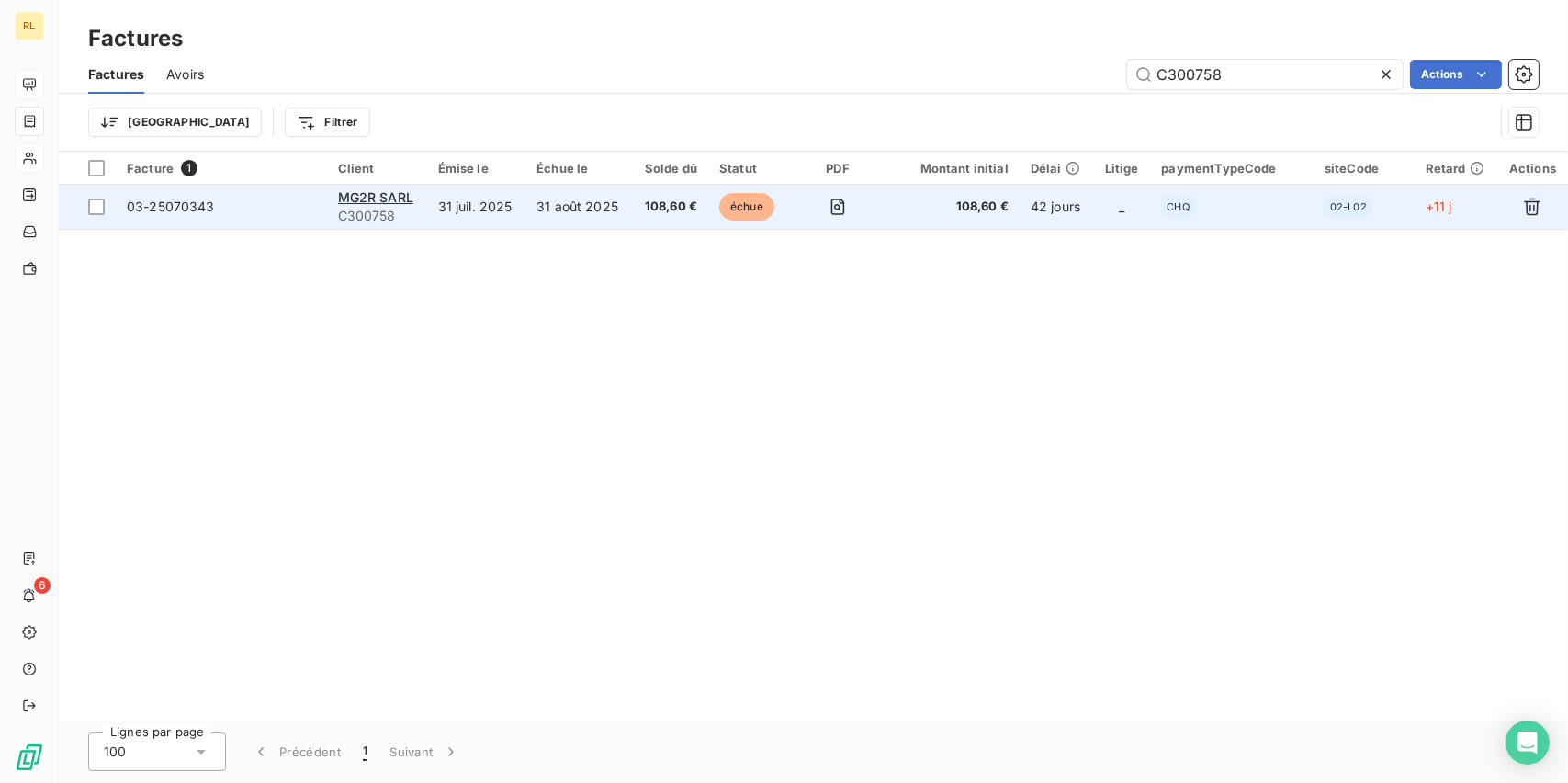
click at [385, 210] on span "C300758" at bounding box center [377, 216] width 78 height 18
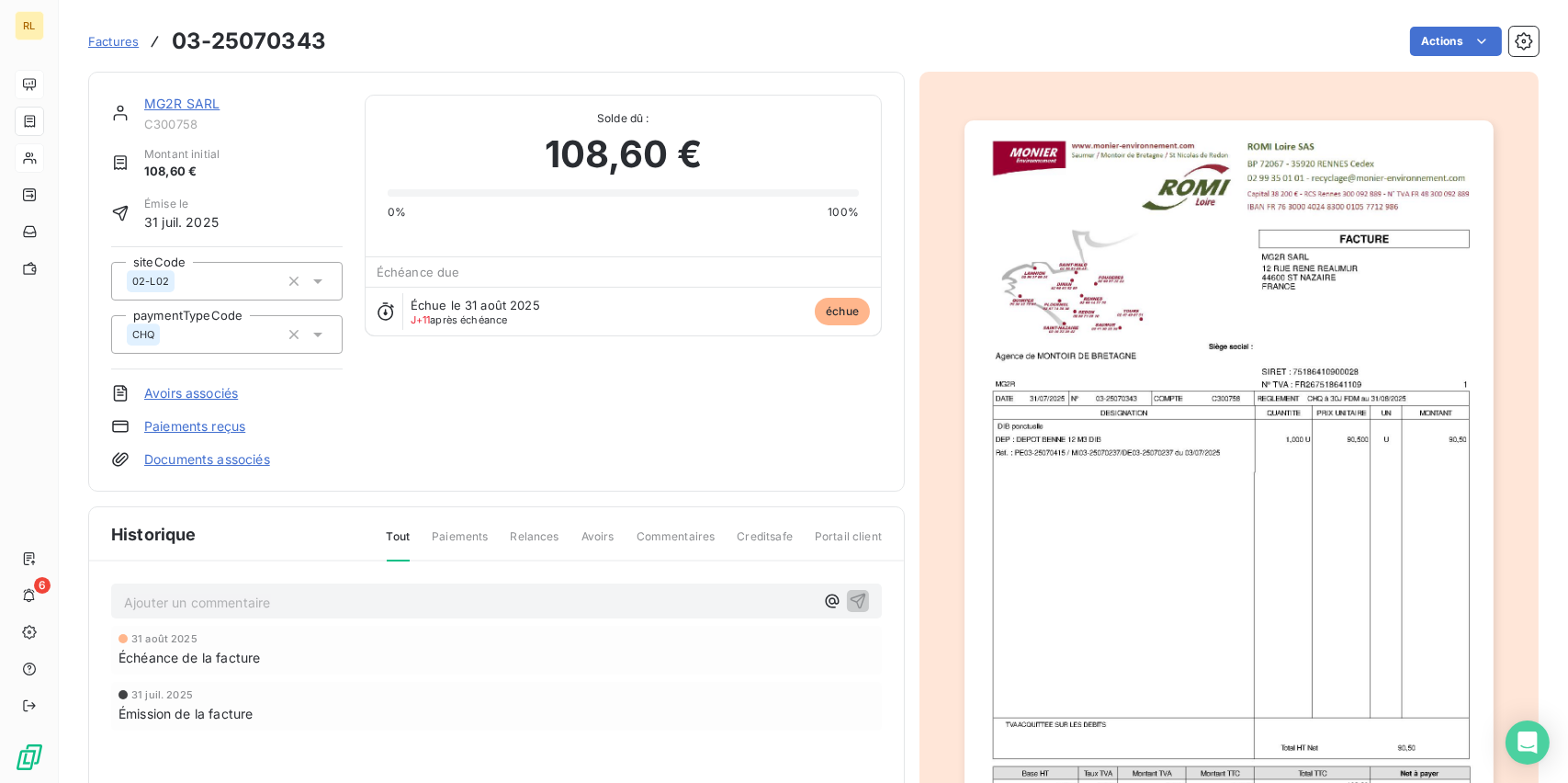
click at [201, 106] on link "MG2R SARL" at bounding box center [182, 103] width 76 height 16
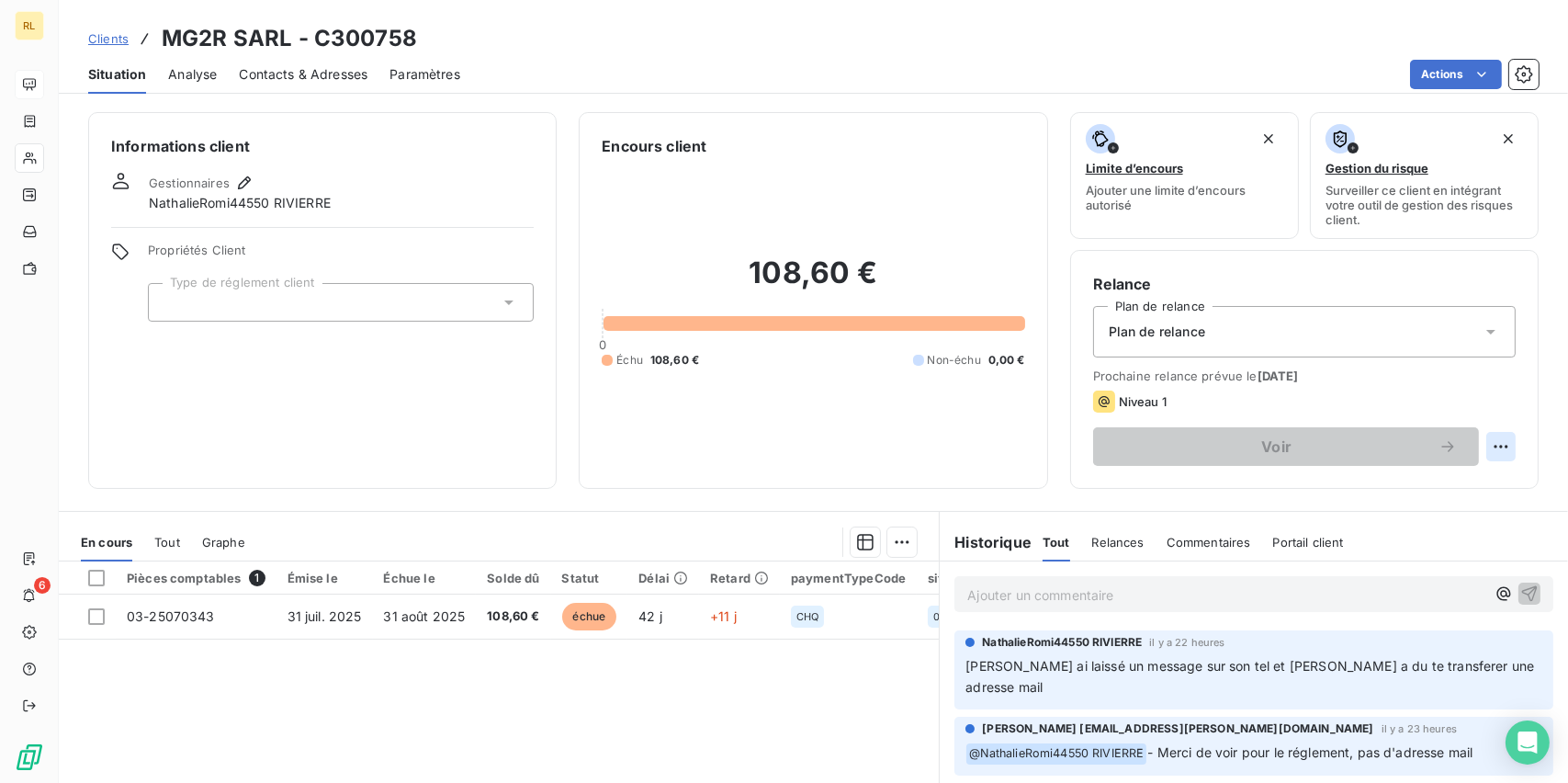
click at [1481, 449] on html "RL 6 Clients MG2R SARL - C300758 Situation Analyse Contacts & Adresses Paramètr…" at bounding box center [784, 391] width 1568 height 783
click at [1432, 385] on html "RL 6 Clients MG2R SARL - C300758 Situation Analyse Contacts & Adresses Paramètr…" at bounding box center [784, 391] width 1568 height 783
click at [1308, 343] on div "Plan de relance" at bounding box center [1304, 332] width 422 height 52
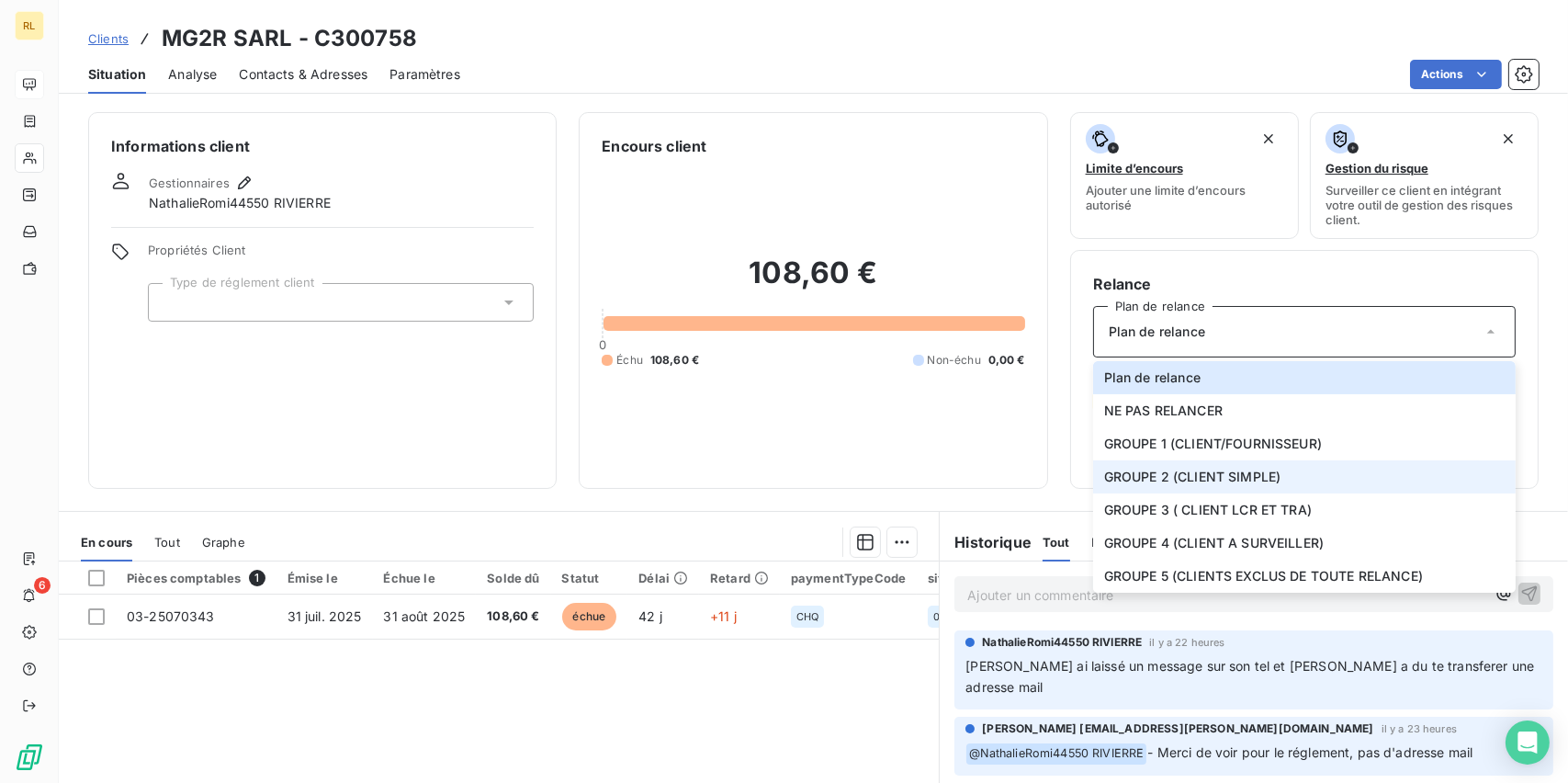
click at [1268, 472] on span "GROUPE 2 (CLIENT SIMPLE)" at bounding box center [1193, 477] width 177 height 18
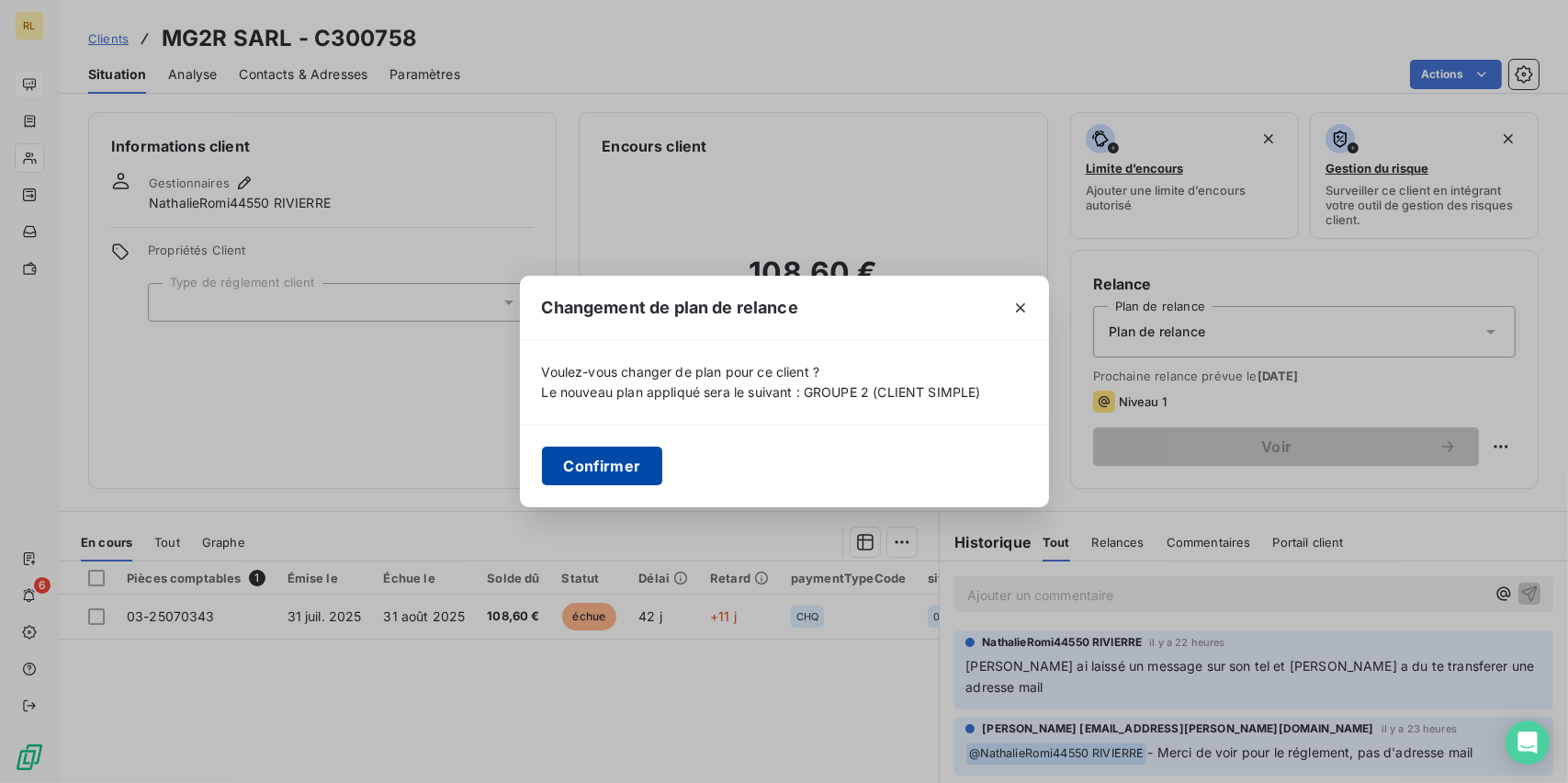
click at [587, 463] on button "Confirmer" at bounding box center [602, 466] width 121 height 39
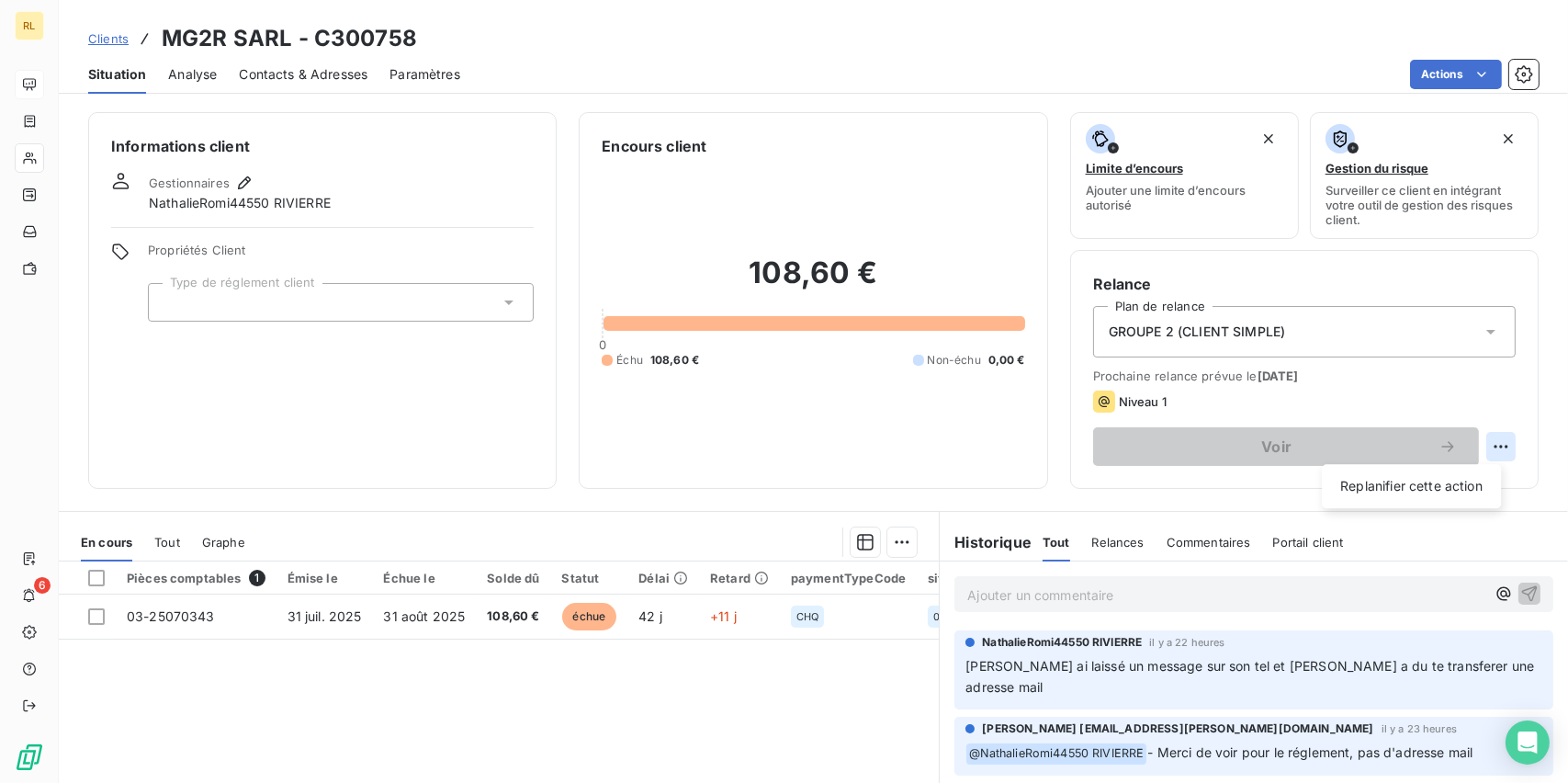
click at [1480, 444] on html "RL 6 Clients MG2R SARL - C300758 Situation Analyse Contacts & Adresses Paramètr…" at bounding box center [784, 391] width 1568 height 783
click at [1427, 483] on div "Replanifier cette action" at bounding box center [1411, 486] width 164 height 30
select select "8"
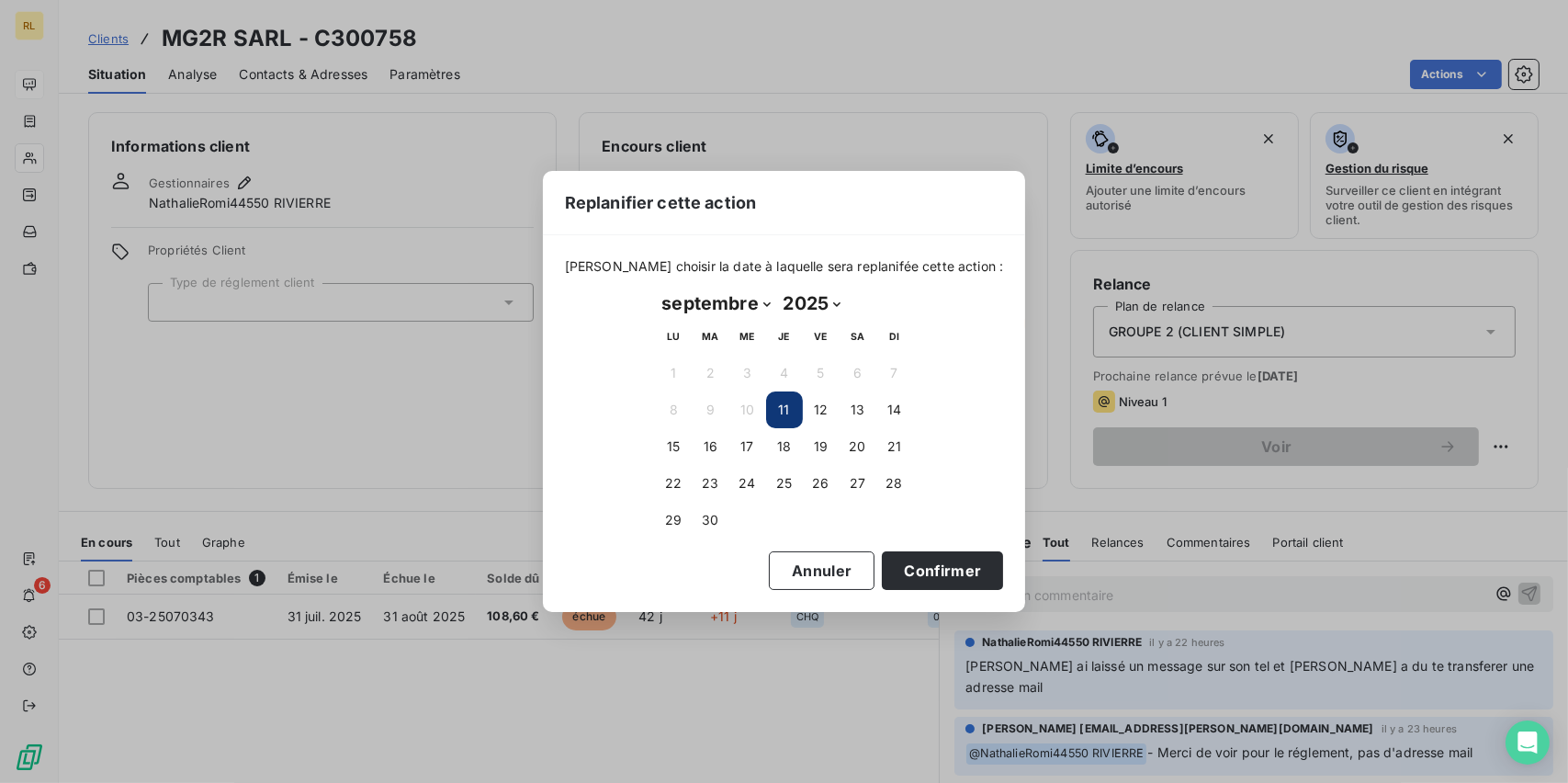
click at [785, 407] on button "11" at bounding box center [784, 410] width 37 height 37
click at [915, 569] on button "Confirmer" at bounding box center [942, 570] width 121 height 39
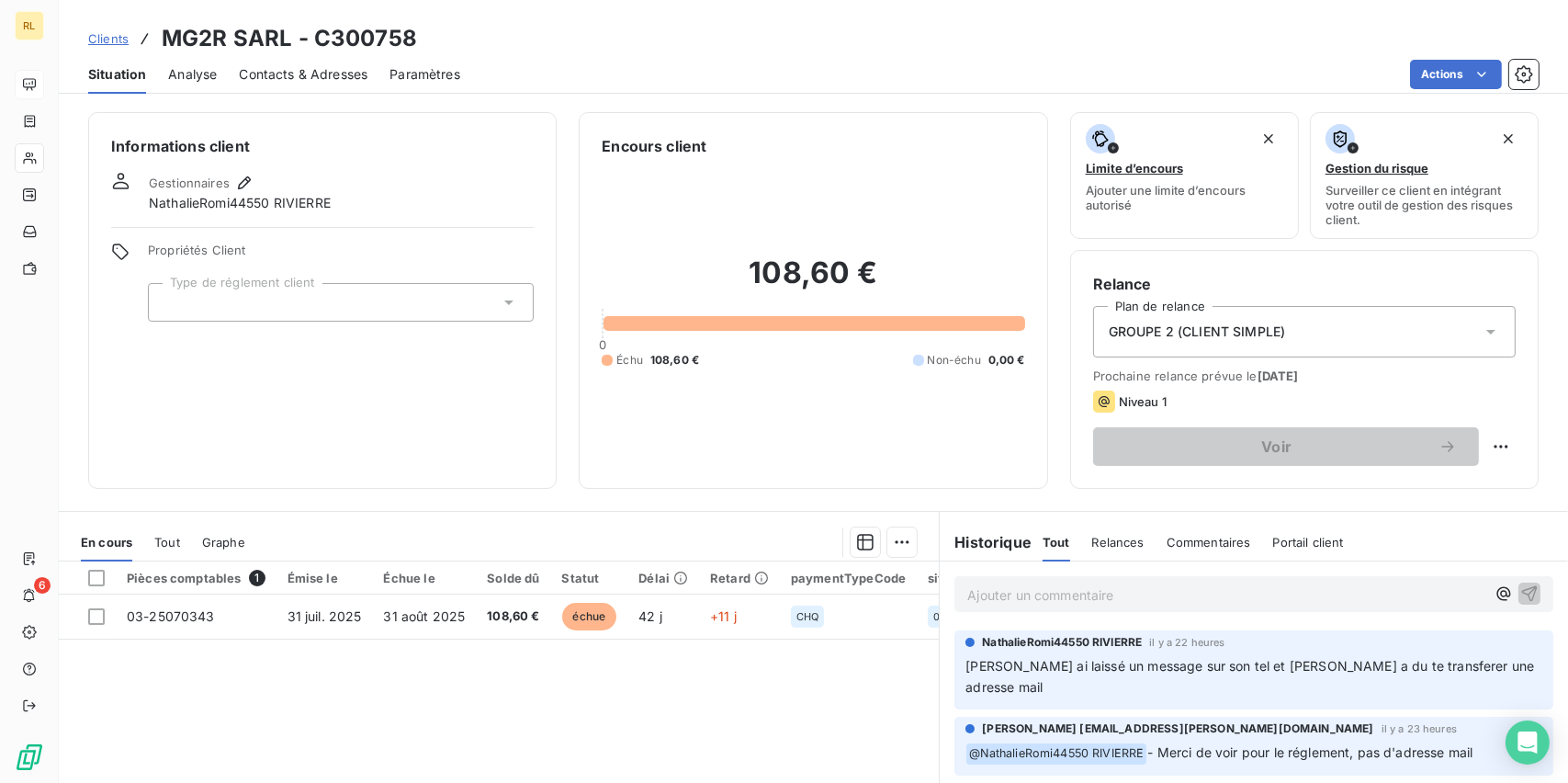
click at [1295, 333] on div "GROUPE 2 (CLIENT SIMPLE)" at bounding box center [1304, 332] width 422 height 52
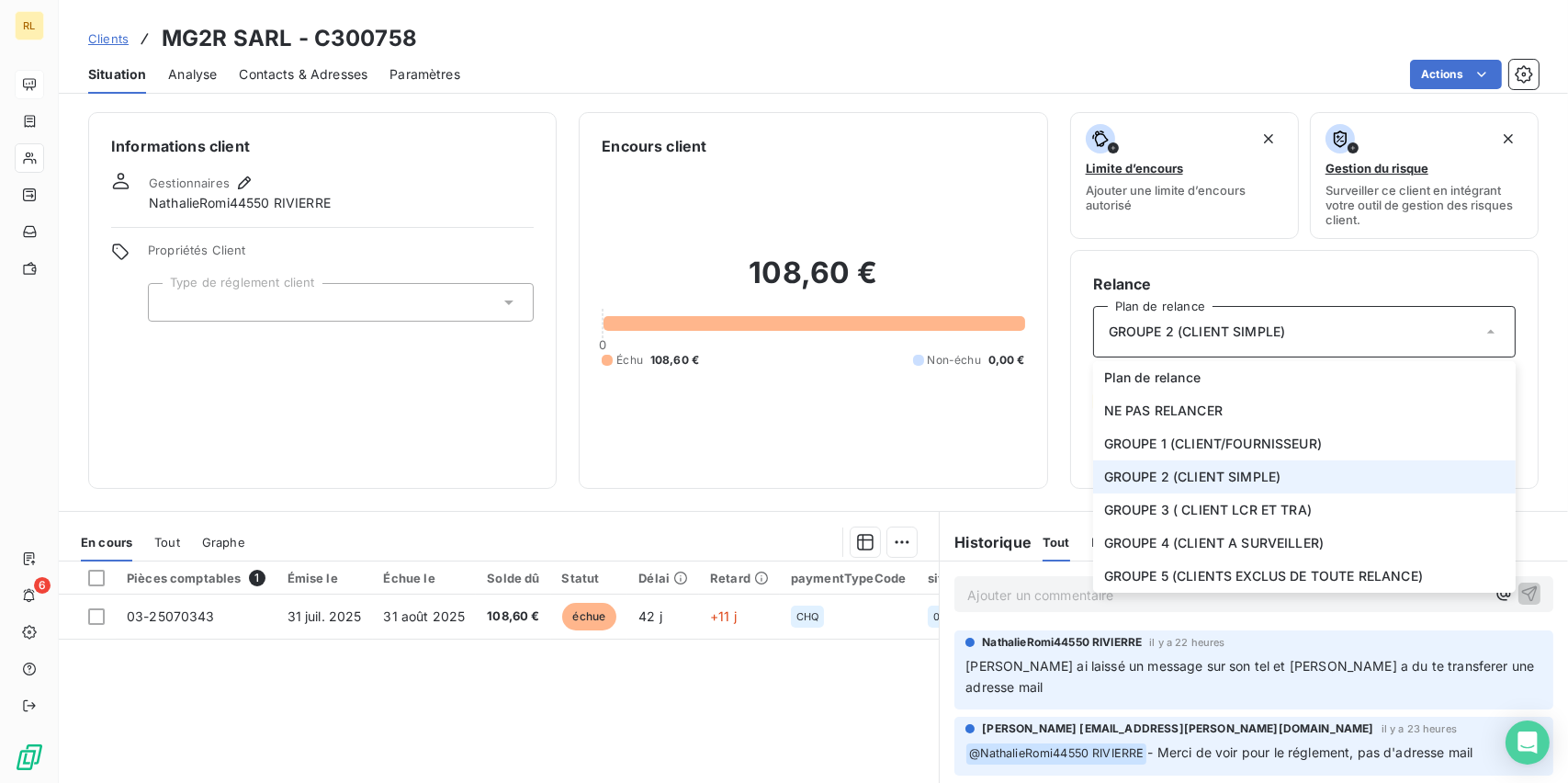
click at [1188, 480] on span "GROUPE 2 (CLIENT SIMPLE)" at bounding box center [1193, 477] width 177 height 18
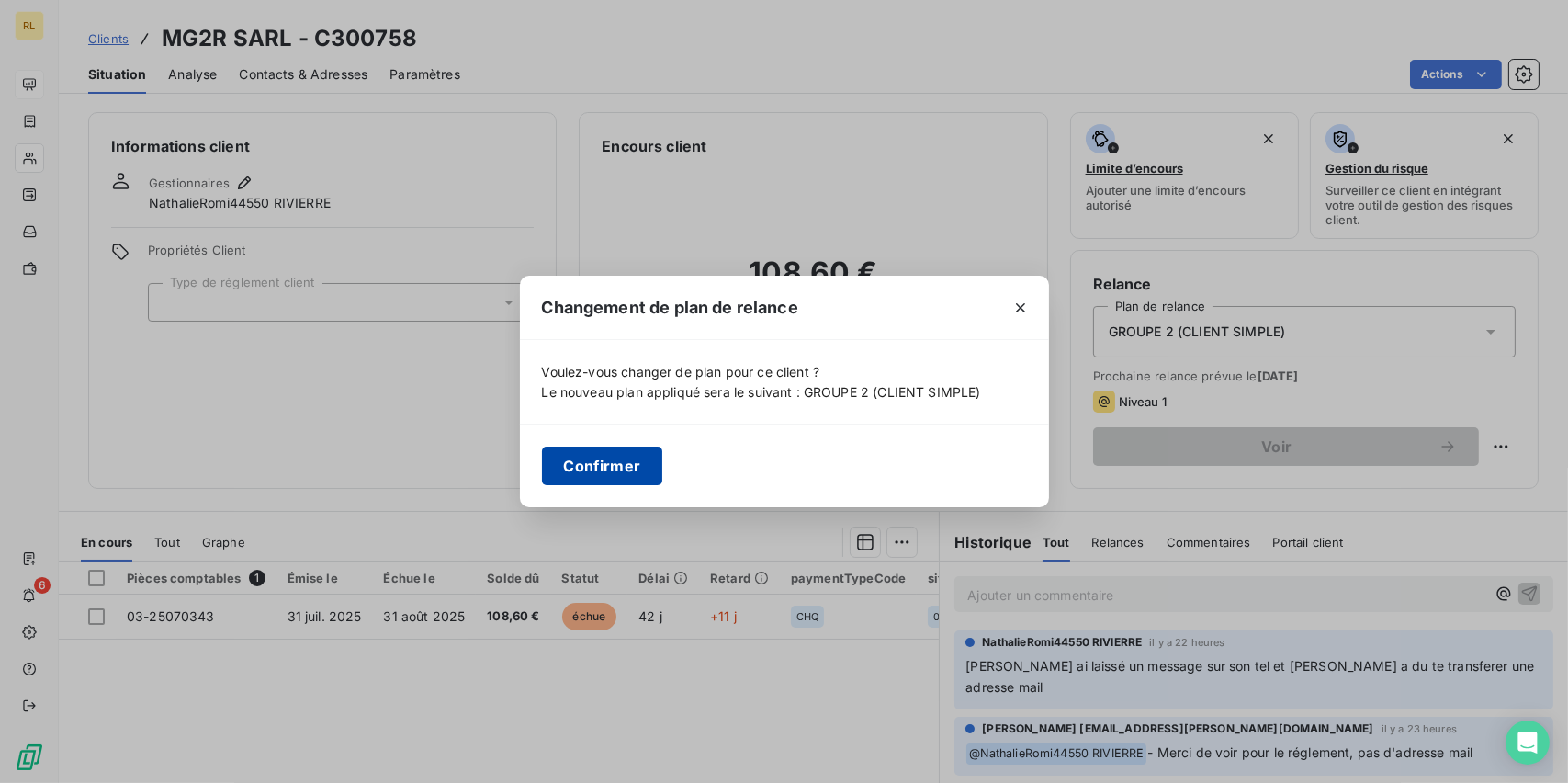
click at [604, 462] on button "Confirmer" at bounding box center [602, 466] width 121 height 39
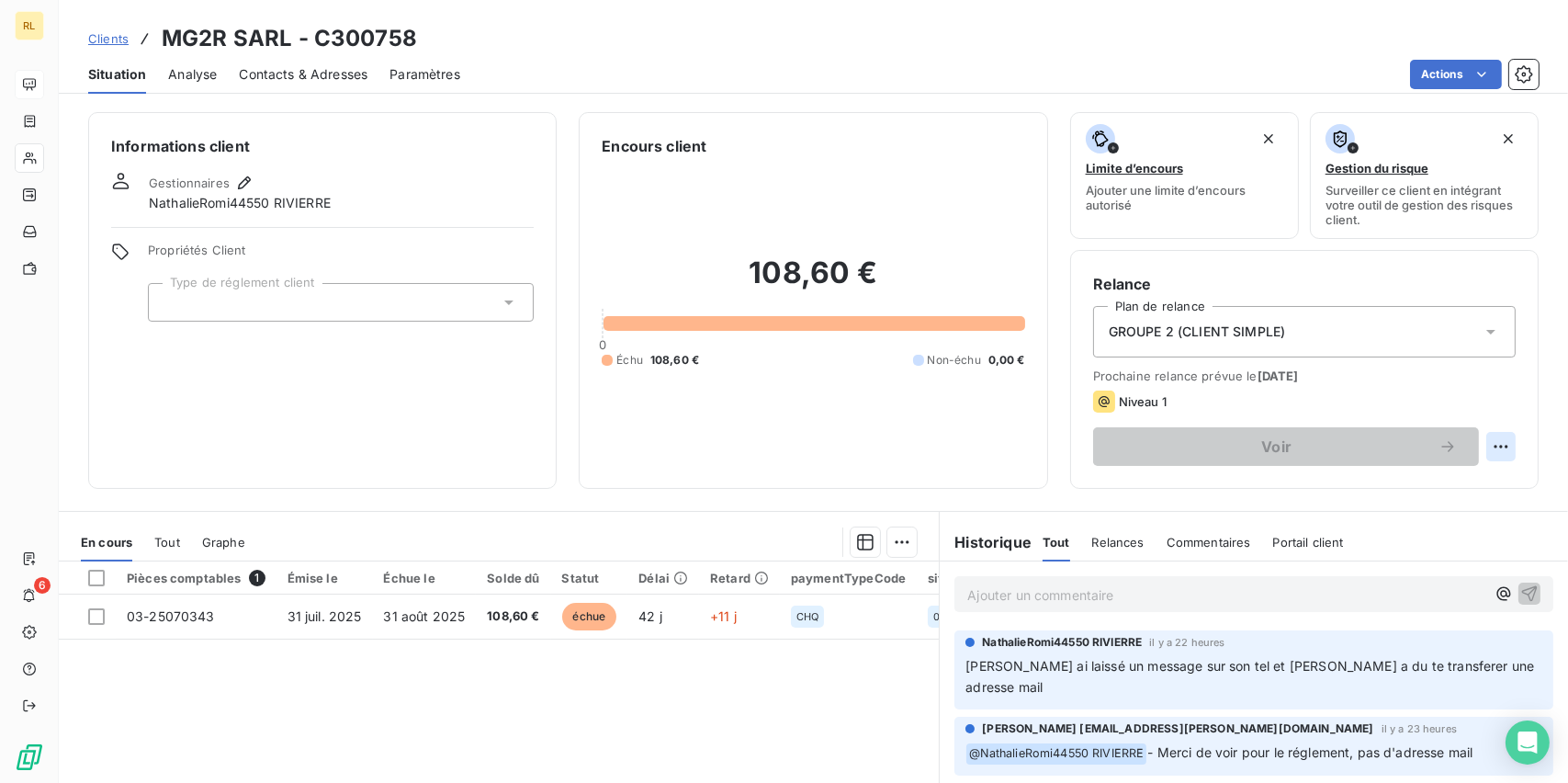
click at [1483, 445] on html "RL 6 Clients MG2R SARL - C300758 Situation Analyse Contacts & Adresses Paramètr…" at bounding box center [784, 391] width 1568 height 783
click at [1432, 474] on div "Replanifier cette action" at bounding box center [1411, 486] width 164 height 30
select select "8"
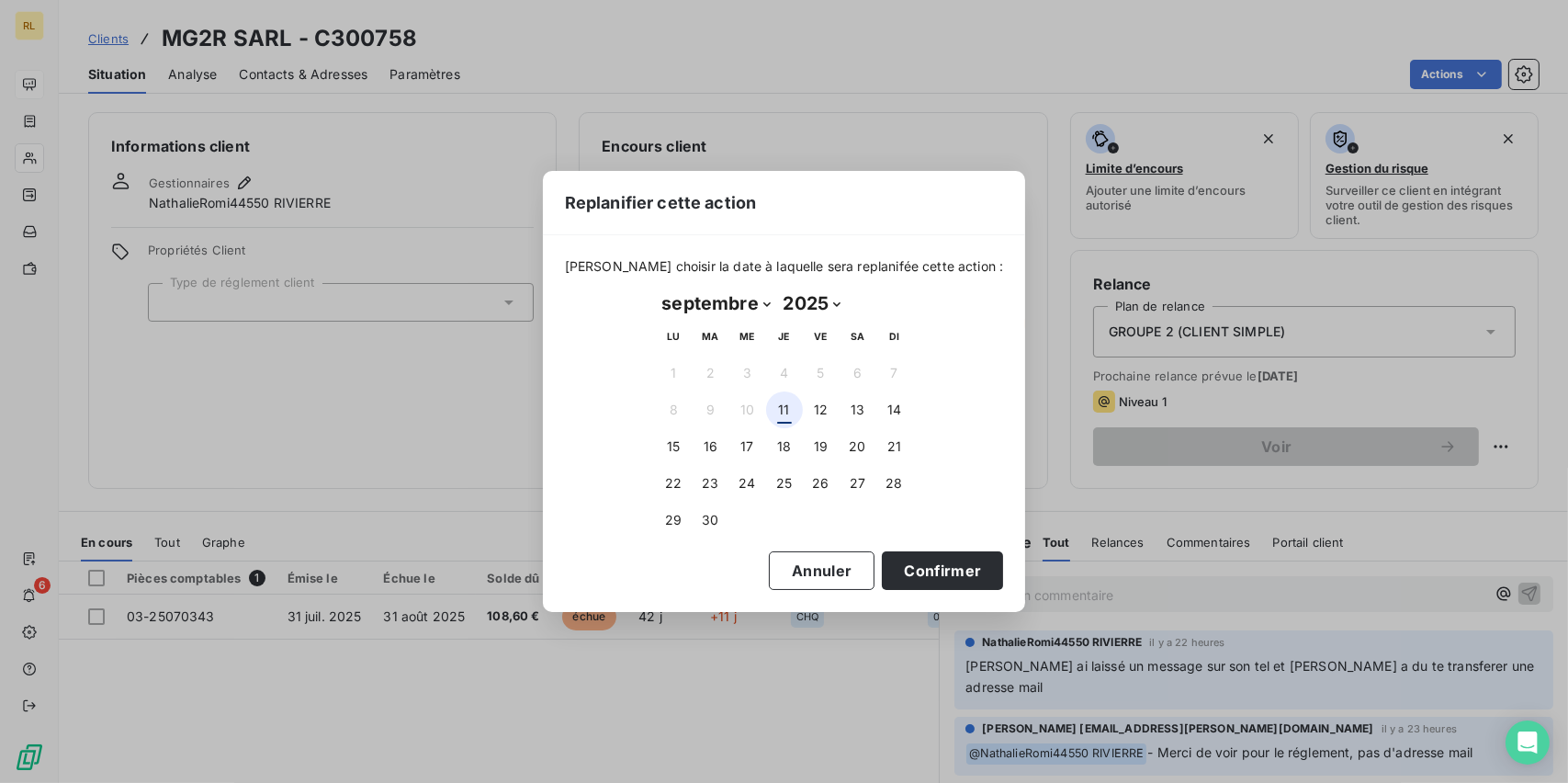
click at [790, 410] on button "11" at bounding box center [784, 410] width 37 height 37
click at [915, 568] on button "Confirmer" at bounding box center [942, 570] width 121 height 39
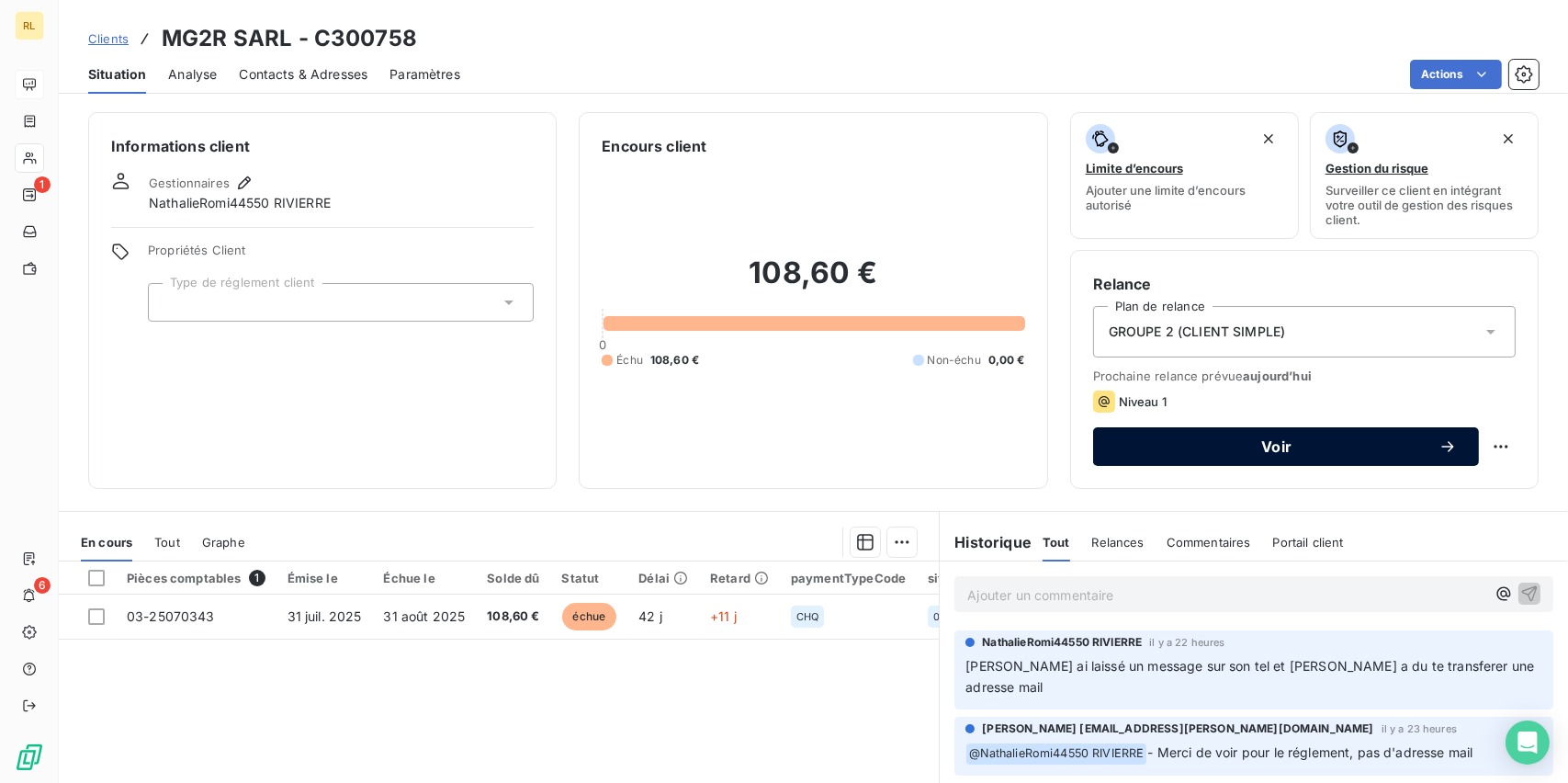
click at [1210, 449] on span "Voir" at bounding box center [1277, 447] width 323 height 15
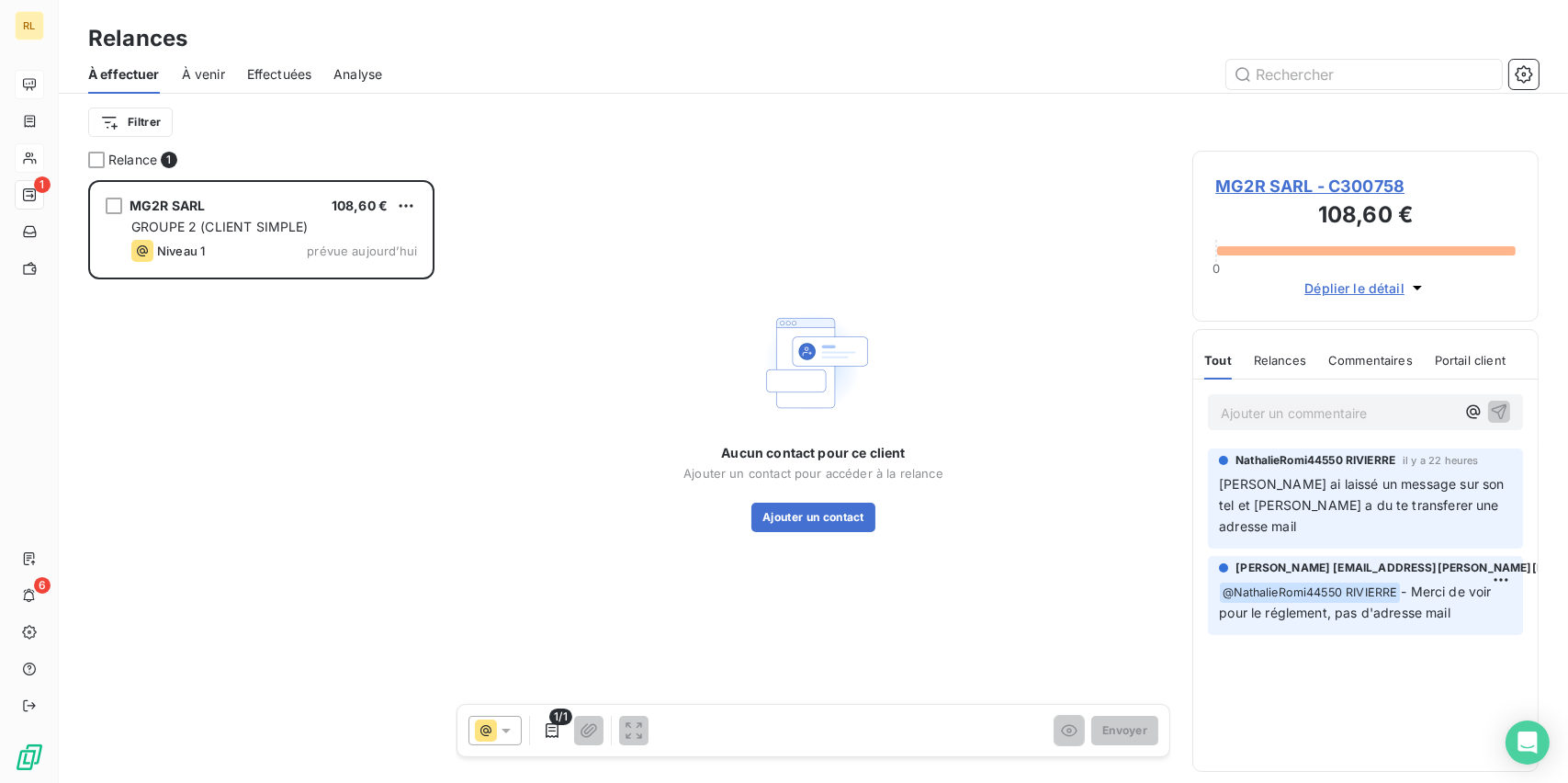
scroll to position [588, 332]
click at [778, 508] on button "Ajouter un contact" at bounding box center [813, 518] width 124 height 30
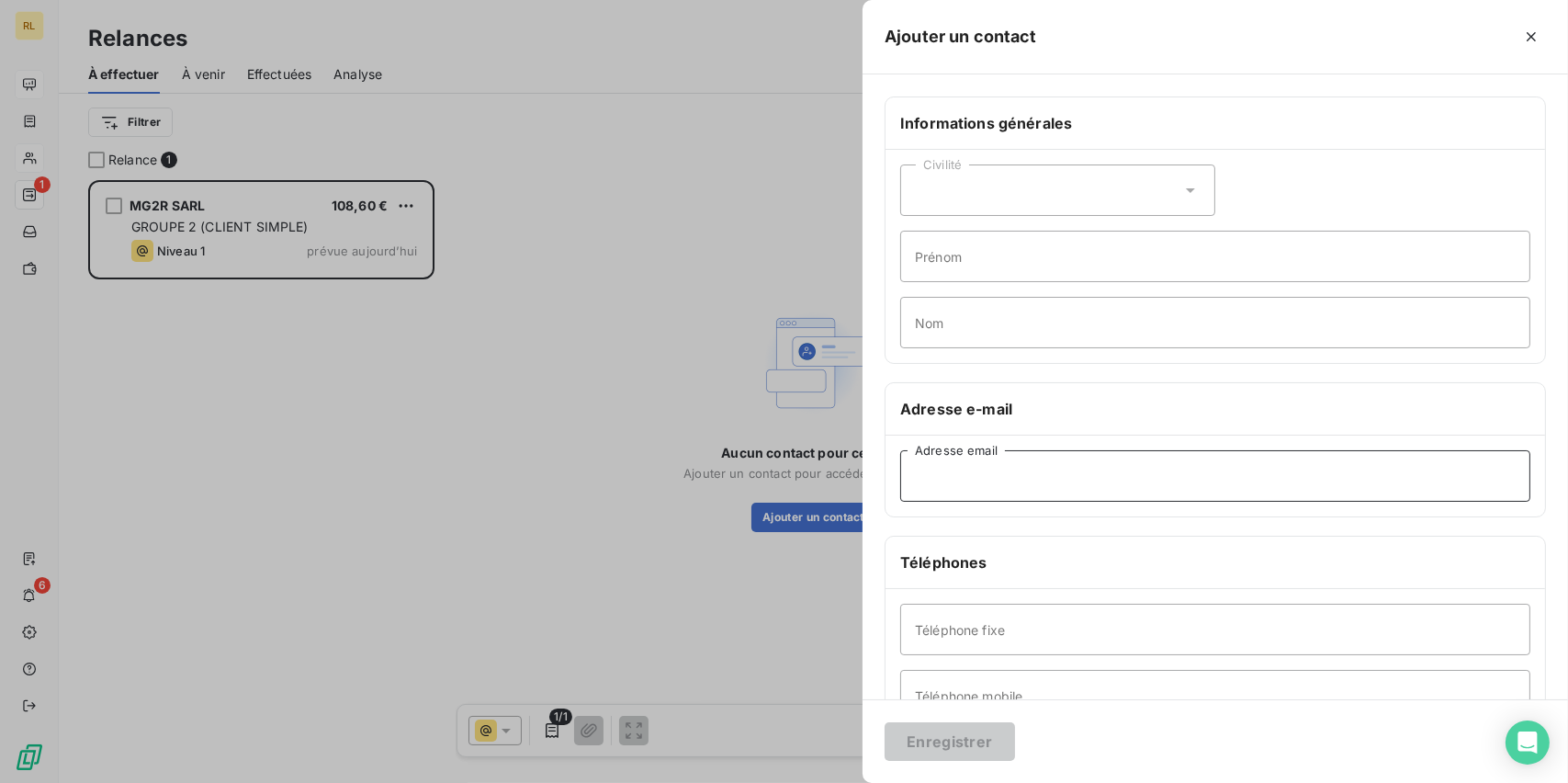
click at [963, 487] on input "Adresse email" at bounding box center [1215, 476] width 630 height 52
paste input "mg2r@bbox.fr"
type input "mg2r@bbox.fr"
click at [919, 728] on button "Enregistrer" at bounding box center [949, 741] width 130 height 39
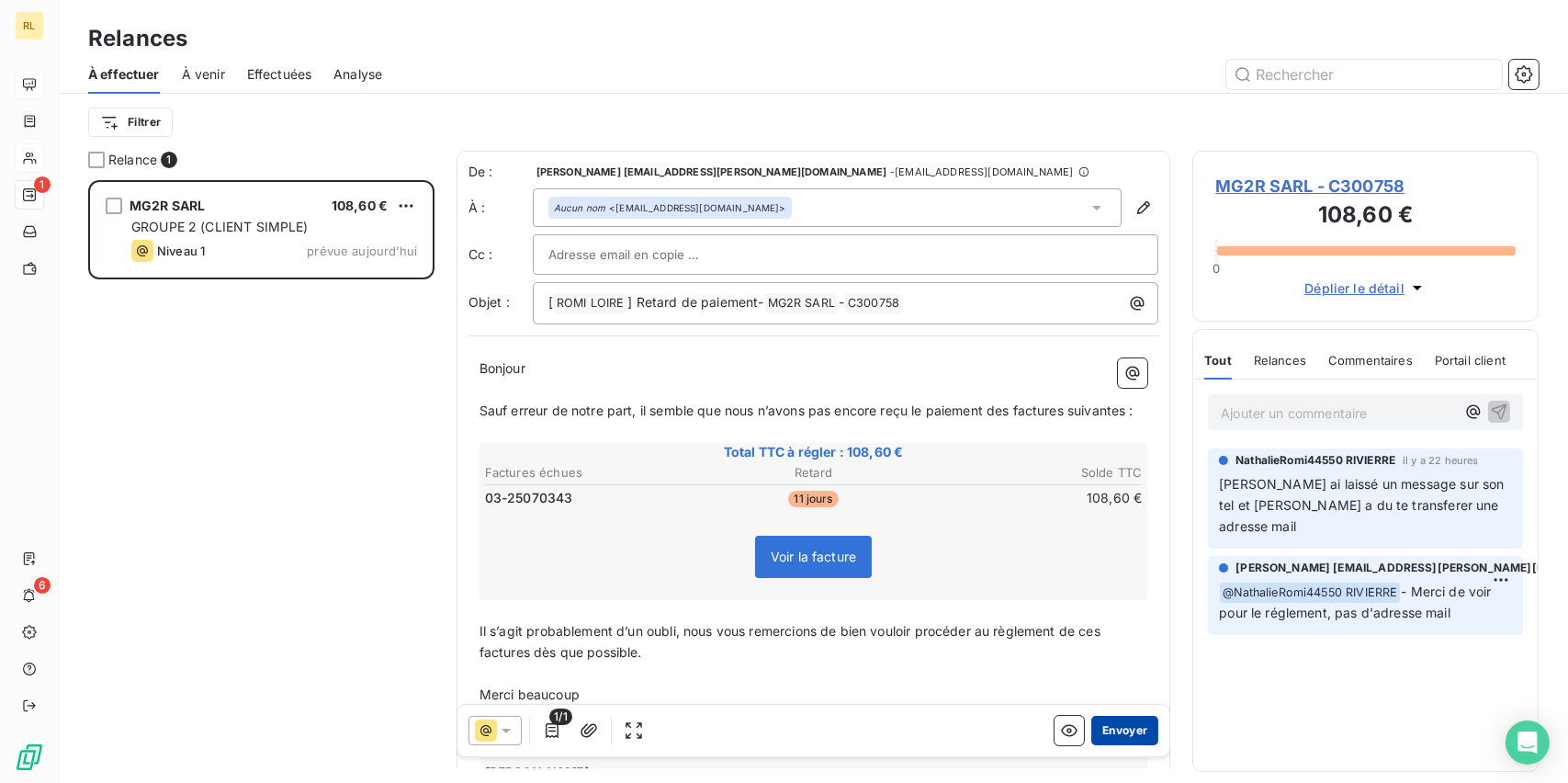
click at [1113, 728] on button "Envoyer" at bounding box center [1124, 730] width 67 height 30
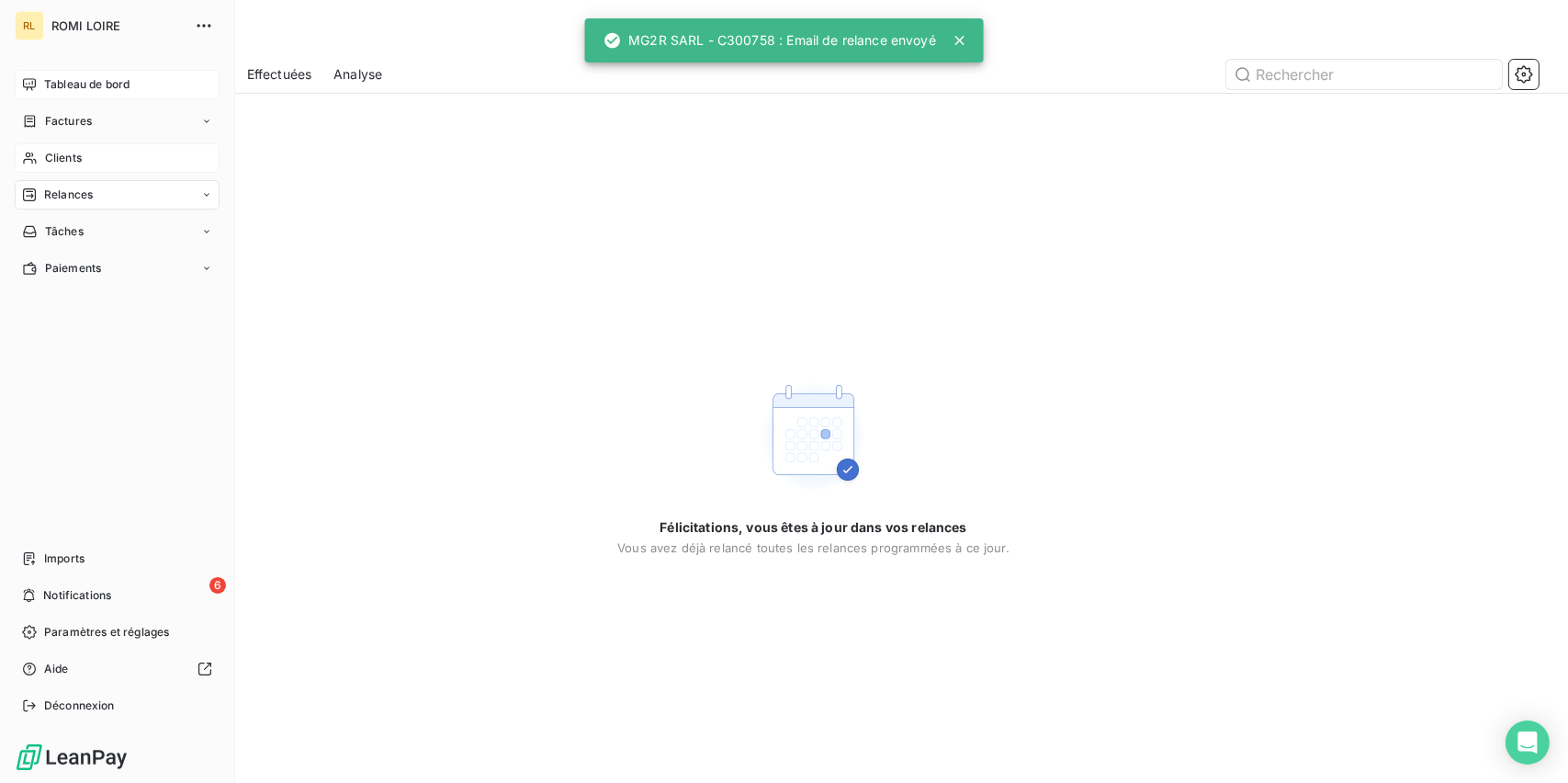
click at [76, 88] on span "Tableau de bord" at bounding box center [87, 84] width 85 height 17
